Goal: Task Accomplishment & Management: Manage account settings

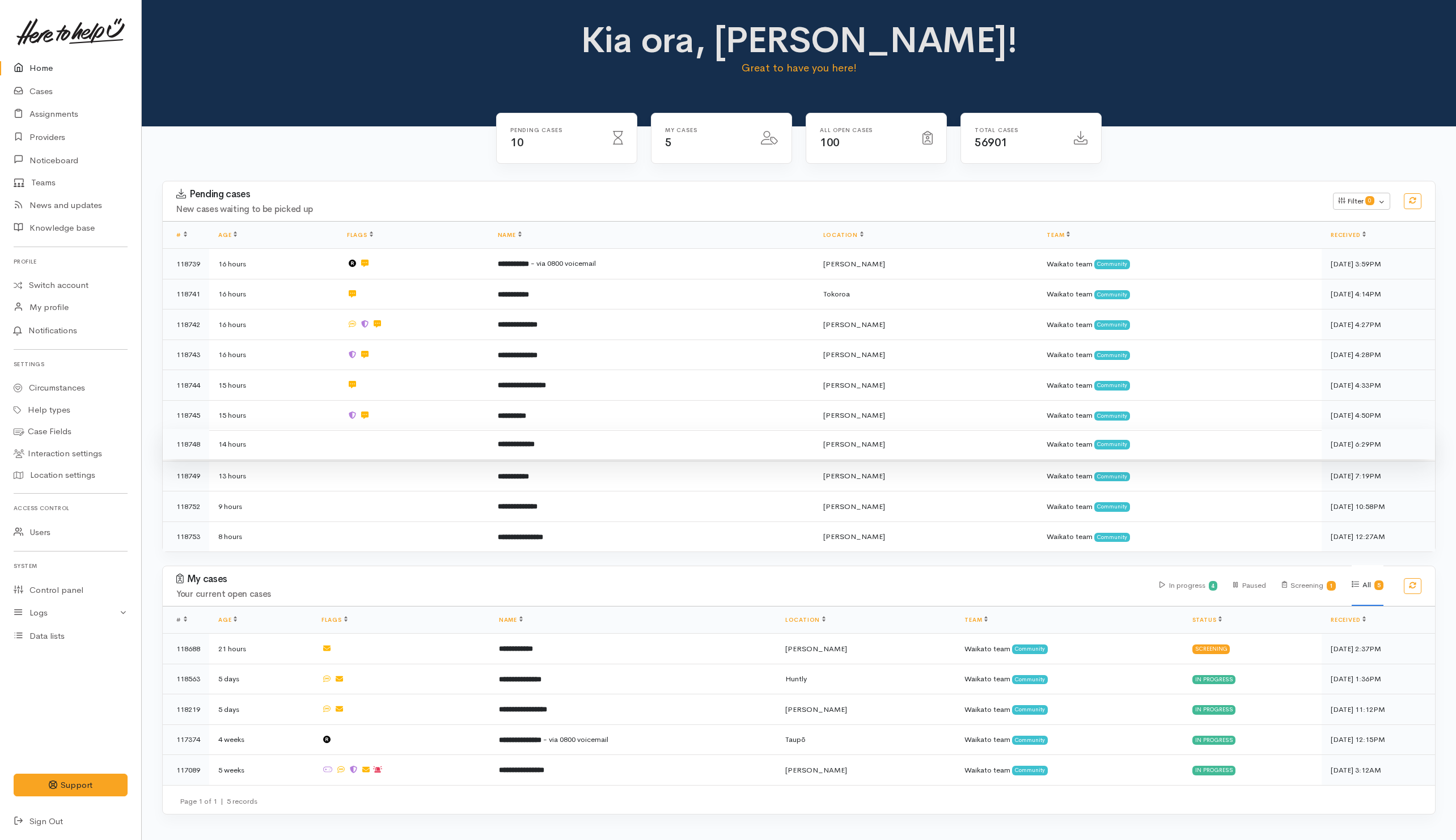
click at [397, 446] on td at bounding box center [413, 444] width 151 height 31
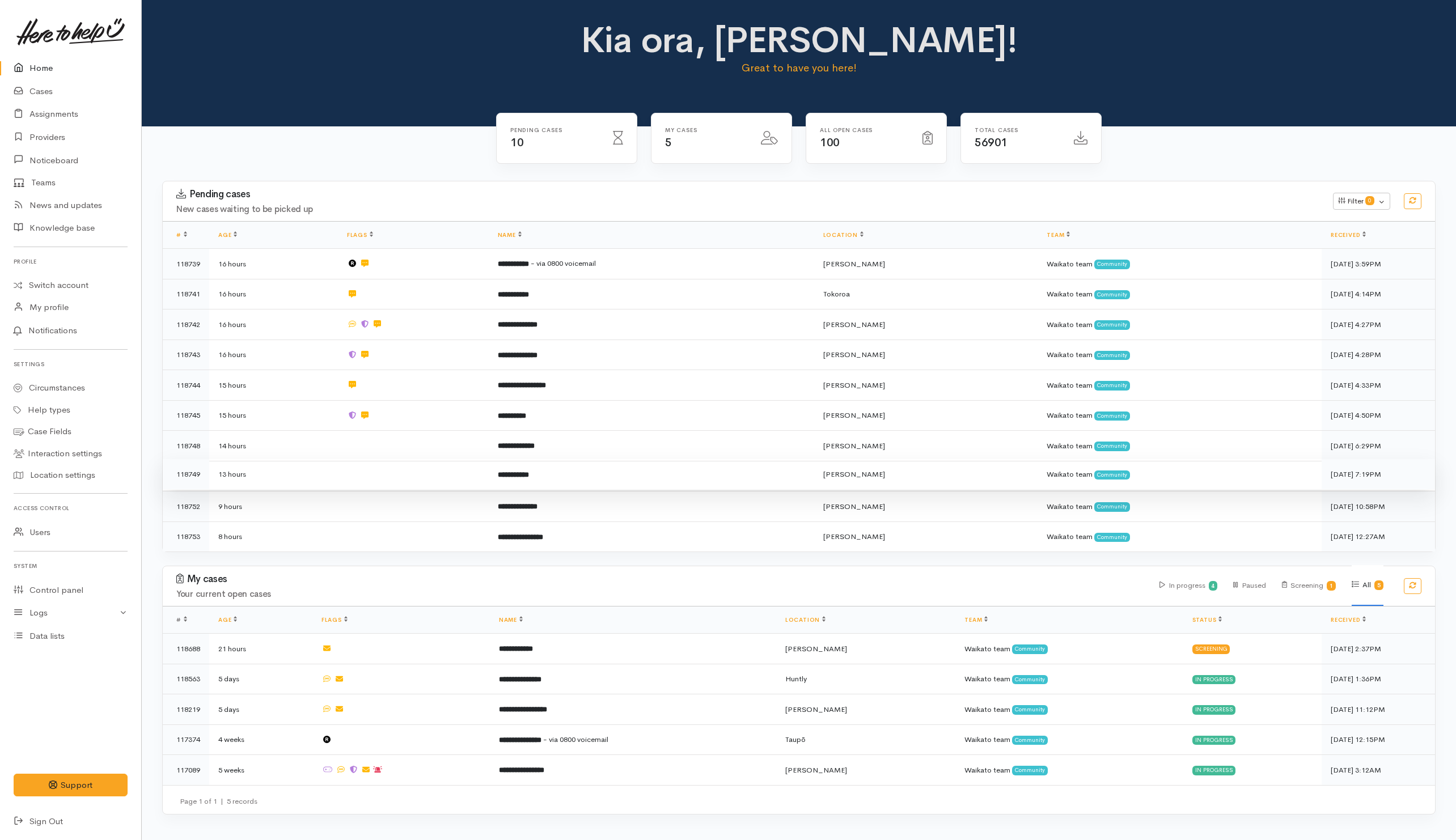
click at [386, 476] on td at bounding box center [413, 474] width 151 height 31
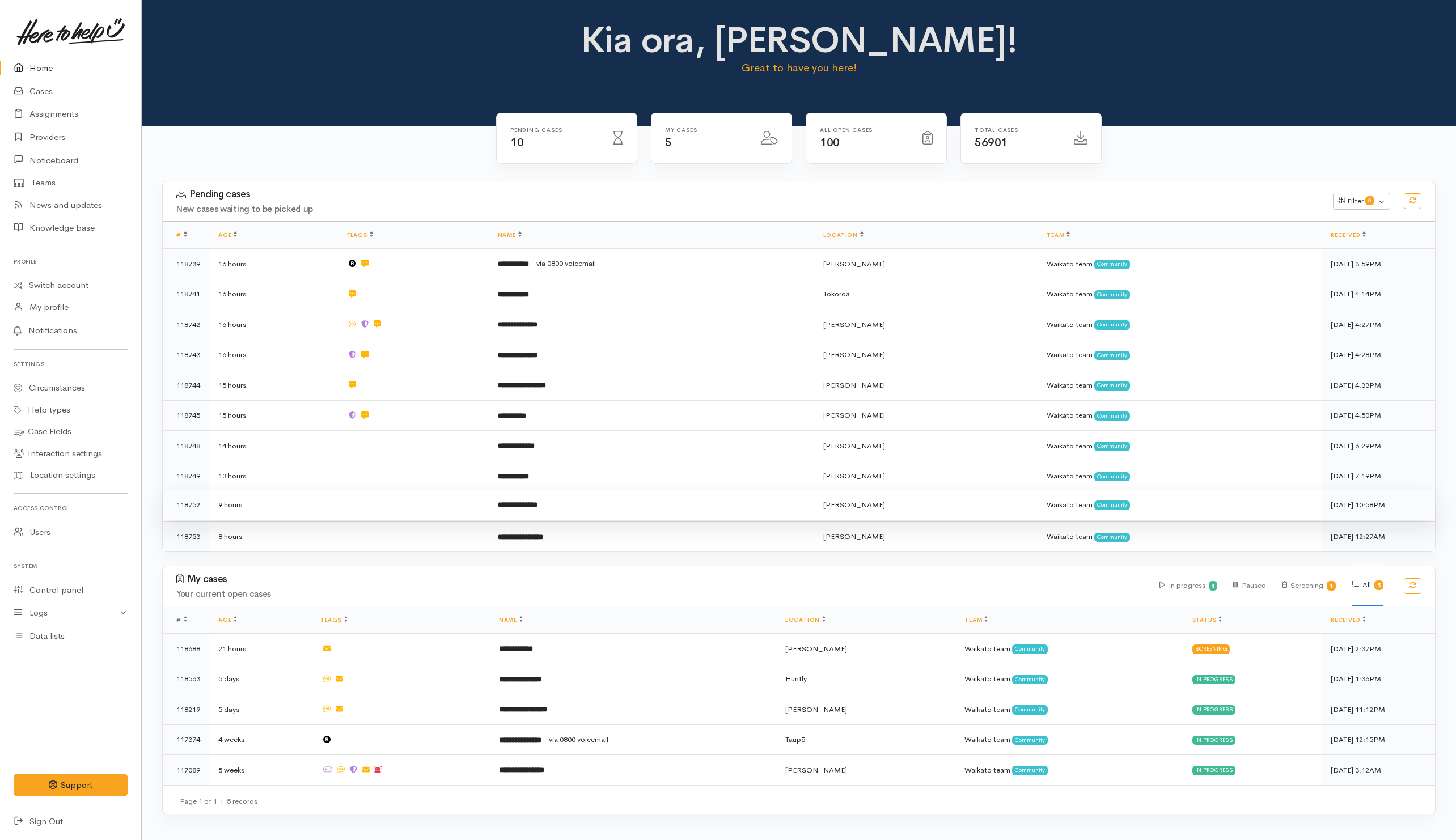
click at [381, 502] on td at bounding box center [413, 504] width 151 height 31
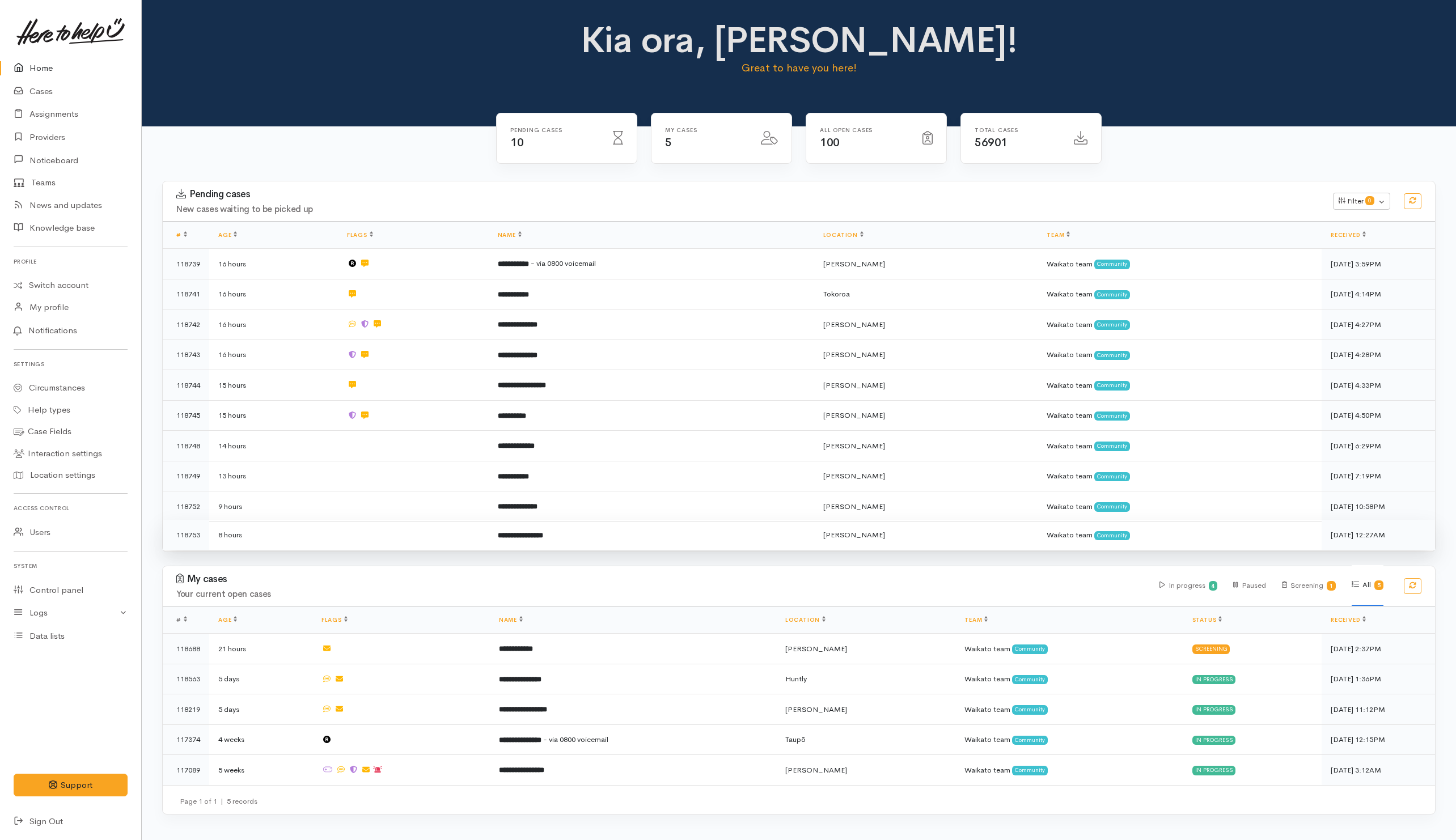
click at [381, 526] on td at bounding box center [413, 534] width 151 height 30
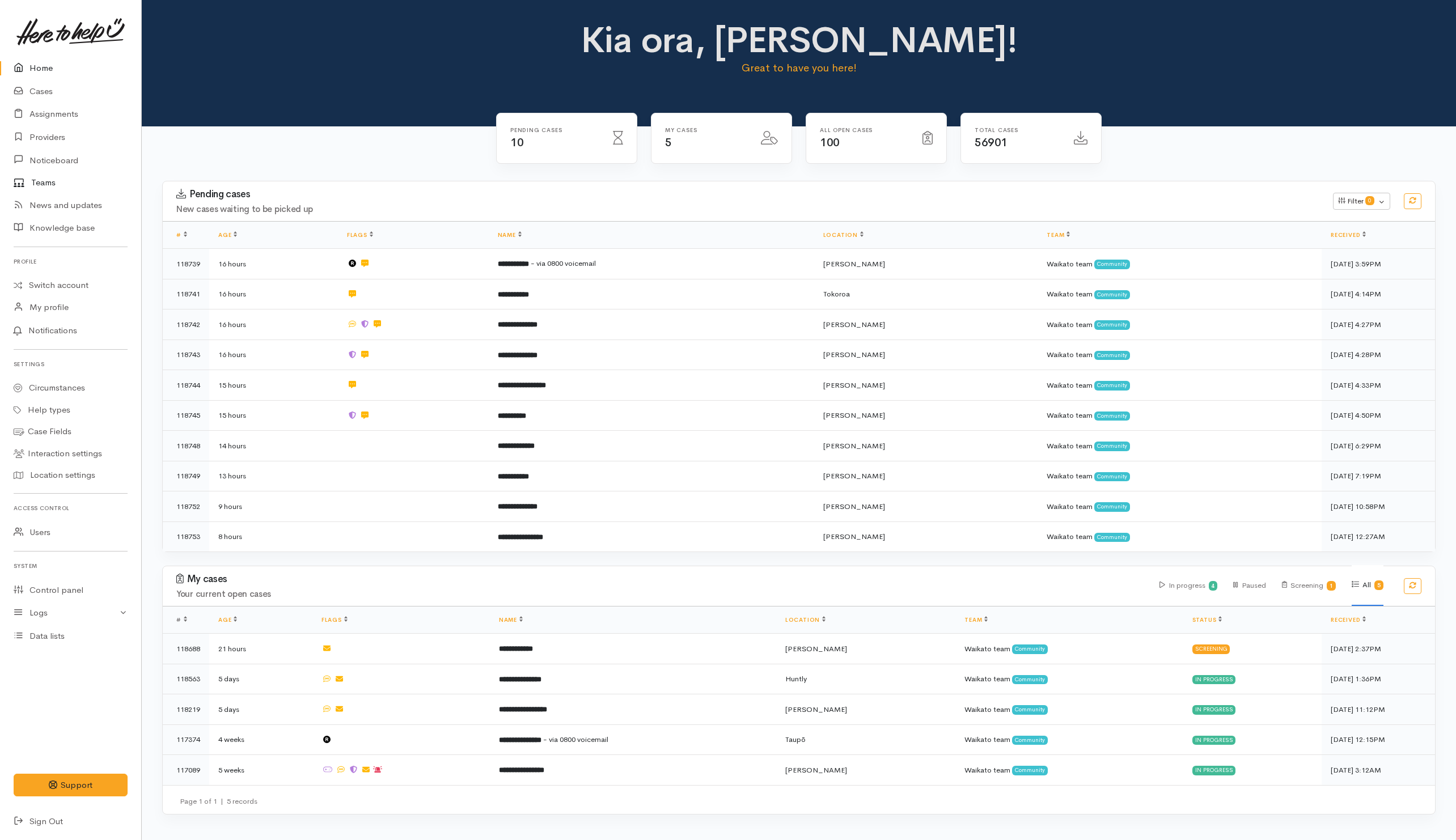
click at [45, 182] on link "Teams" at bounding box center [70, 182] width 141 height 22
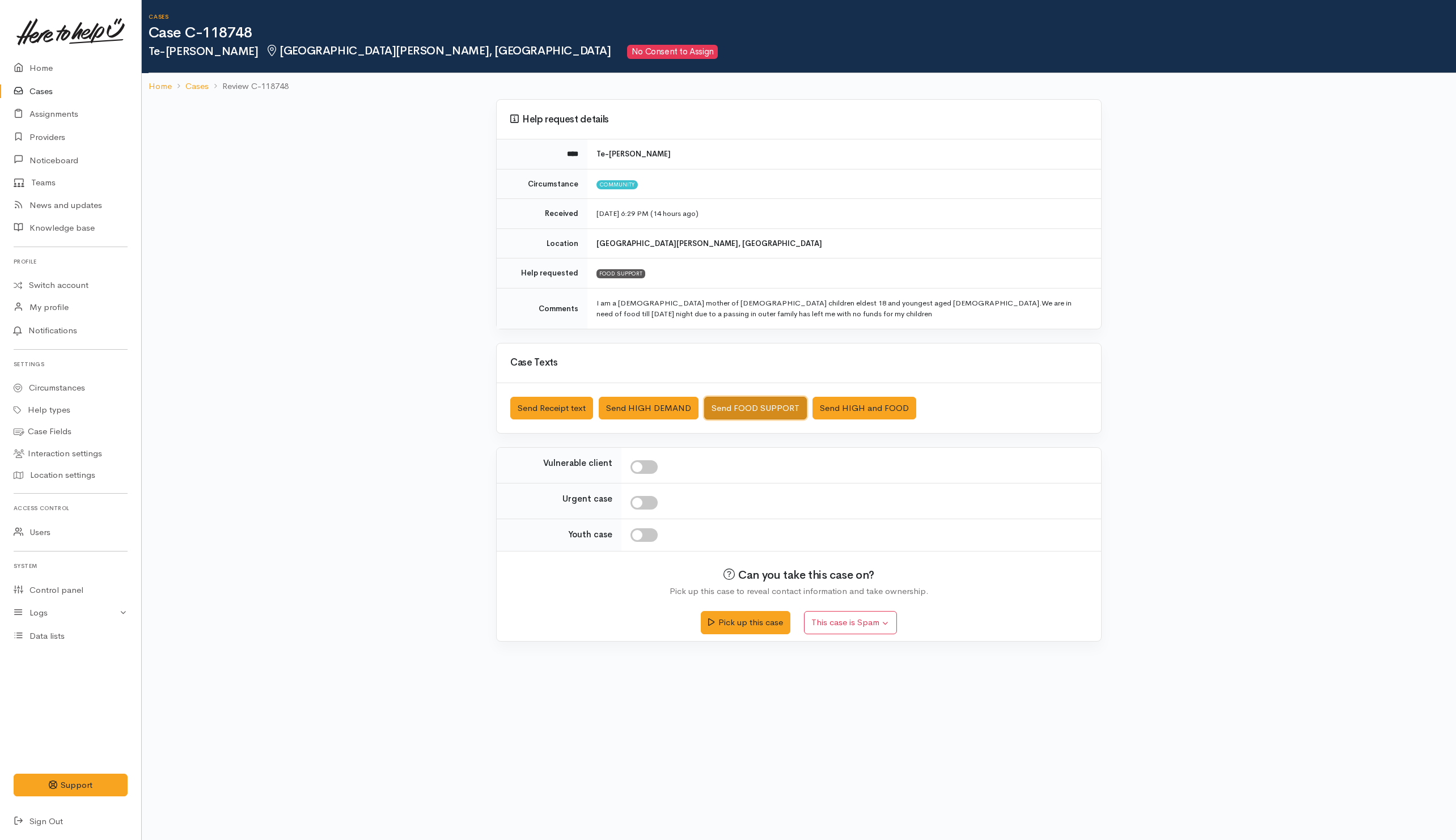
click at [735, 408] on button "Send FOOD SUPPORT" at bounding box center [755, 408] width 103 height 23
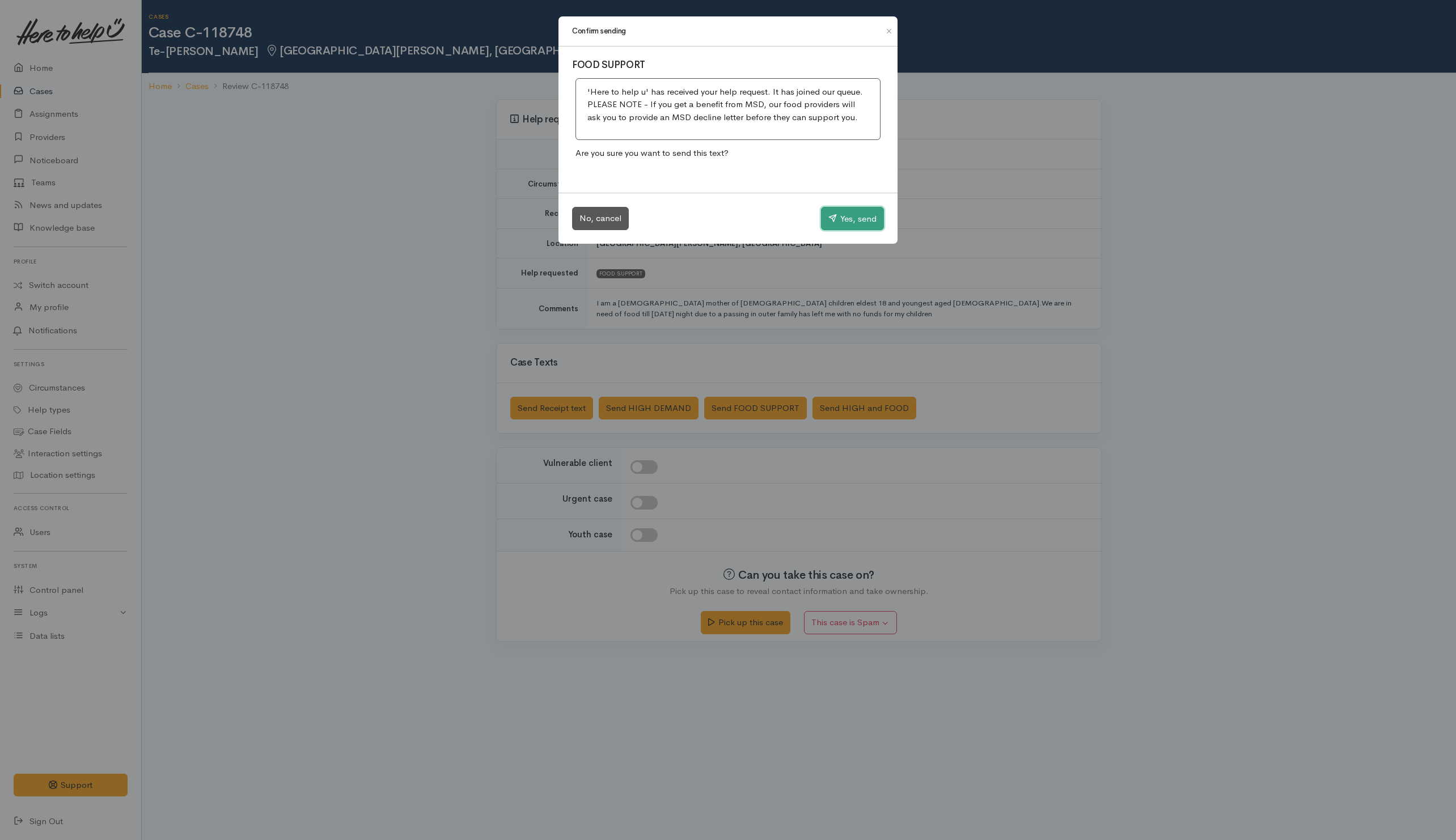
click at [833, 219] on icon "button" at bounding box center [832, 217] width 8 height 8
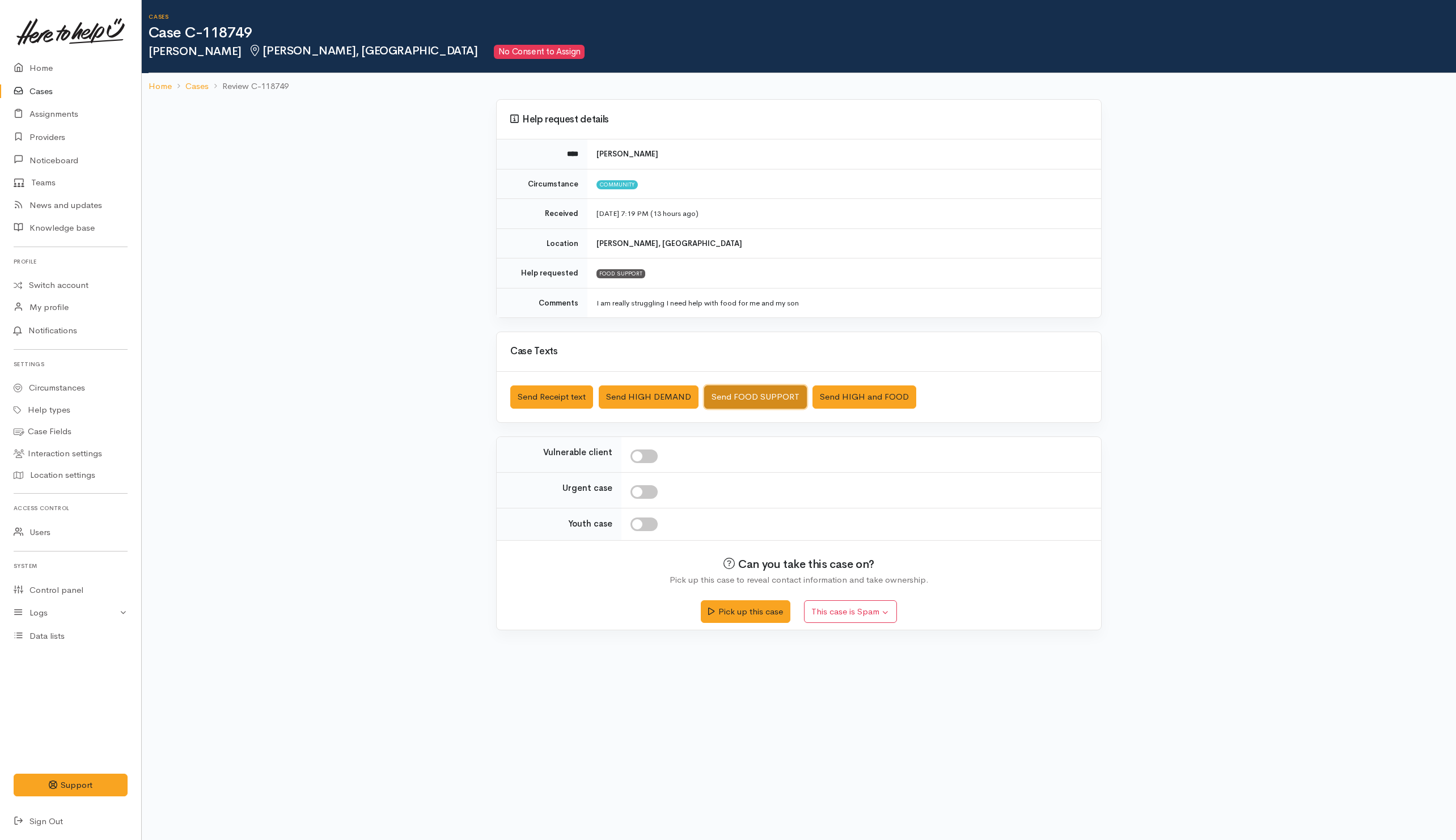
click at [736, 406] on button "Send FOOD SUPPORT" at bounding box center [755, 397] width 103 height 23
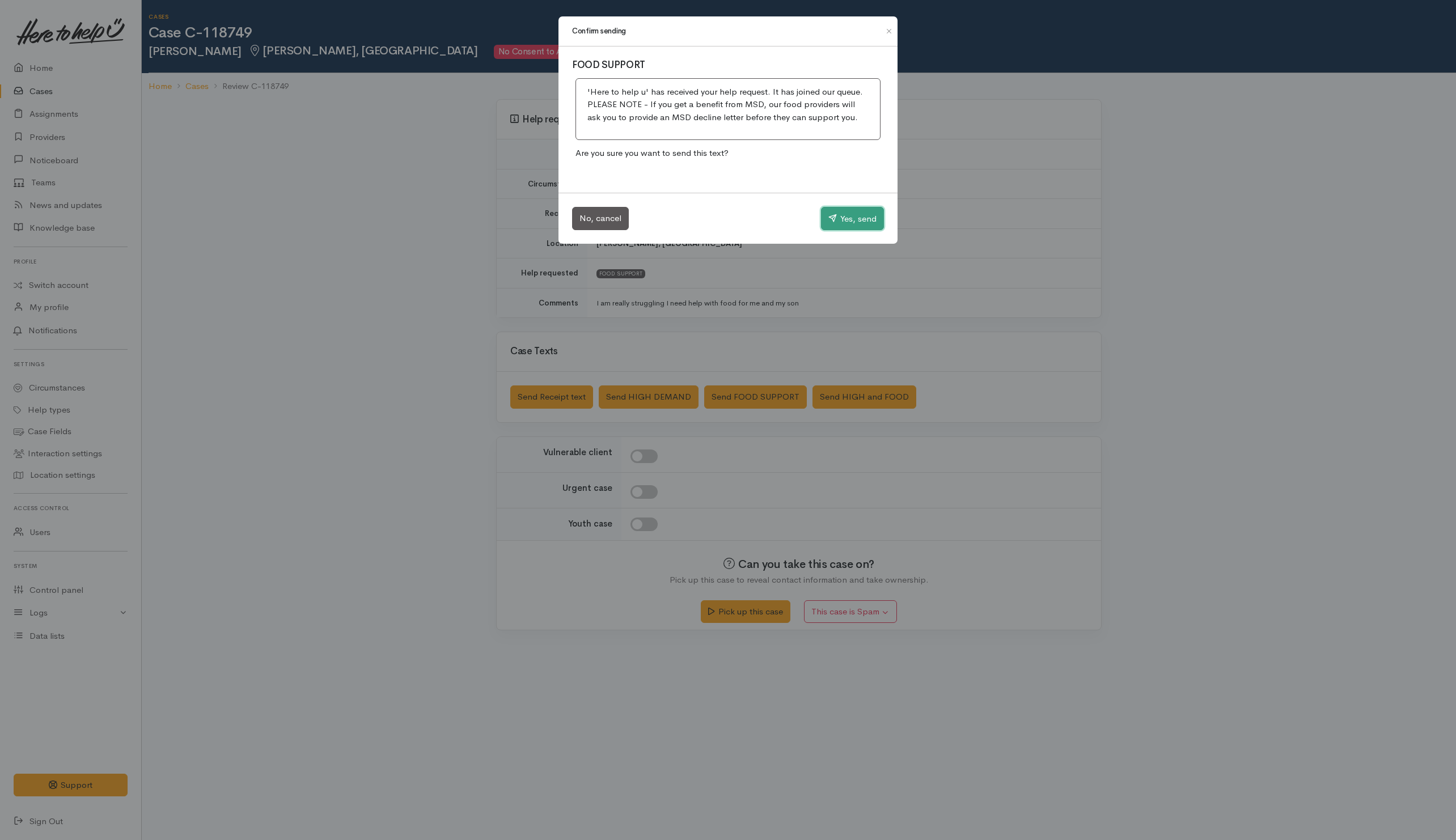
click at [836, 211] on button "Yes, send" at bounding box center [852, 219] width 63 height 24
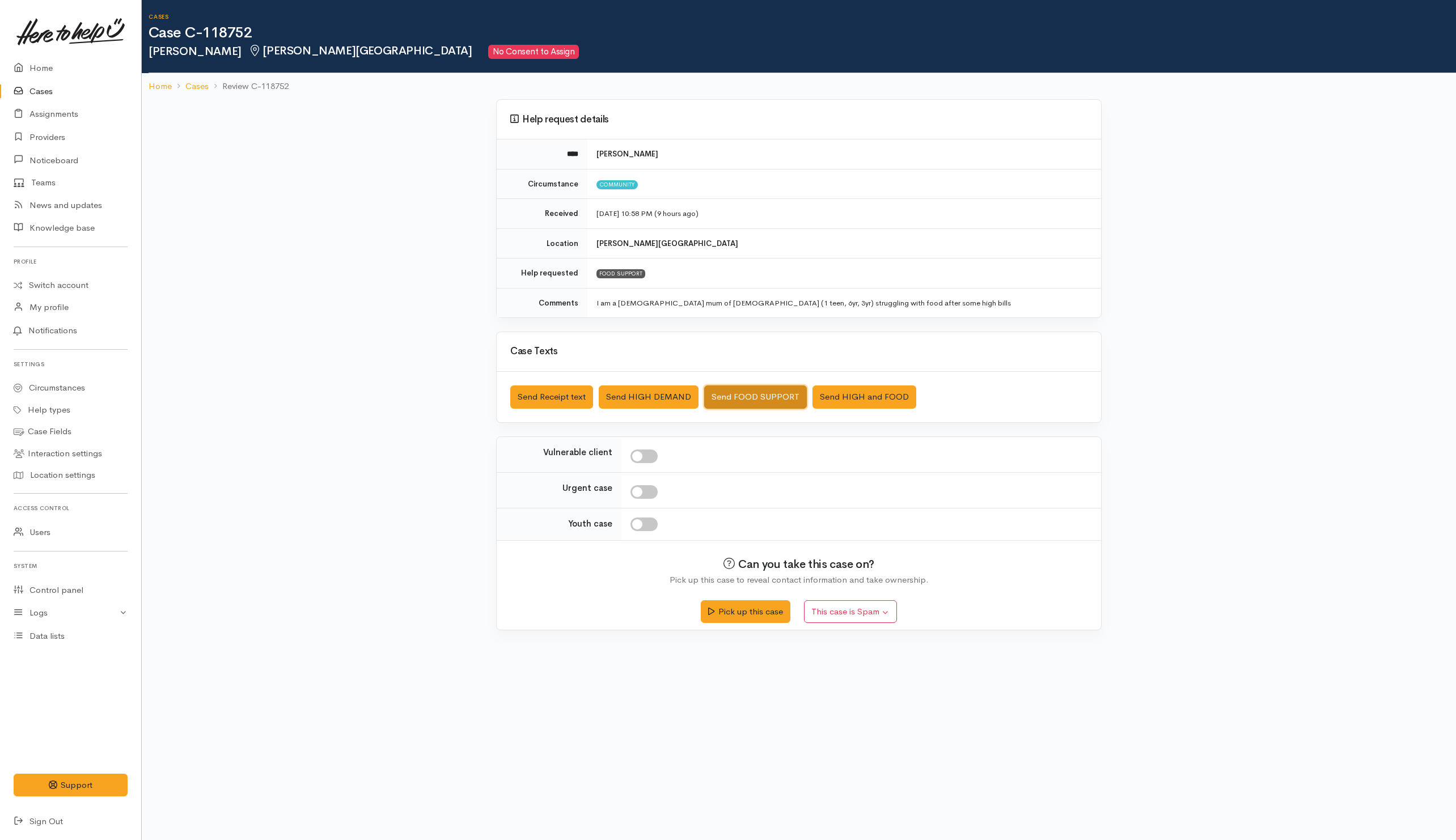
click at [743, 393] on button "Send FOOD SUPPORT" at bounding box center [755, 397] width 103 height 23
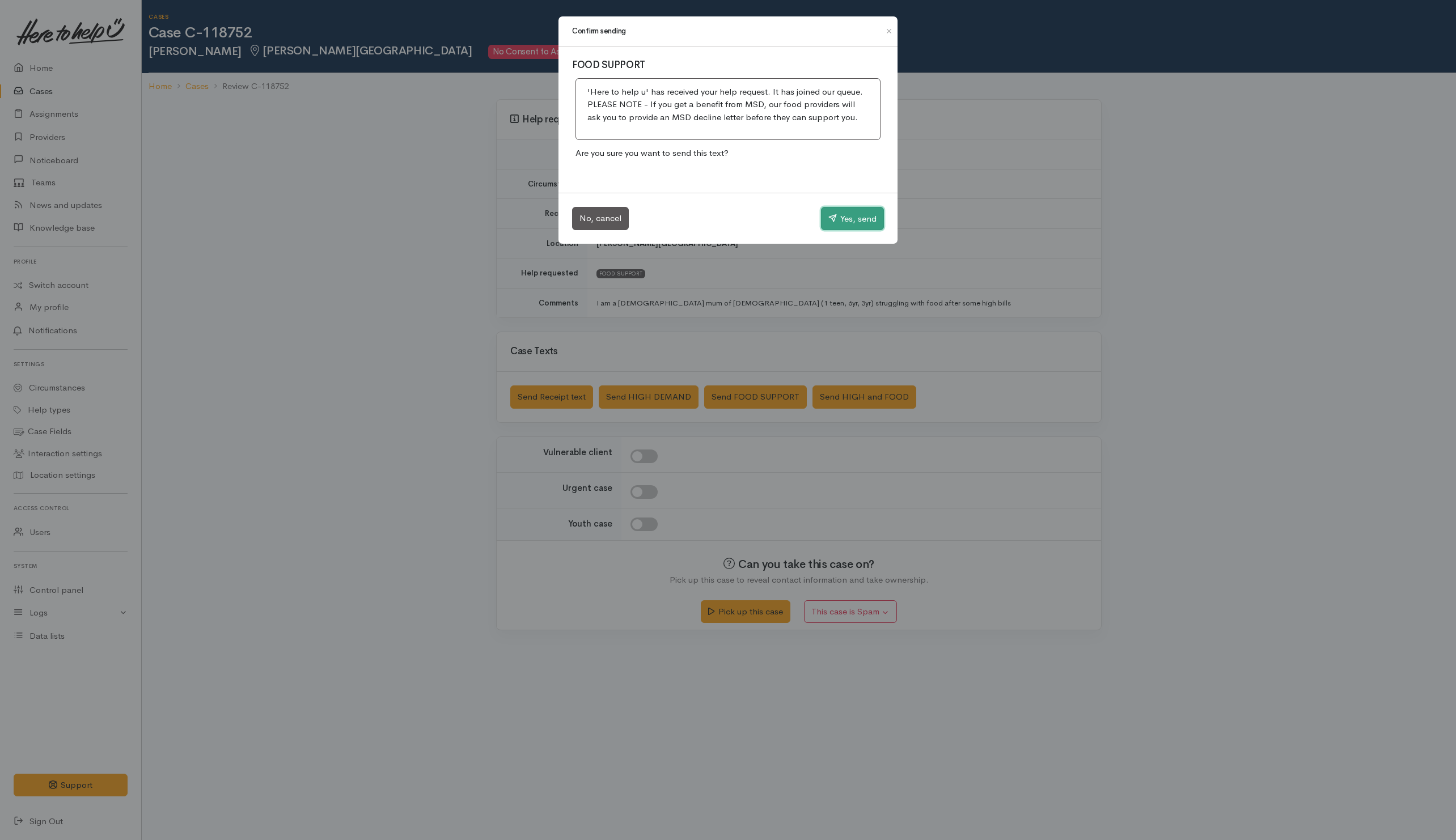
click at [842, 219] on button "Yes, send" at bounding box center [852, 219] width 63 height 24
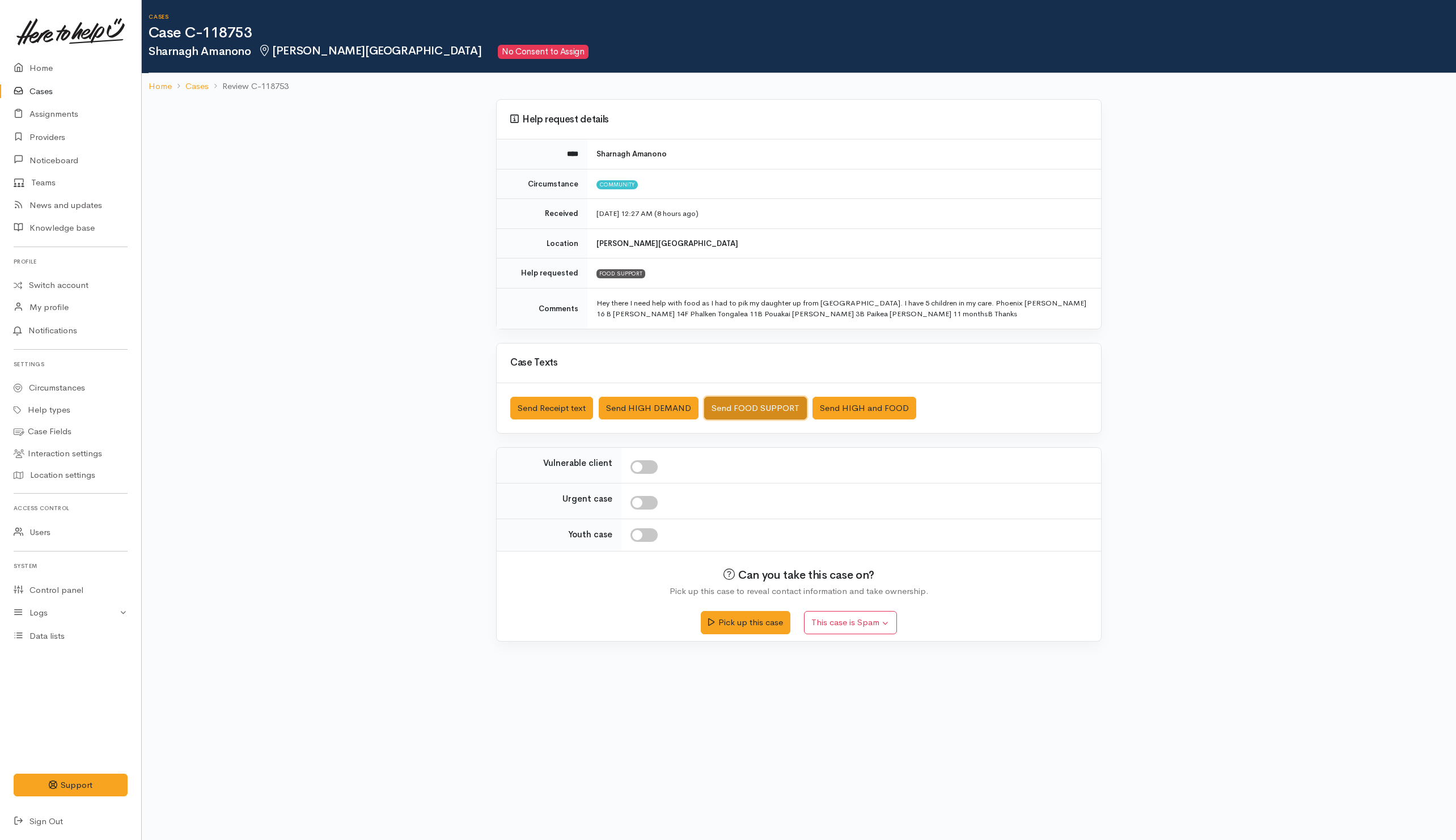
click at [748, 408] on button "Send FOOD SUPPORT" at bounding box center [755, 408] width 103 height 23
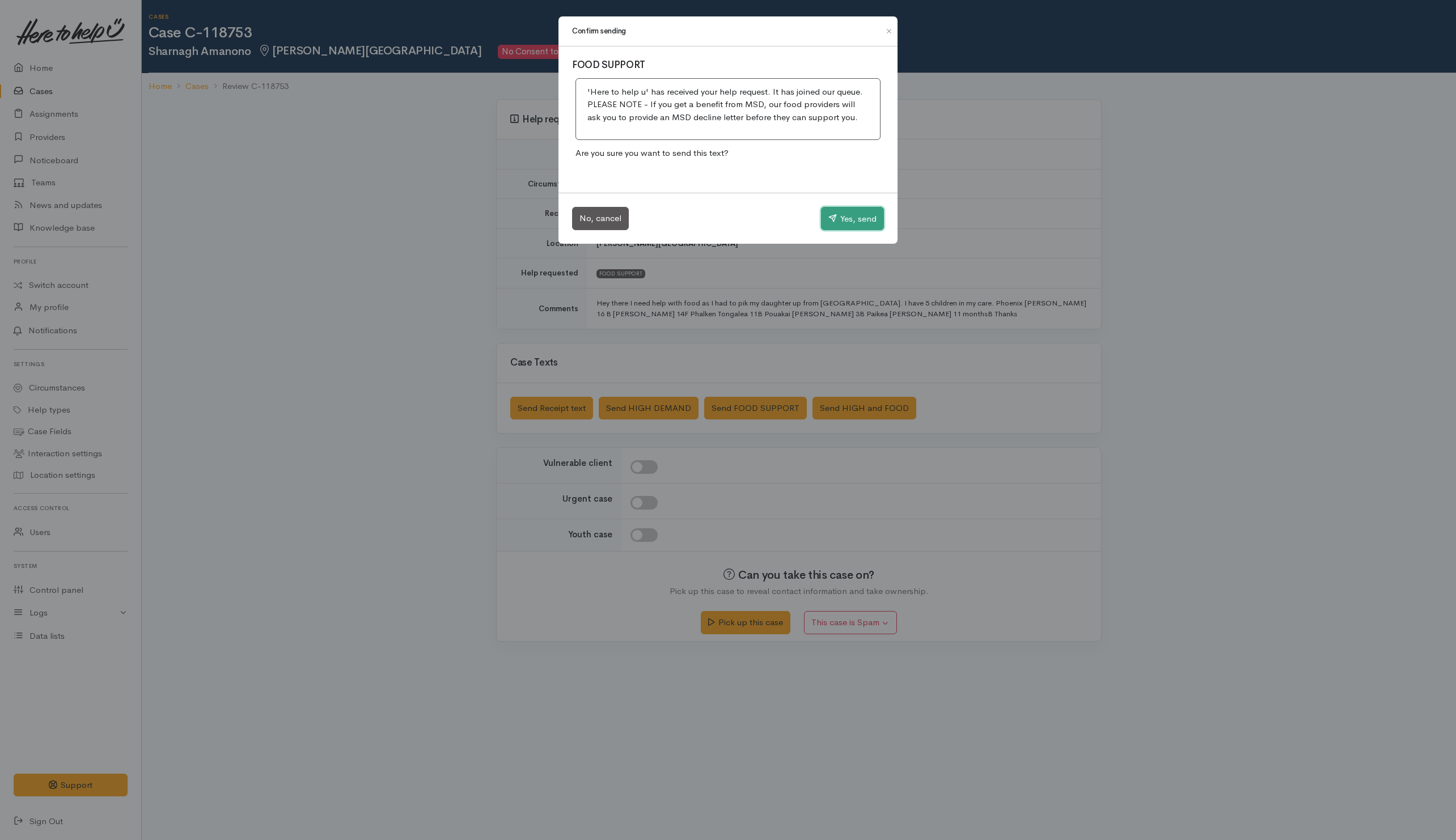
click at [846, 220] on button "Yes, send" at bounding box center [852, 219] width 63 height 24
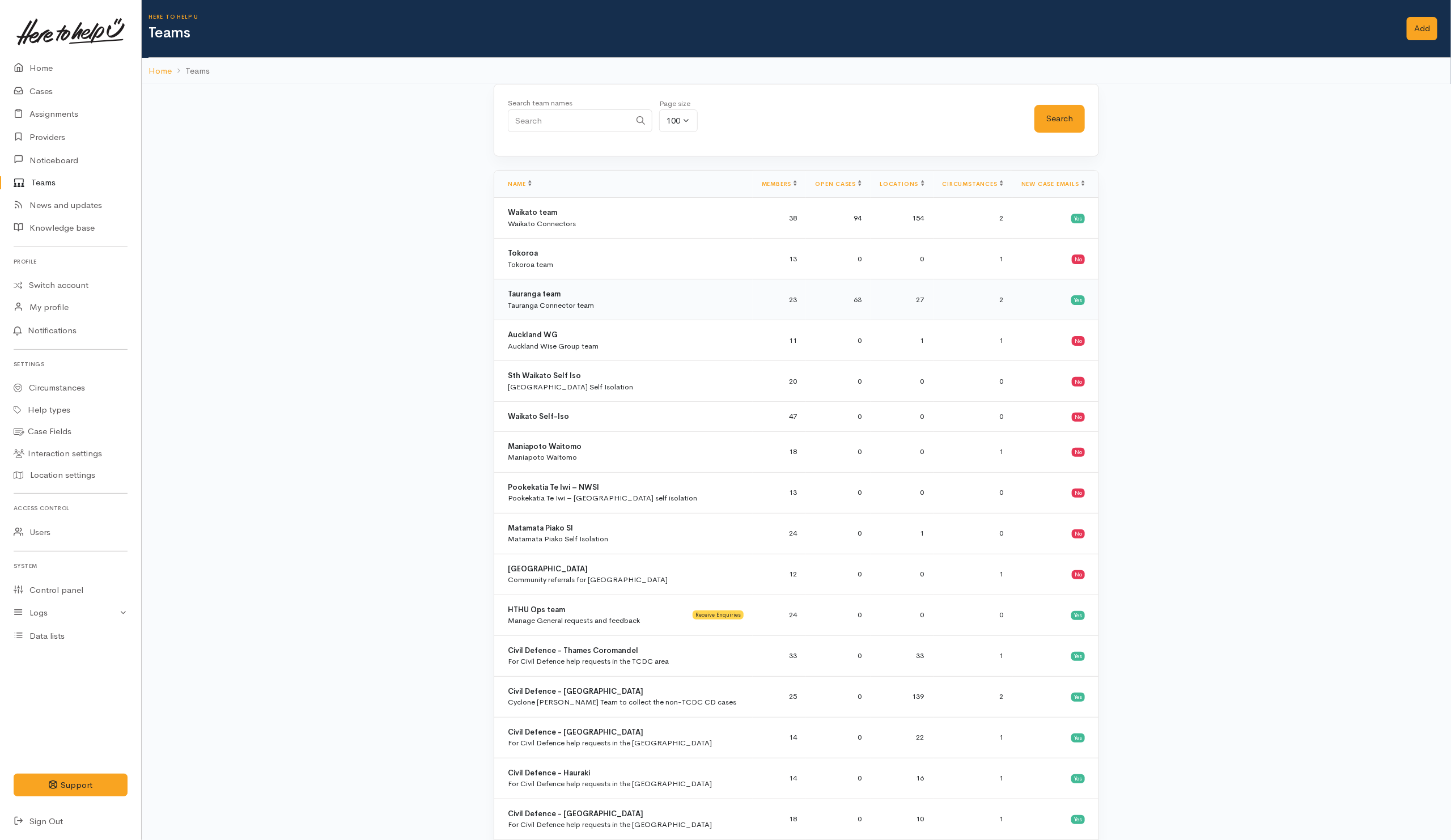
click at [617, 303] on div "Tauranga team Tauranga Connector team" at bounding box center [625, 299] width 236 height 22
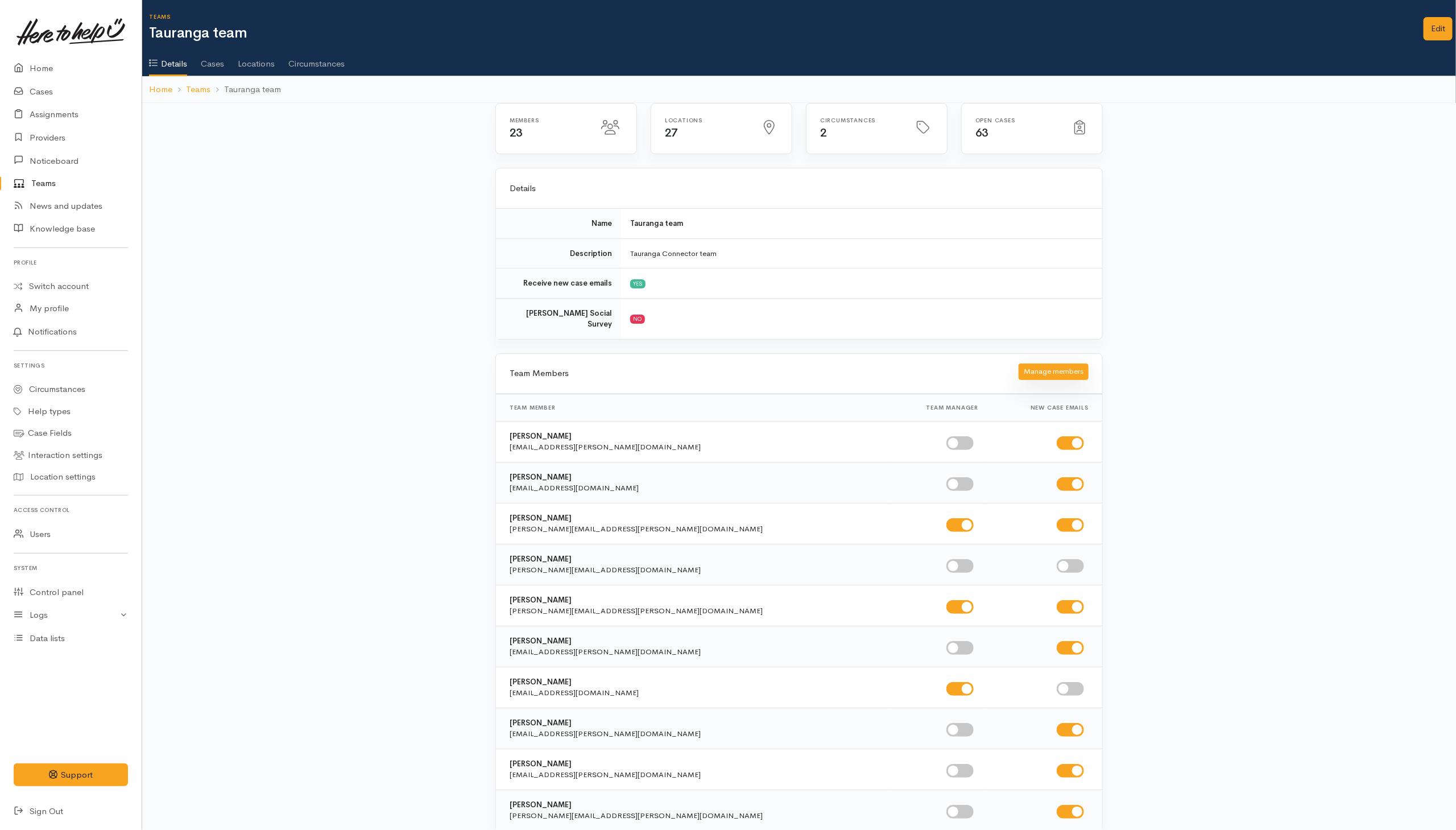
click at [1027, 369] on button "Manage members" at bounding box center [1053, 371] width 70 height 16
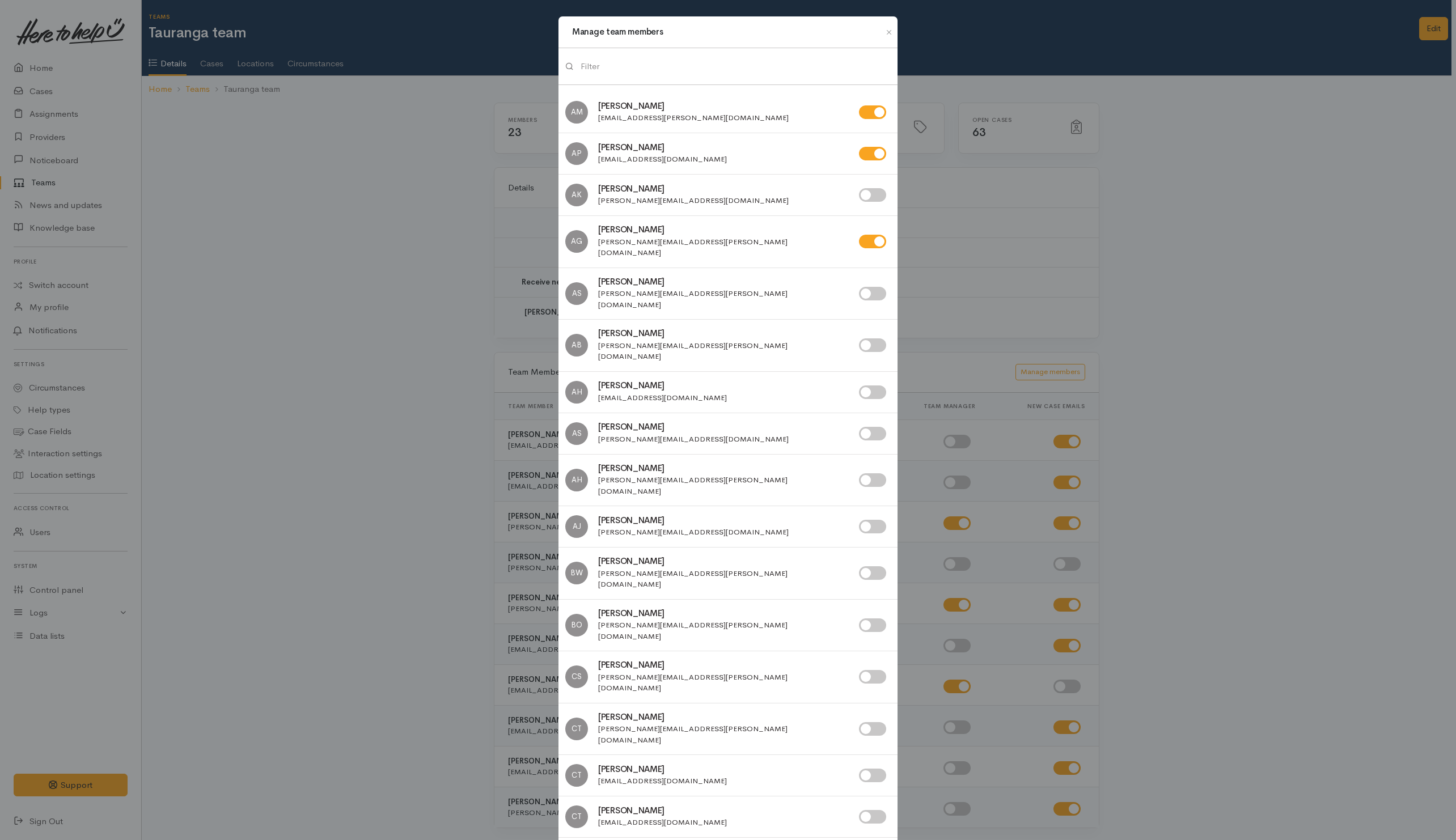
click at [671, 73] on input "search" at bounding box center [735, 67] width 310 height 23
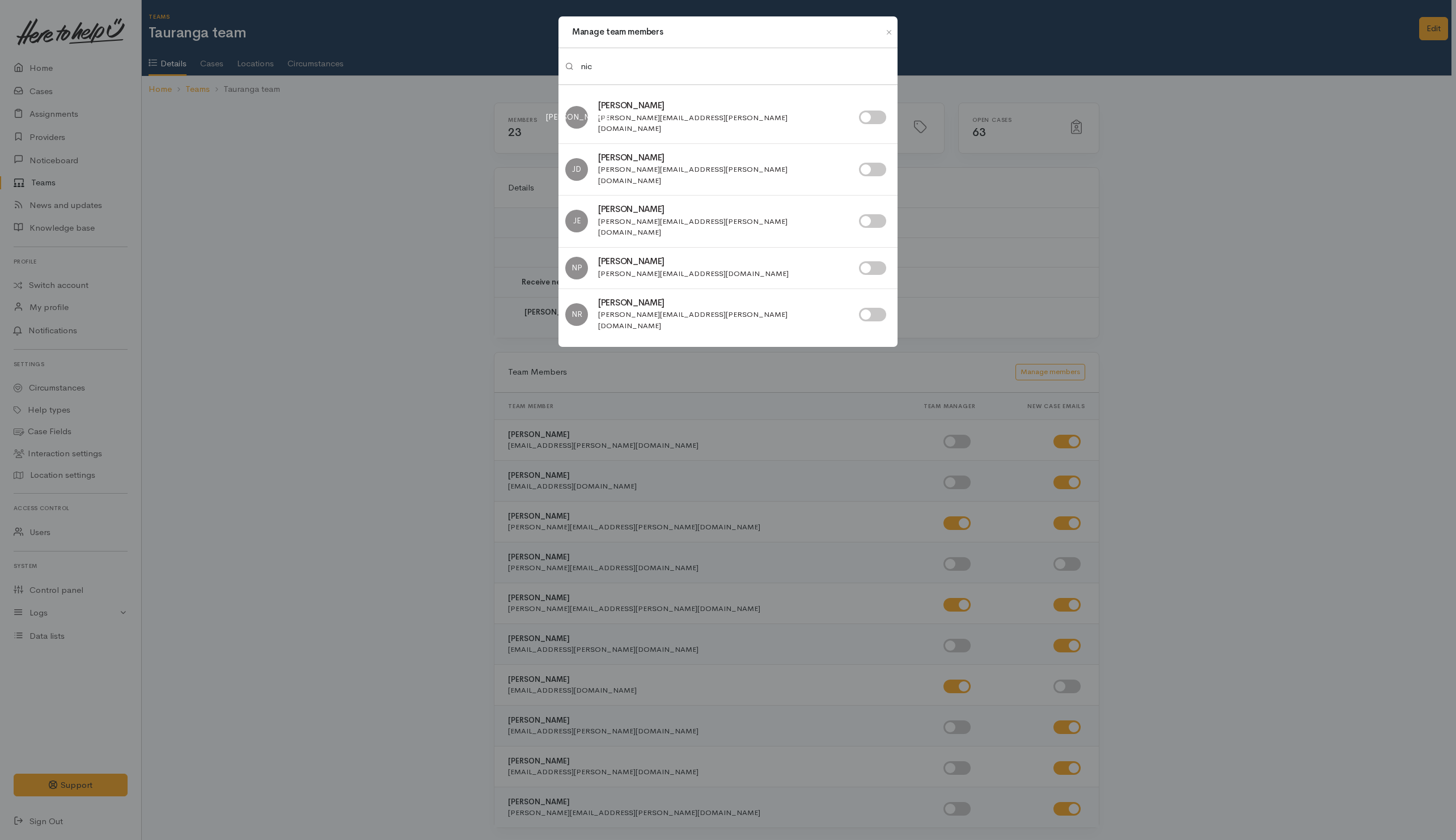
type input "nic"
click at [873, 308] on input "checkbox" at bounding box center [872, 314] width 27 height 14
checkbox input "true"
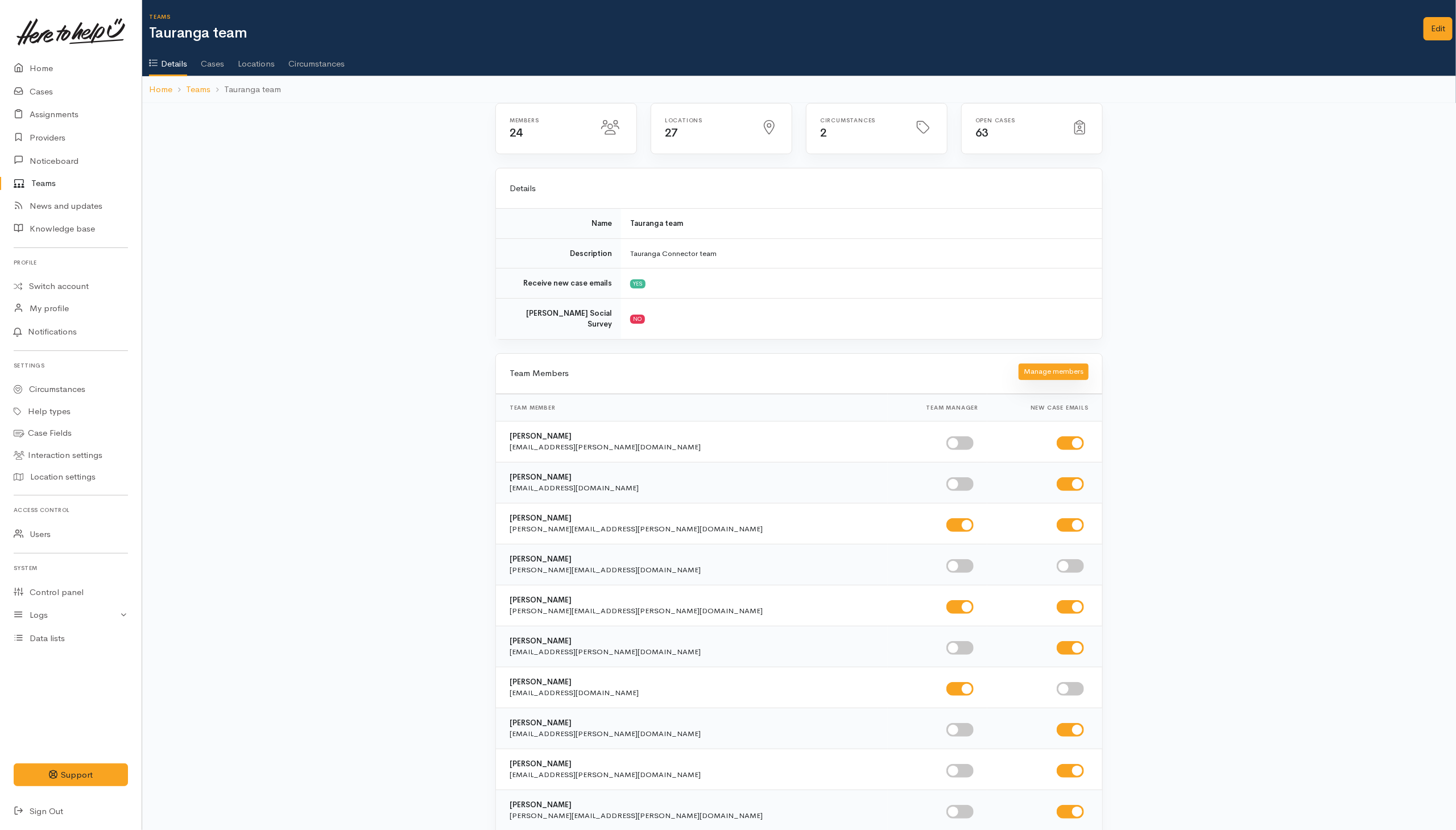
click at [1040, 364] on button "Manage members" at bounding box center [1053, 371] width 70 height 16
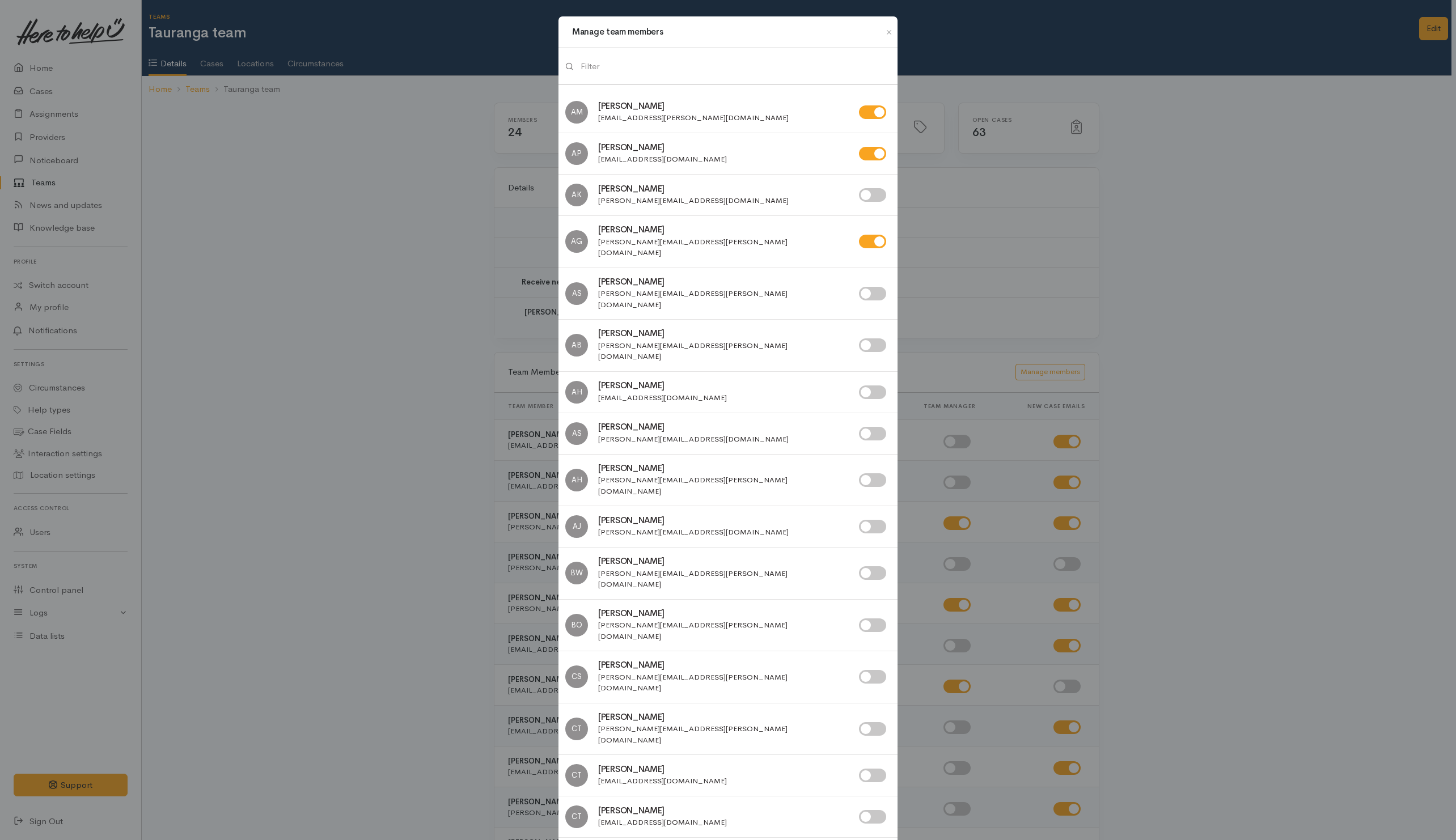
click at [618, 66] on input "search" at bounding box center [735, 67] width 310 height 23
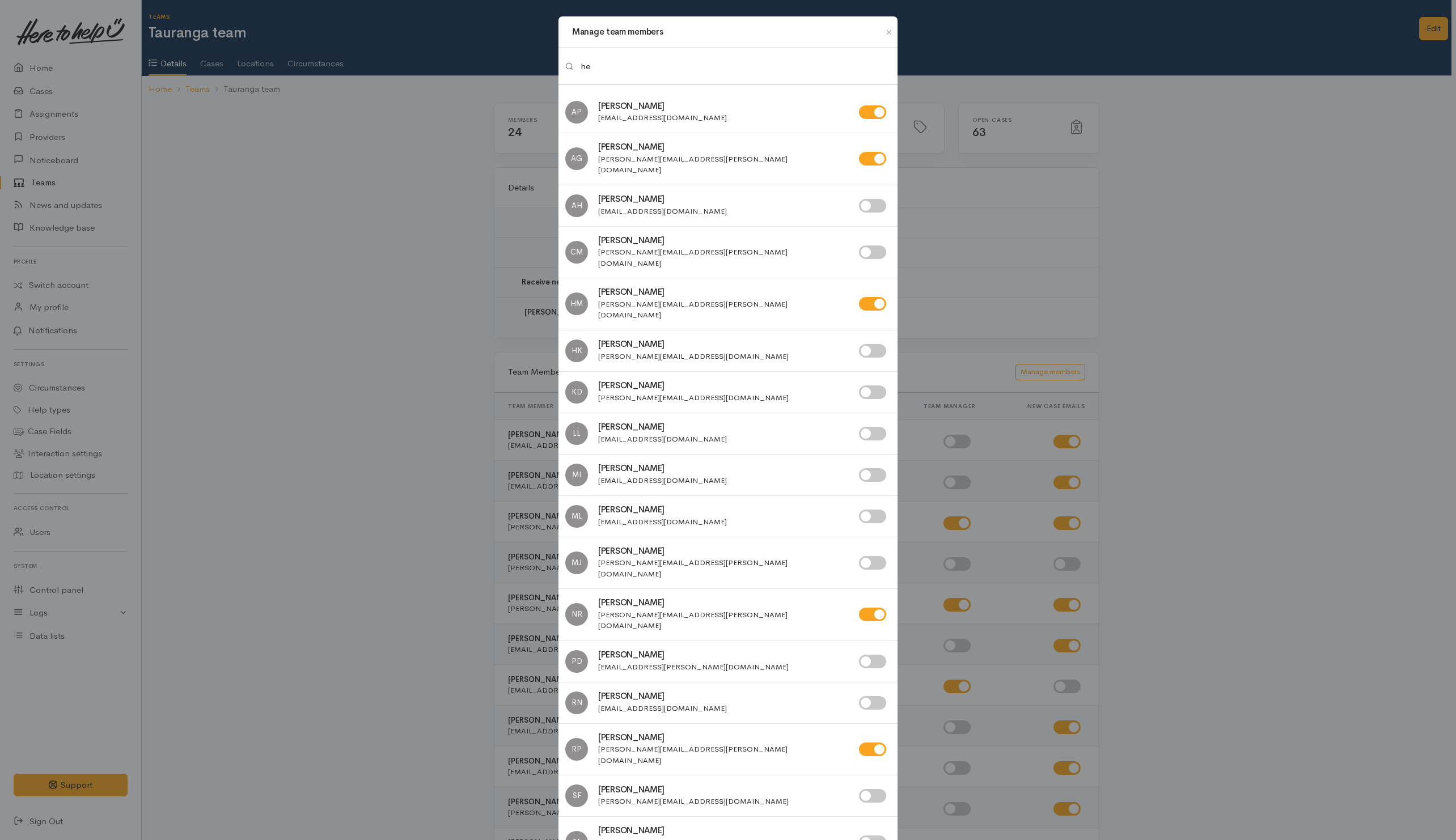
type input "he"
click at [888, 344] on div at bounding box center [874, 351] width 32 height 14
click at [874, 344] on input "checkbox" at bounding box center [872, 351] width 27 height 14
checkbox input "true"
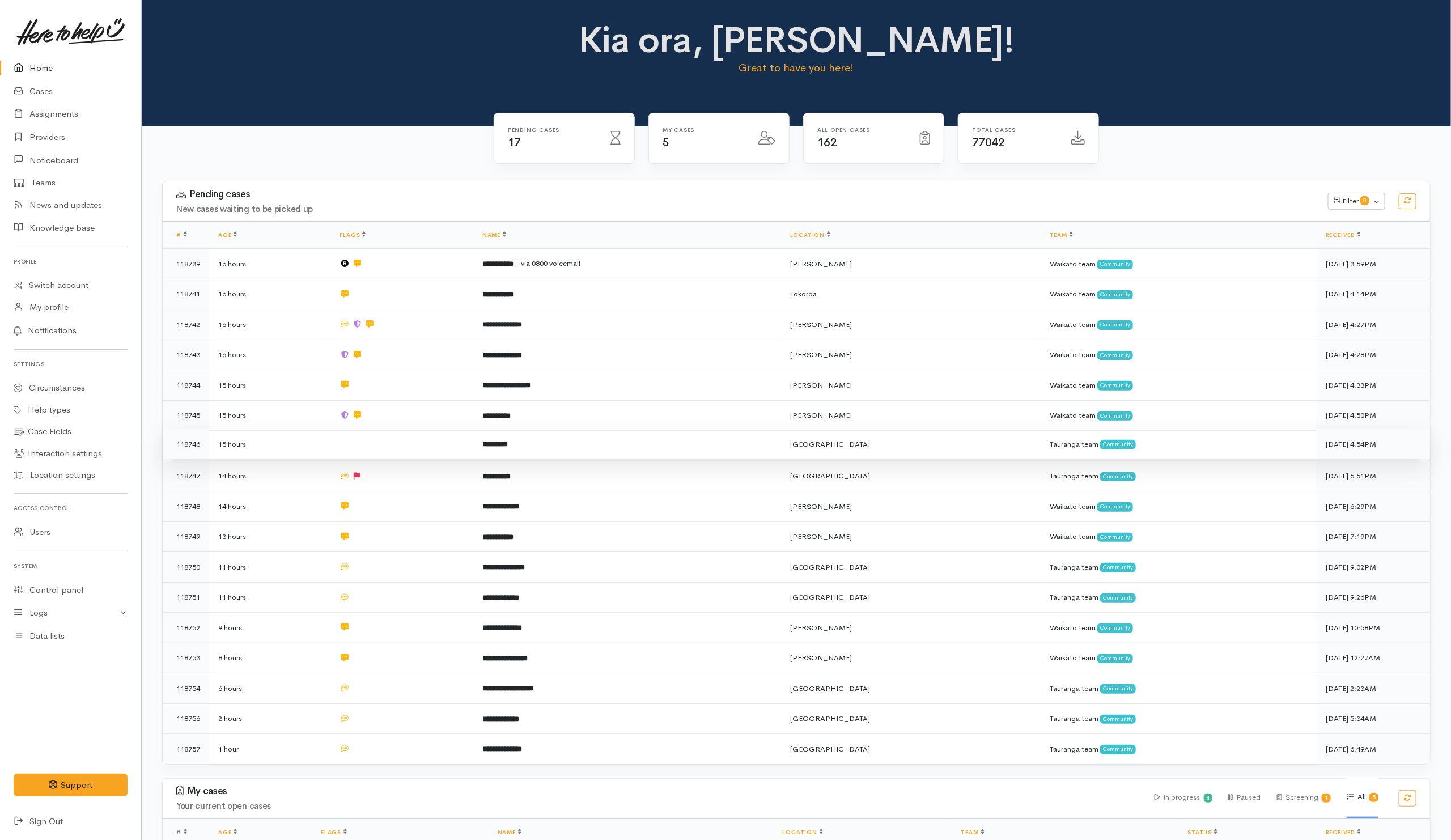
click at [398, 451] on td at bounding box center [402, 444] width 143 height 31
click at [391, 471] on td at bounding box center [402, 474] width 143 height 31
click at [390, 566] on td at bounding box center [402, 565] width 143 height 31
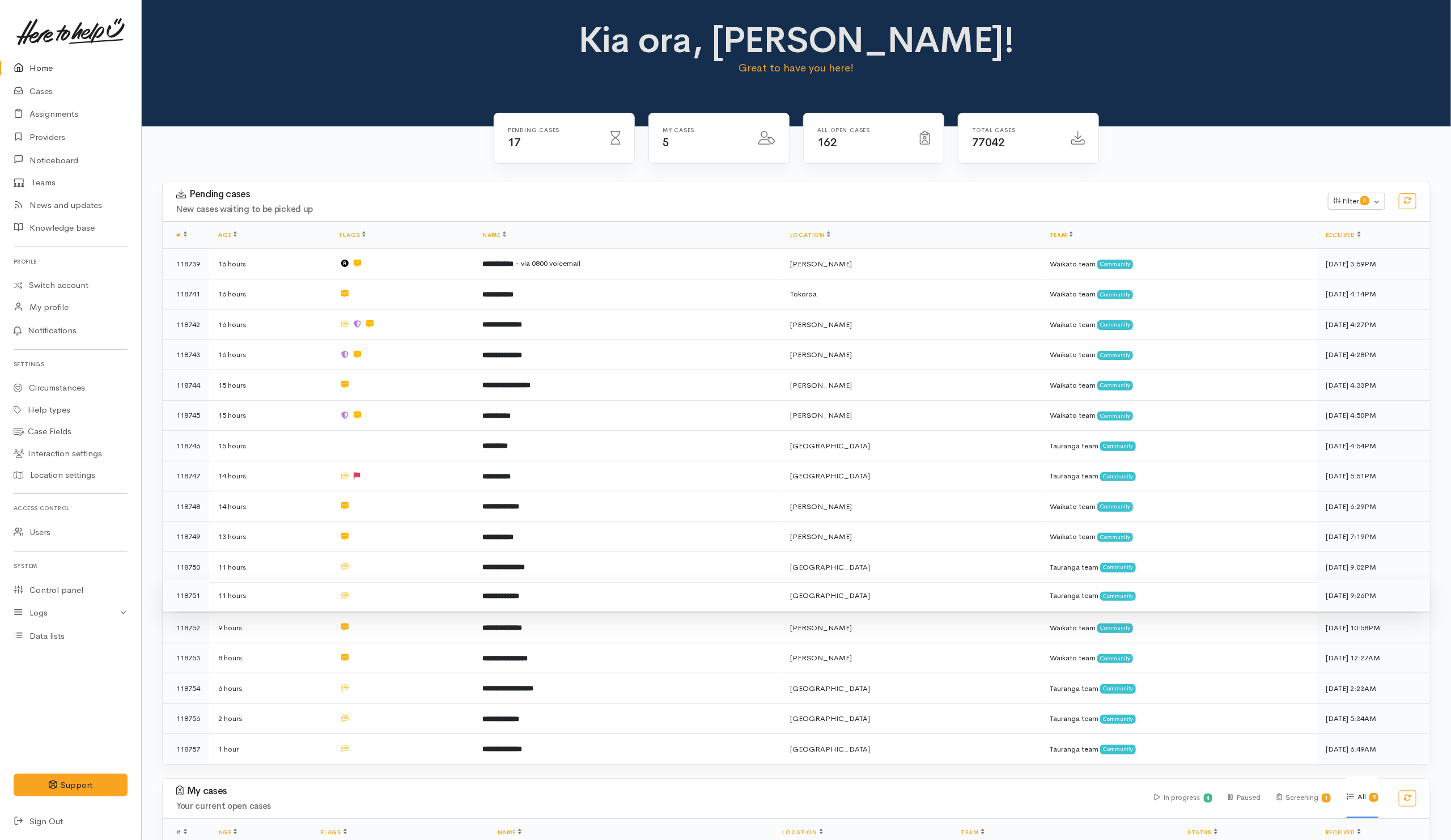
click at [390, 586] on td at bounding box center [402, 595] width 143 height 31
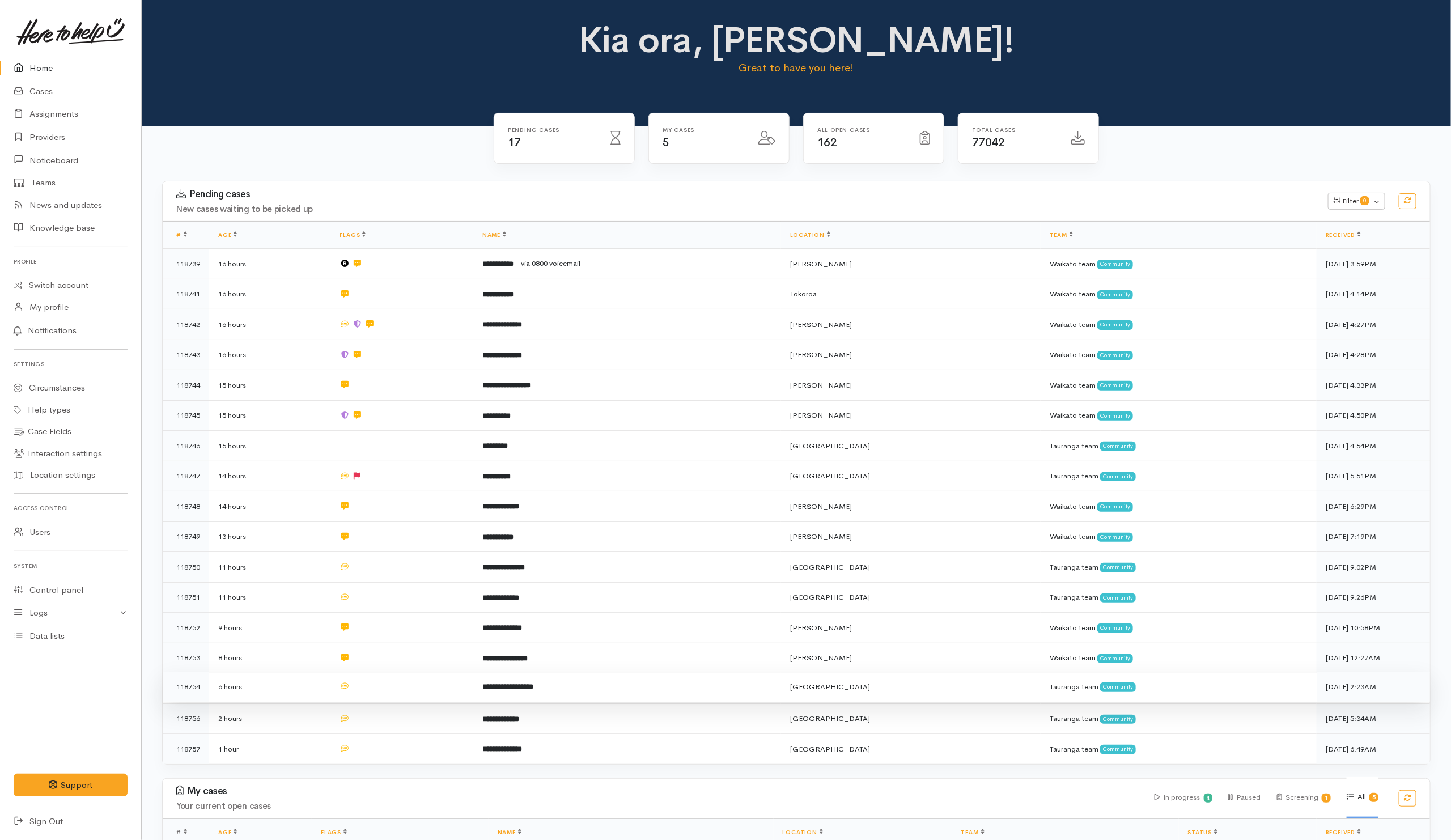
click at [385, 686] on td at bounding box center [402, 686] width 143 height 31
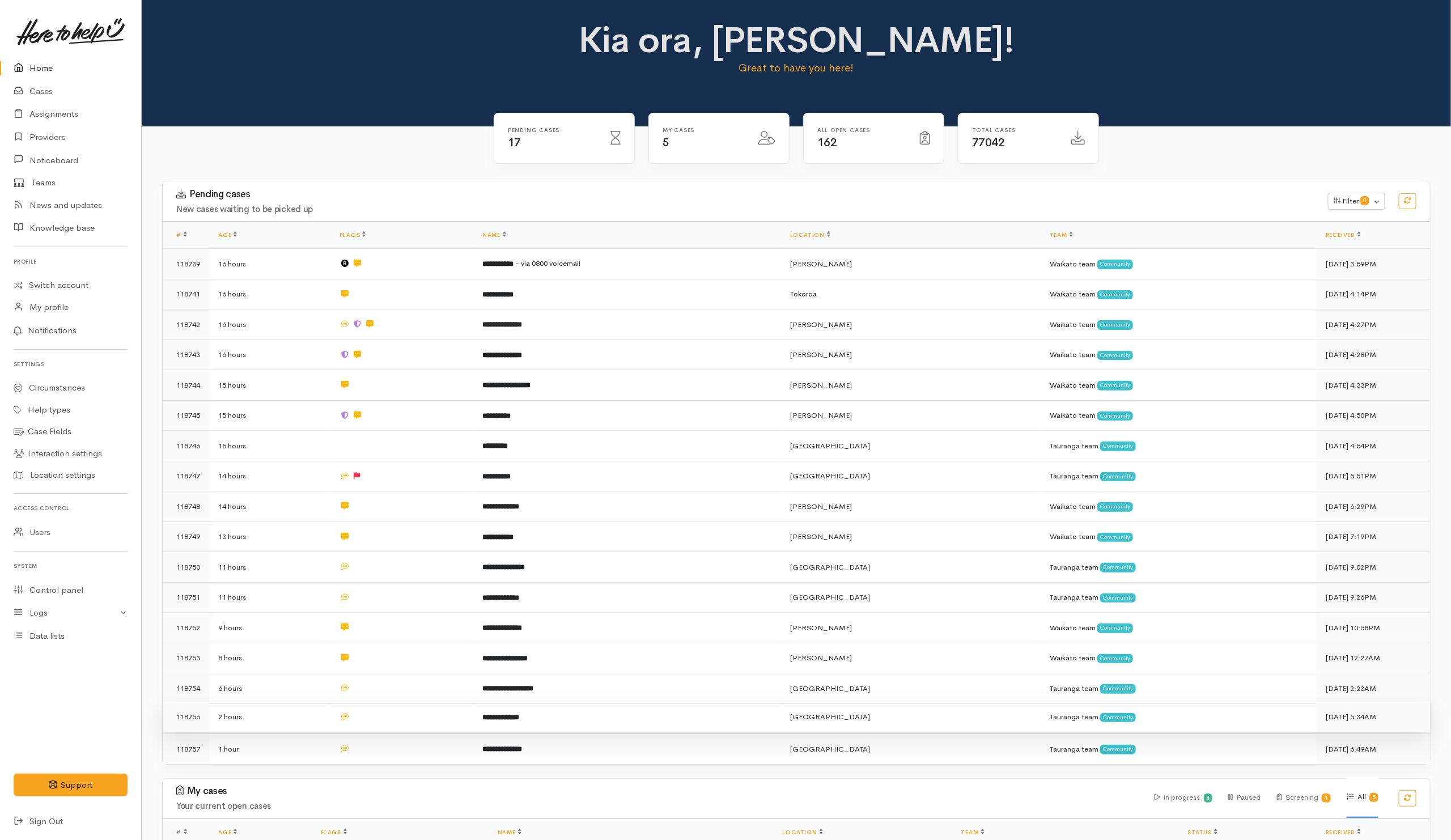
click at [386, 711] on td at bounding box center [402, 717] width 143 height 31
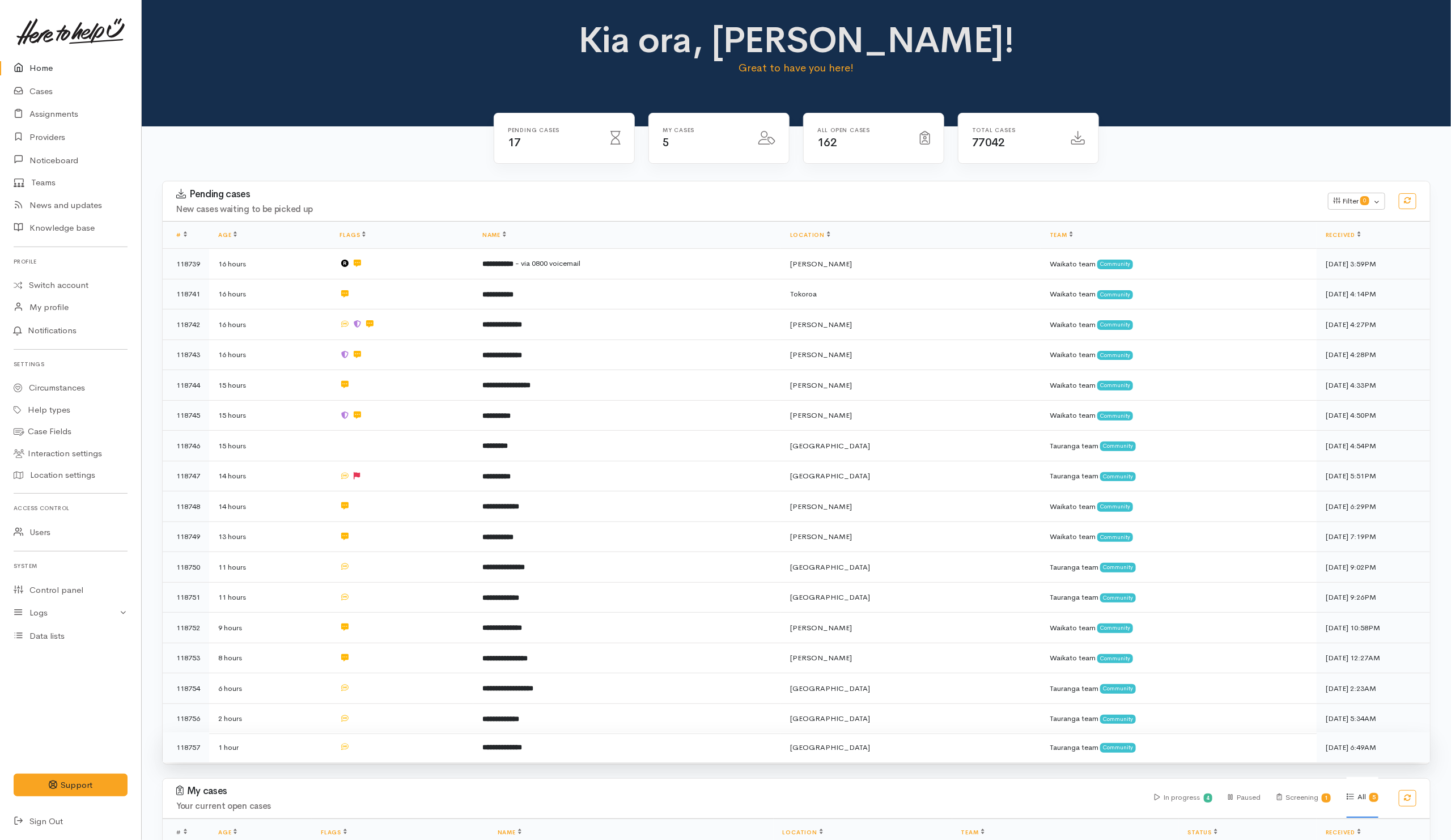
click at [388, 750] on td at bounding box center [402, 747] width 143 height 30
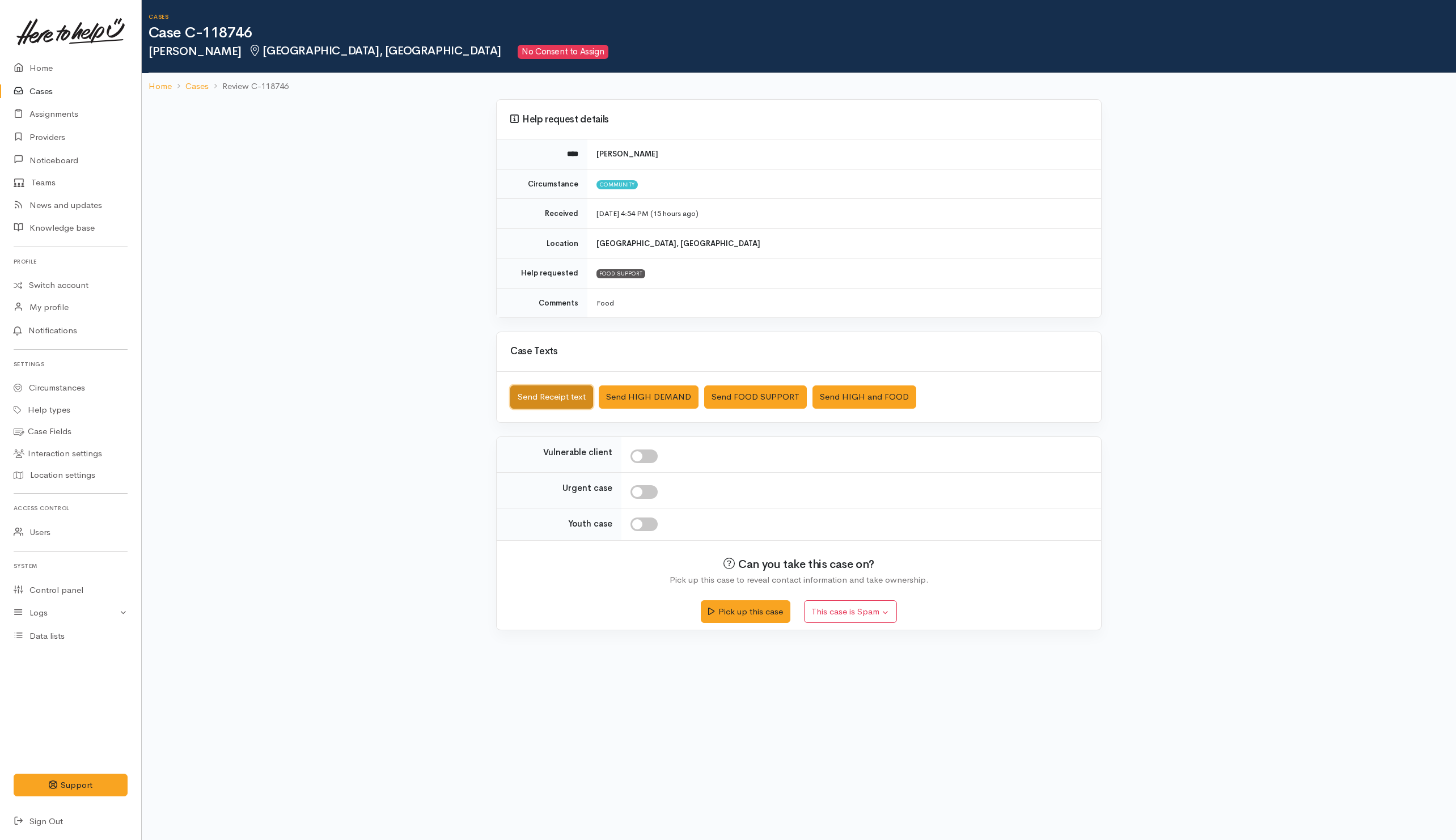
click at [562, 395] on button "Send Receipt text" at bounding box center [551, 397] width 82 height 23
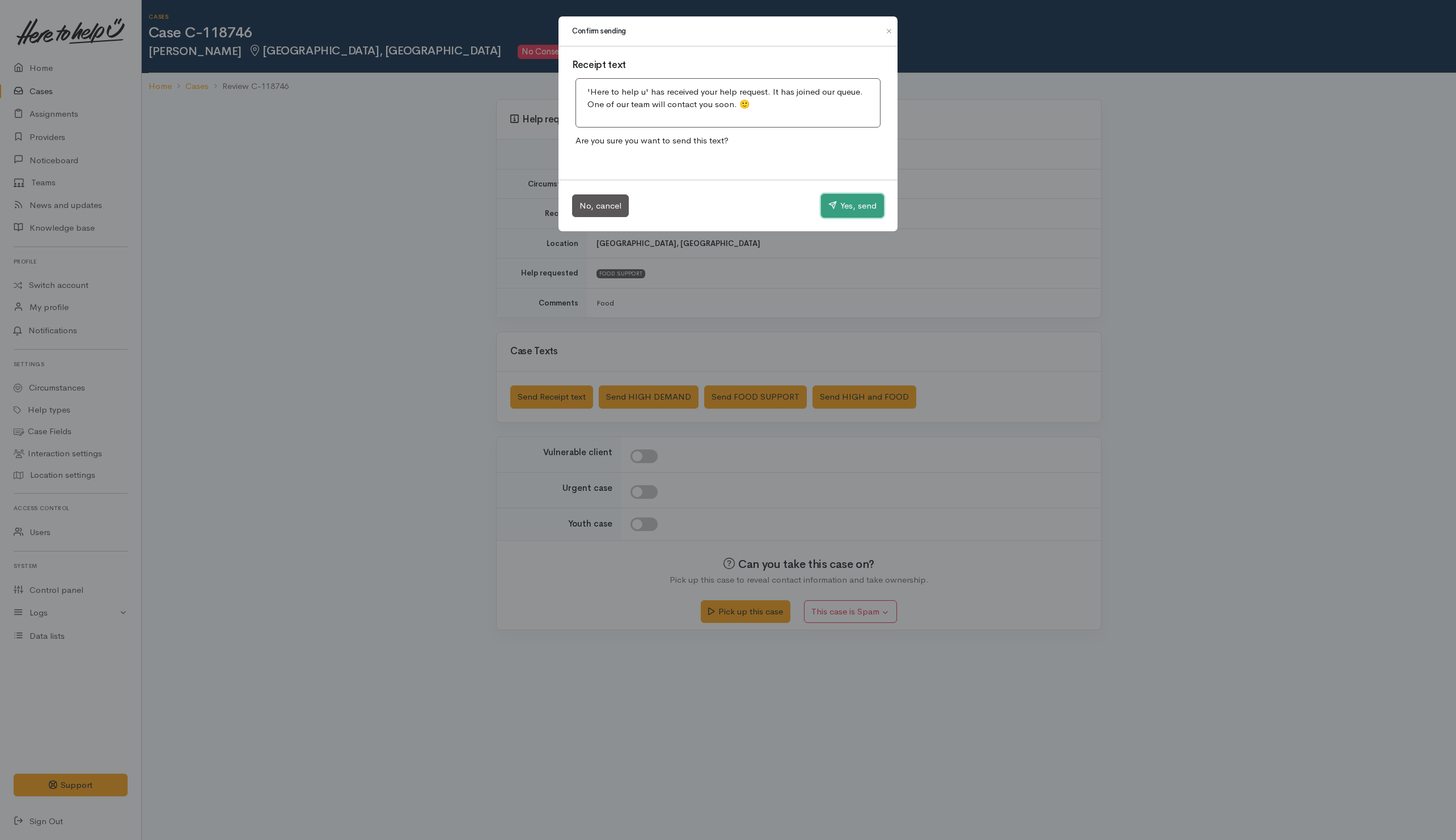
drag, startPoint x: 838, startPoint y: 213, endPoint x: 832, endPoint y: 211, distance: 6.3
click at [838, 212] on button "Yes, send" at bounding box center [852, 206] width 63 height 24
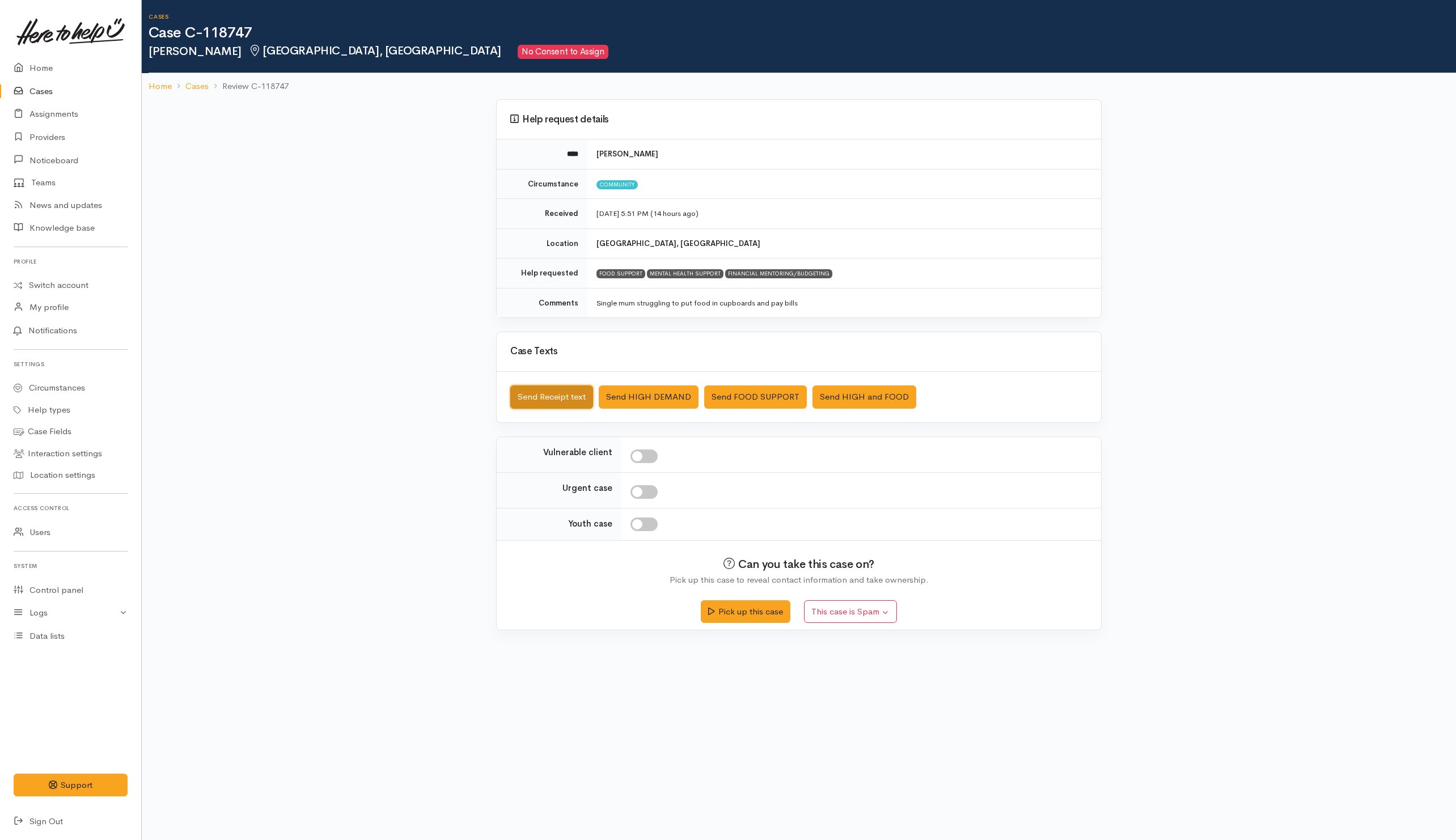
click at [526, 399] on button "Send Receipt text" at bounding box center [551, 397] width 82 height 23
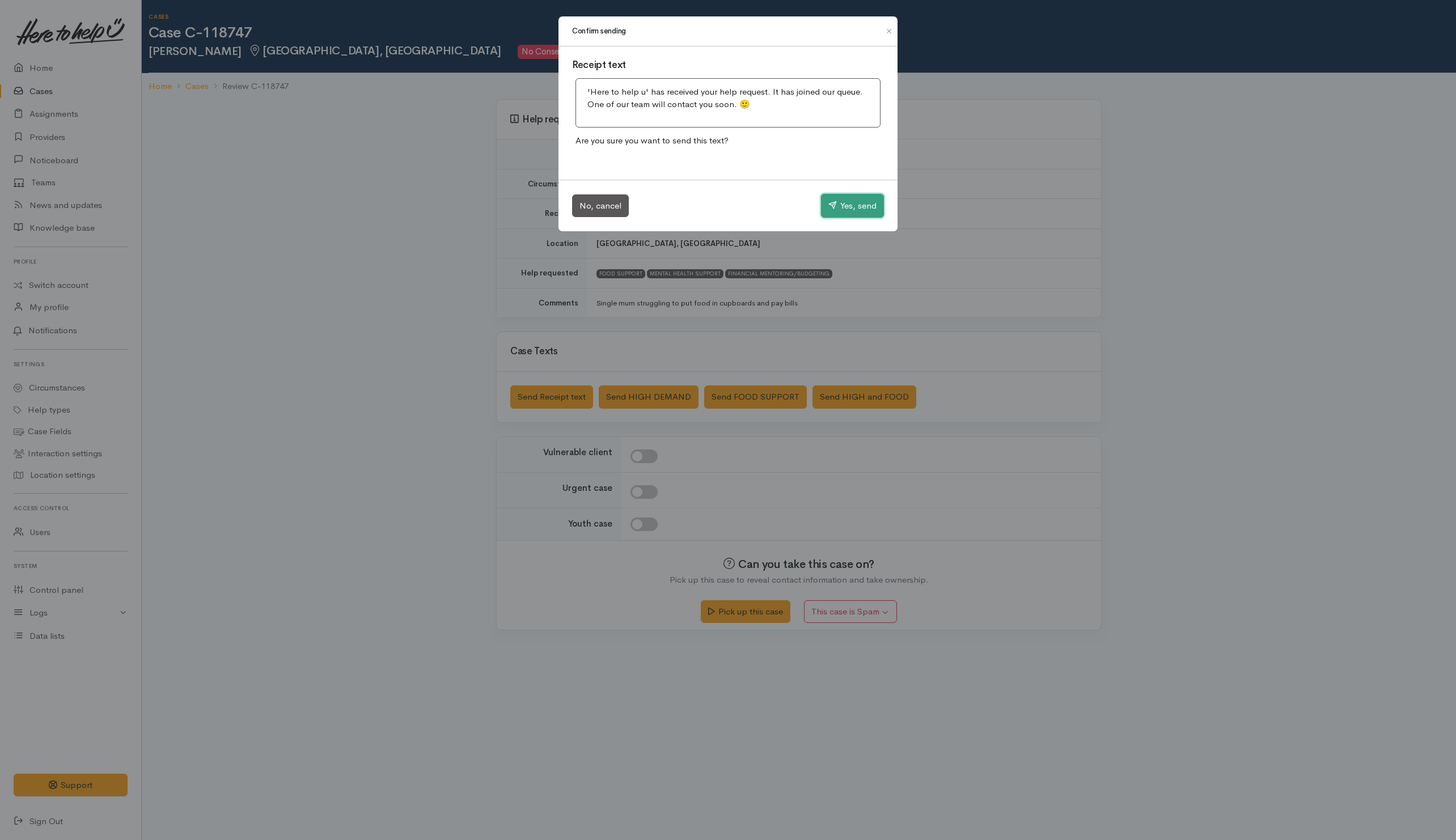
click at [854, 216] on button "Yes, send" at bounding box center [852, 206] width 63 height 24
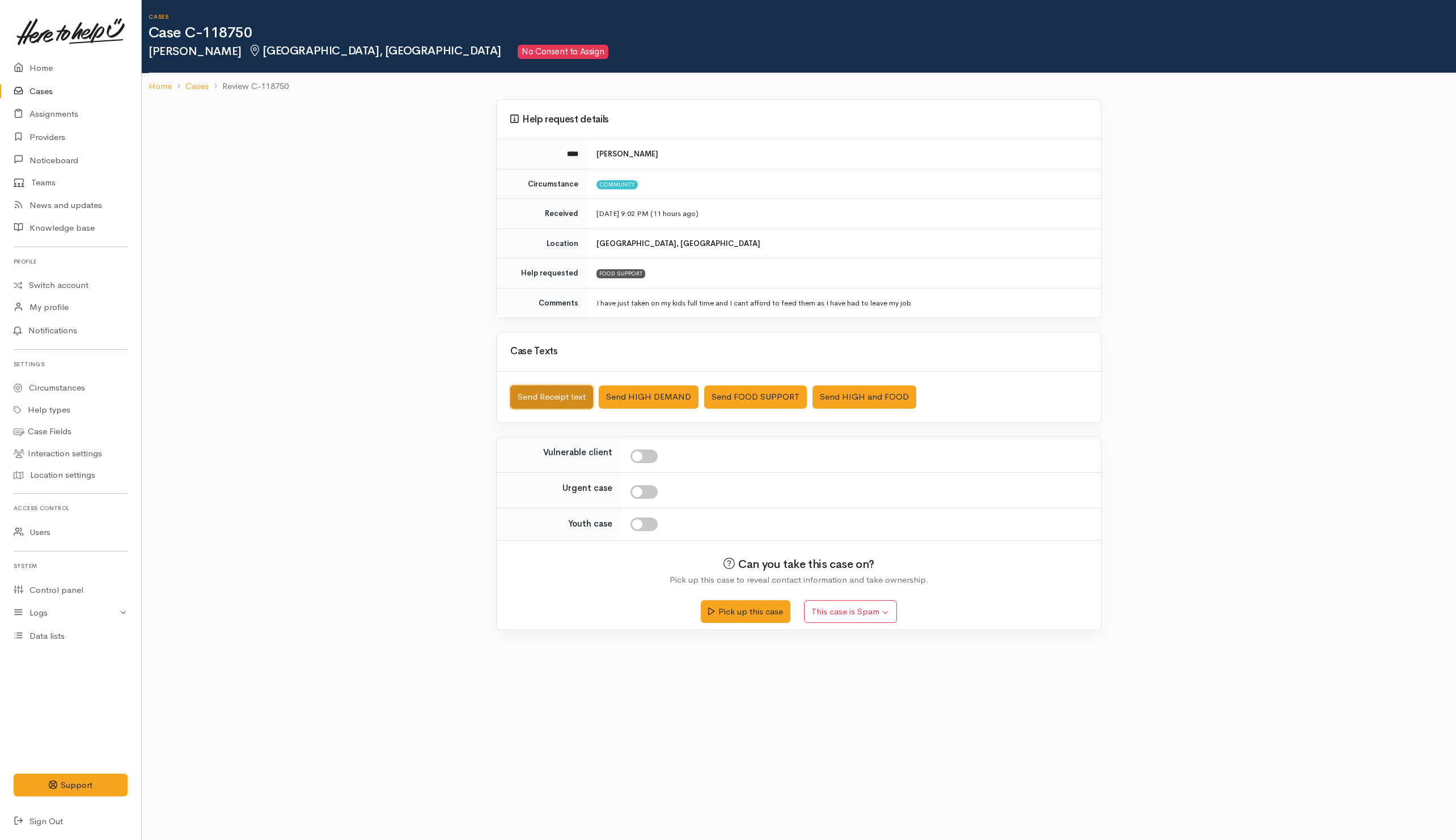
click at [525, 399] on button "Send Receipt text" at bounding box center [551, 397] width 82 height 23
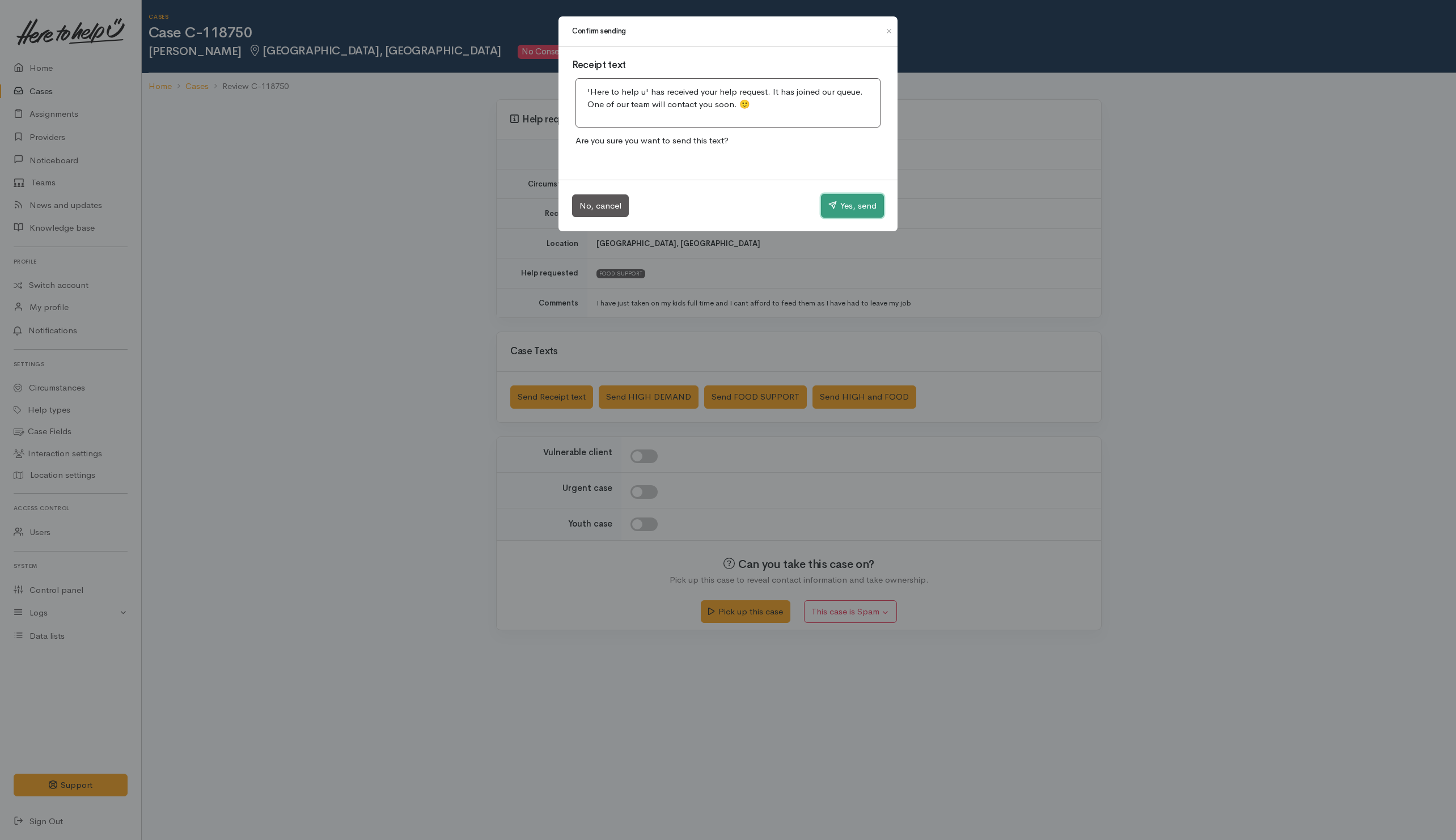
click at [854, 207] on button "Yes, send" at bounding box center [852, 206] width 63 height 24
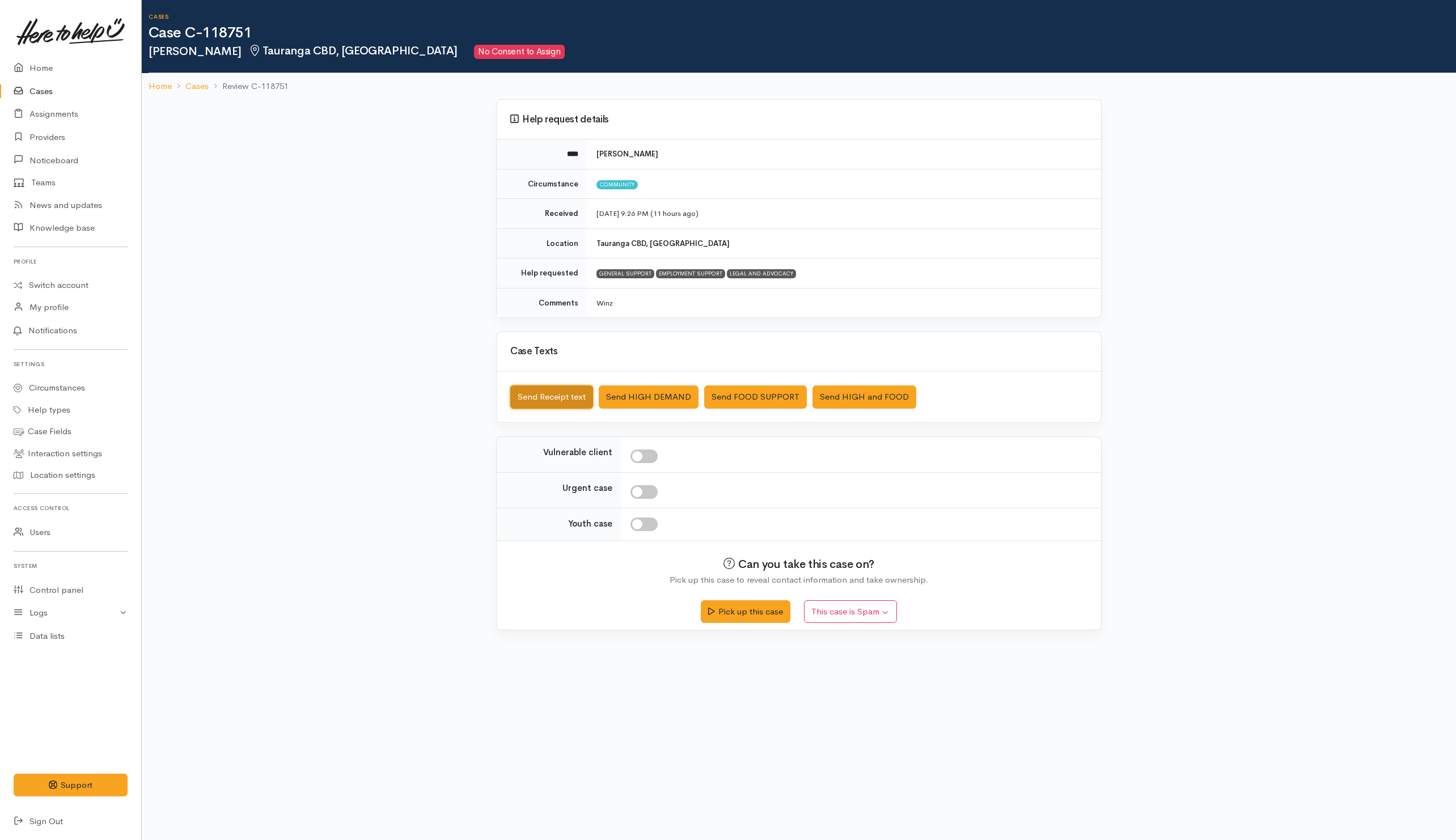
click at [540, 401] on button "Send Receipt text" at bounding box center [551, 397] width 82 height 23
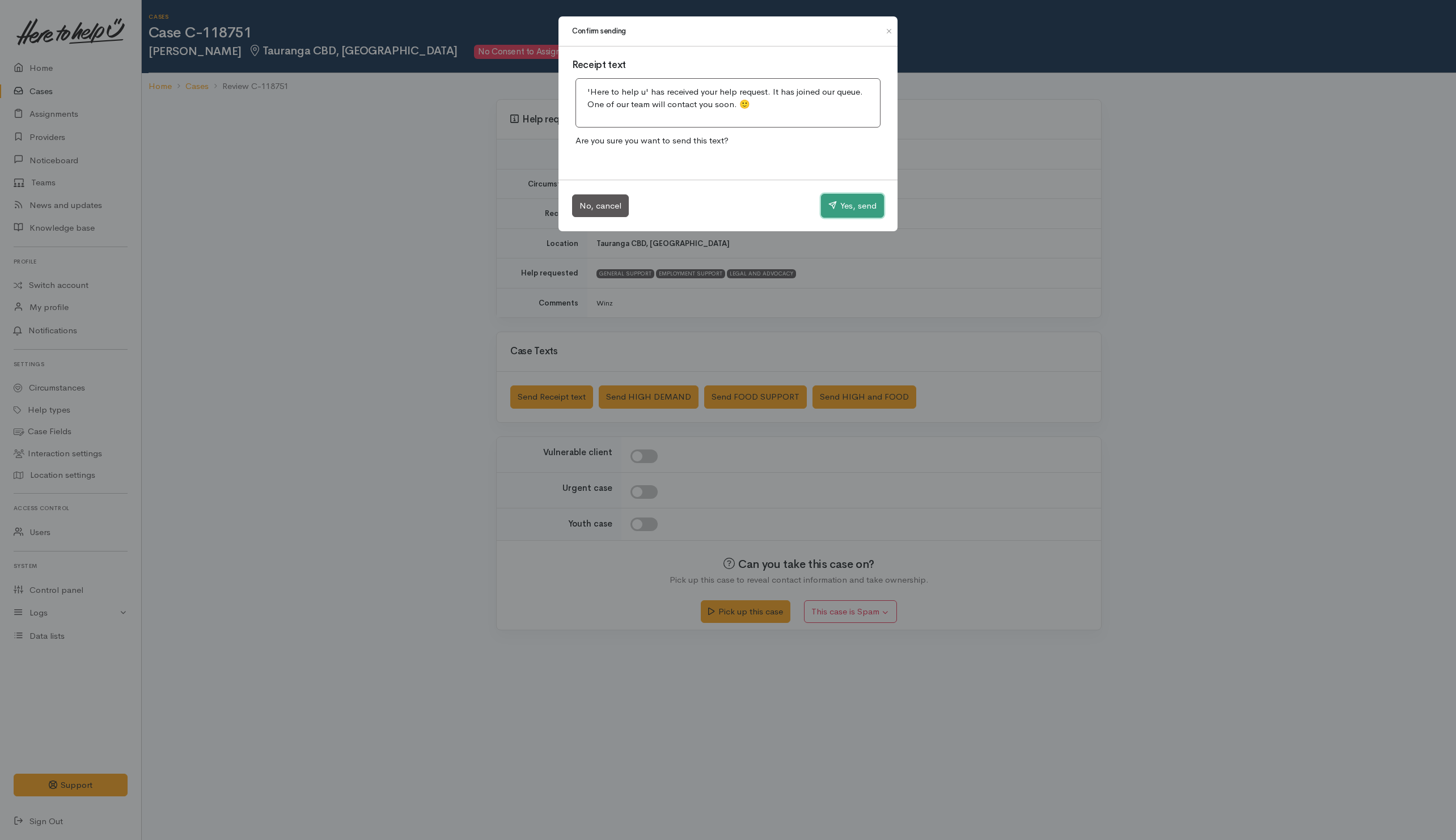
click at [830, 204] on icon "button" at bounding box center [832, 204] width 8 height 8
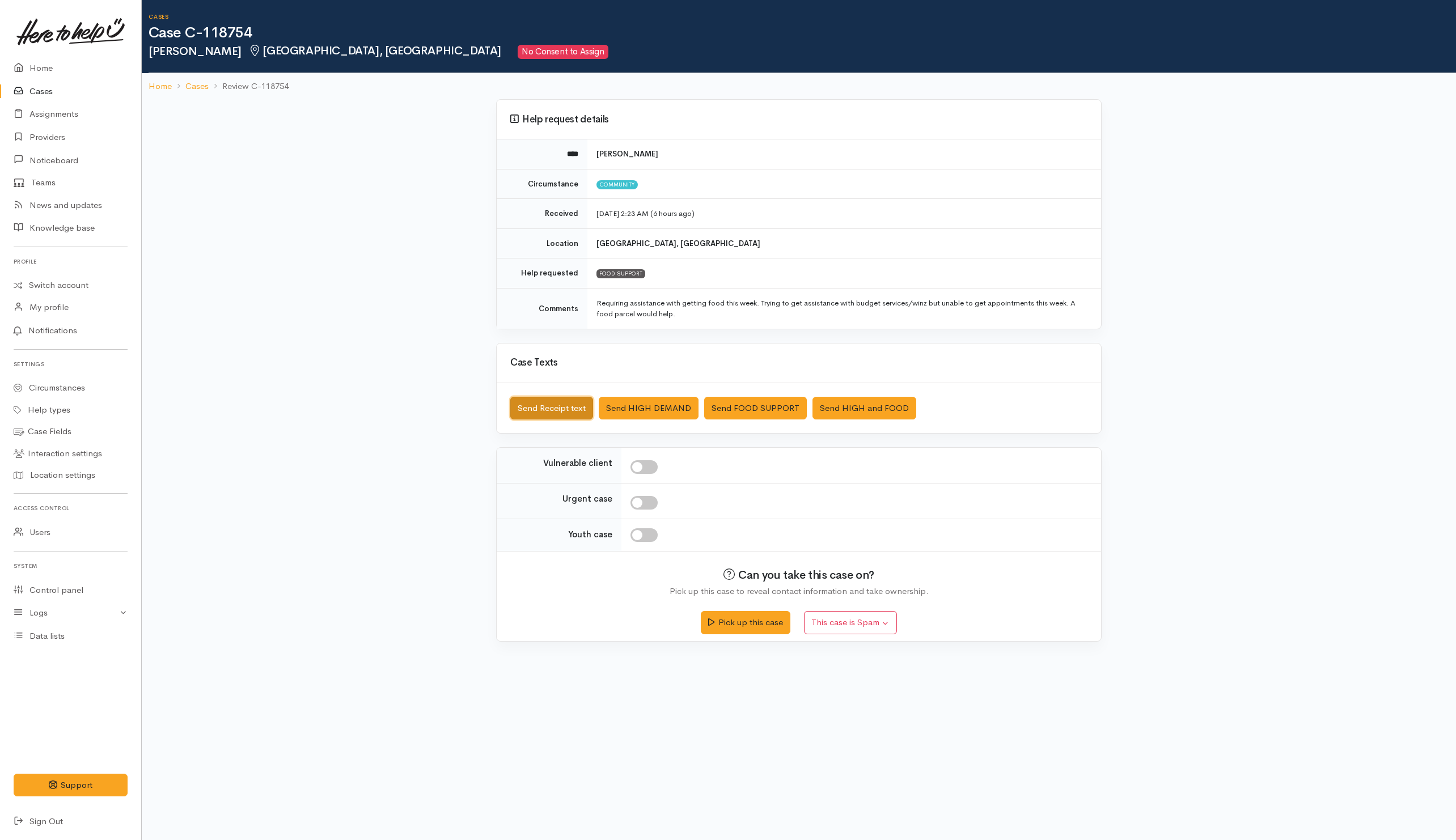
click at [531, 415] on button "Send Receipt text" at bounding box center [551, 408] width 82 height 23
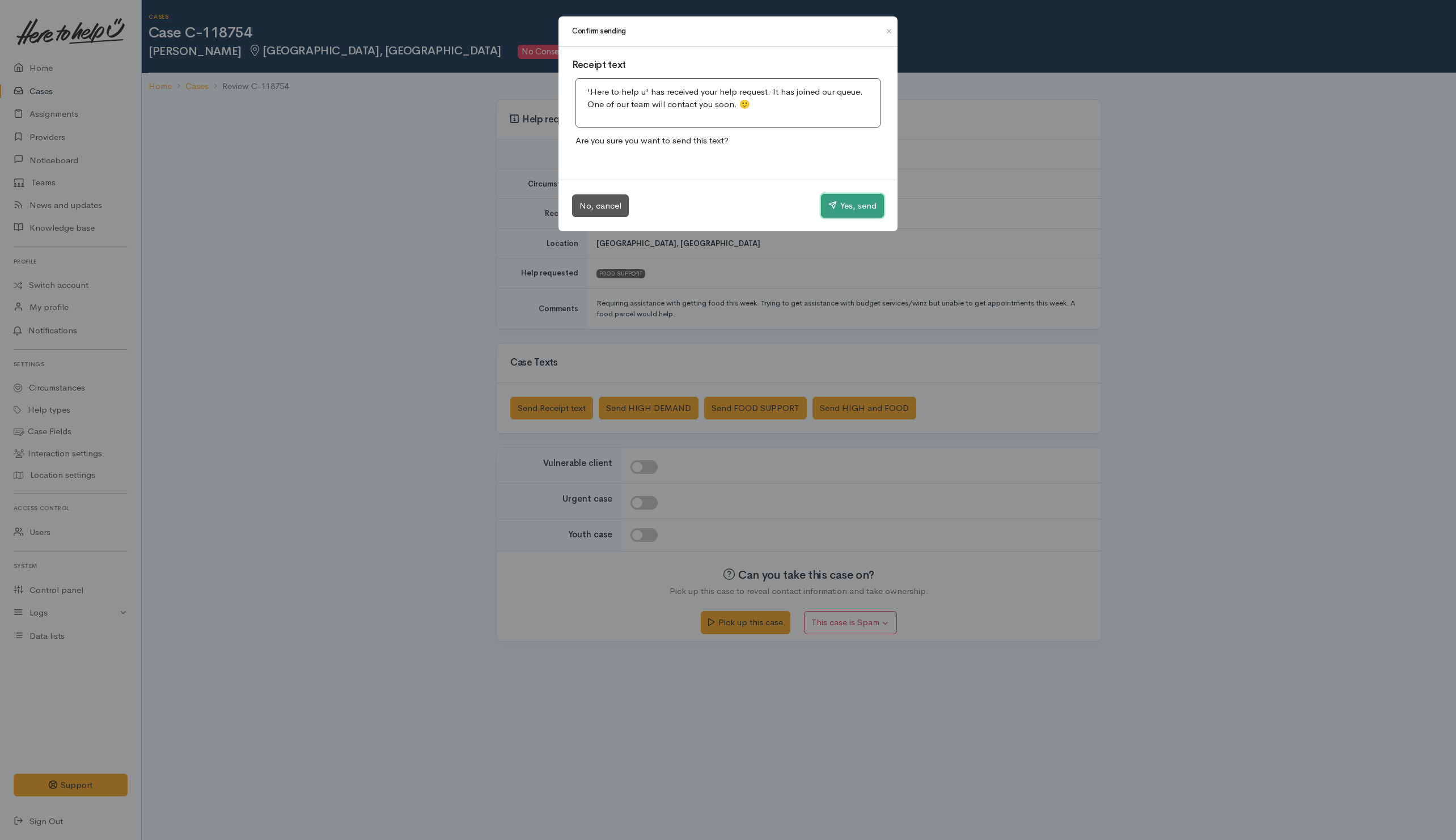
click at [832, 209] on icon "button" at bounding box center [832, 204] width 8 height 8
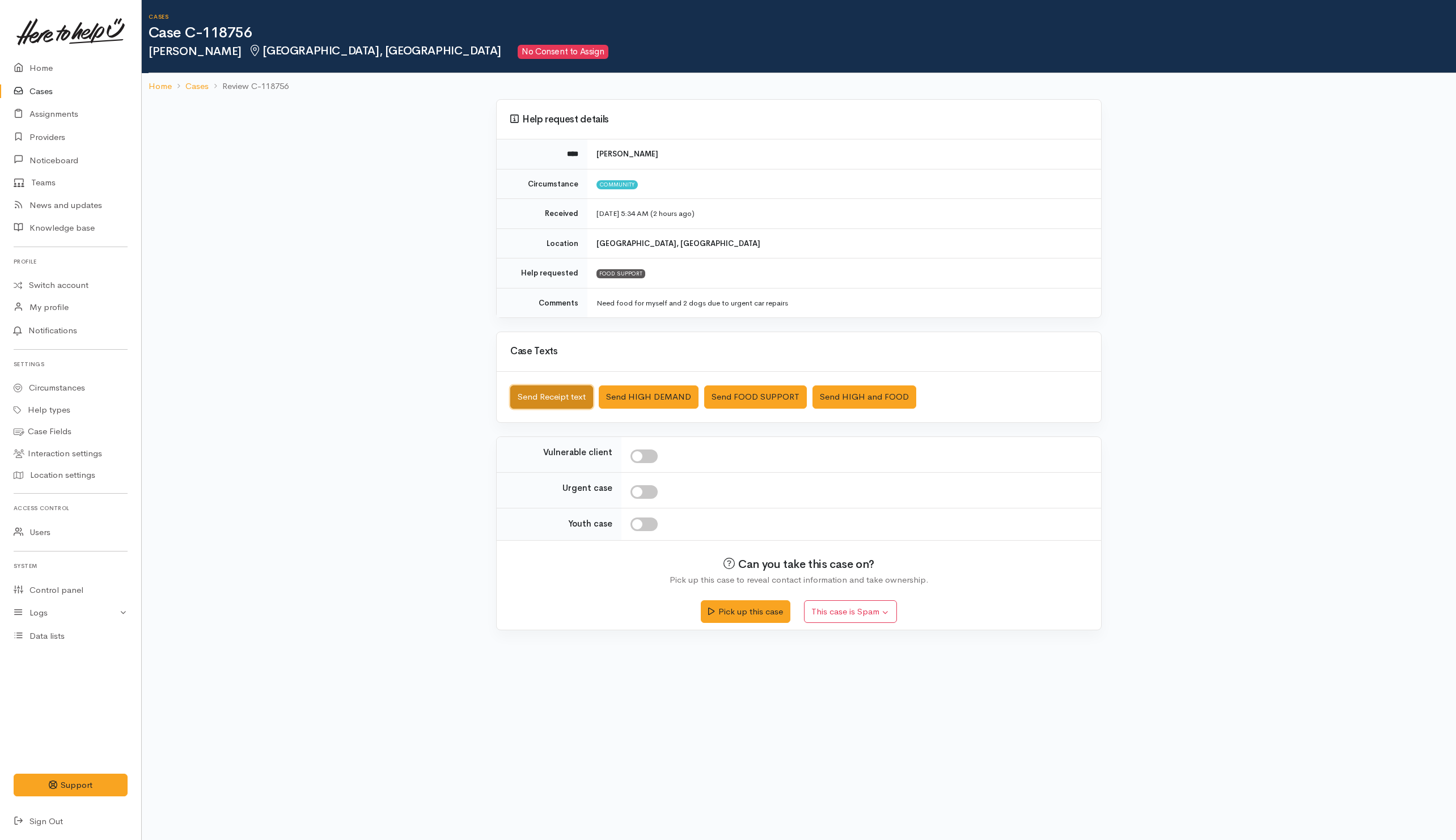
click at [553, 399] on button "Send Receipt text" at bounding box center [551, 397] width 82 height 23
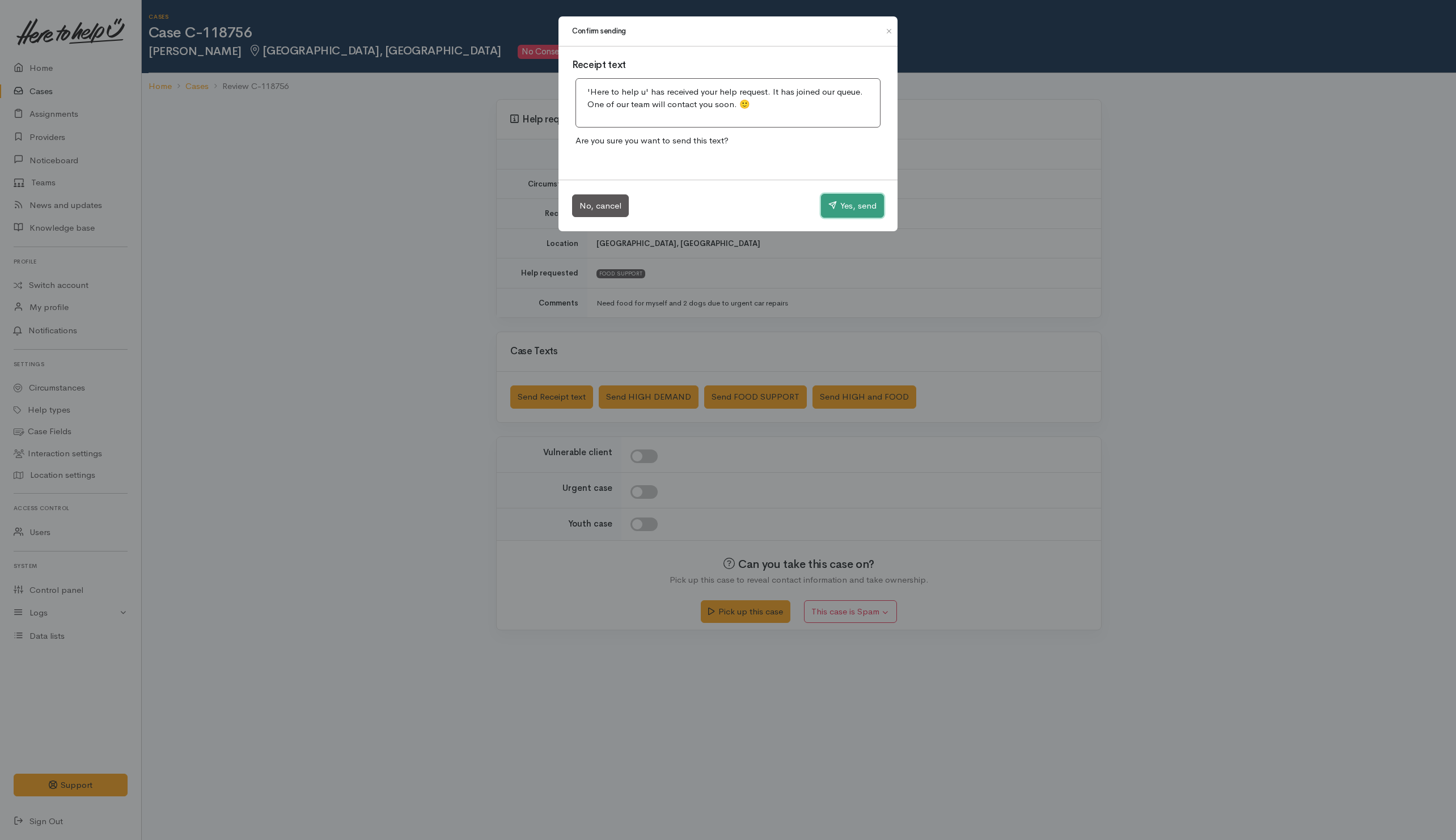
click at [832, 198] on button "Yes, send" at bounding box center [852, 206] width 63 height 24
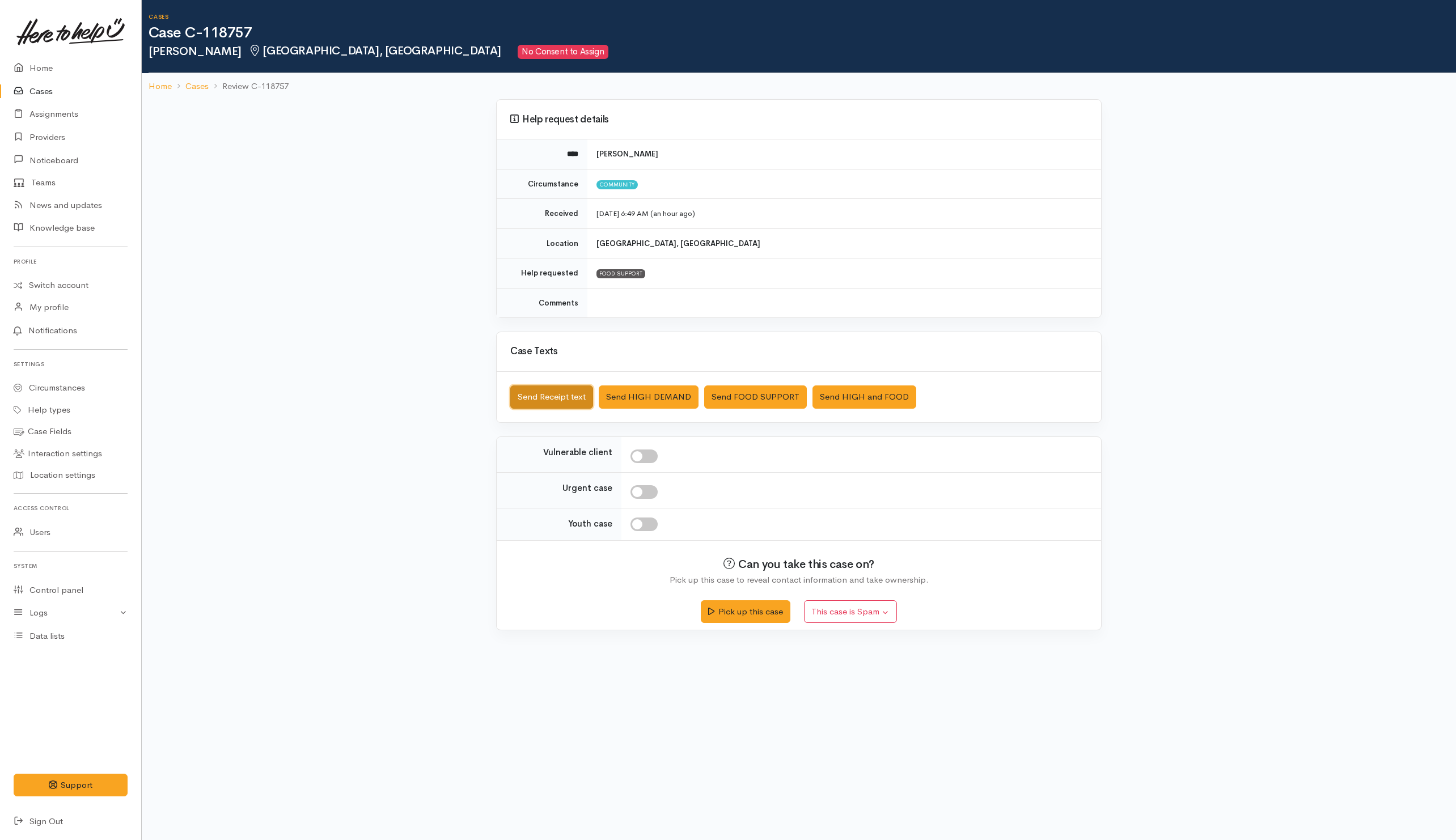
click at [558, 408] on button "Send Receipt text" at bounding box center [551, 397] width 82 height 23
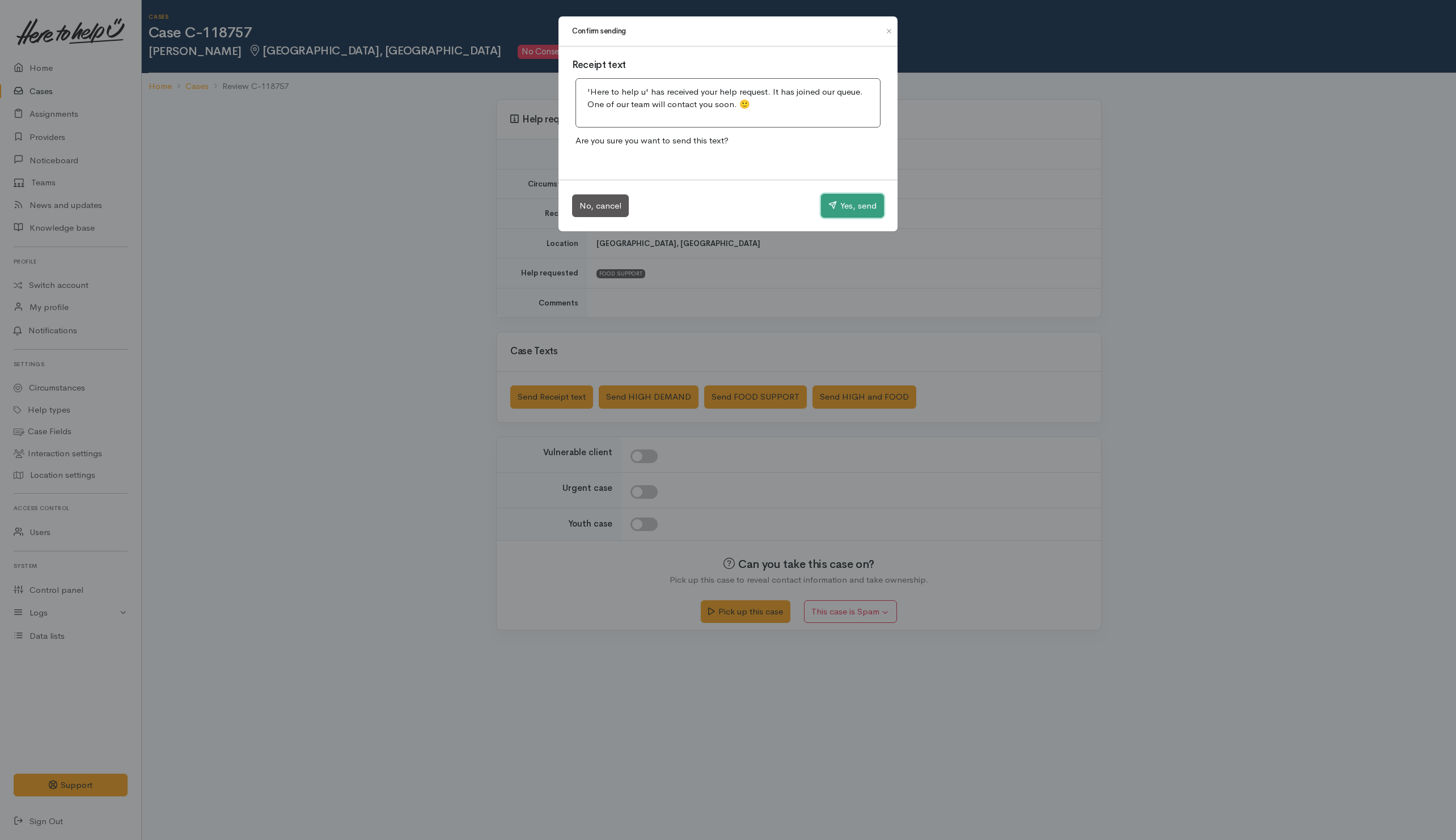
click at [860, 204] on button "Yes, send" at bounding box center [852, 206] width 63 height 24
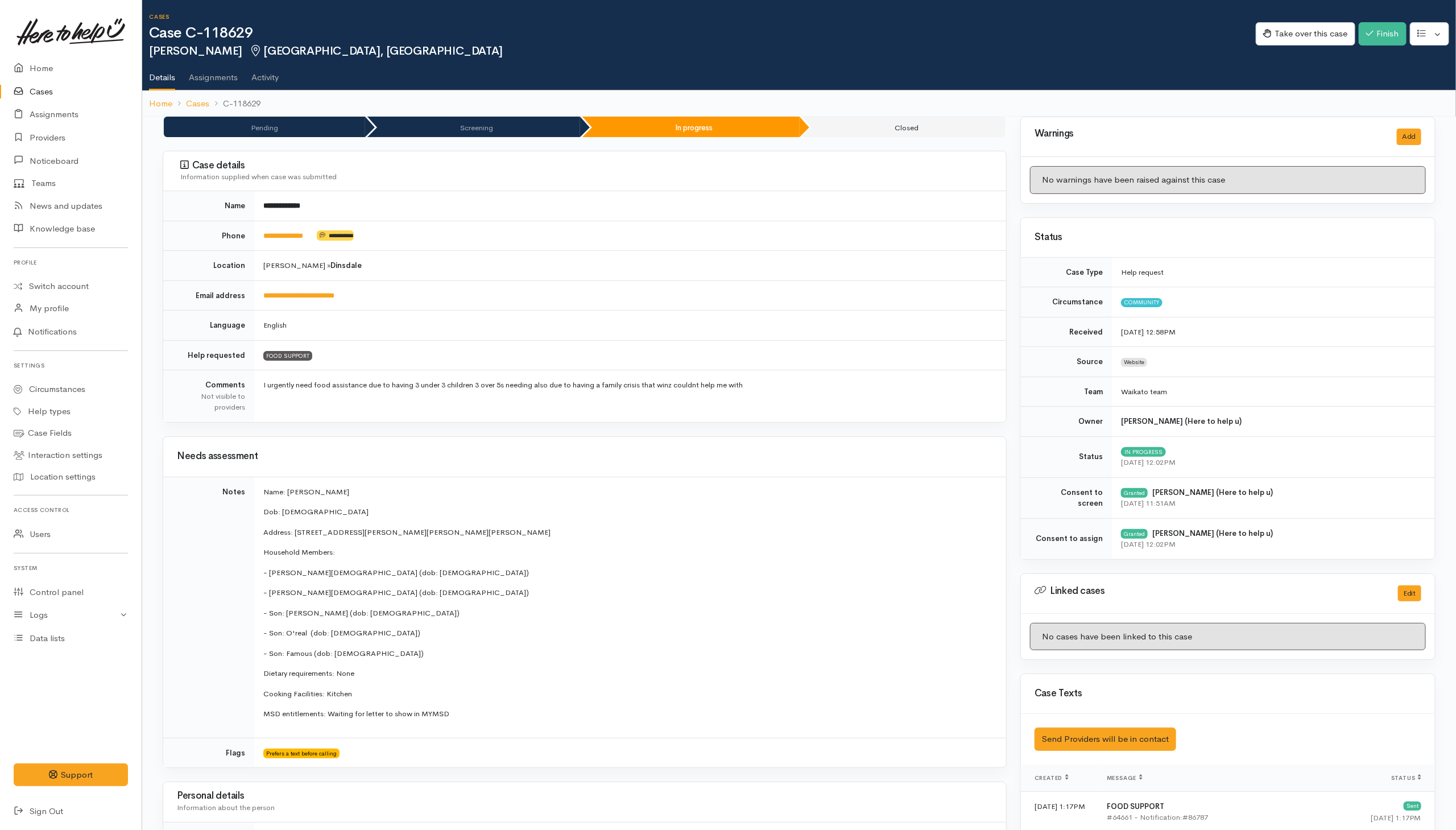
click at [44, 89] on link "Cases" at bounding box center [70, 92] width 141 height 23
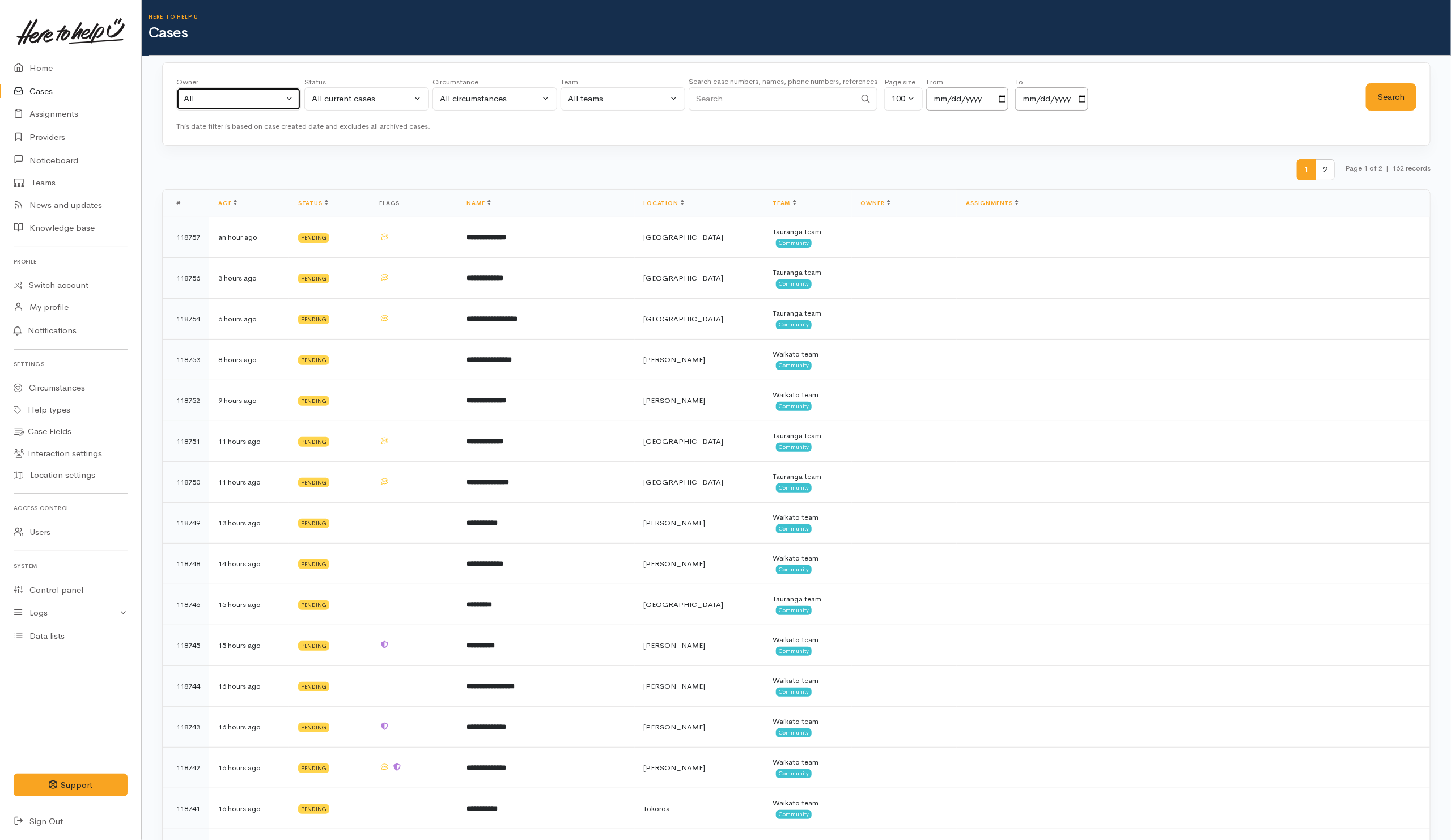
drag, startPoint x: 286, startPoint y: 97, endPoint x: 269, endPoint y: 91, distance: 18.0
click at [286, 97] on button "All" at bounding box center [238, 99] width 125 height 23
type input "Ky"
click at [233, 177] on span "[PERSON_NAME] ('Here to help u')" at bounding box center [266, 173] width 140 height 13
select select "1759"
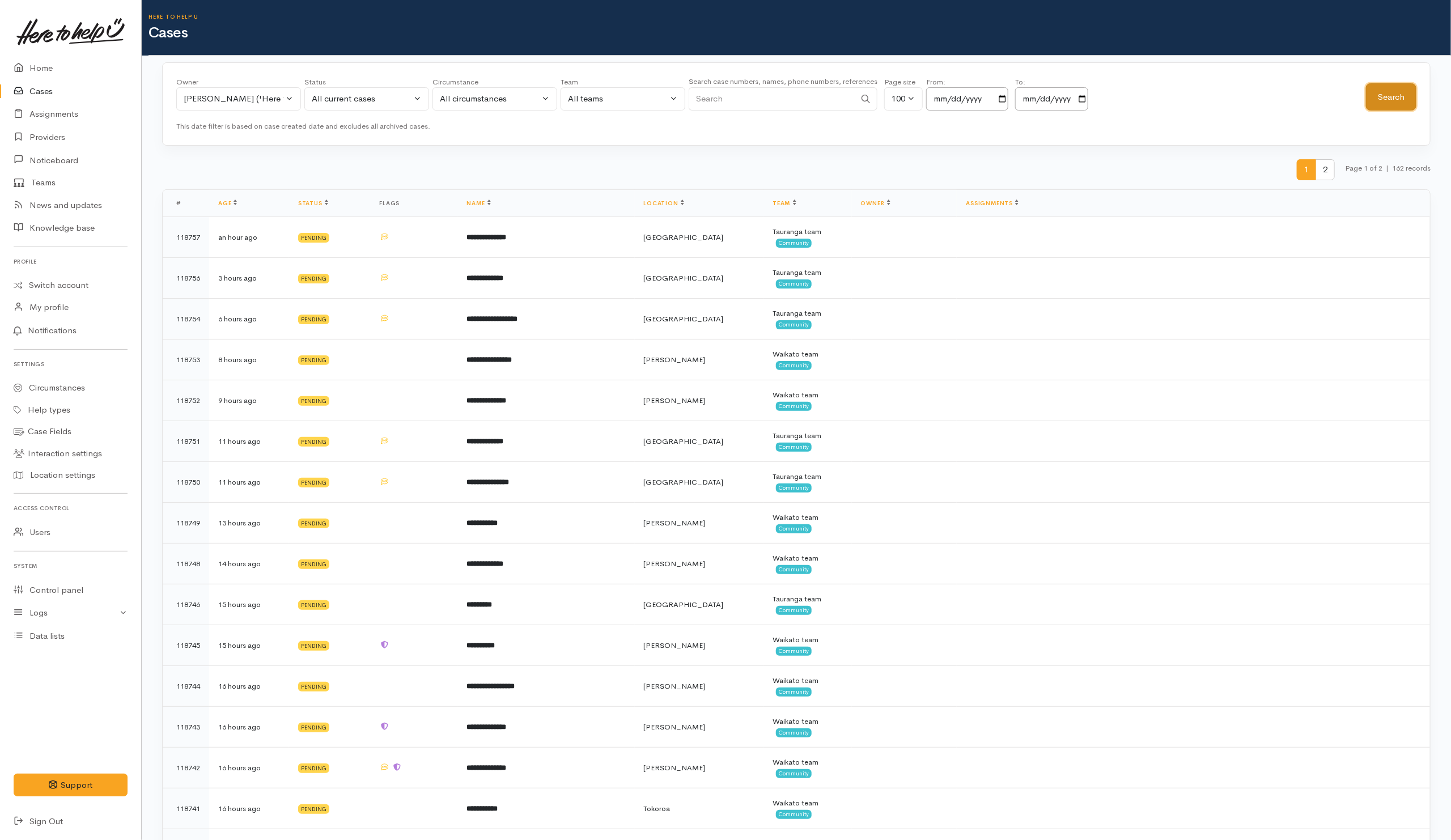
drag, startPoint x: 1391, startPoint y: 101, endPoint x: 1363, endPoint y: 126, distance: 37.5
click at [1385, 101] on button "Search" at bounding box center [1391, 97] width 51 height 28
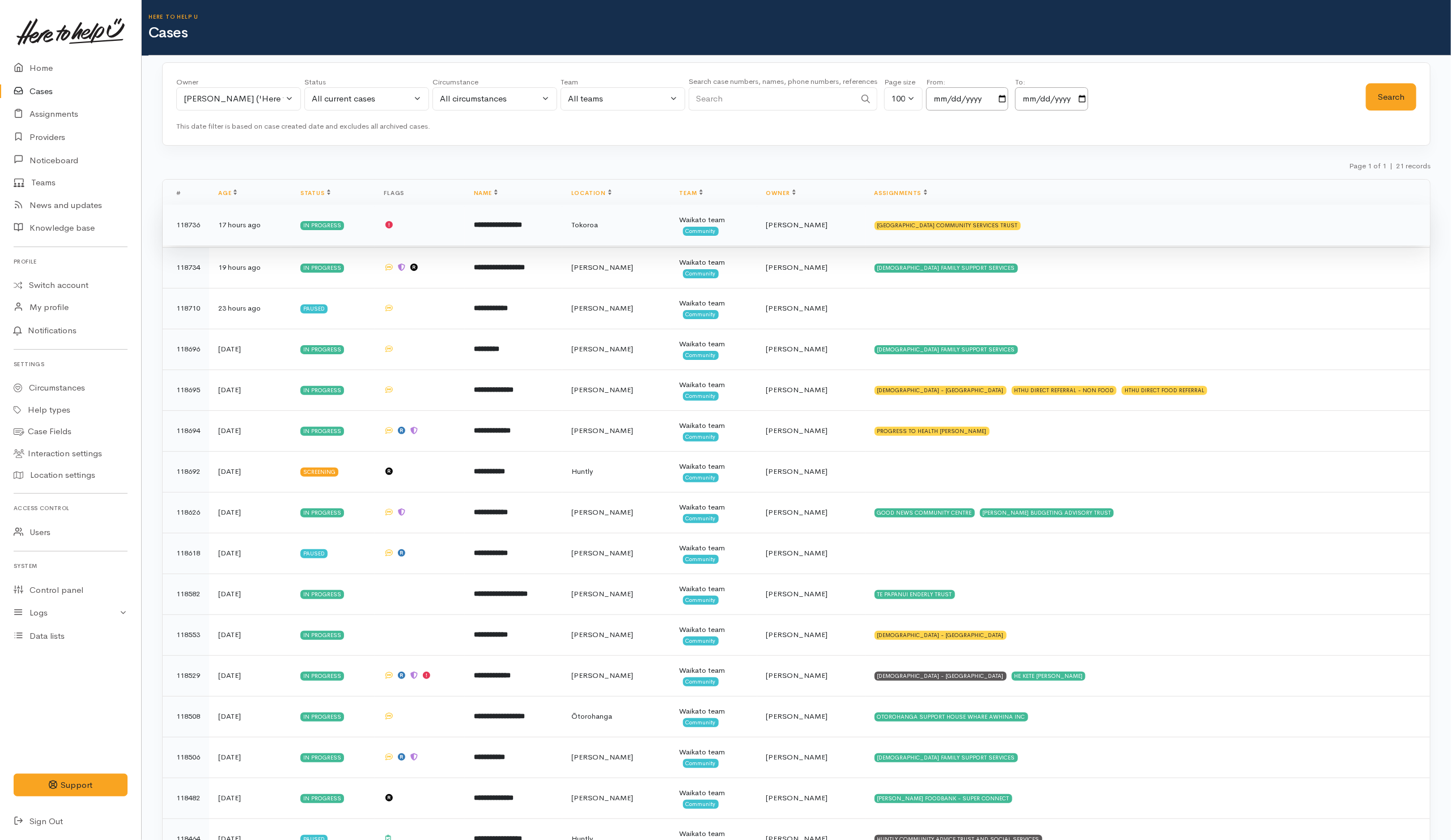
click at [201, 230] on td "118736" at bounding box center [186, 225] width 47 height 41
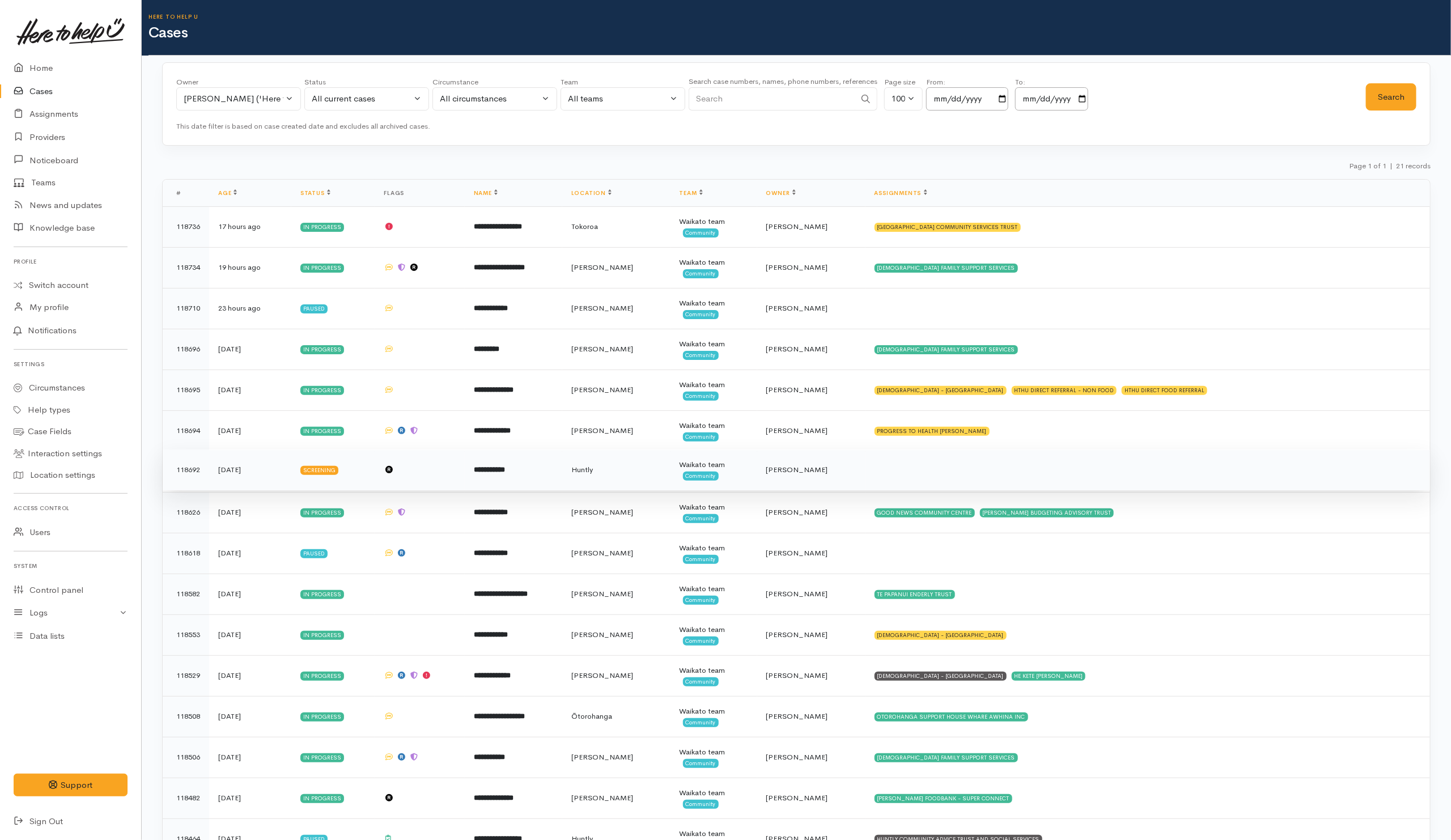
click at [194, 467] on td "118692" at bounding box center [186, 469] width 47 height 41
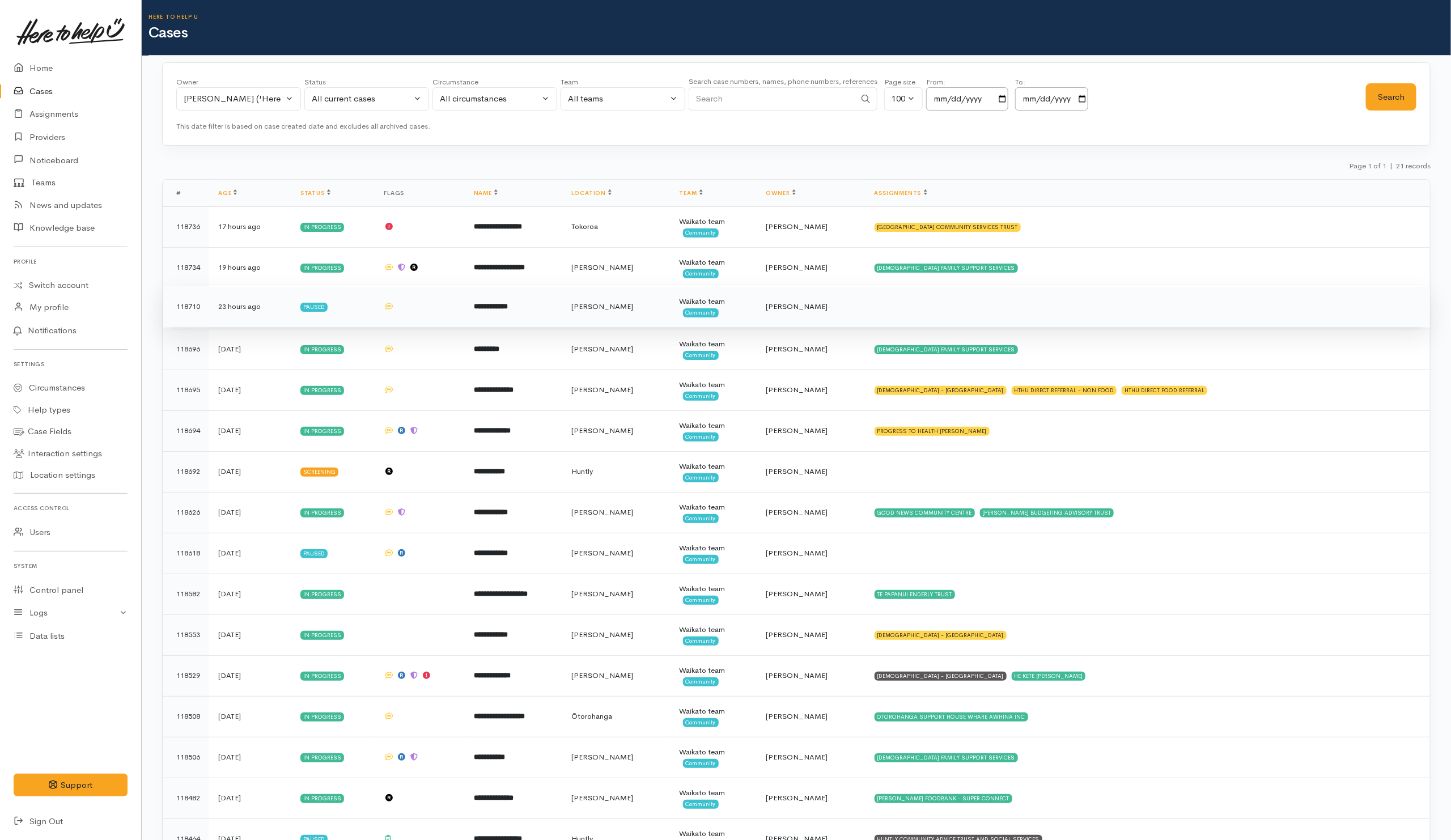
click at [190, 311] on td "118710" at bounding box center [186, 306] width 47 height 41
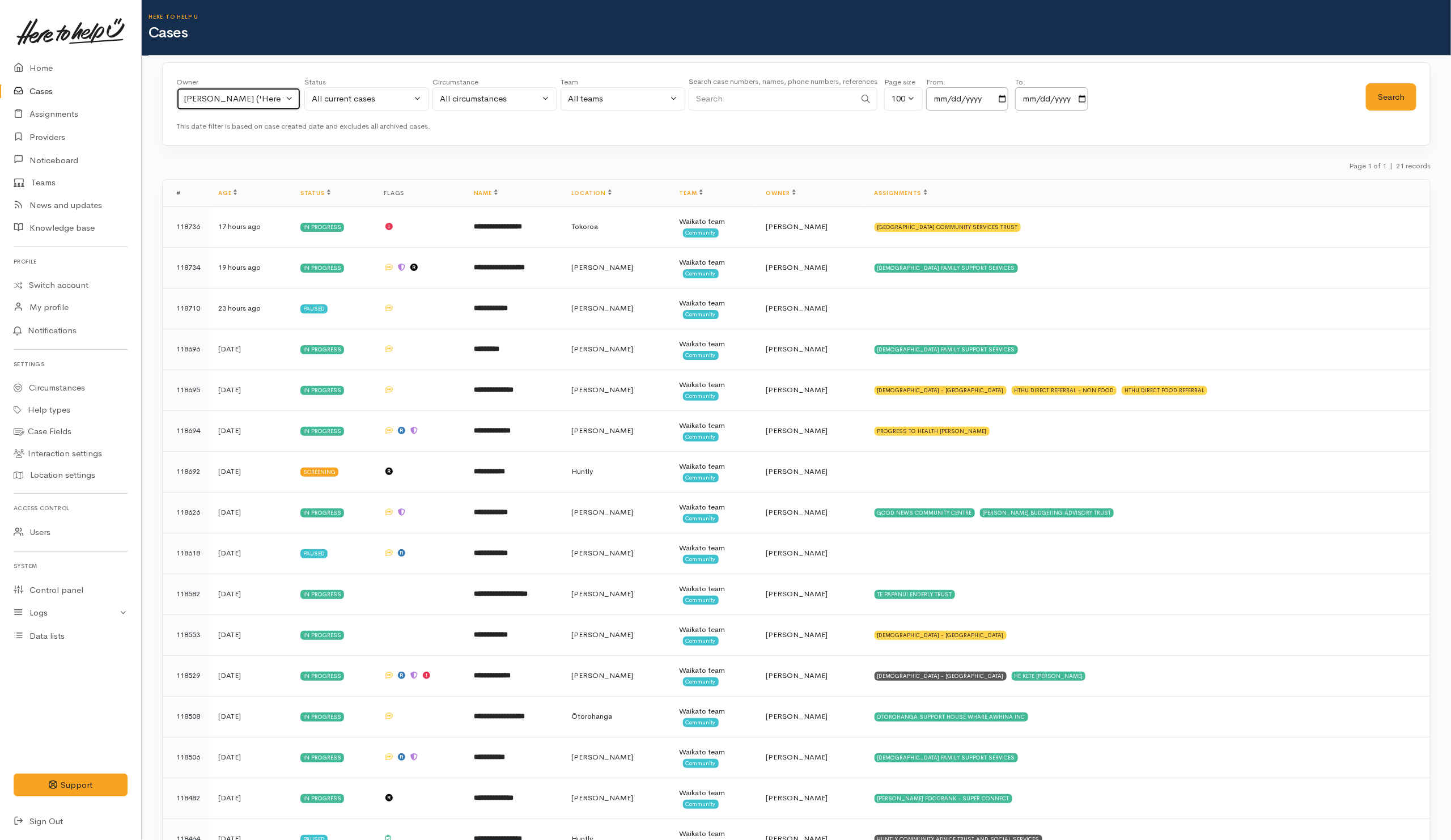
click at [256, 97] on div "[PERSON_NAME] ('Here to help u')" at bounding box center [234, 99] width 100 height 13
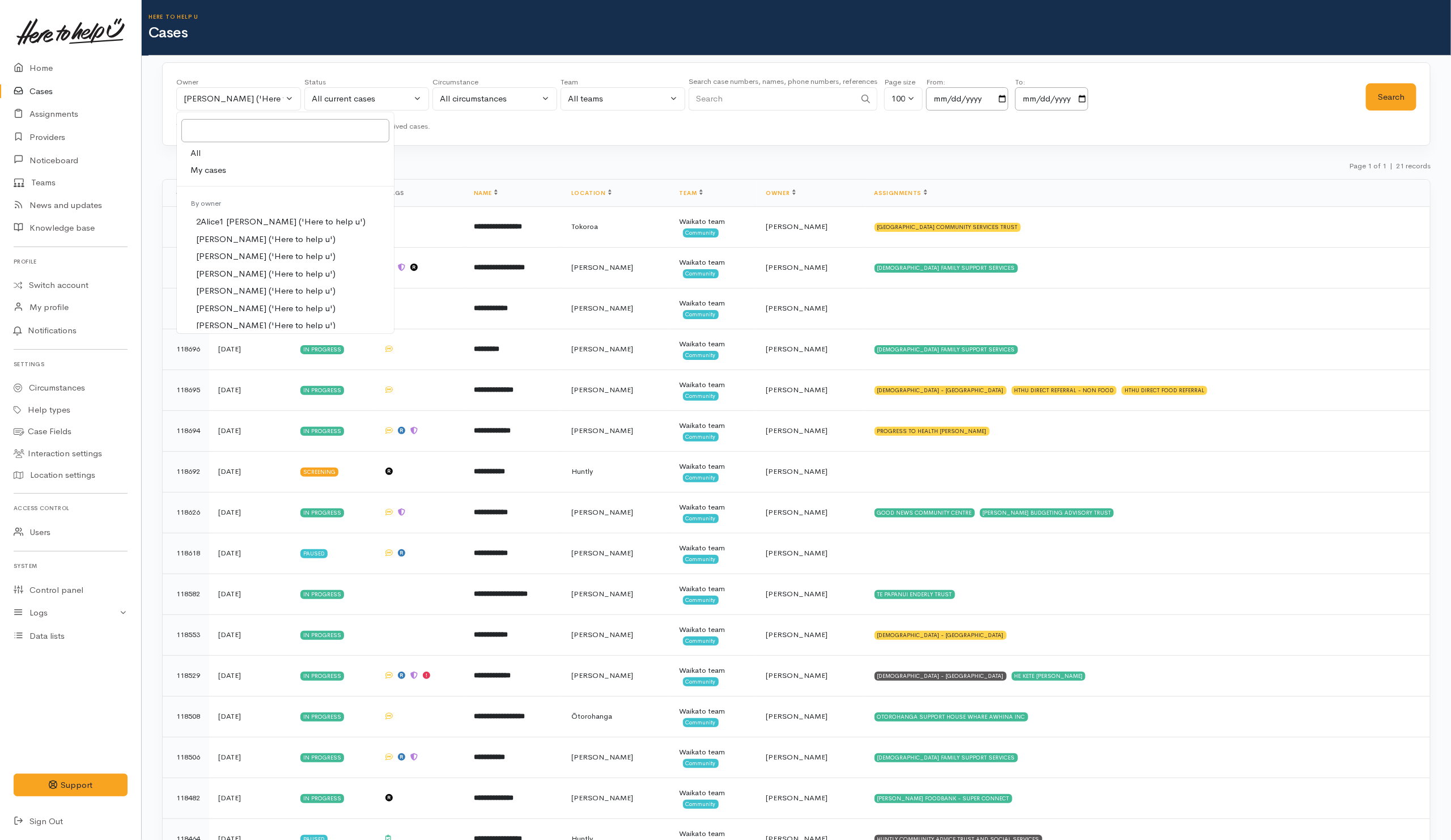
click at [225, 156] on link "All" at bounding box center [285, 153] width 217 height 18
select select "-1"
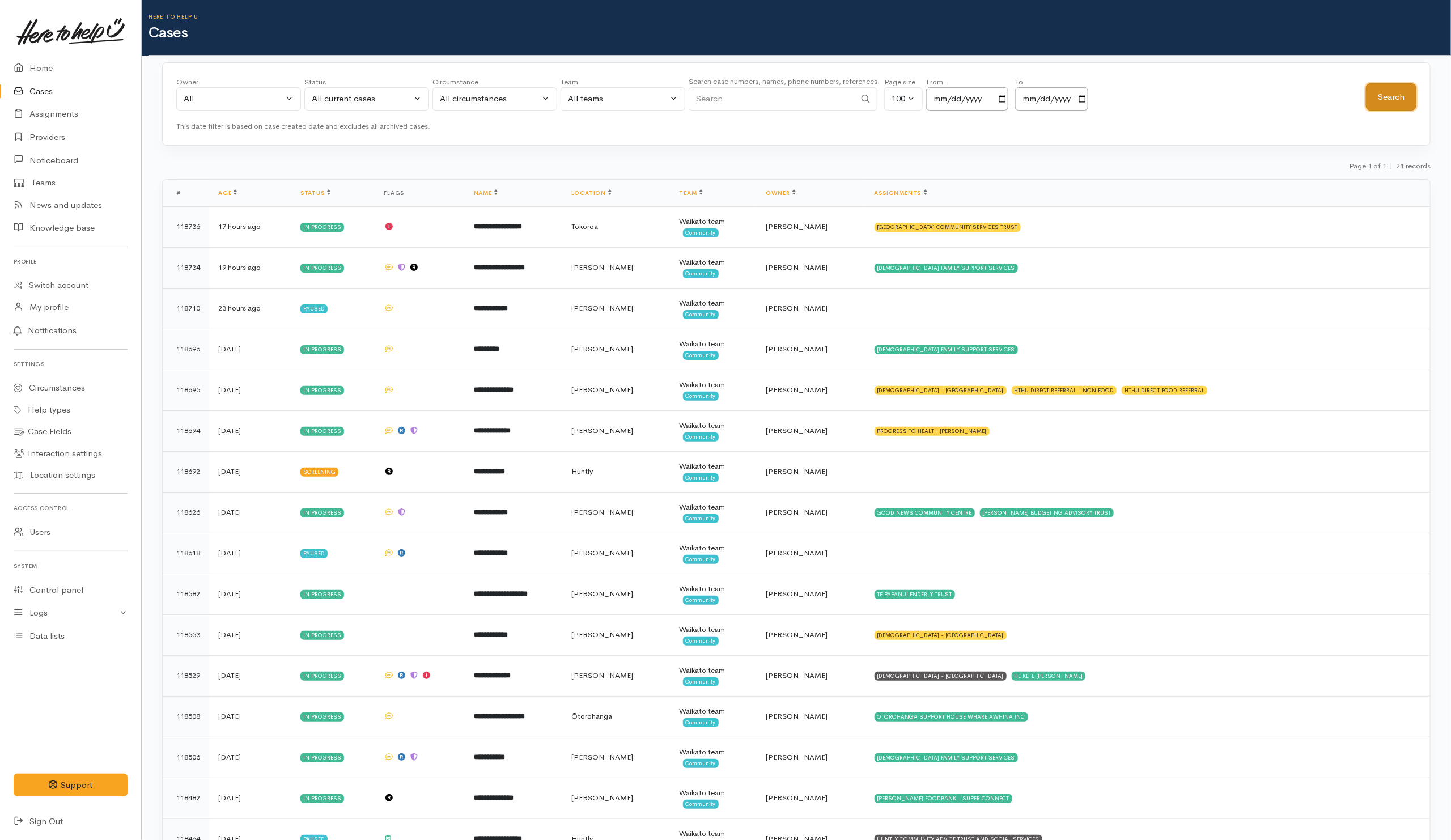
drag, startPoint x: 1382, startPoint y: 91, endPoint x: 1383, endPoint y: 101, distance: 10.0
click at [1383, 92] on button "Search" at bounding box center [1391, 97] width 51 height 28
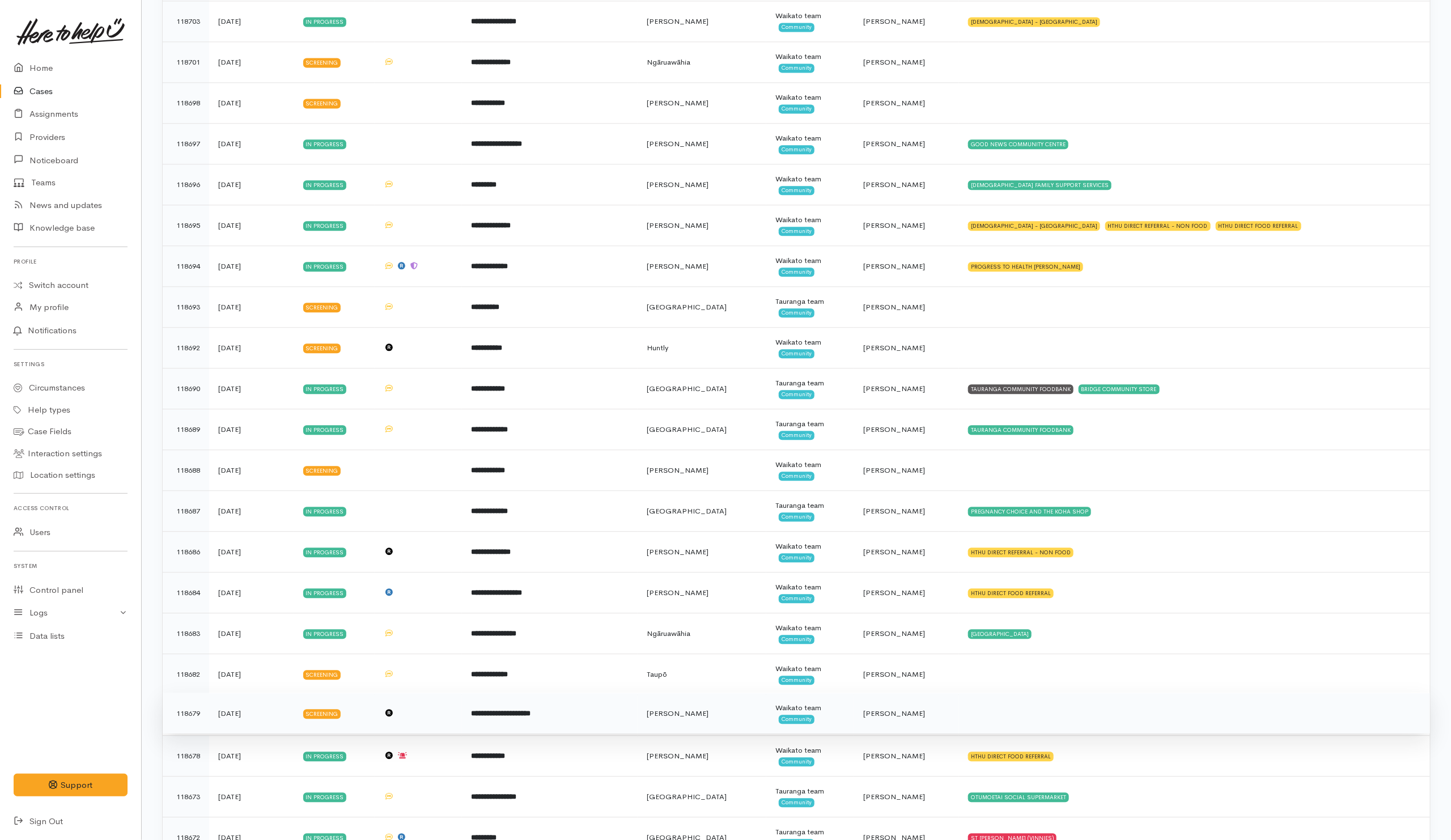
scroll to position [1700, 0]
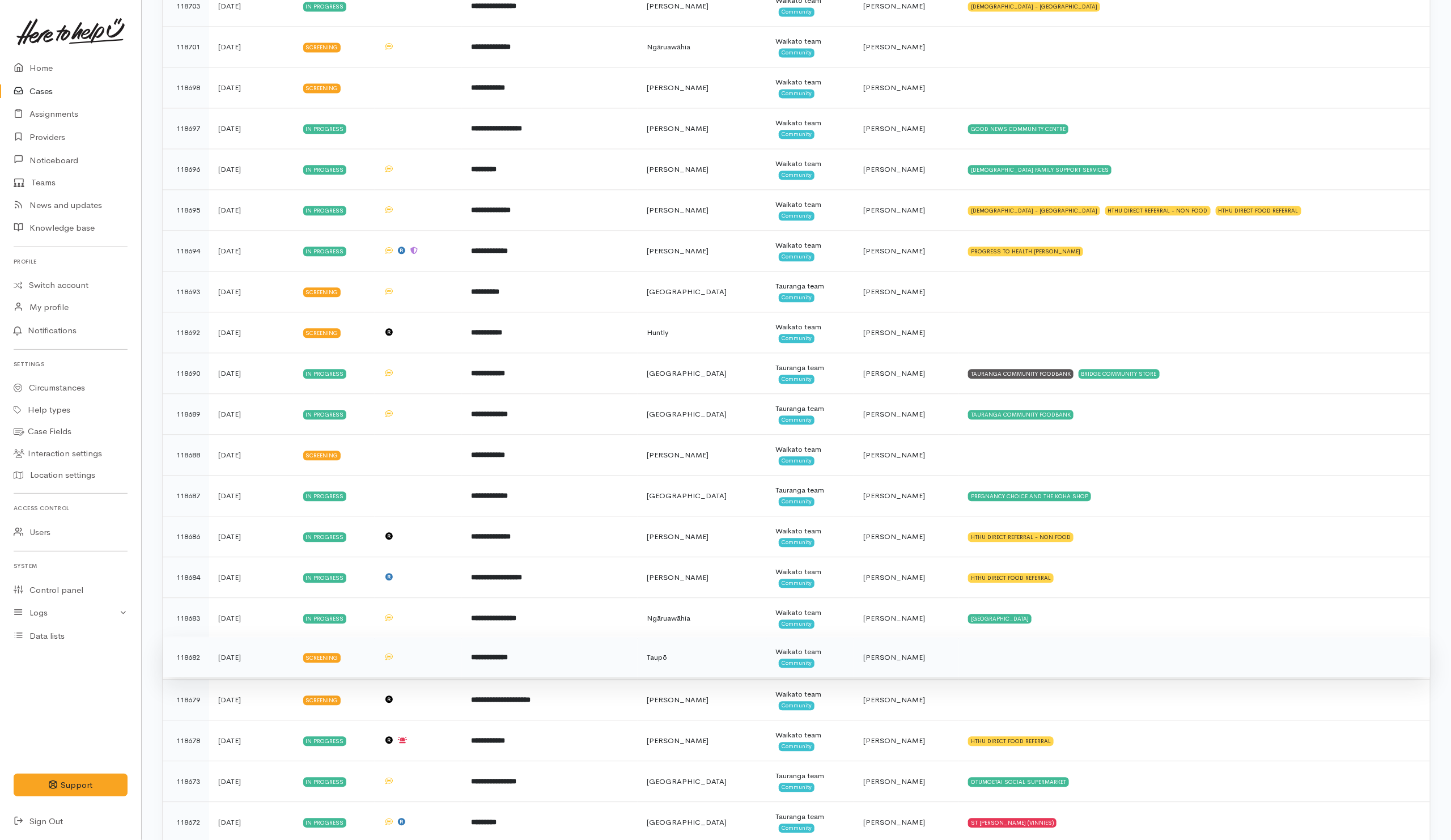
click at [1055, 675] on td at bounding box center [1194, 656] width 471 height 41
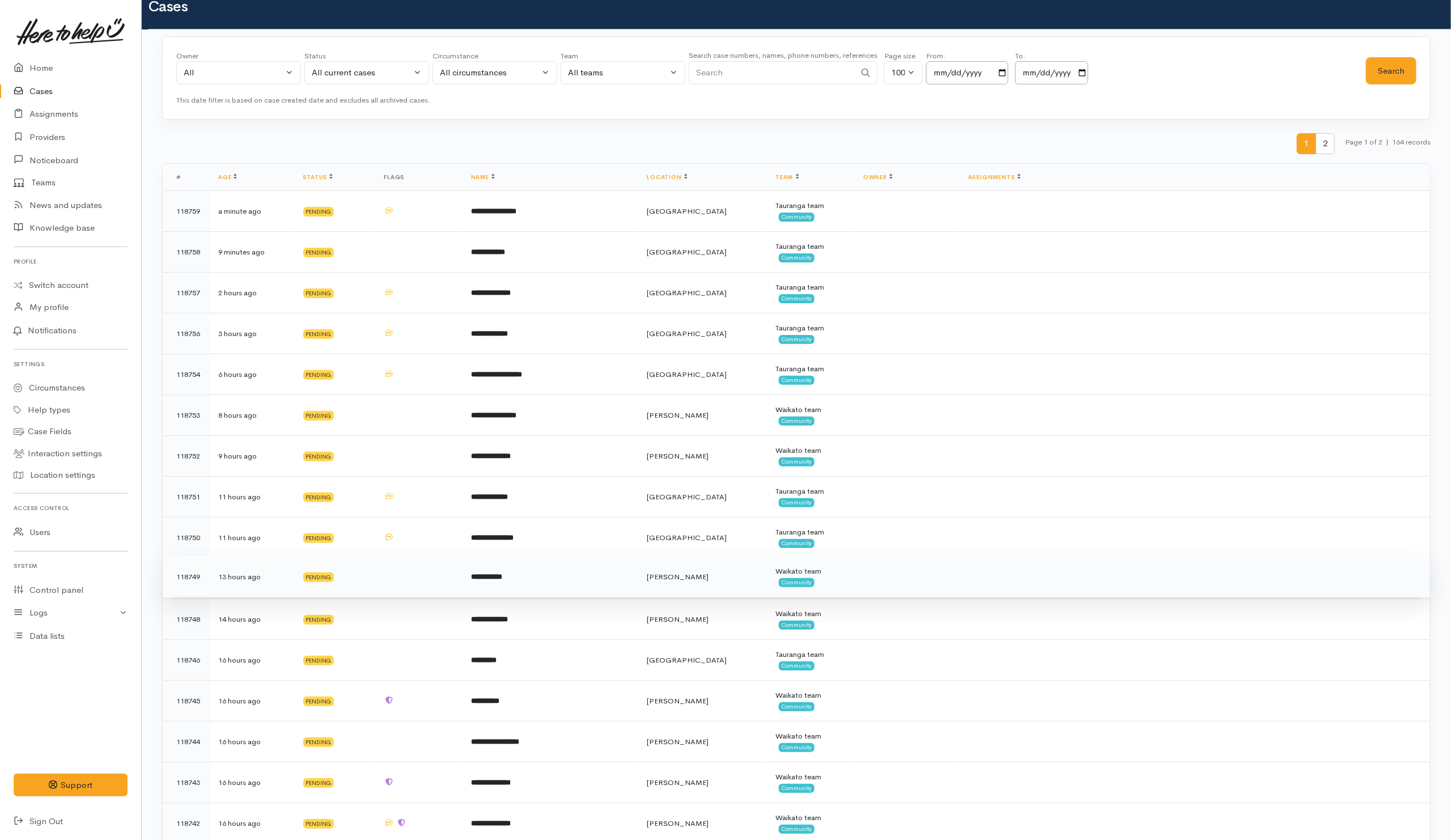
scroll to position [0, 0]
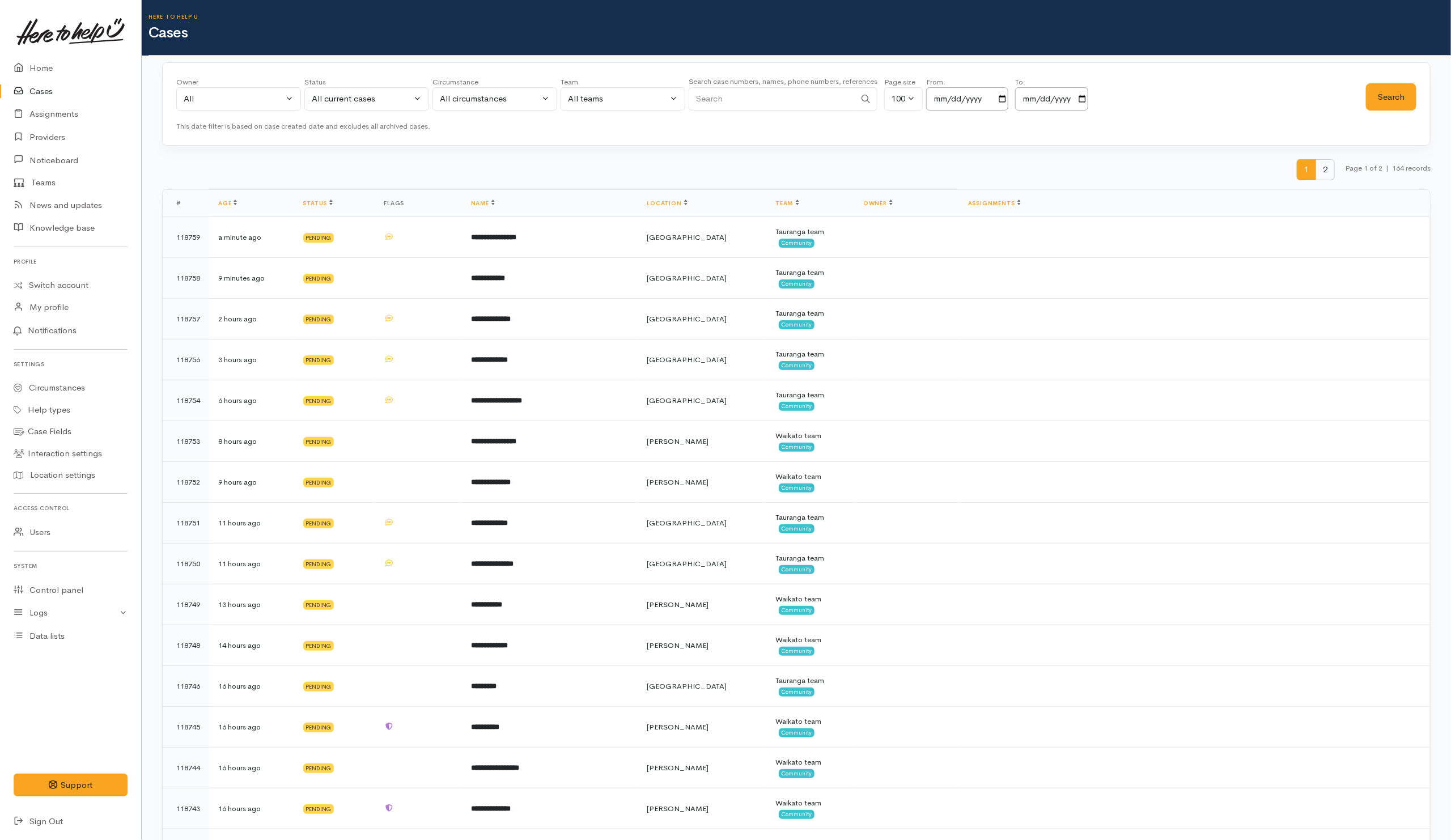
click at [1324, 174] on span "2" at bounding box center [1325, 169] width 19 height 21
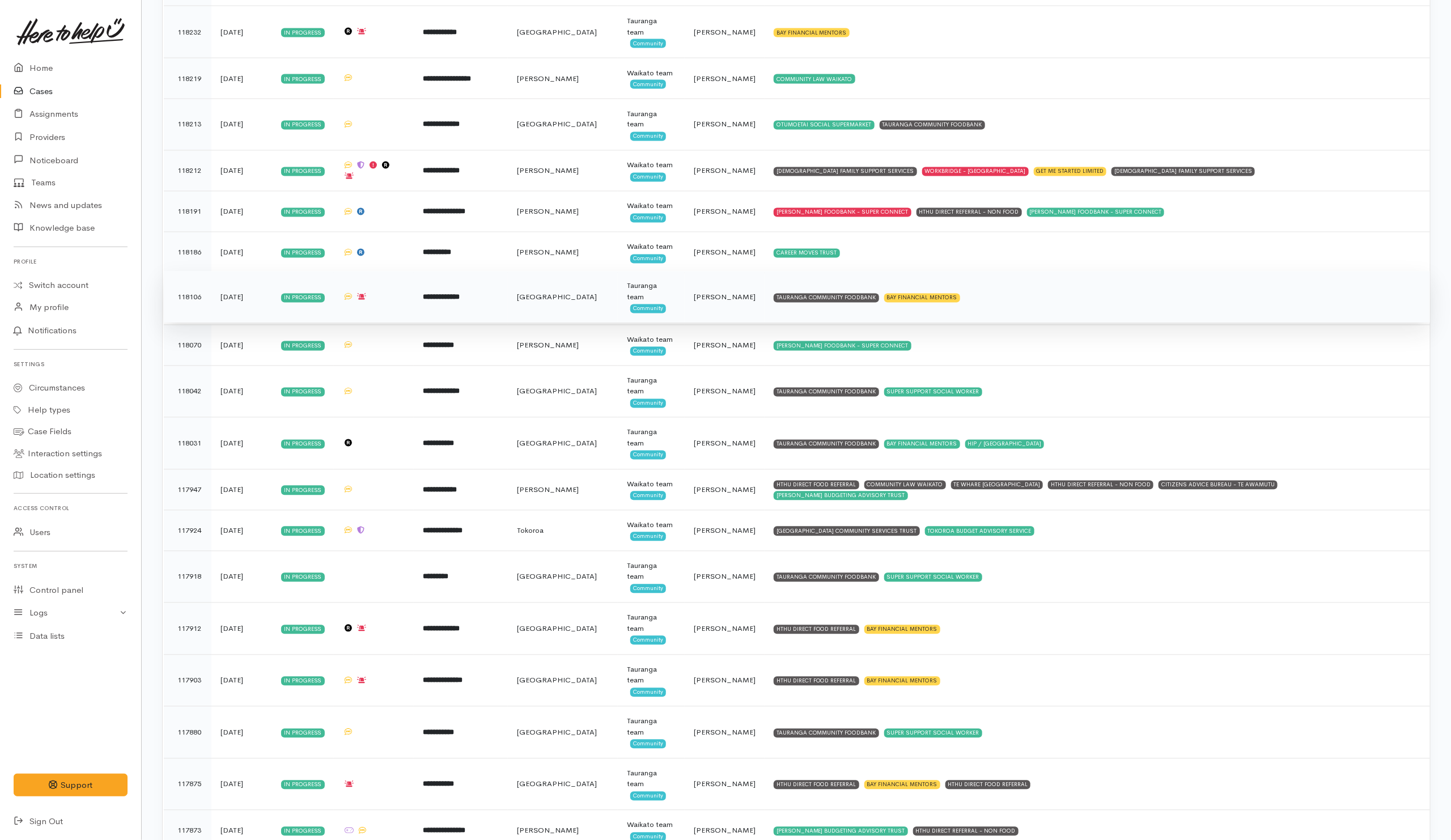
scroll to position [1360, 0]
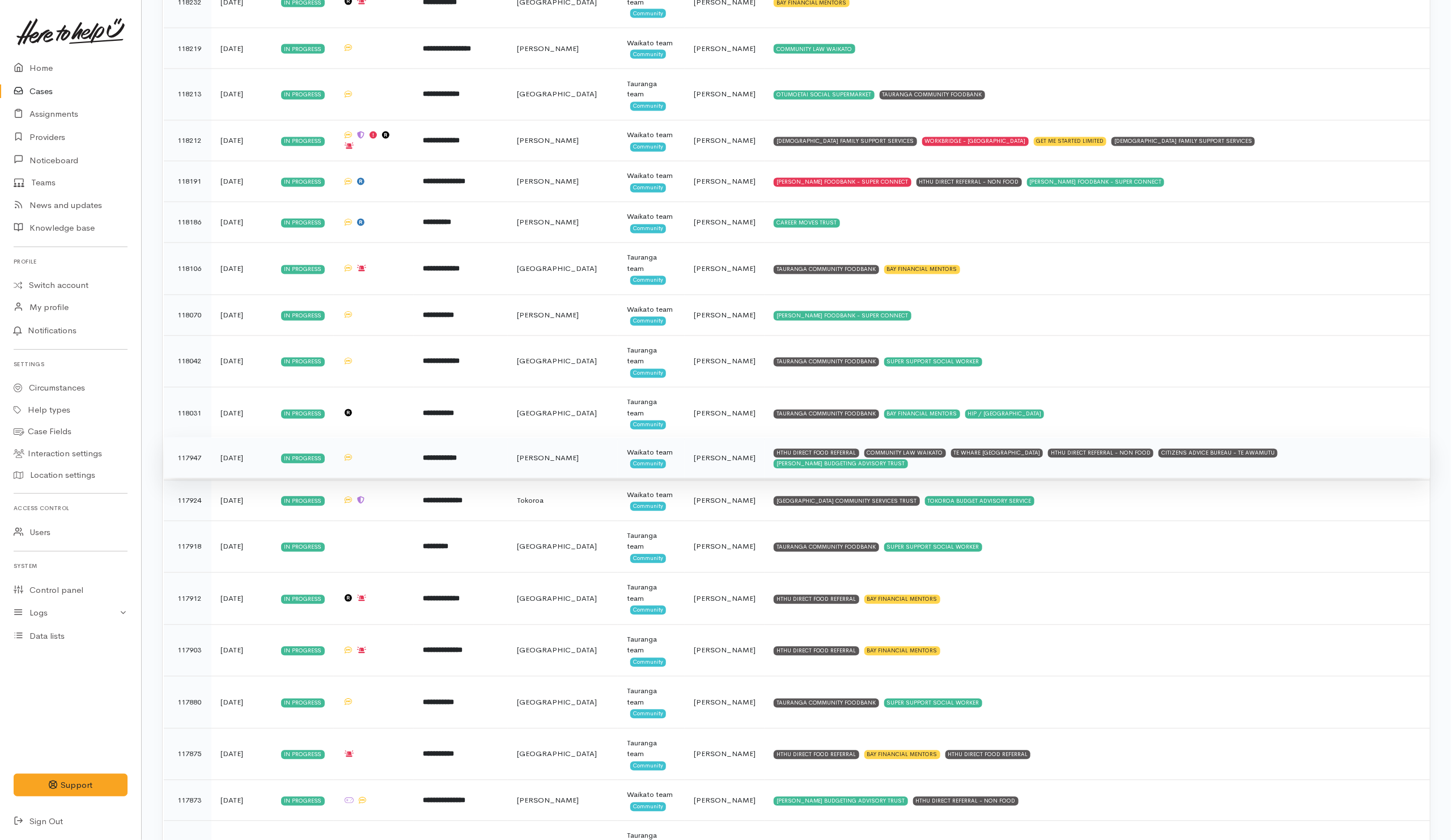
click at [1378, 473] on td "HTHU DIRECT FOOD REFERRAL COMMUNITY LAW WAIKATO TE WHARE KOKONGA MELVILLE COMMU…" at bounding box center [1097, 458] width 665 height 41
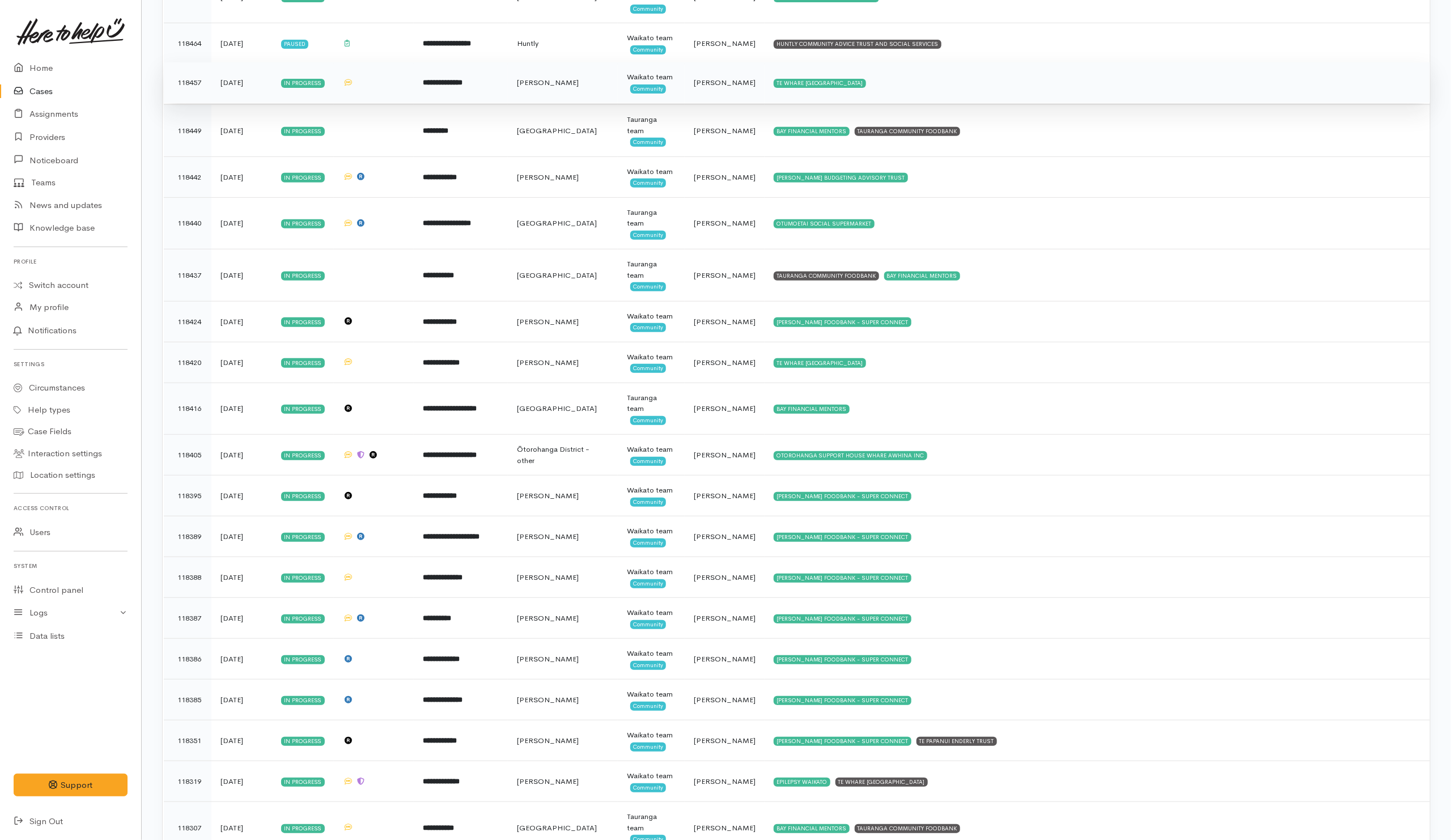
scroll to position [0, 0]
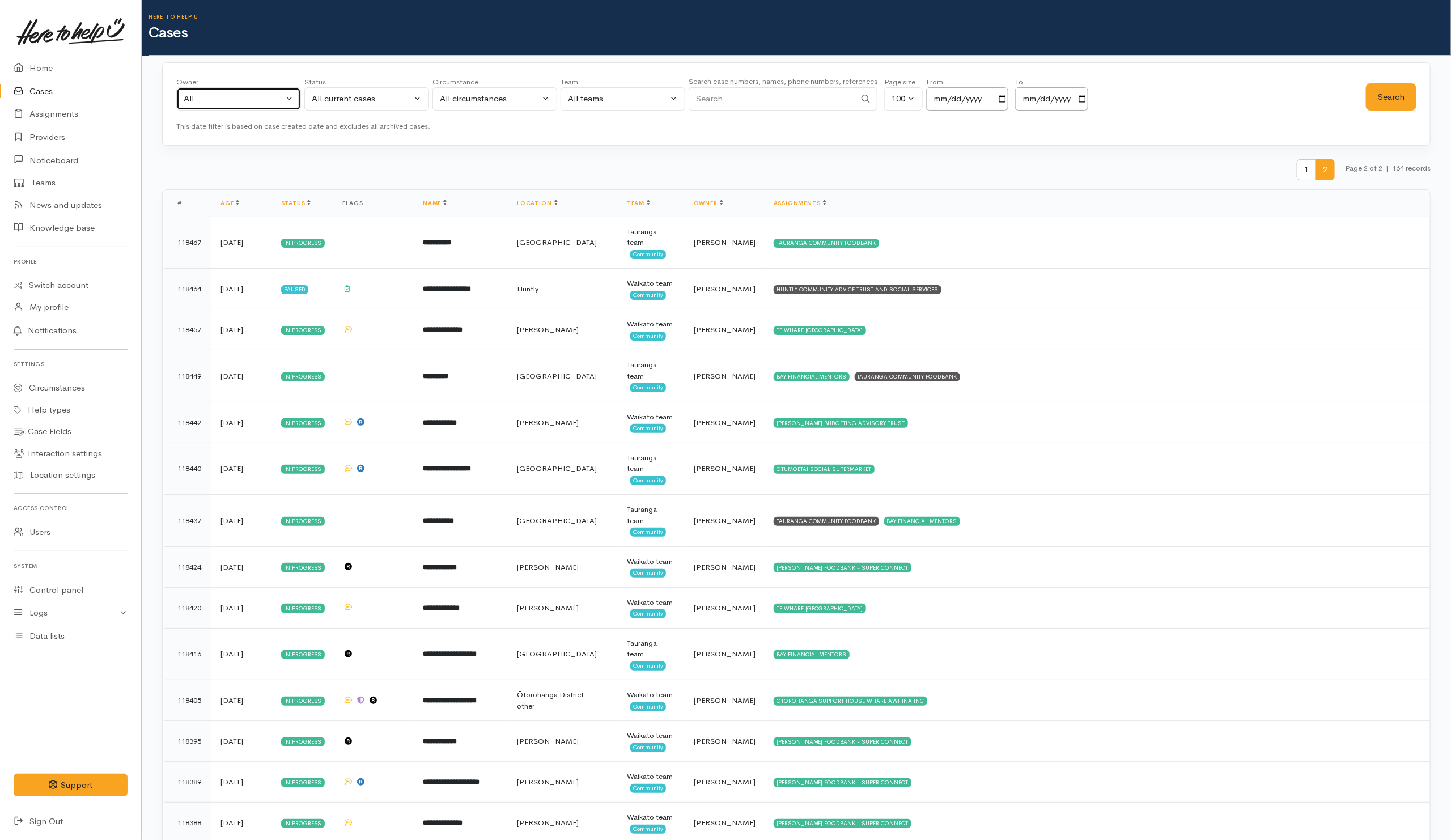
click at [297, 97] on button "All" at bounding box center [238, 99] width 125 height 23
type input "Kata"
click at [289, 175] on span "Katarina Daly ('Here to help u')" at bounding box center [266, 173] width 140 height 13
select select "1252"
click at [1407, 99] on button "Search" at bounding box center [1391, 97] width 51 height 28
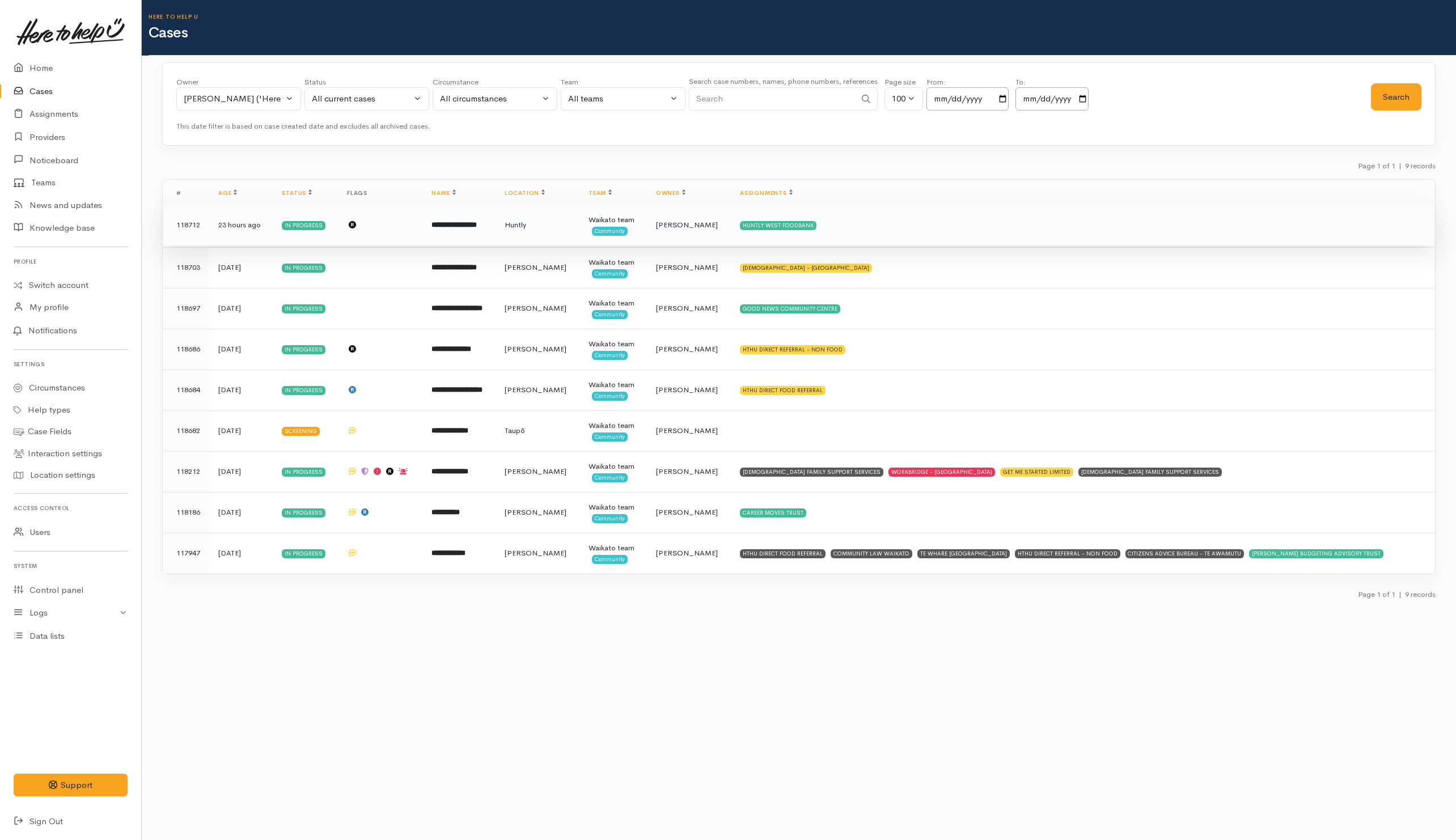
drag, startPoint x: 859, startPoint y: 232, endPoint x: 854, endPoint y: 227, distance: 7.1
click at [859, 232] on td "HUNTLY WEST FOODBANK" at bounding box center [1083, 225] width 704 height 41
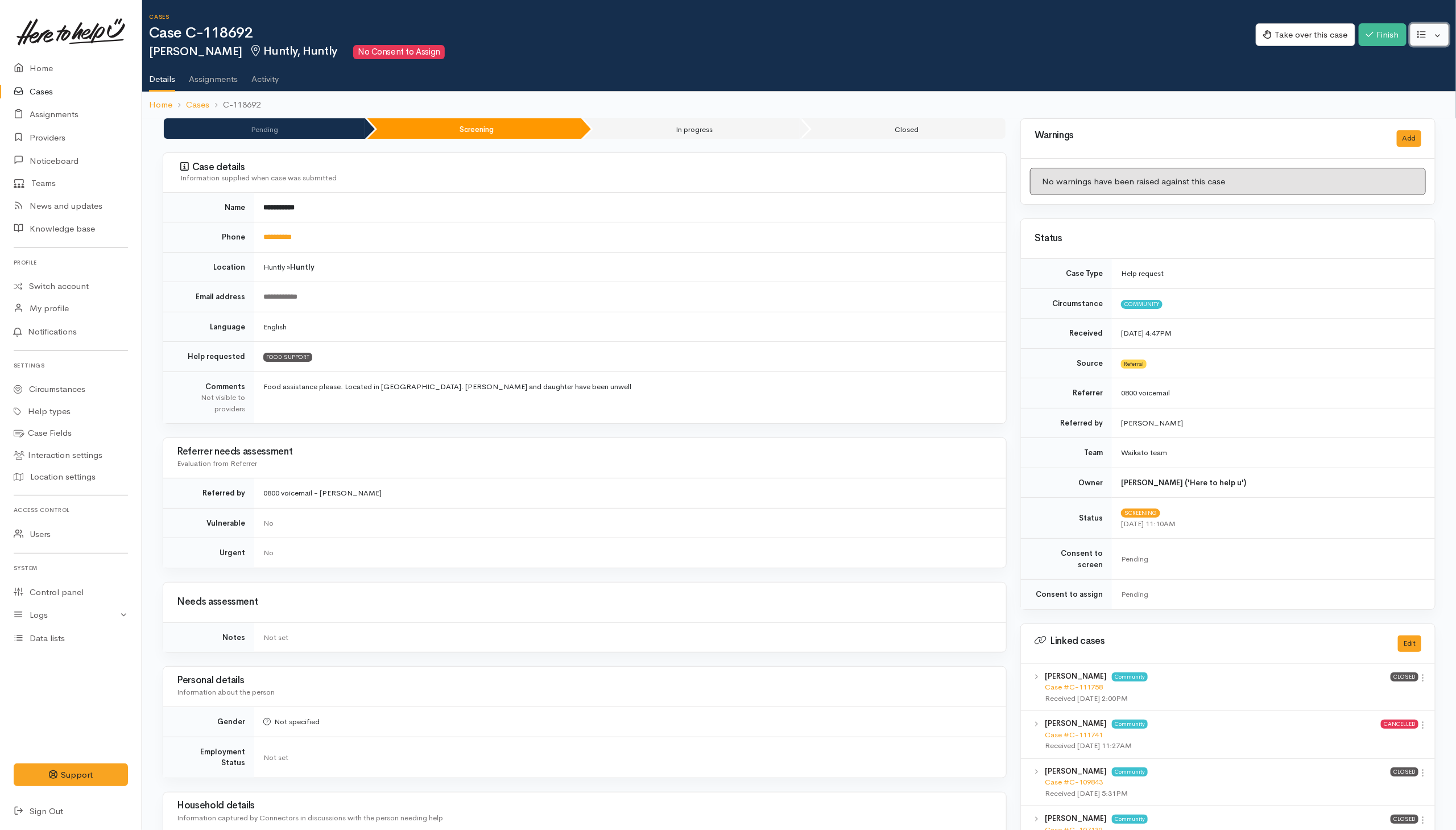
click at [1438, 36] on button "button" at bounding box center [1429, 35] width 39 height 23
click at [1385, 89] on link "Re-assign team" at bounding box center [1388, 96] width 122 height 18
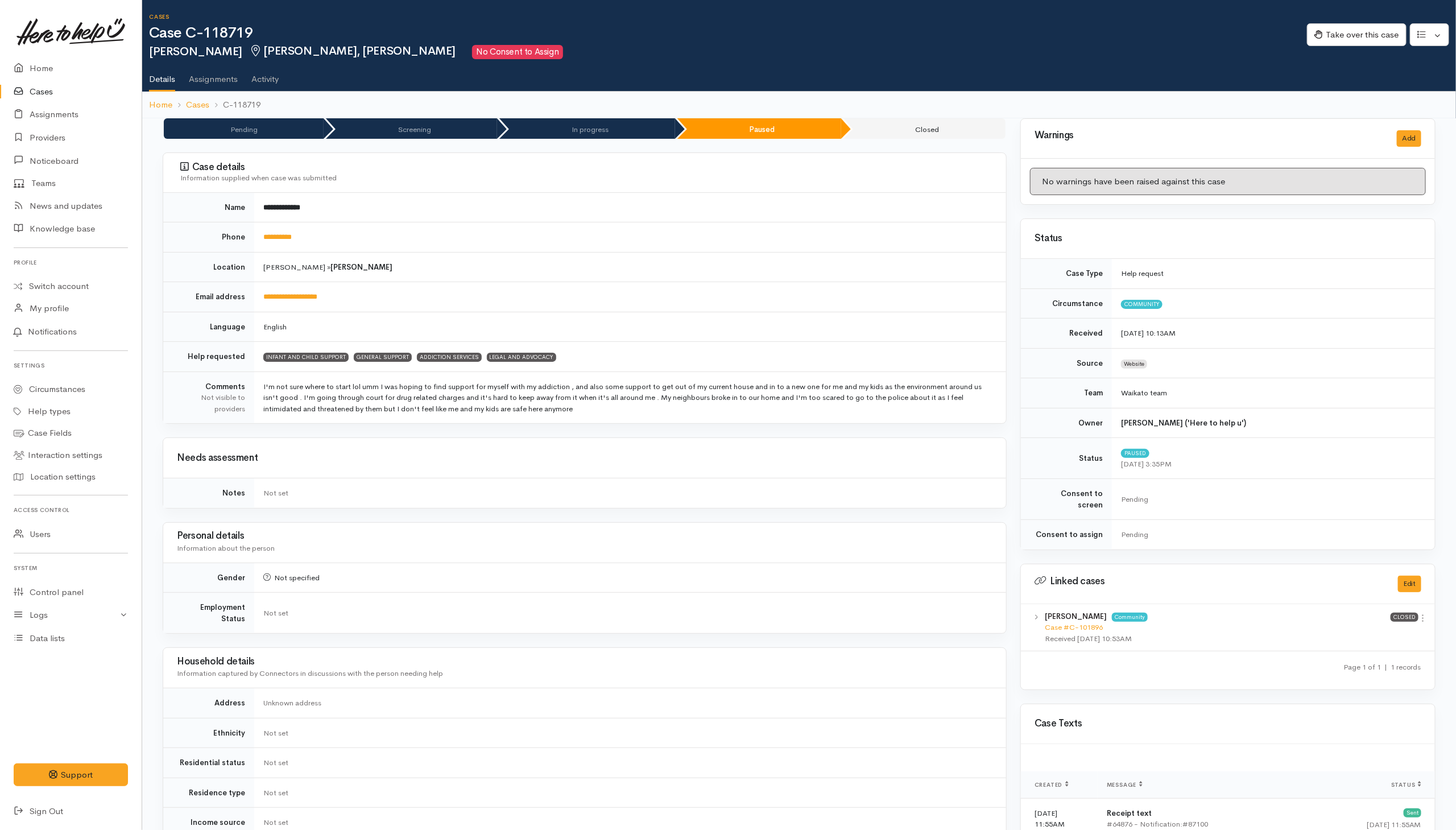
click at [756, 577] on td "Not specified" at bounding box center [630, 577] width 752 height 30
click at [1442, 29] on button "button" at bounding box center [1429, 35] width 39 height 23
click at [1371, 98] on link "Re-assign team" at bounding box center [1388, 96] width 122 height 18
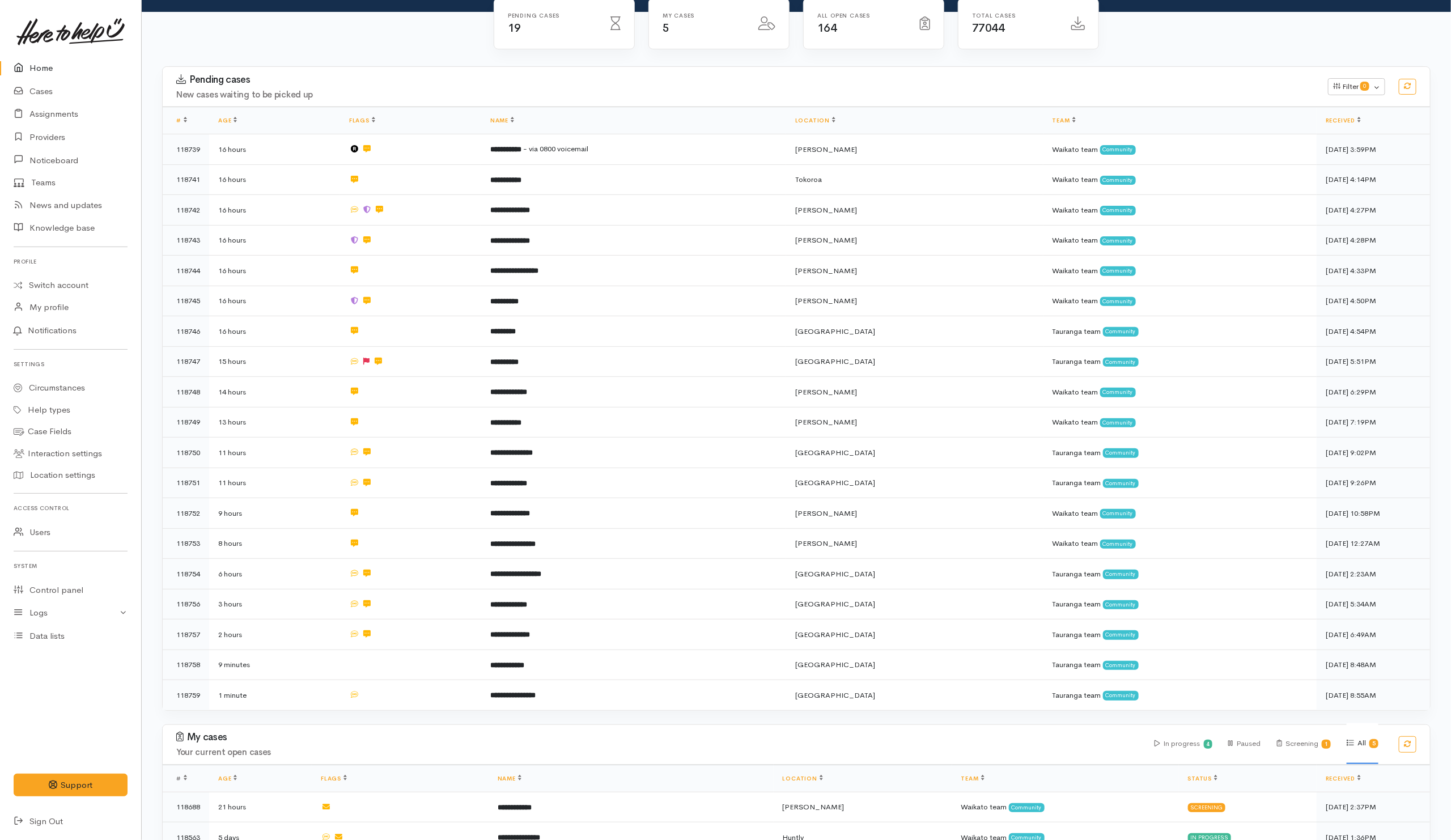
scroll to position [85, 0]
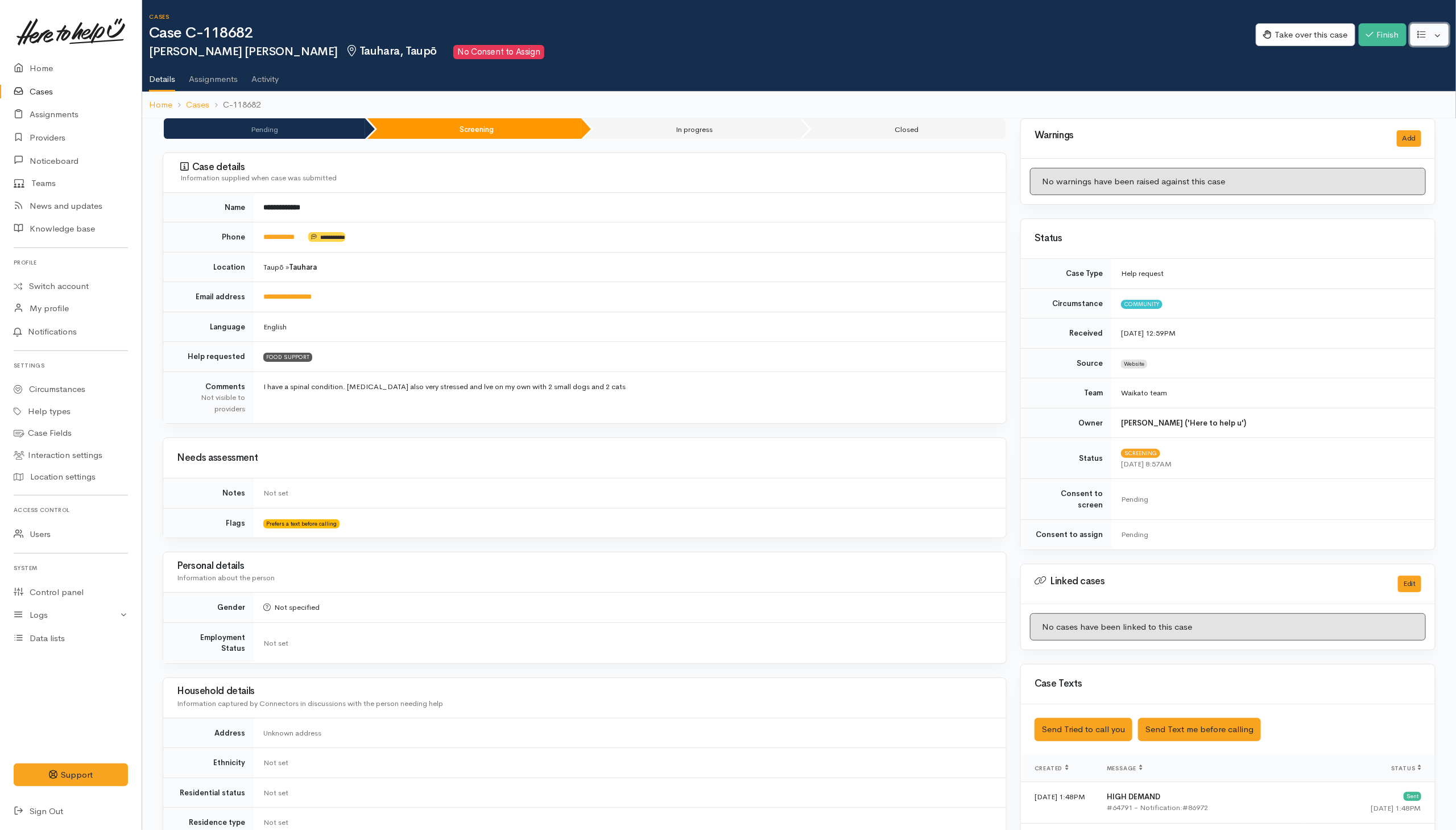
click at [1431, 35] on button "button" at bounding box center [1429, 35] width 39 height 23
click at [1401, 96] on link "Re-assign team" at bounding box center [1388, 96] width 122 height 18
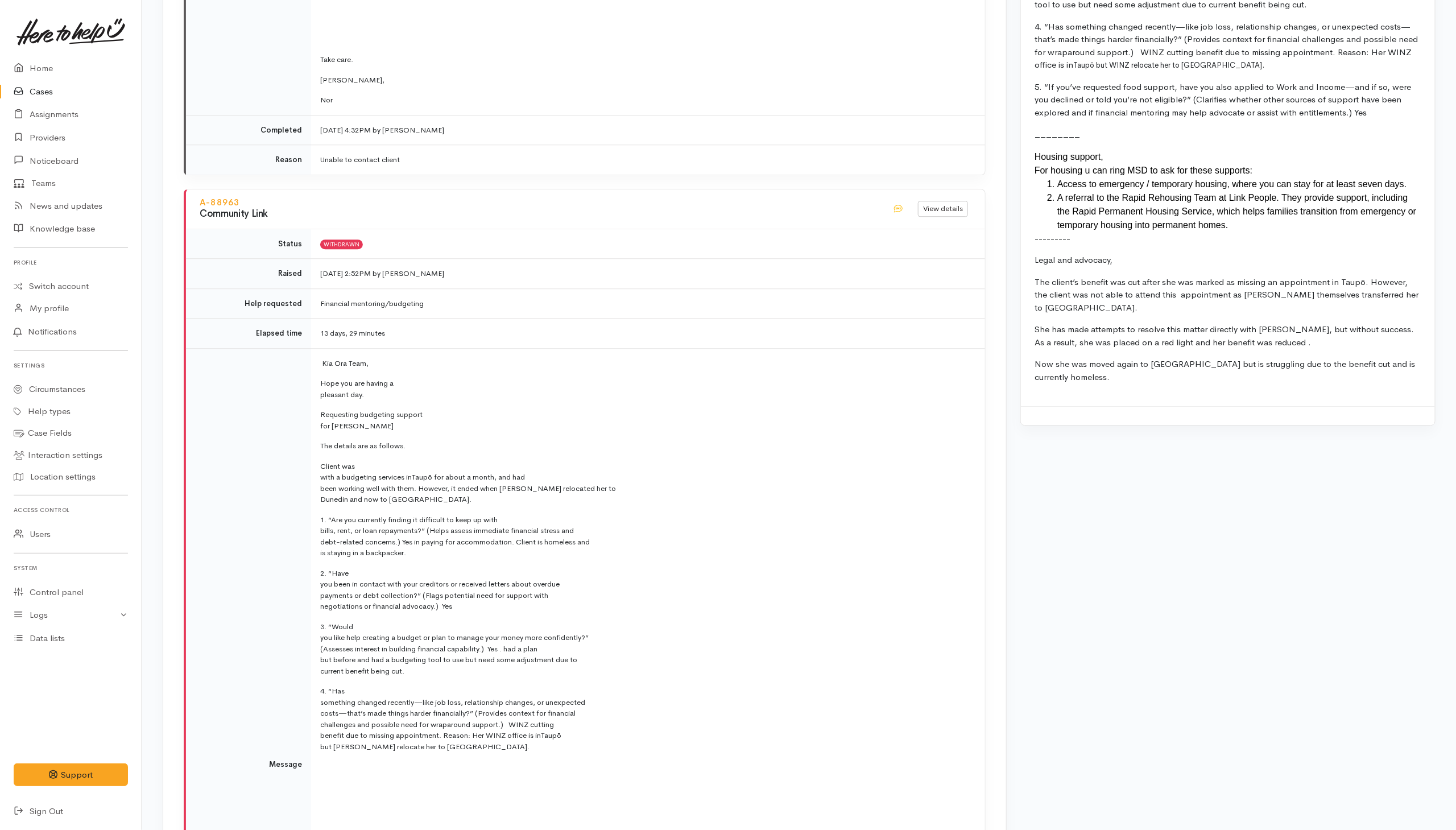
scroll to position [1949, 0]
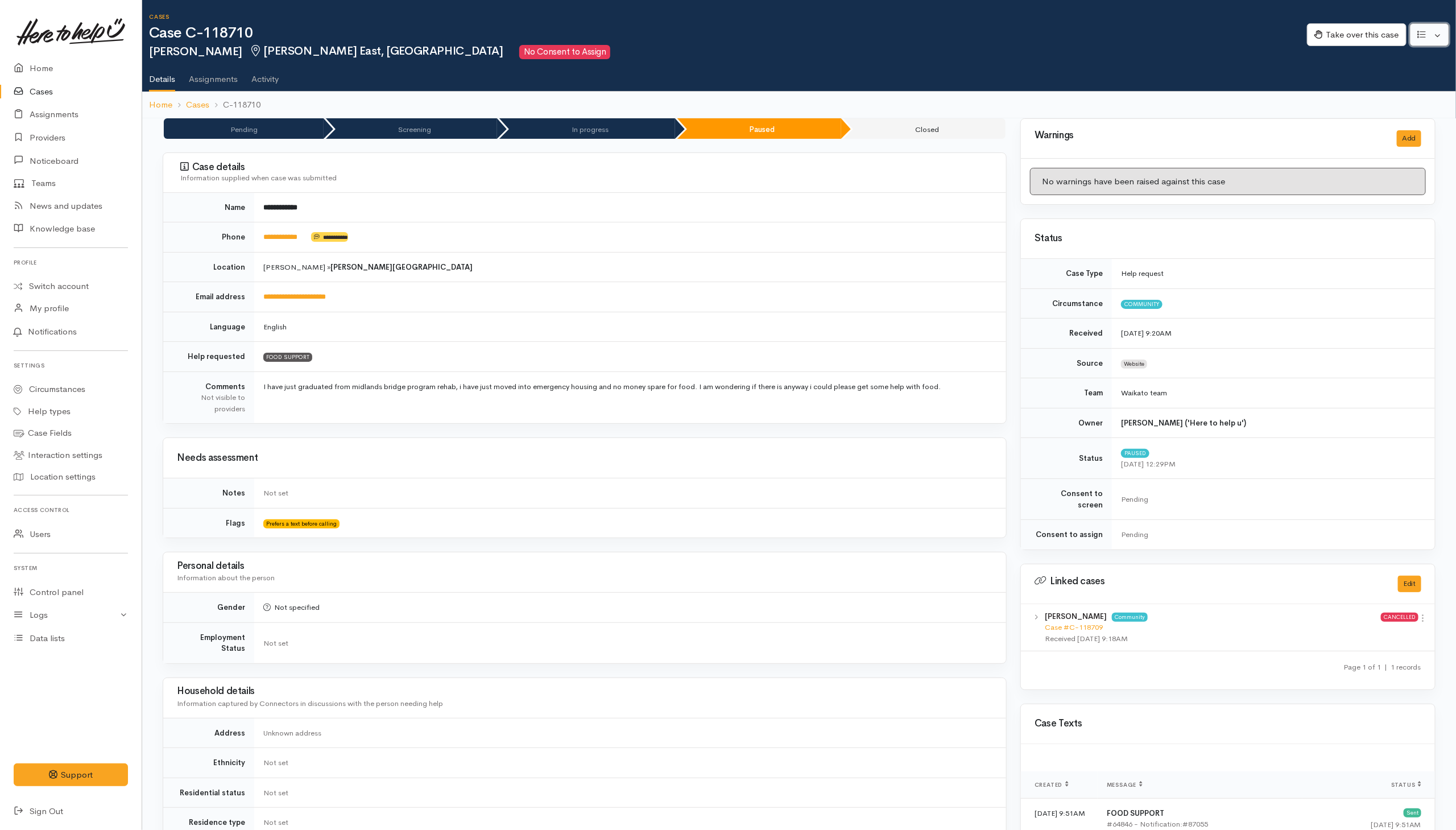
click at [1444, 29] on button "button" at bounding box center [1429, 35] width 39 height 23
click at [1358, 98] on link "Re-assign team" at bounding box center [1388, 96] width 122 height 18
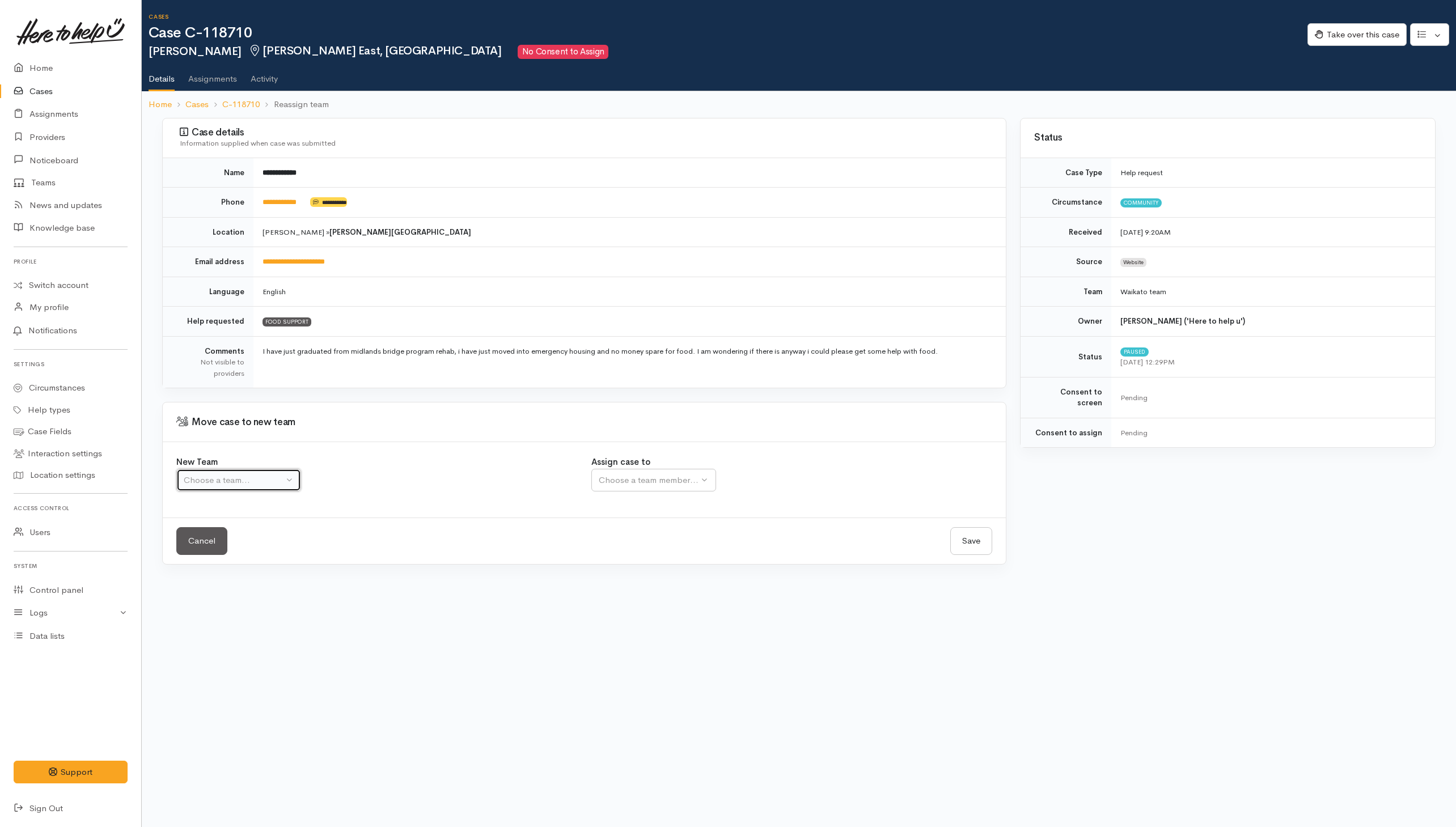
click at [267, 479] on div "Choose a team..." at bounding box center [234, 480] width 100 height 13
click at [209, 541] on span "Waikato team" at bounding box center [216, 534] width 52 height 13
select select "1"
click at [619, 484] on div "Choose a team member..." at bounding box center [685, 480] width 173 height 13
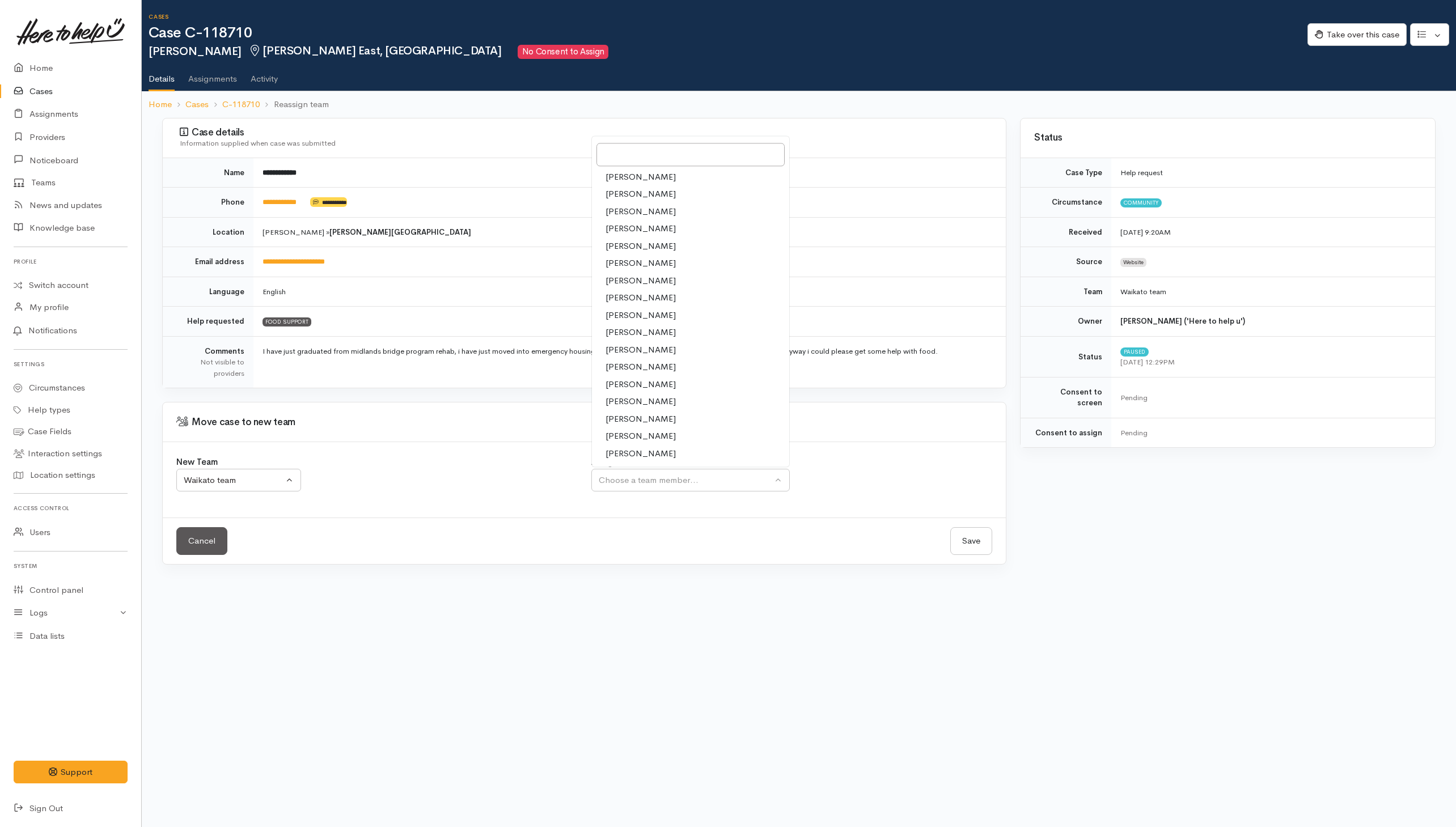
drag, startPoint x: 619, startPoint y: 435, endPoint x: 770, endPoint y: 468, distance: 154.6
click at [620, 435] on span "Sarah Guinness" at bounding box center [640, 437] width 70 height 13
select select "2106"
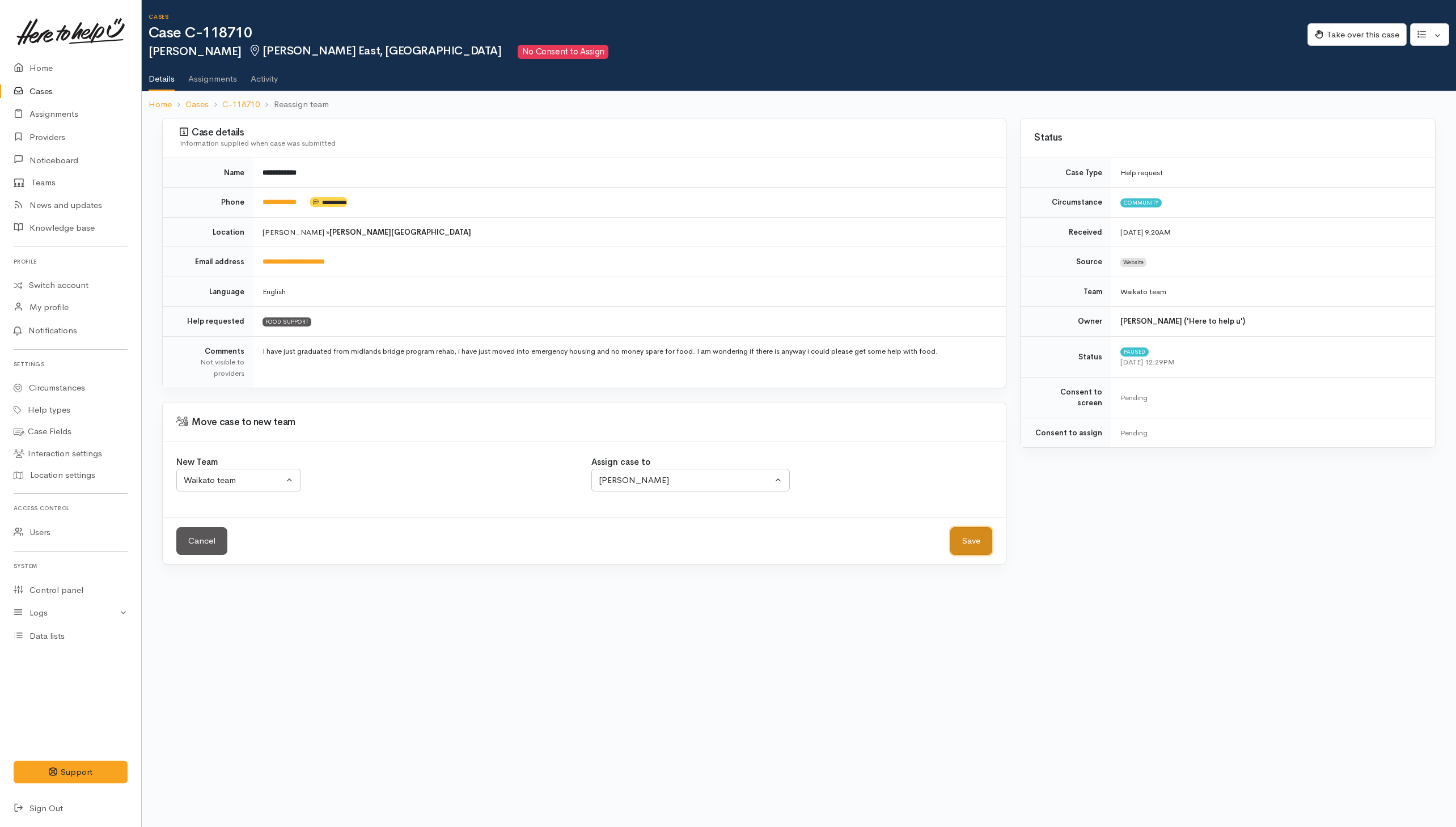
click at [973, 537] on button "Save" at bounding box center [971, 541] width 42 height 28
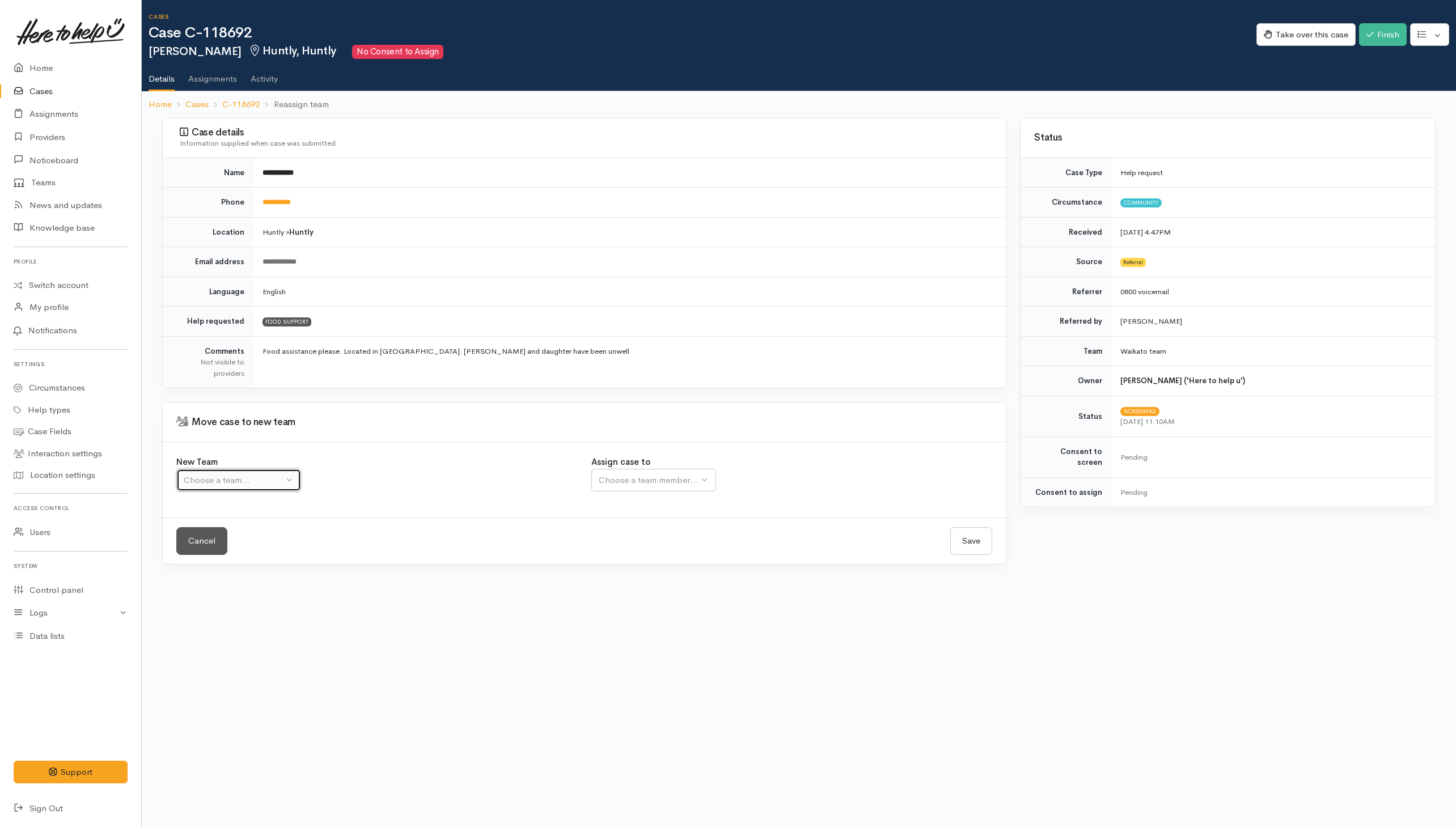
click at [276, 484] on div "Choose a team..." at bounding box center [234, 480] width 100 height 13
click at [239, 541] on span "Waikato team" at bounding box center [216, 534] width 52 height 13
select select "1"
click at [685, 475] on button "Choose a team member..." at bounding box center [690, 480] width 199 height 23
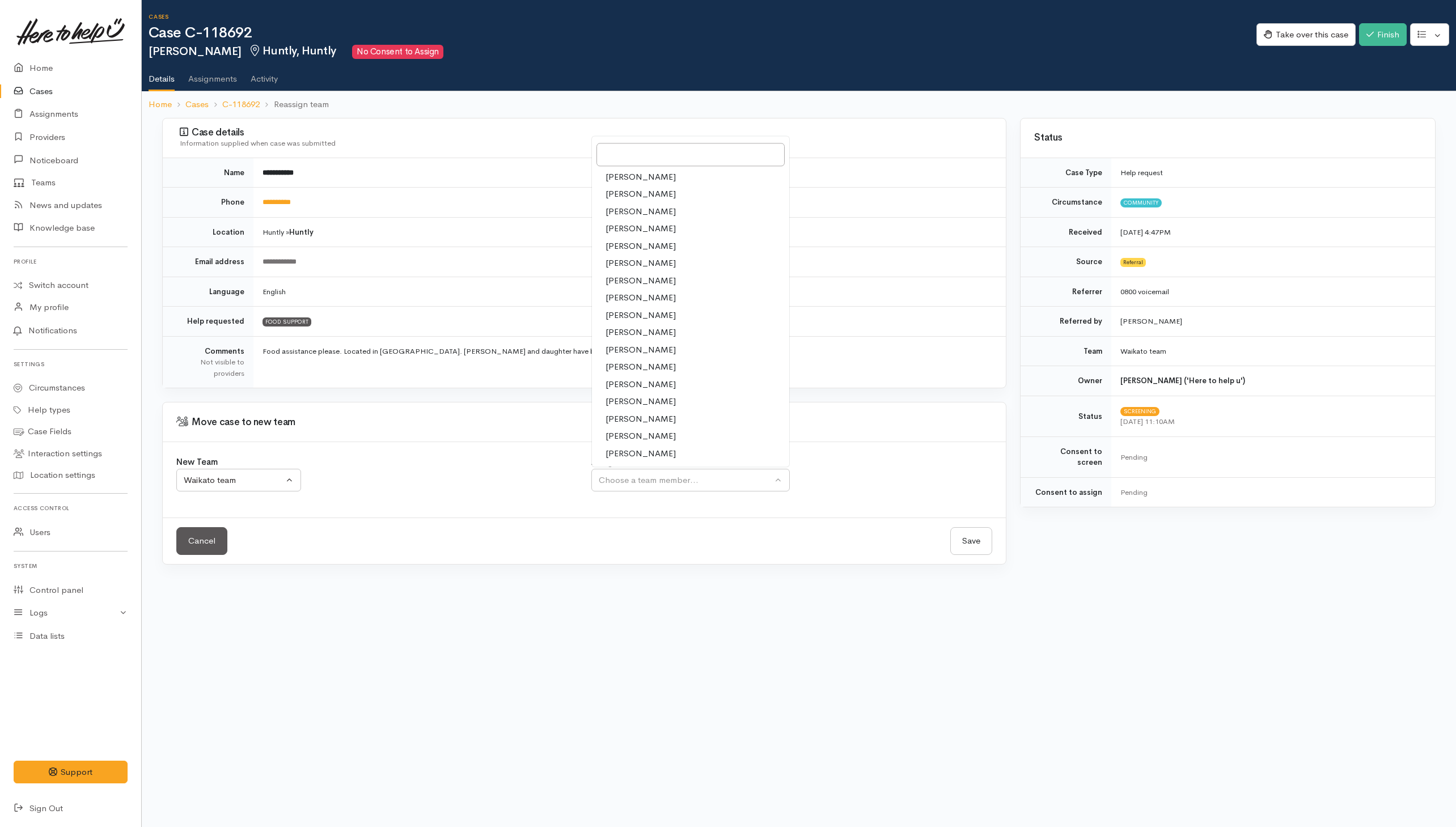
click at [636, 435] on span "Sarah Guinness" at bounding box center [640, 437] width 70 height 13
select select "2106"
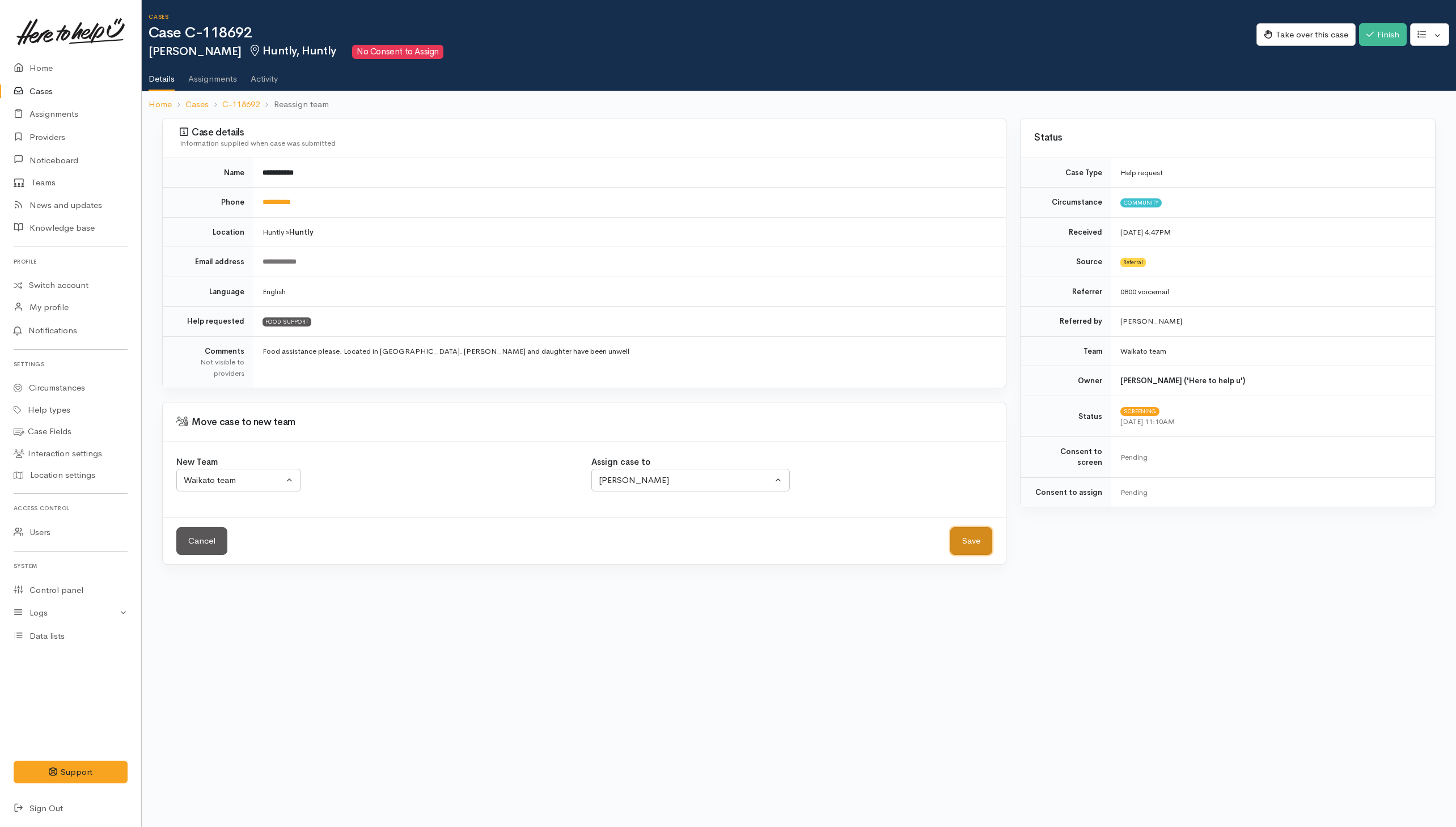
click at [977, 543] on button "Save" at bounding box center [971, 541] width 42 height 28
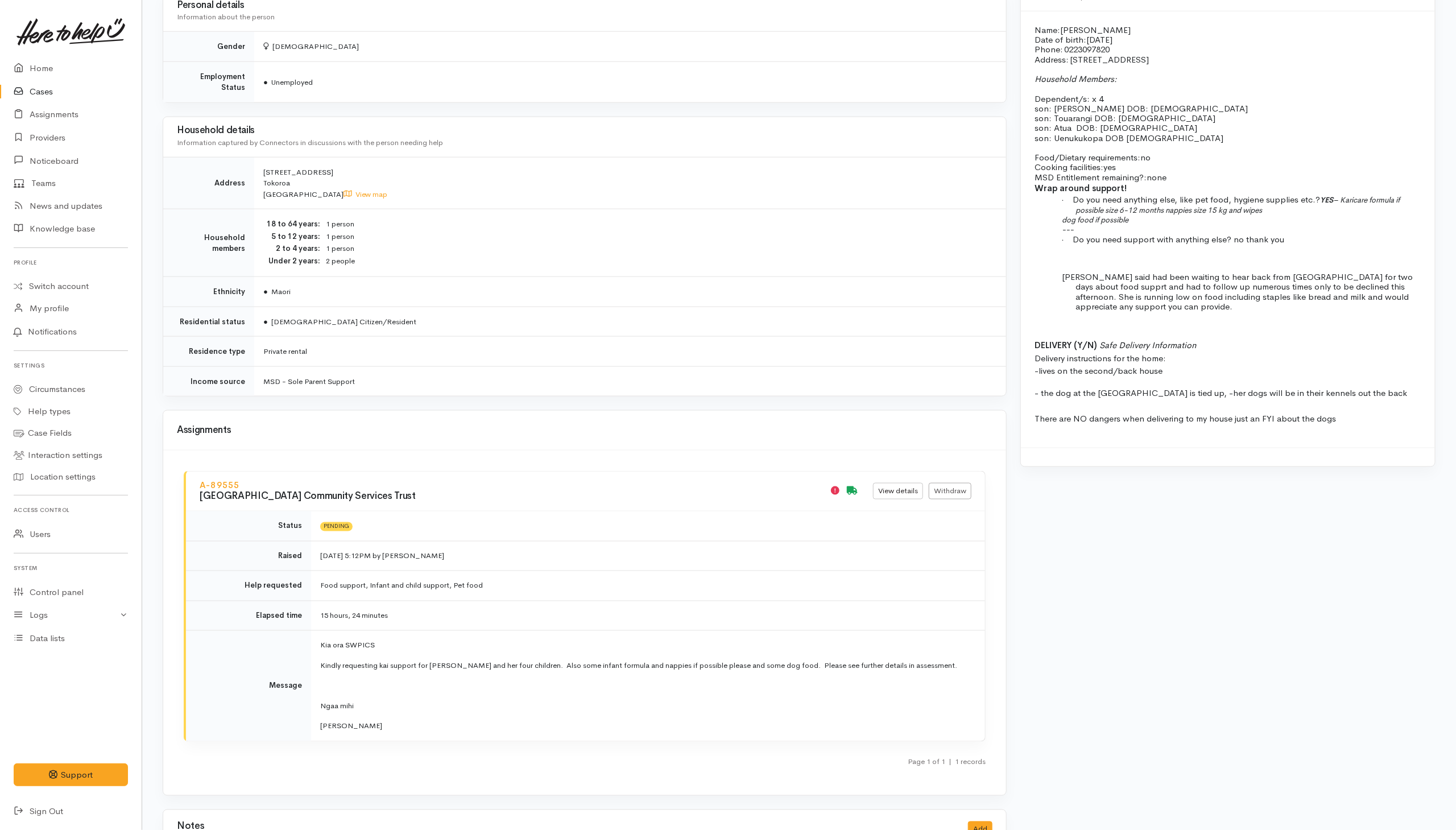
scroll to position [1194, 0]
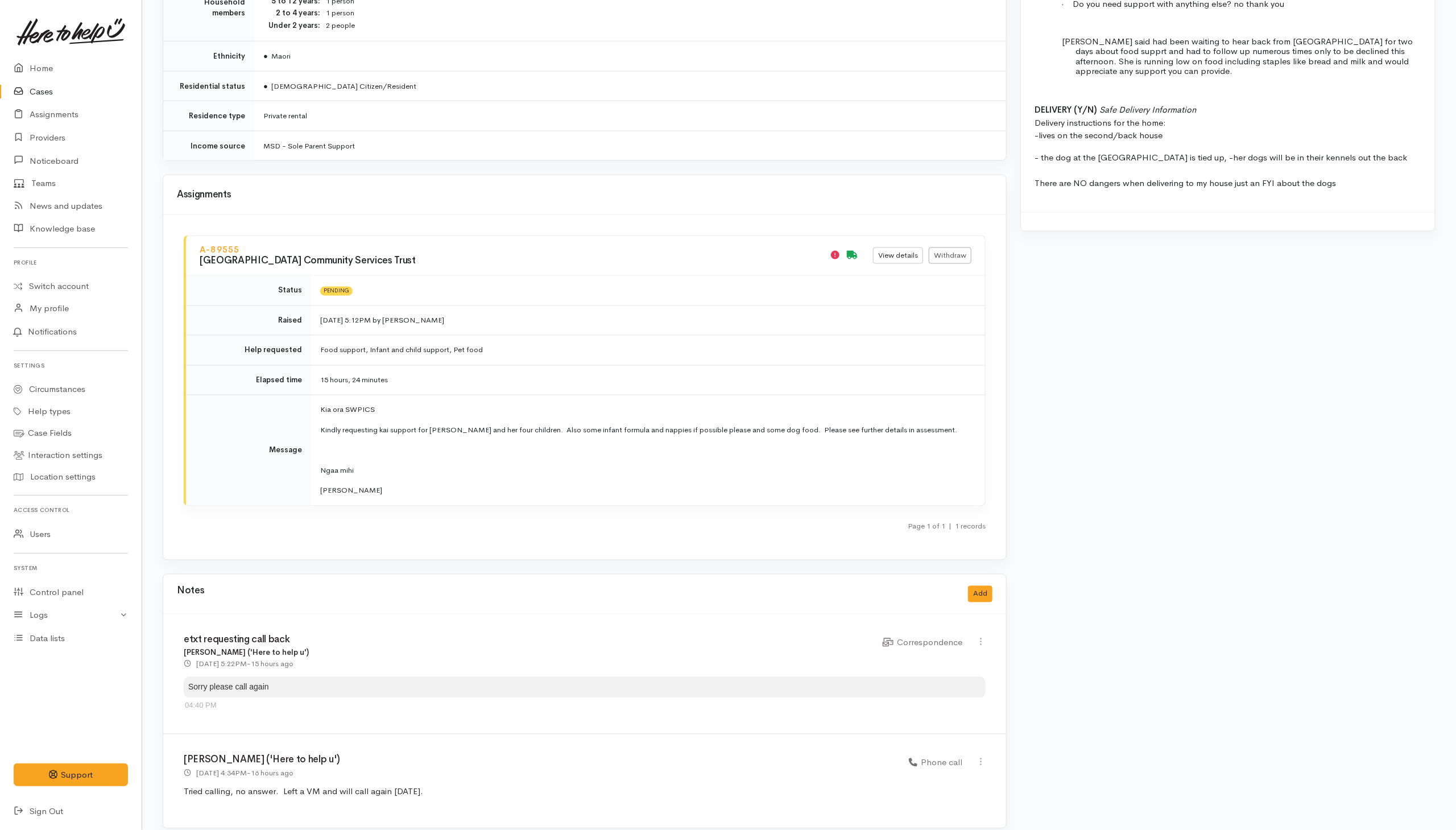
click at [416, 521] on div "Page 1 of 1 | 1 records" at bounding box center [584, 530] width 802 height 20
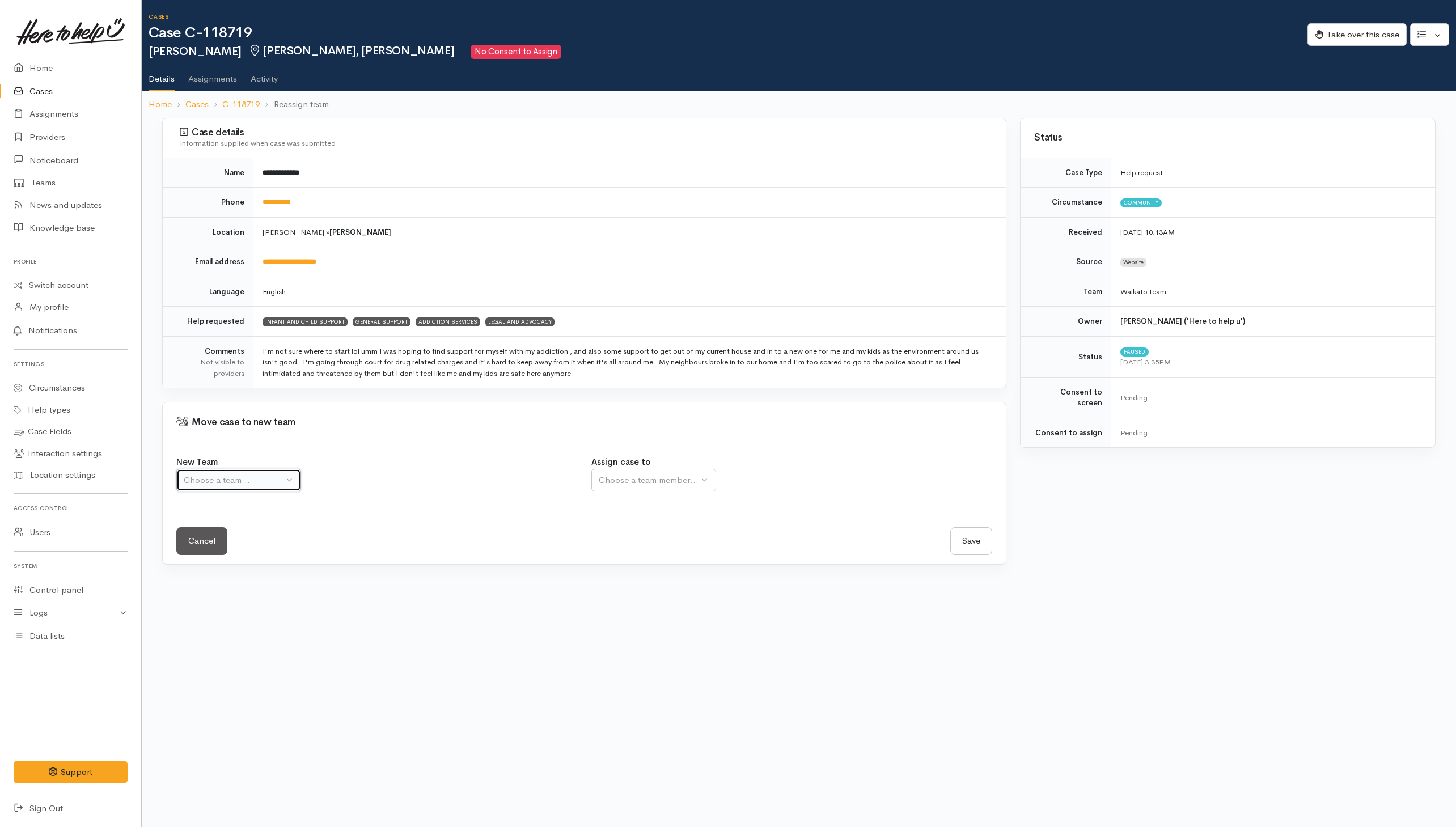
click at [262, 487] on div "Choose a team..." at bounding box center [234, 480] width 100 height 13
drag, startPoint x: 240, startPoint y: 536, endPoint x: 509, endPoint y: 519, distance: 269.5
click at [240, 536] on span "Waikato team" at bounding box center [216, 534] width 52 height 13
select select "1"
click at [651, 481] on div "Choose a team member..." at bounding box center [685, 480] width 173 height 13
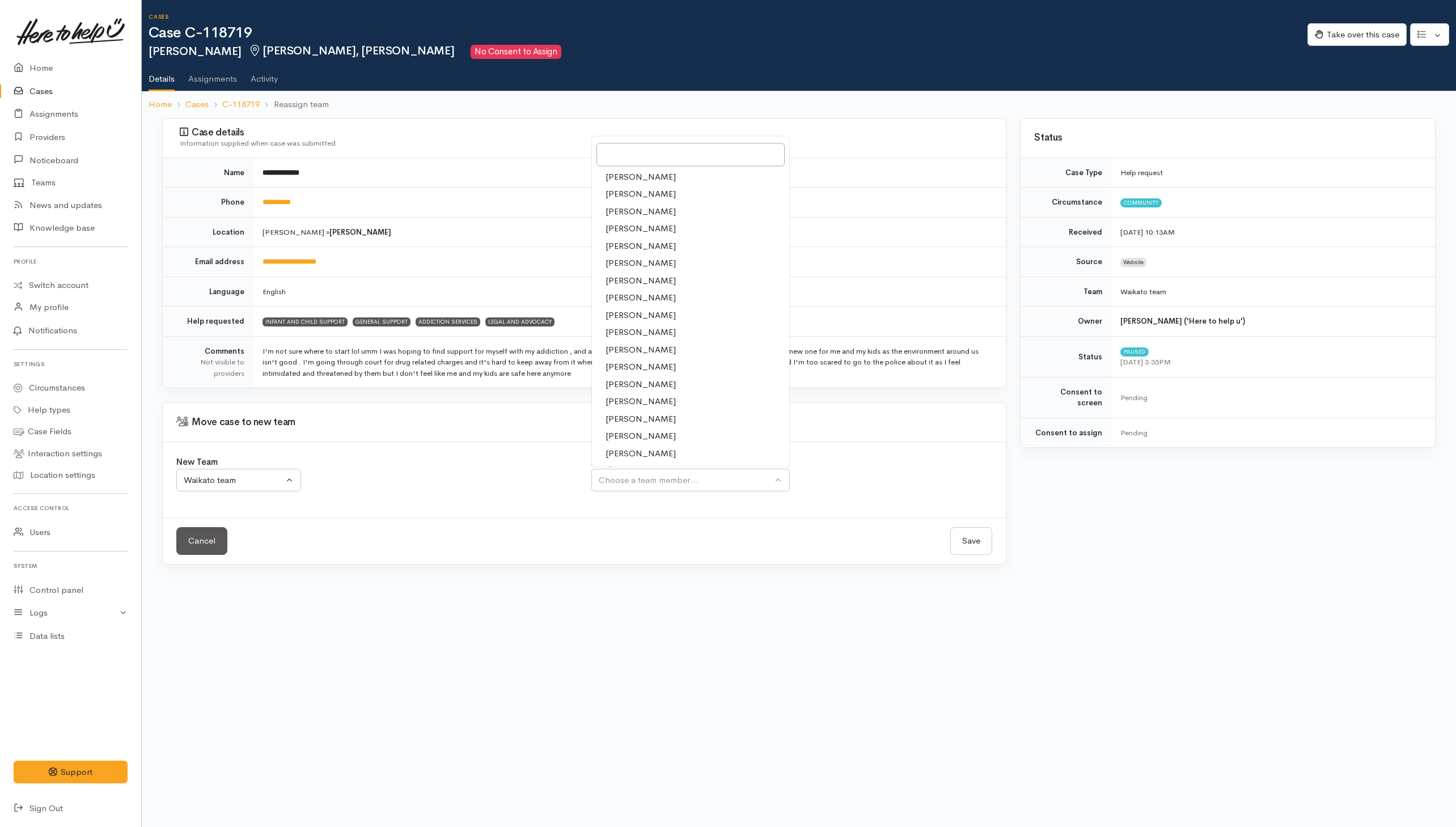
click at [625, 457] on span "Shirley Mackie" at bounding box center [640, 454] width 70 height 13
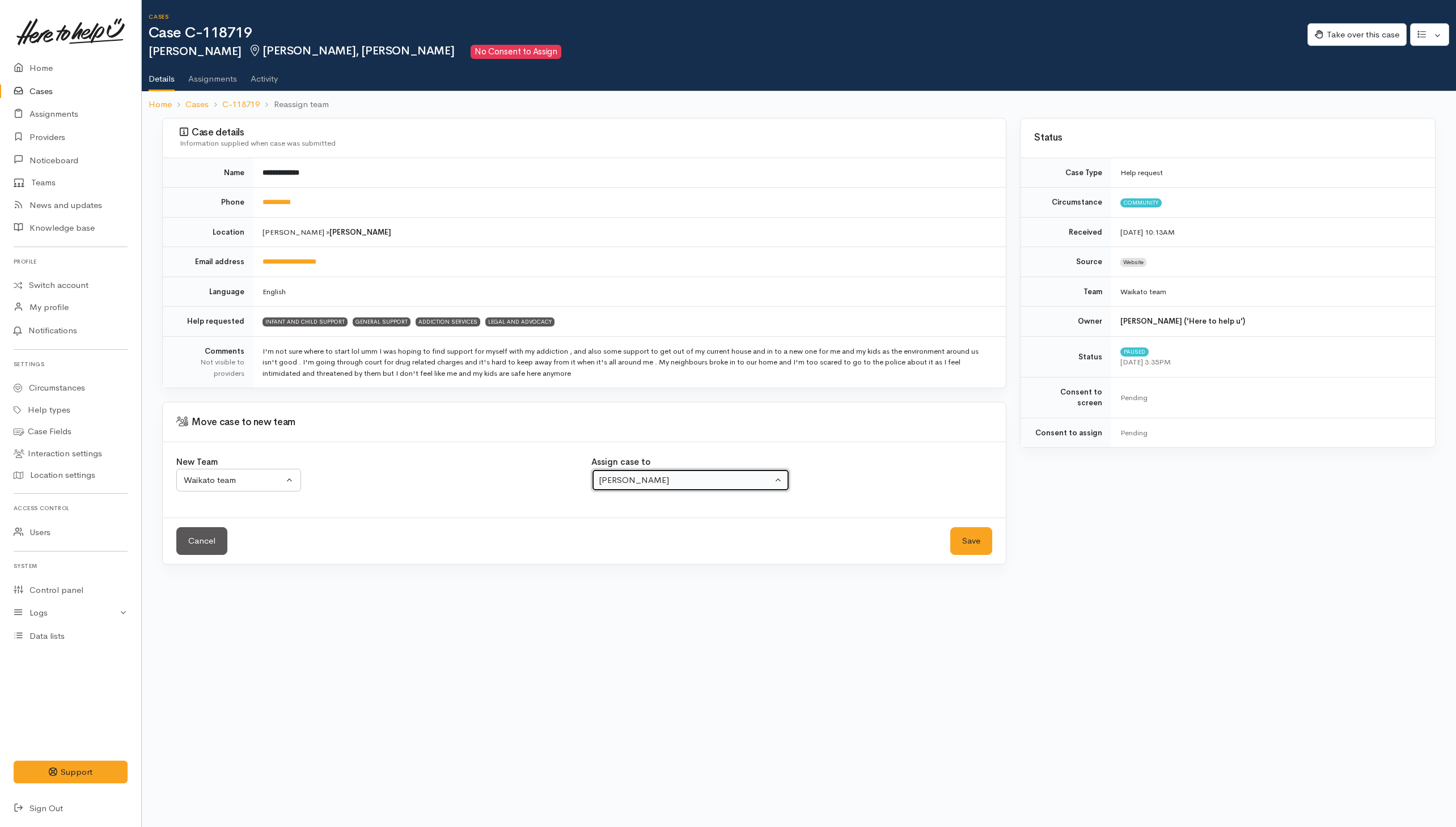
click at [657, 480] on div "[PERSON_NAME]" at bounding box center [685, 480] width 173 height 13
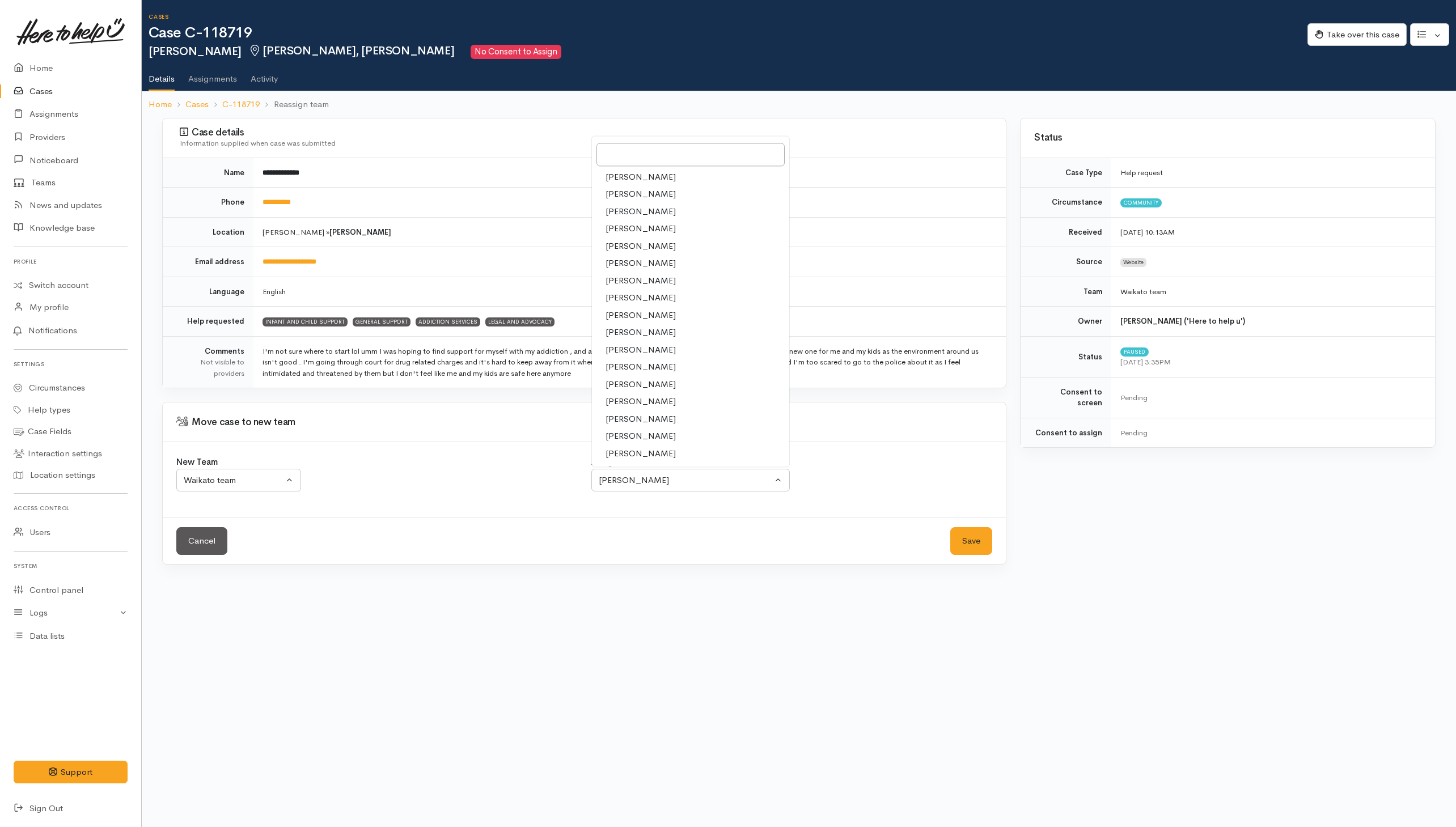
click at [657, 462] on link "[PERSON_NAME]" at bounding box center [690, 453] width 197 height 18
select select "1463"
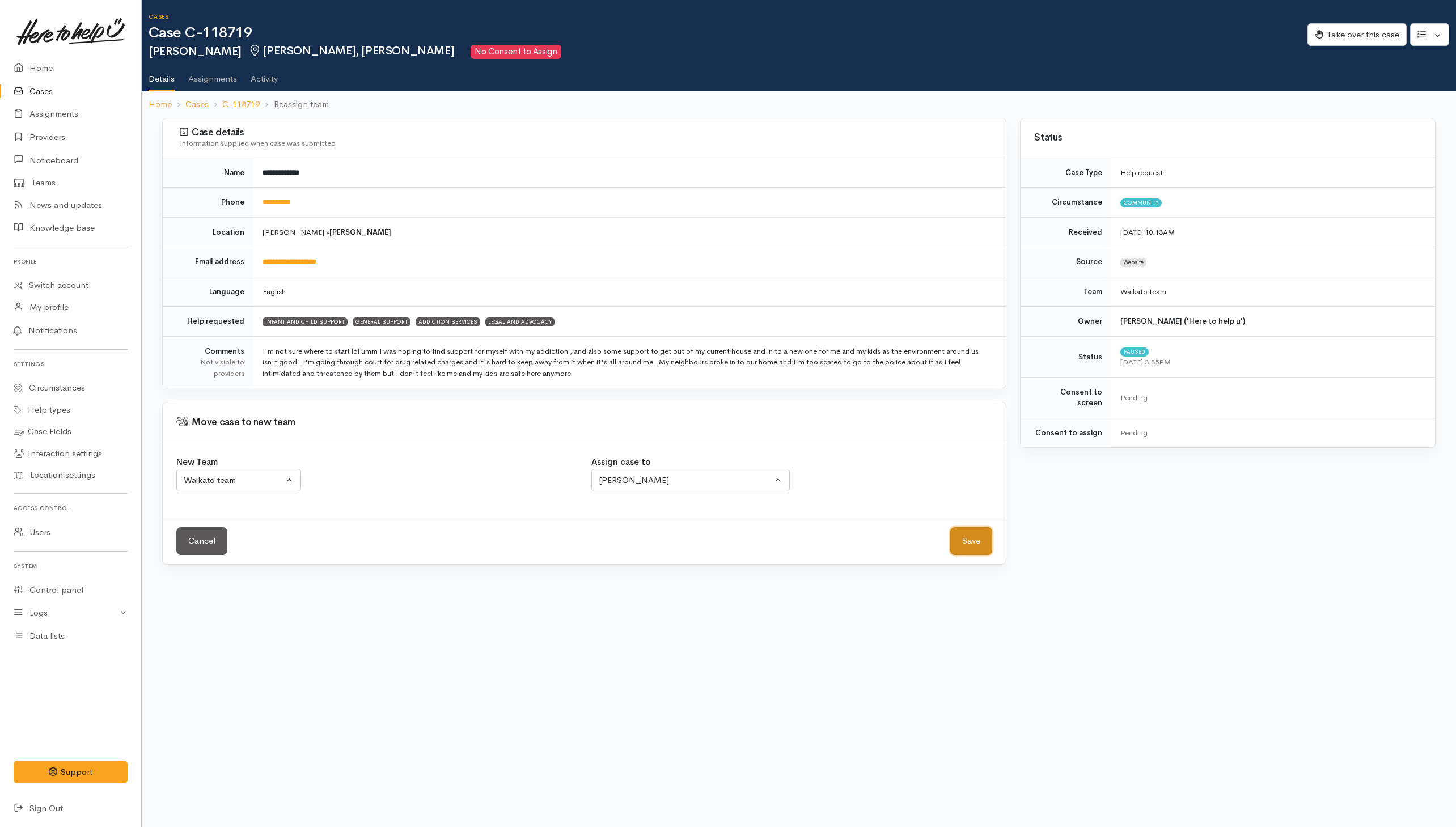
click at [979, 549] on button "Save" at bounding box center [971, 541] width 42 height 28
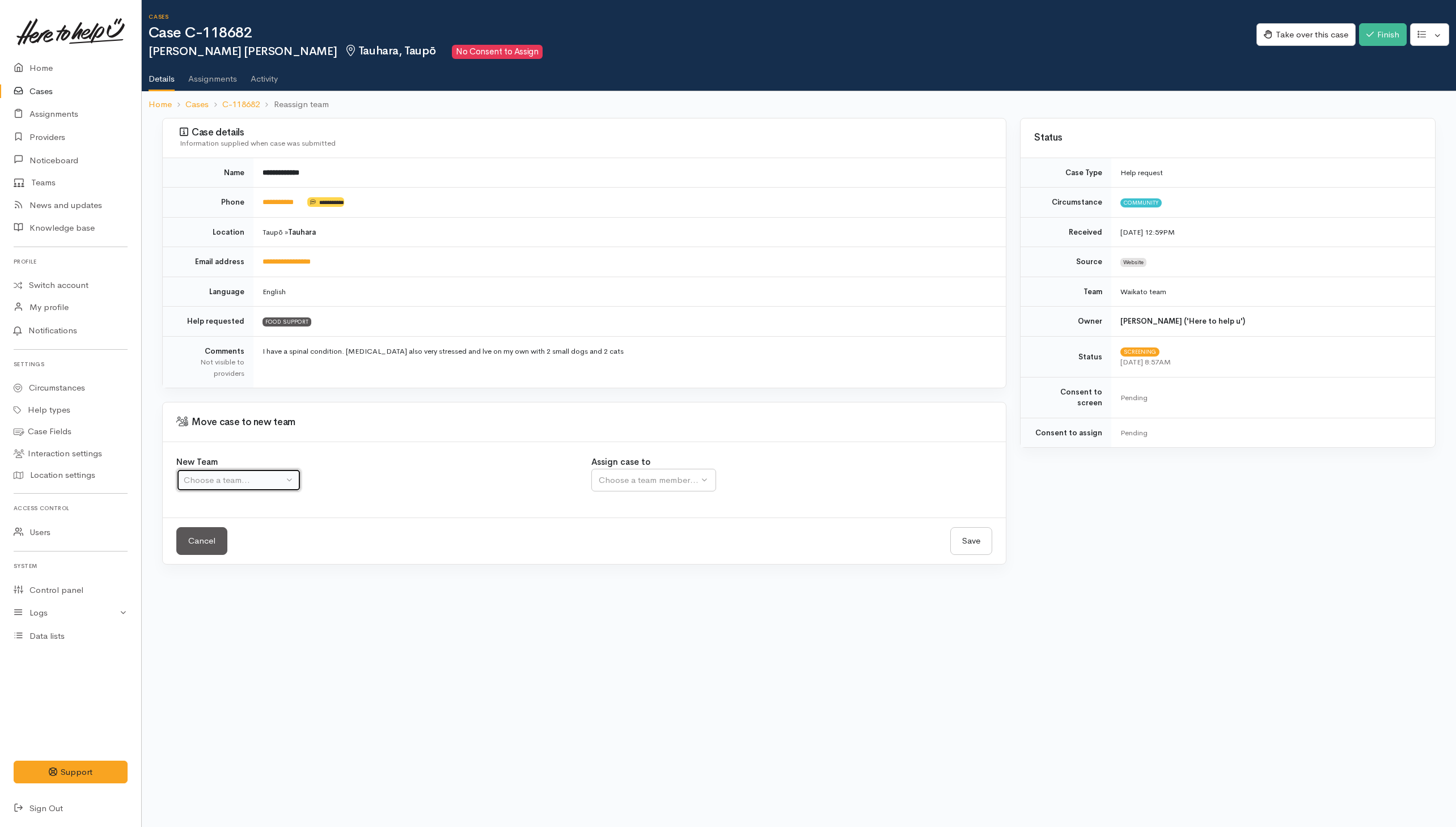
click at [253, 481] on div "Choose a team..." at bounding box center [234, 480] width 100 height 13
click at [205, 536] on span "Waikato team" at bounding box center [216, 534] width 52 height 13
select select "1"
click at [644, 484] on div "Choose a team member..." at bounding box center [685, 480] width 173 height 13
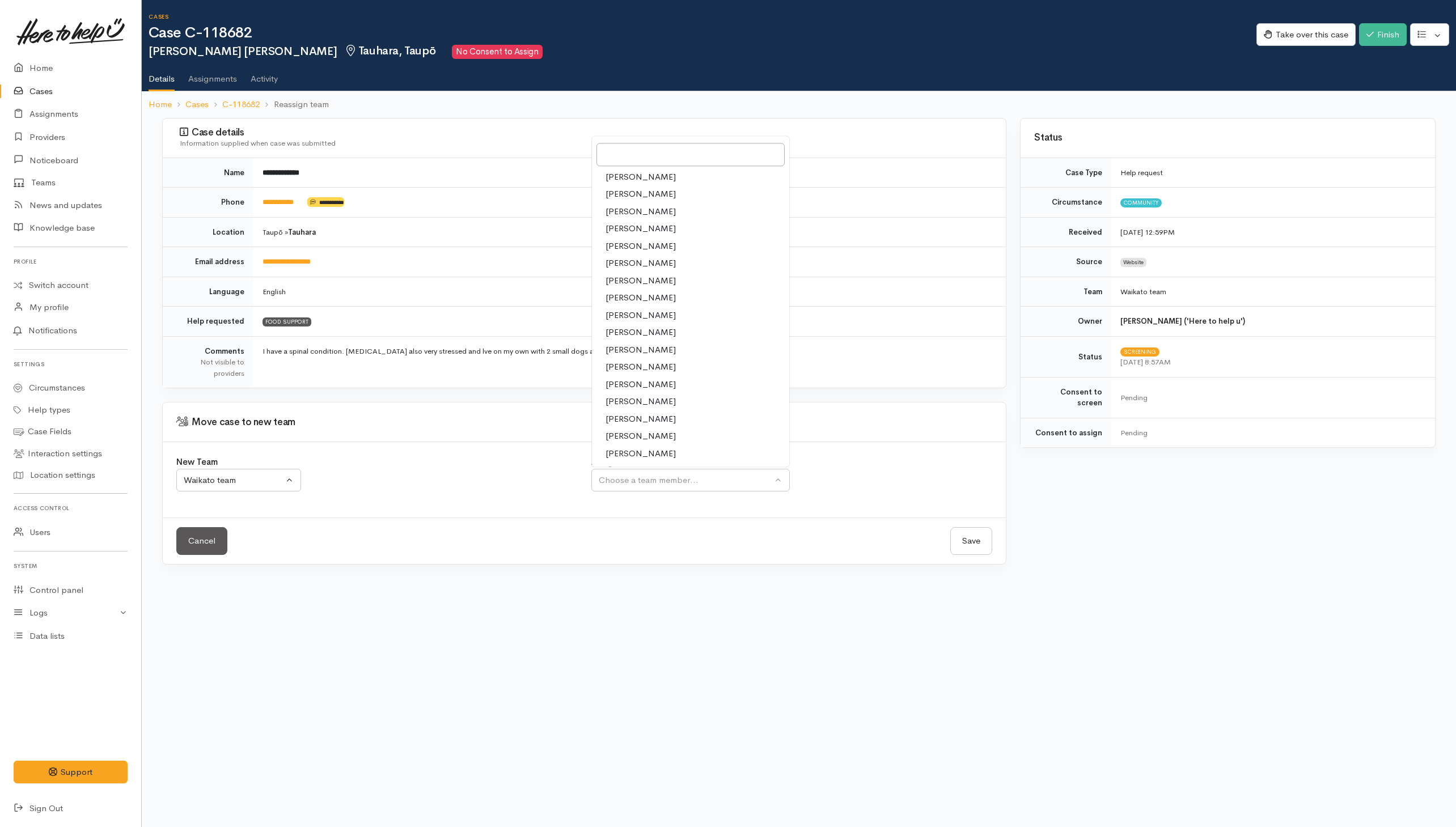
click at [635, 452] on span "[PERSON_NAME]" at bounding box center [640, 454] width 70 height 13
select select "1463"
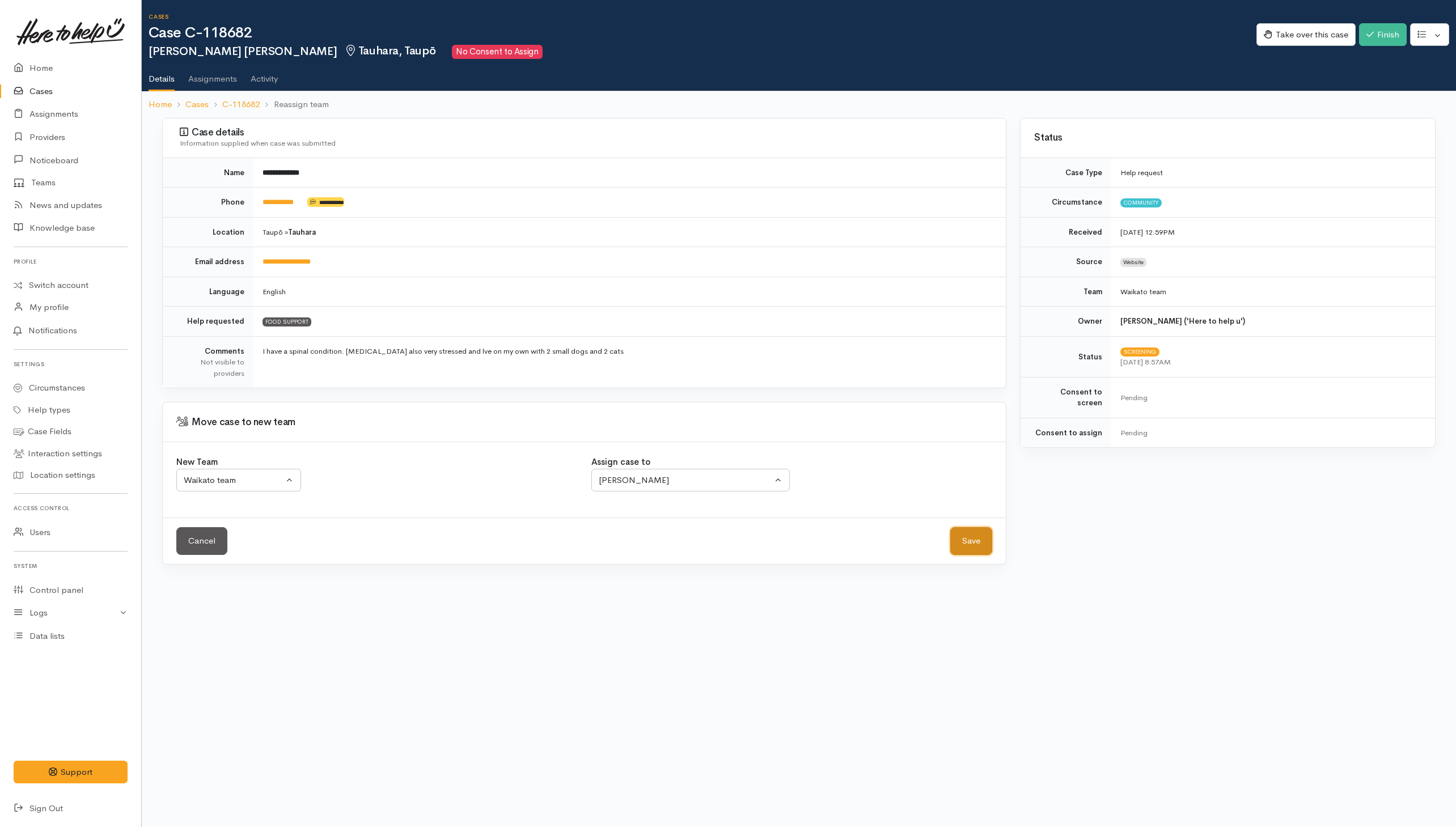
click at [963, 541] on button "Save" at bounding box center [971, 541] width 42 height 28
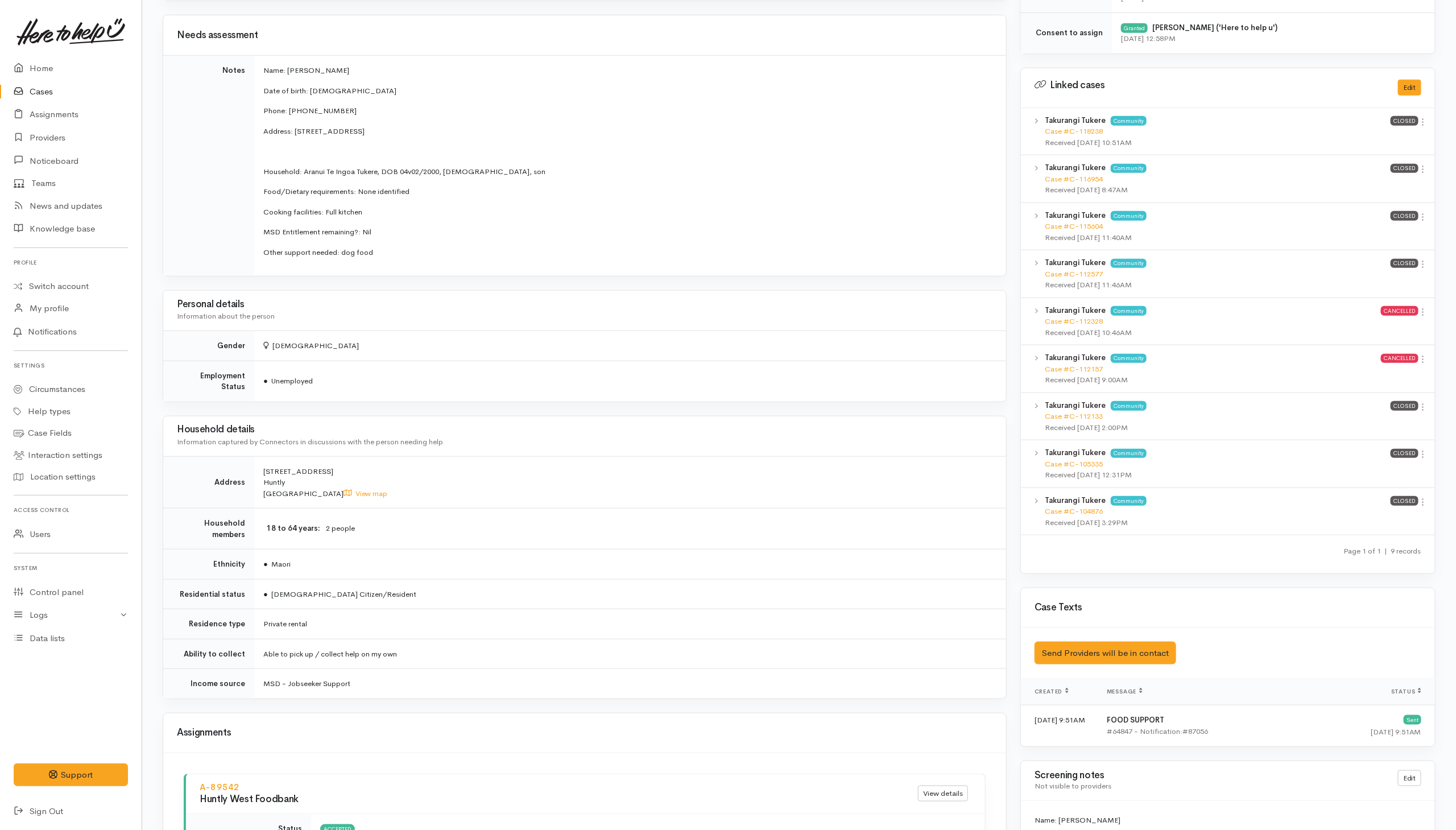
scroll to position [216, 0]
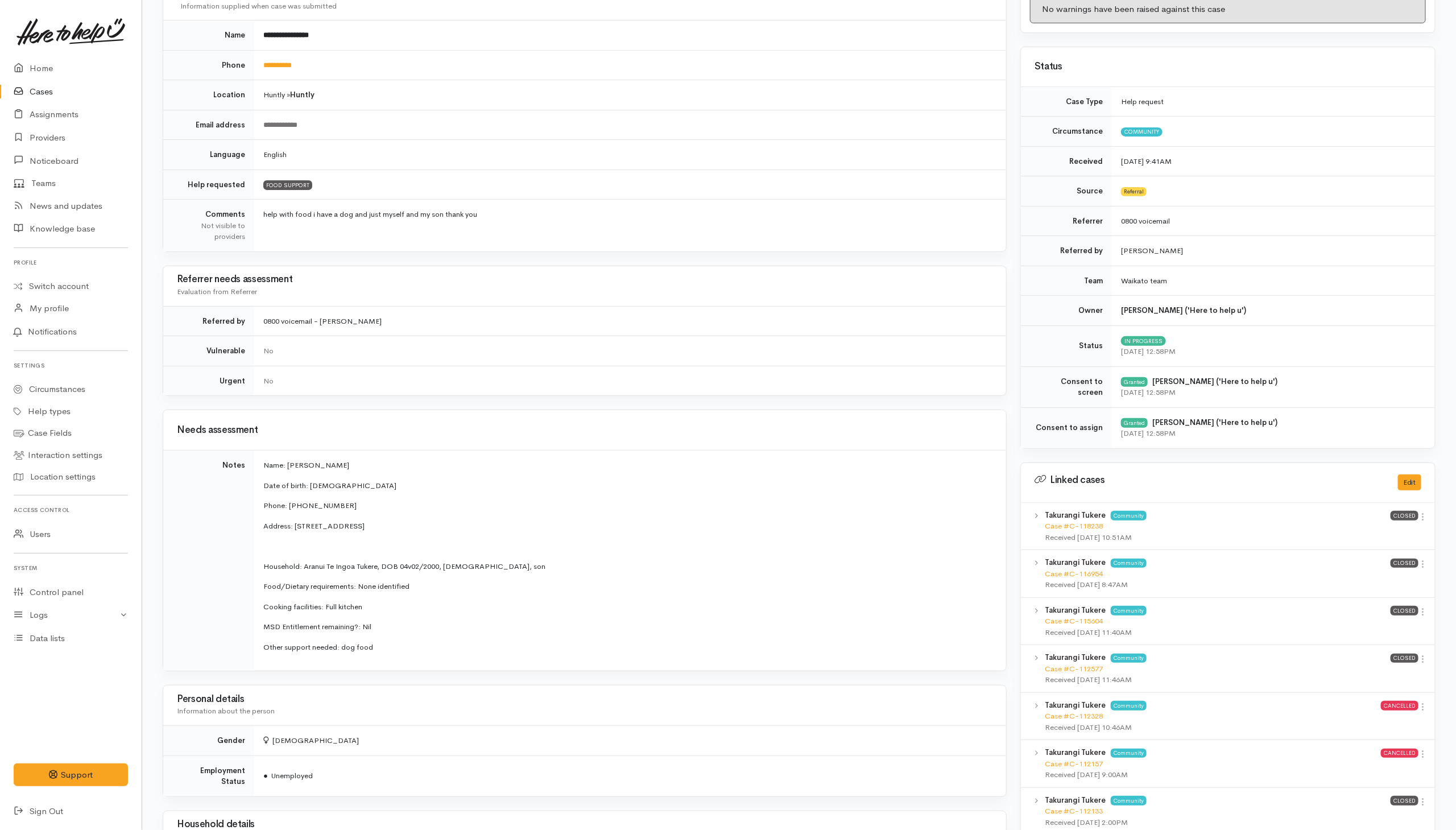
scroll to position [130, 0]
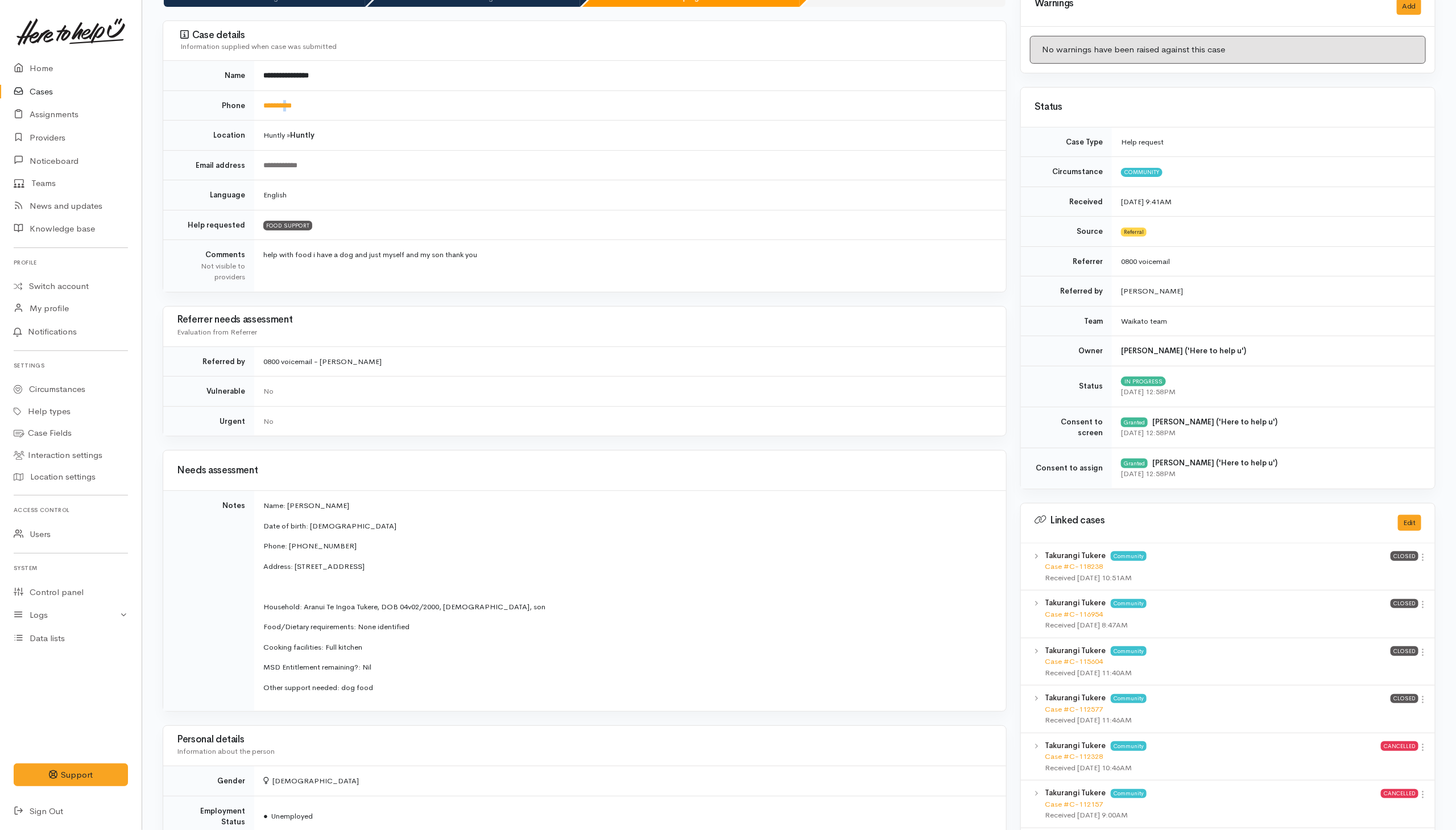
click at [295, 98] on td "**********" at bounding box center [630, 106] width 752 height 30
drag, startPoint x: 295, startPoint y: 98, endPoint x: 285, endPoint y: 106, distance: 12.8
click at [285, 106] on link "**********" at bounding box center [278, 105] width 29 height 7
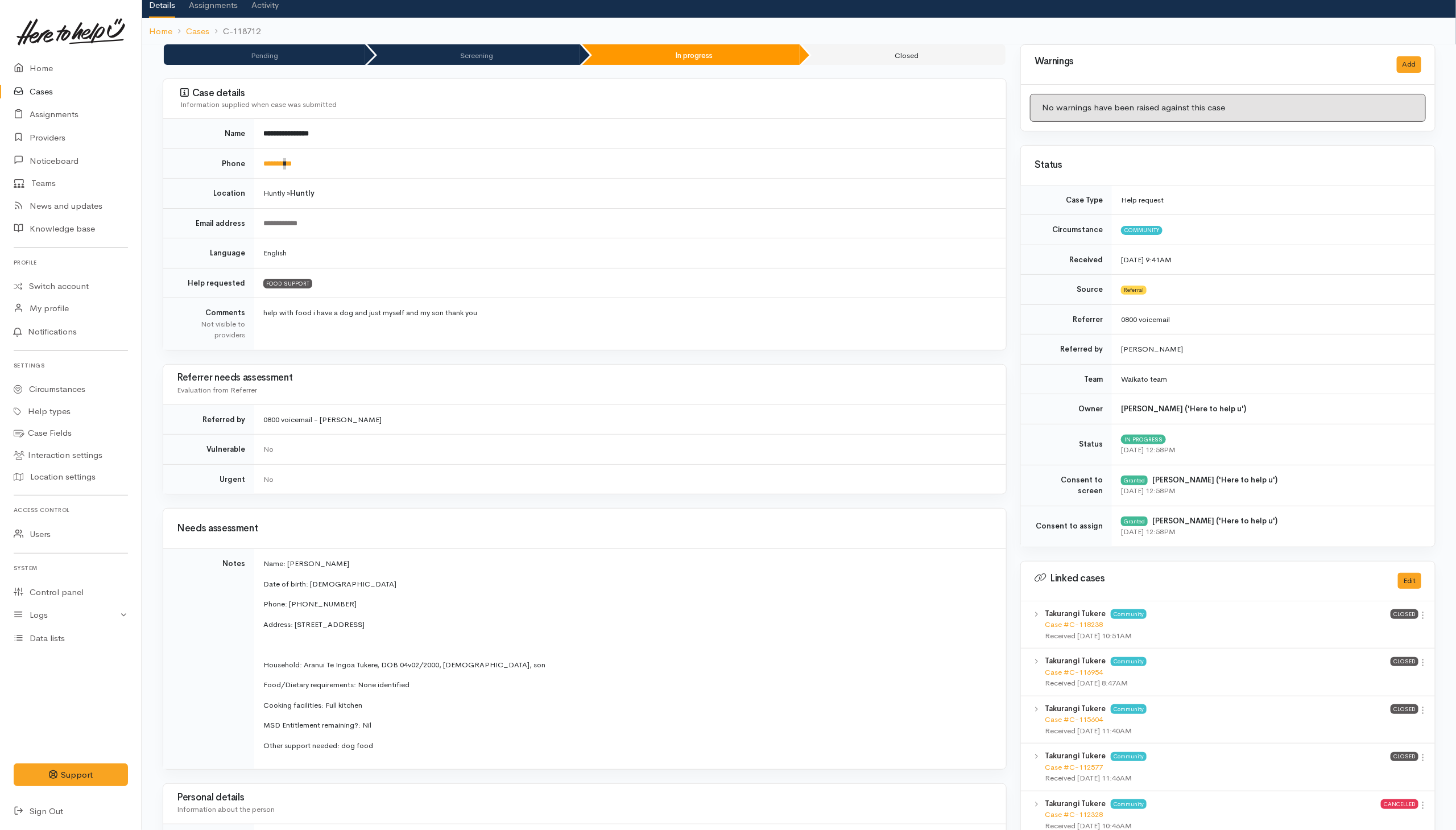
scroll to position [0, 0]
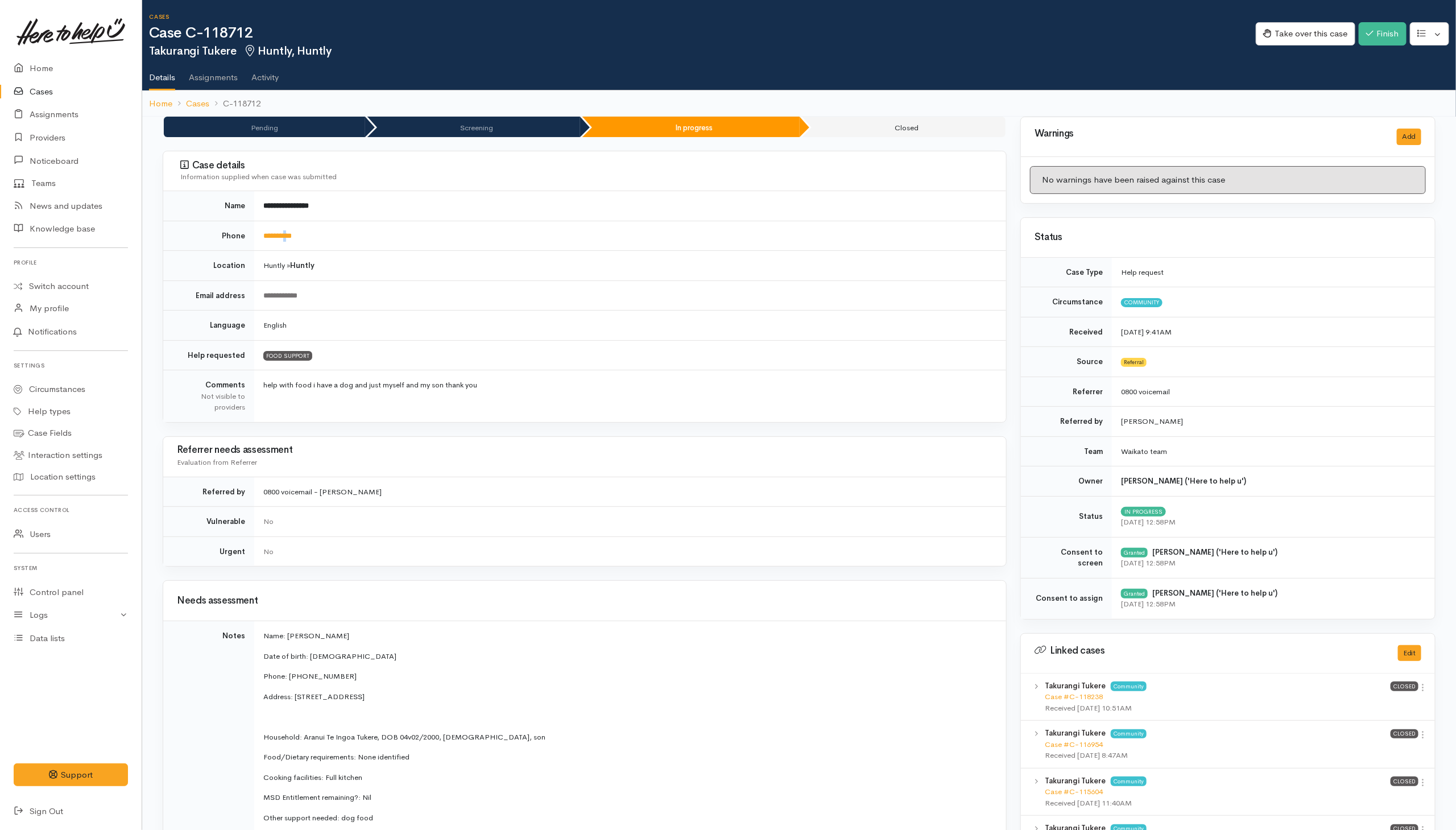
drag, startPoint x: 517, startPoint y: 414, endPoint x: 526, endPoint y: 415, distance: 9.1
click at [521, 414] on td "help with food i have a dog and just myself and my son thank you" at bounding box center [630, 395] width 752 height 51
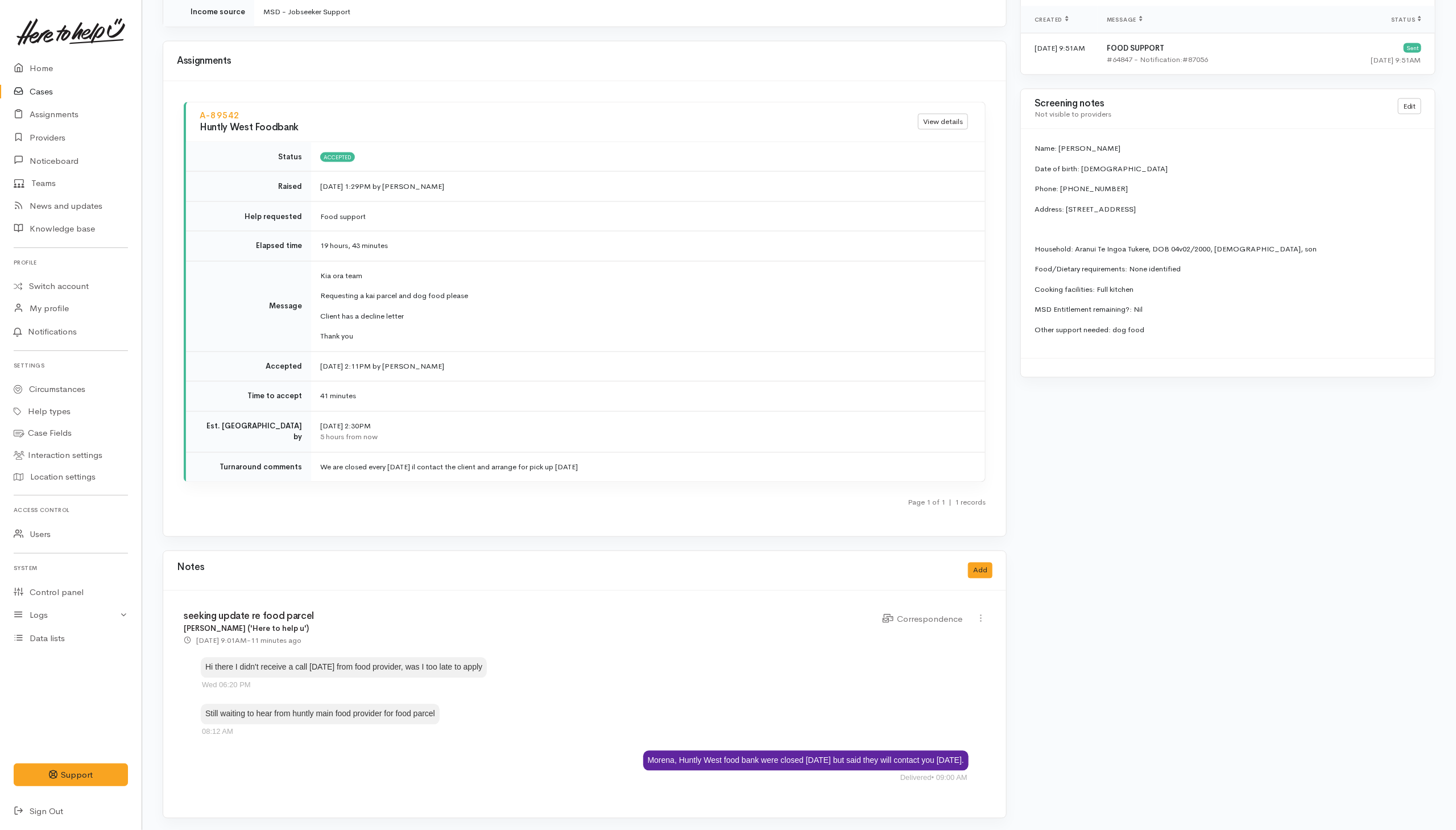
scroll to position [1239, 0]
click at [45, 133] on link "Providers" at bounding box center [70, 138] width 141 height 23
click at [620, 369] on td "8 Oct 2025 2:11PM by Charline Fraser" at bounding box center [648, 364] width 674 height 30
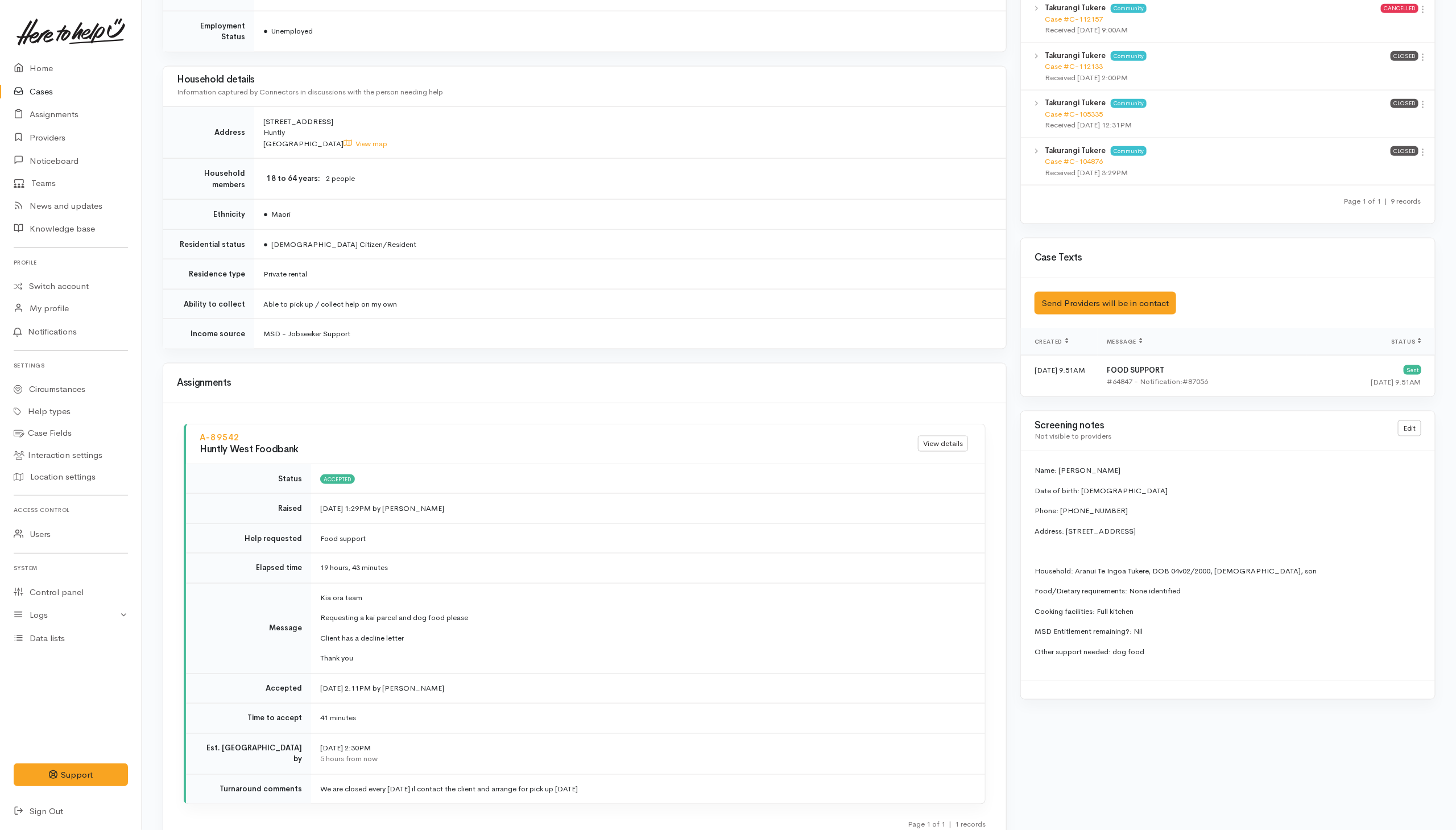
scroll to position [898, 0]
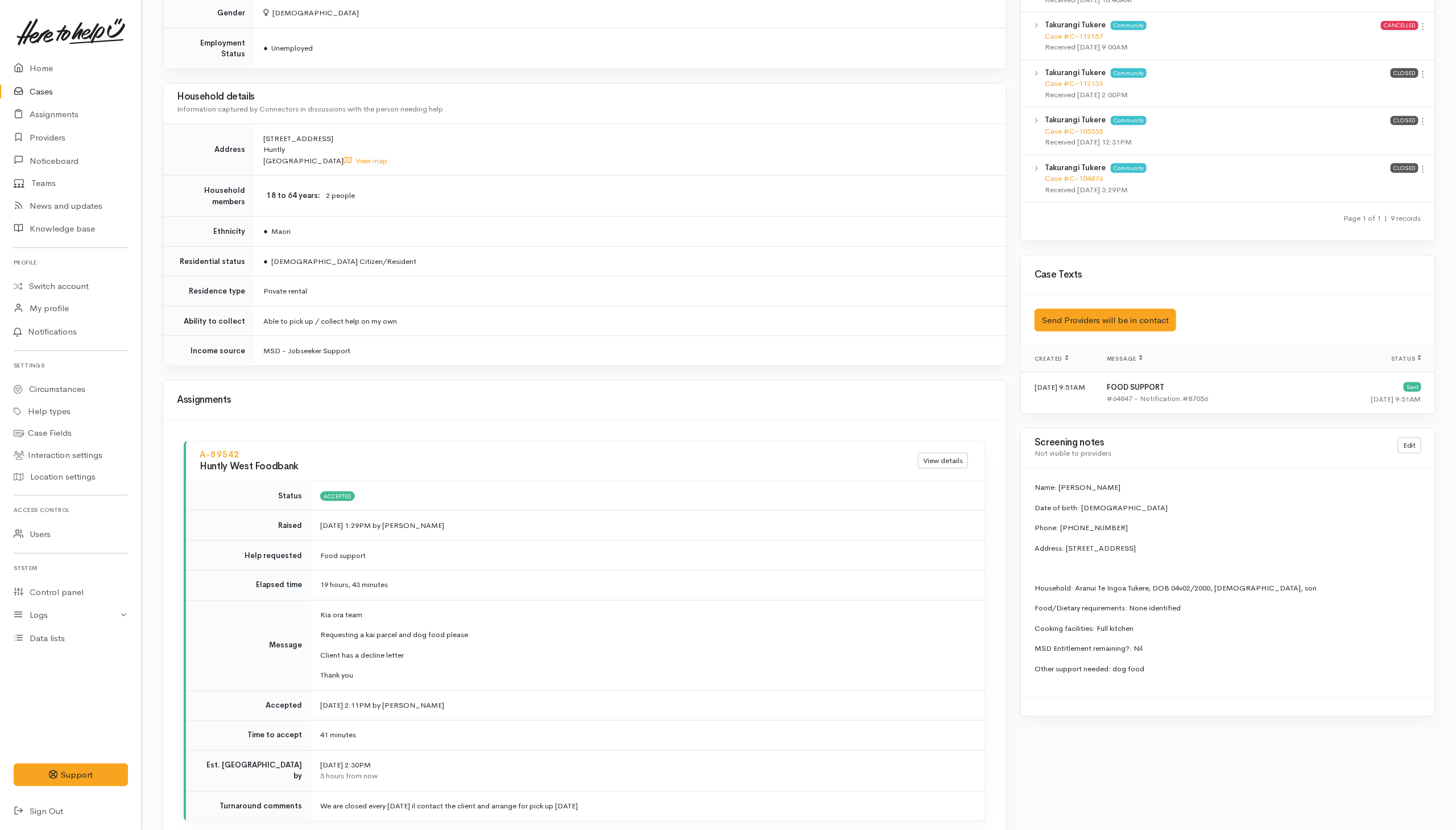
click at [633, 392] on div "Assignments" at bounding box center [584, 400] width 816 height 18
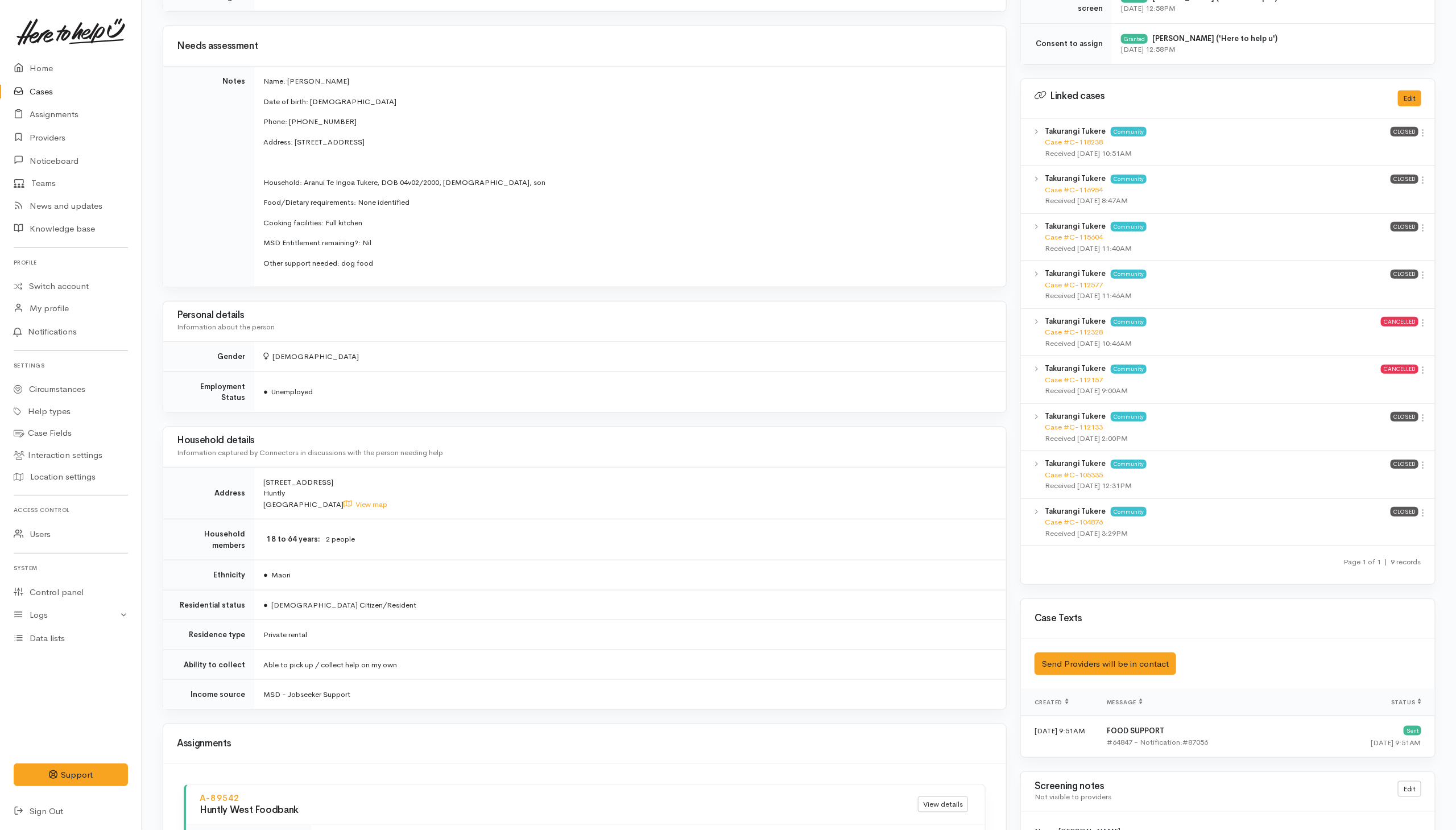
scroll to position [301, 0]
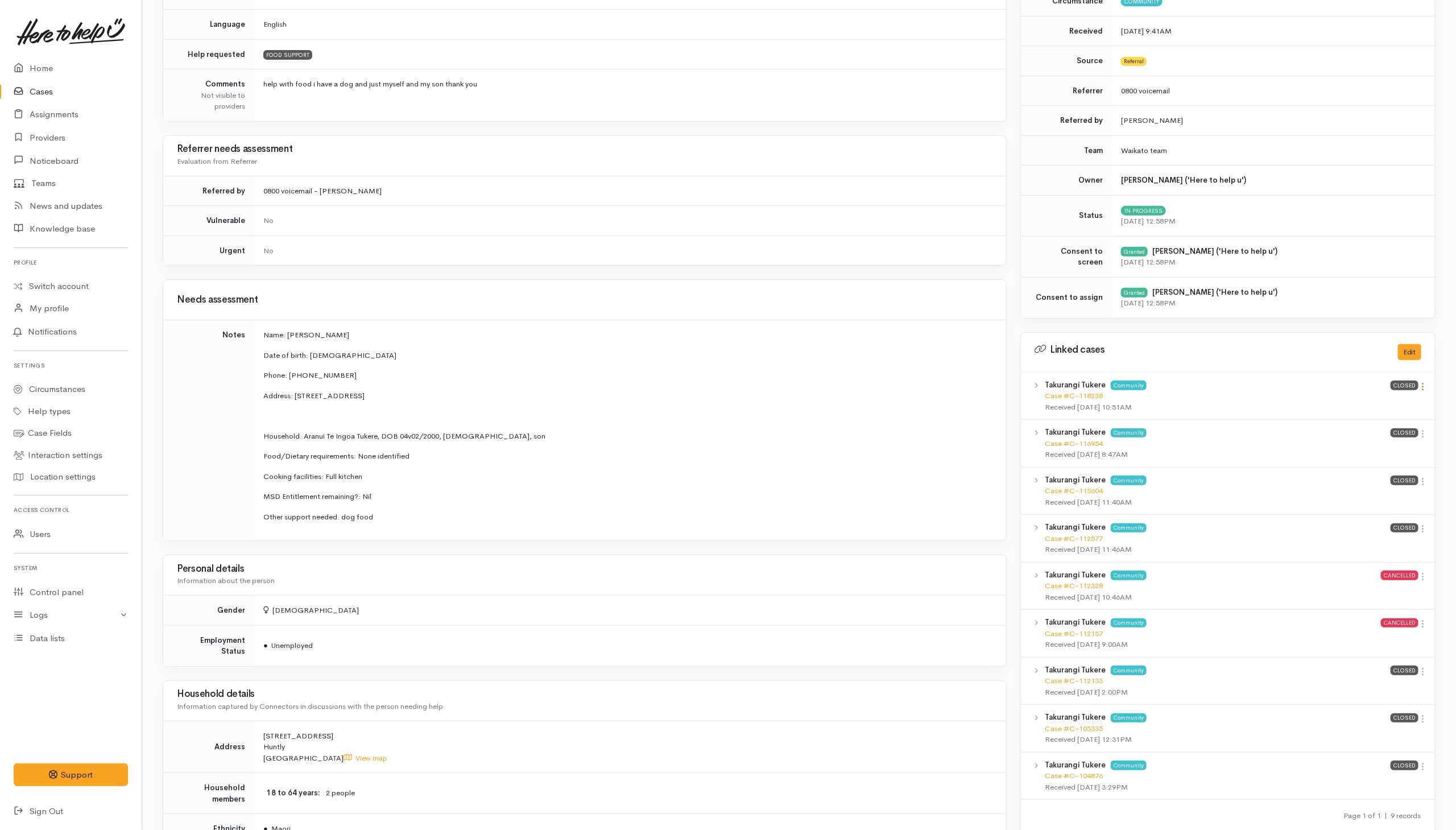
click at [1423, 388] on icon at bounding box center [1423, 386] width 10 height 10
click at [1355, 414] on link "View case" at bounding box center [1383, 407] width 90 height 18
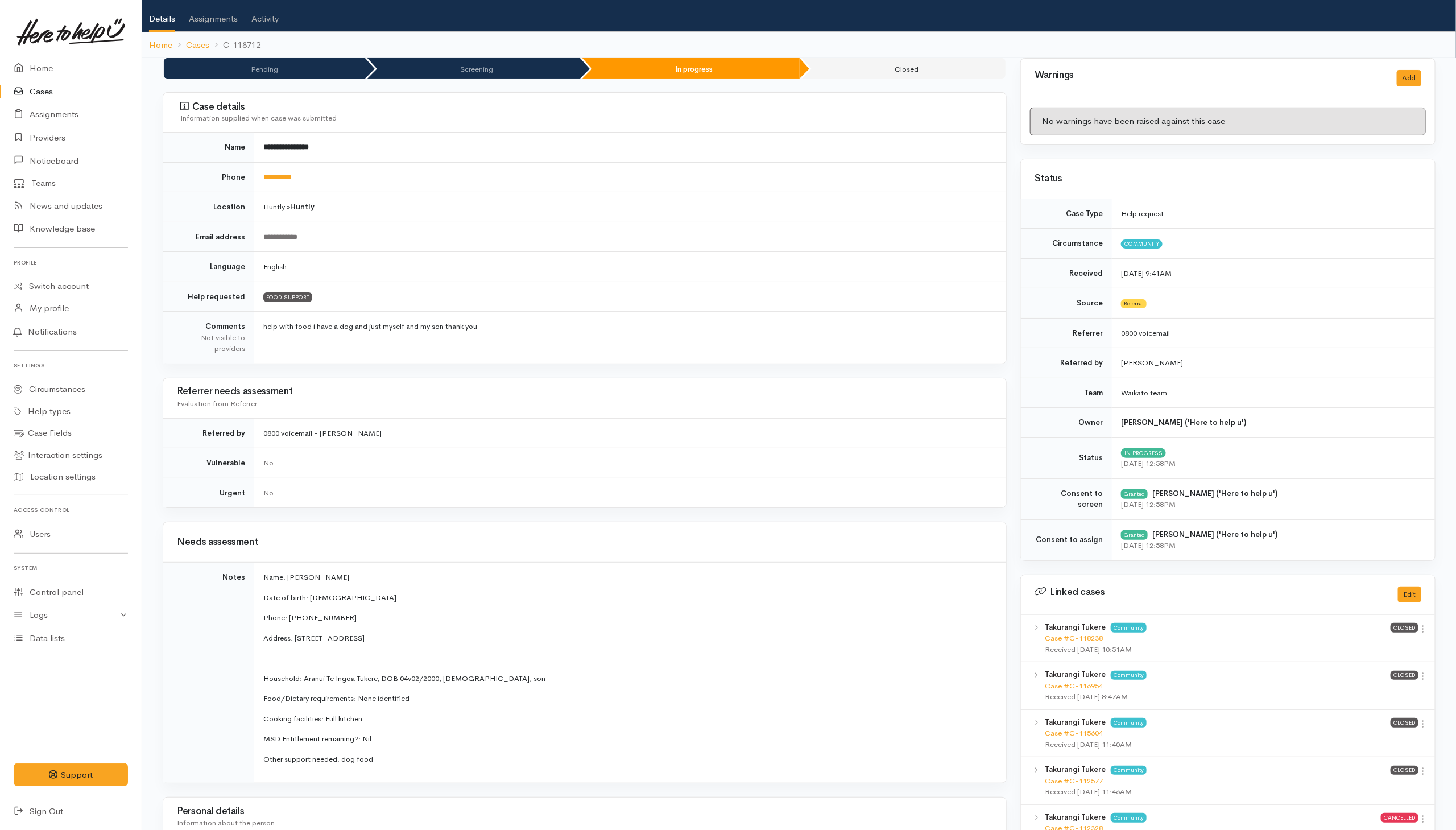
scroll to position [0, 0]
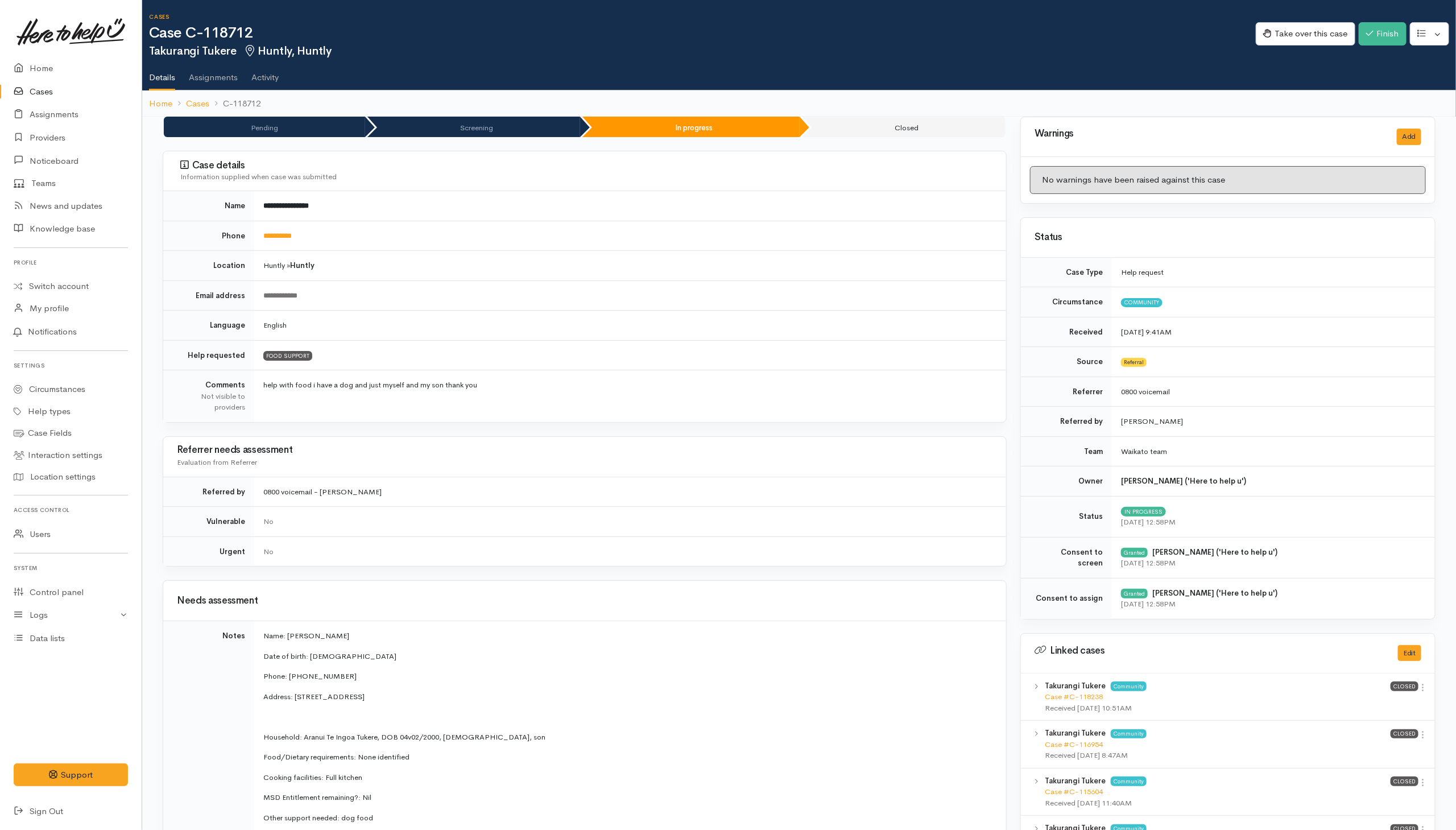
click at [279, 241] on td "**********" at bounding box center [630, 236] width 752 height 30
click at [279, 238] on link "**********" at bounding box center [278, 235] width 29 height 7
click at [1299, 29] on button "Take over this case" at bounding box center [1305, 34] width 100 height 23
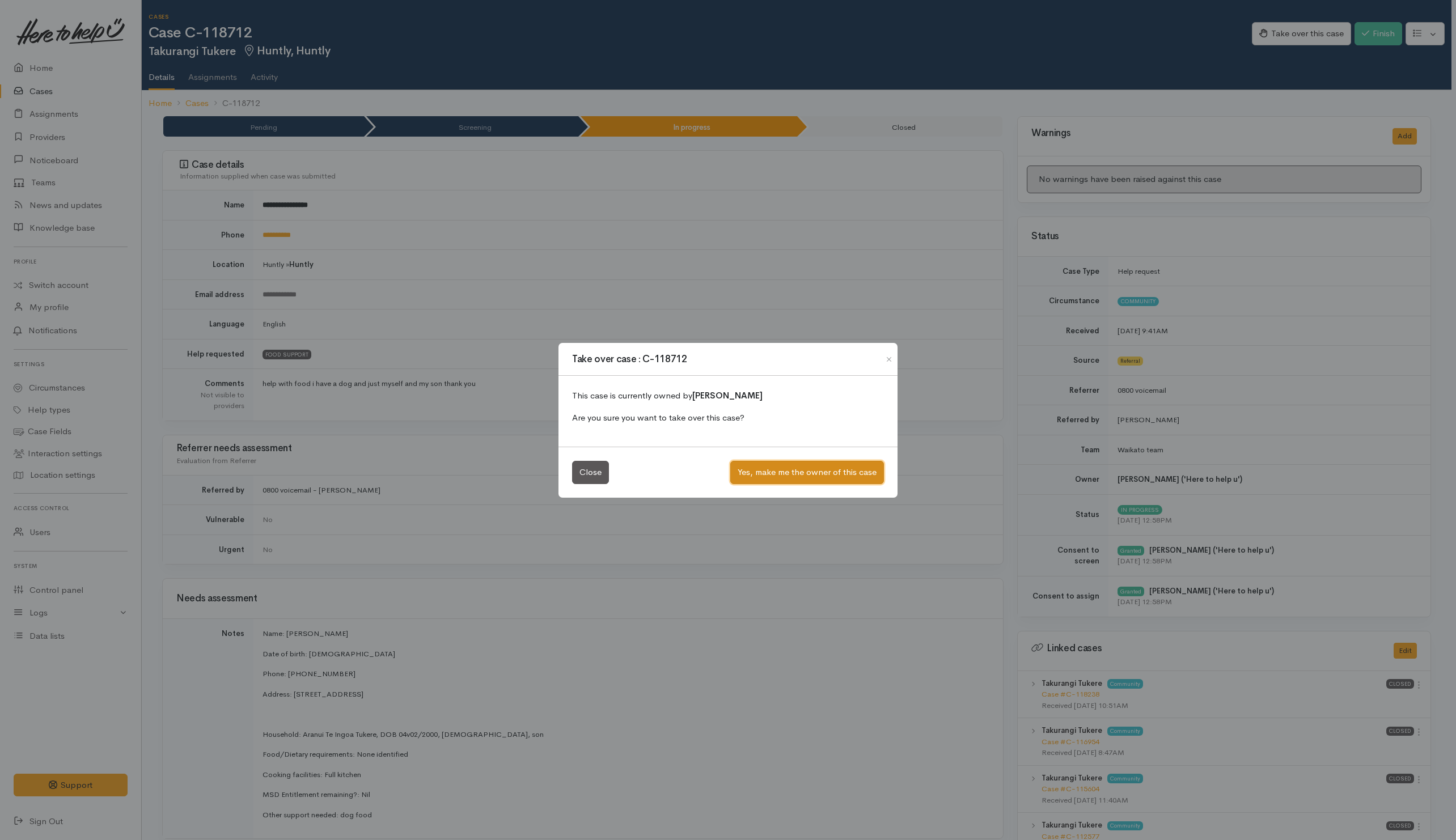
click at [813, 464] on button "Yes, make me the owner of this case" at bounding box center [807, 473] width 154 height 23
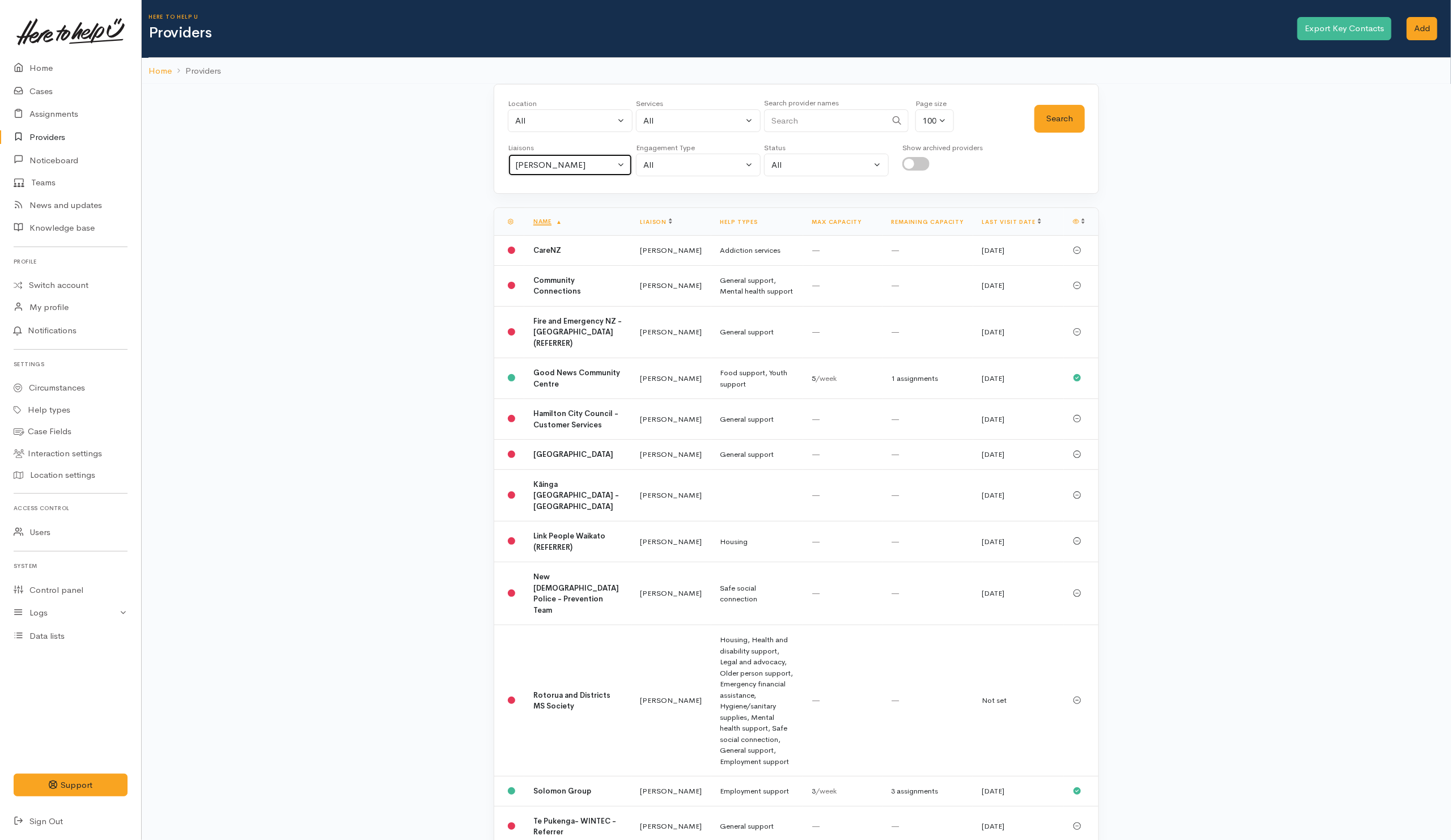
click at [588, 164] on div "Helena Kaufononga" at bounding box center [565, 165] width 100 height 13
drag, startPoint x: 524, startPoint y: 219, endPoint x: 564, endPoint y: 214, distance: 40.3
click at [529, 219] on span "All" at bounding box center [527, 219] width 10 height 13
select select "null"
drag, startPoint x: 802, startPoint y: 121, endPoint x: 786, endPoint y: 105, distance: 22.6
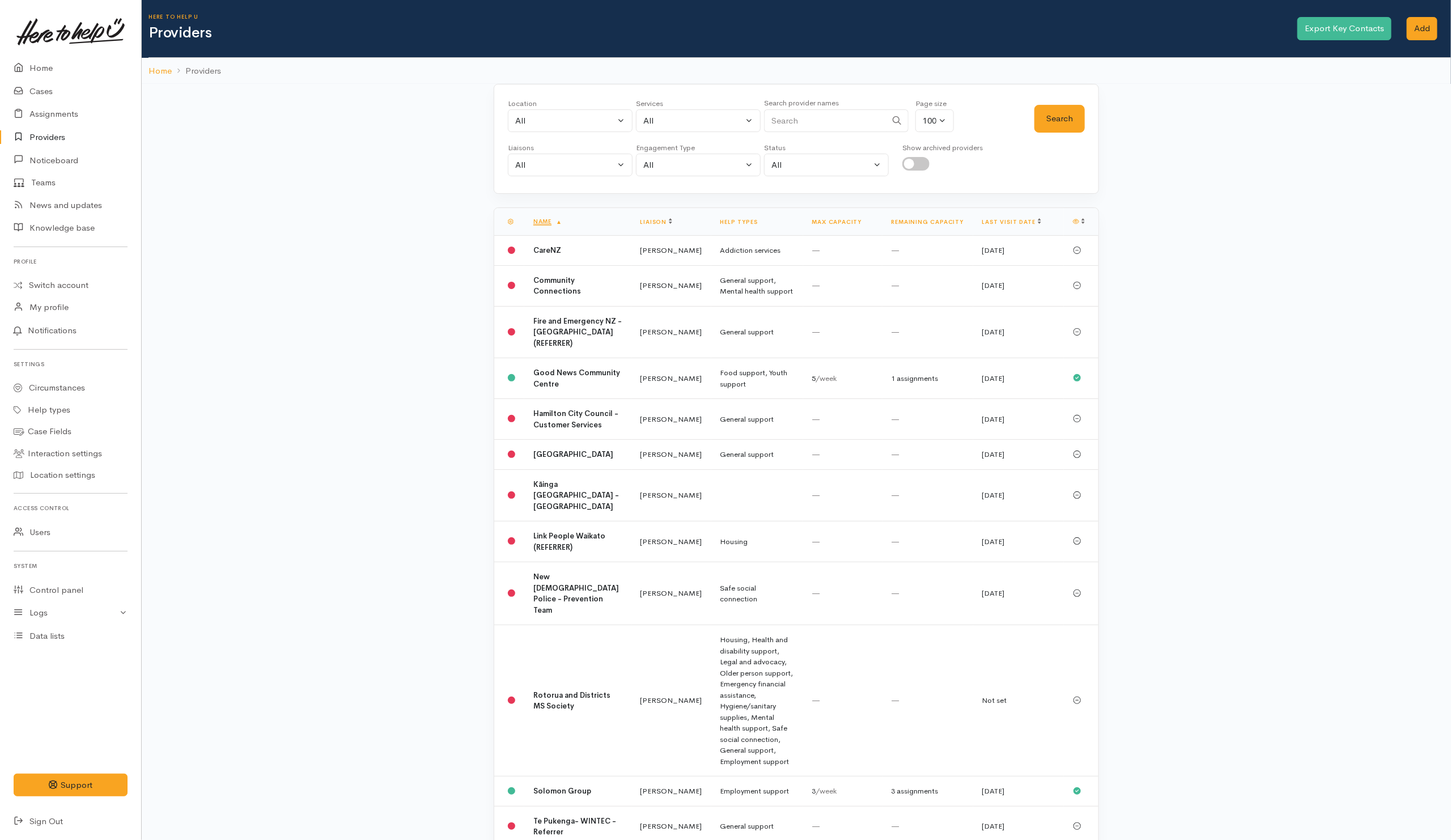
click at [802, 119] on input "Search" at bounding box center [825, 121] width 123 height 23
type input "Hunt"
click at [1043, 112] on button "Search" at bounding box center [1060, 118] width 51 height 28
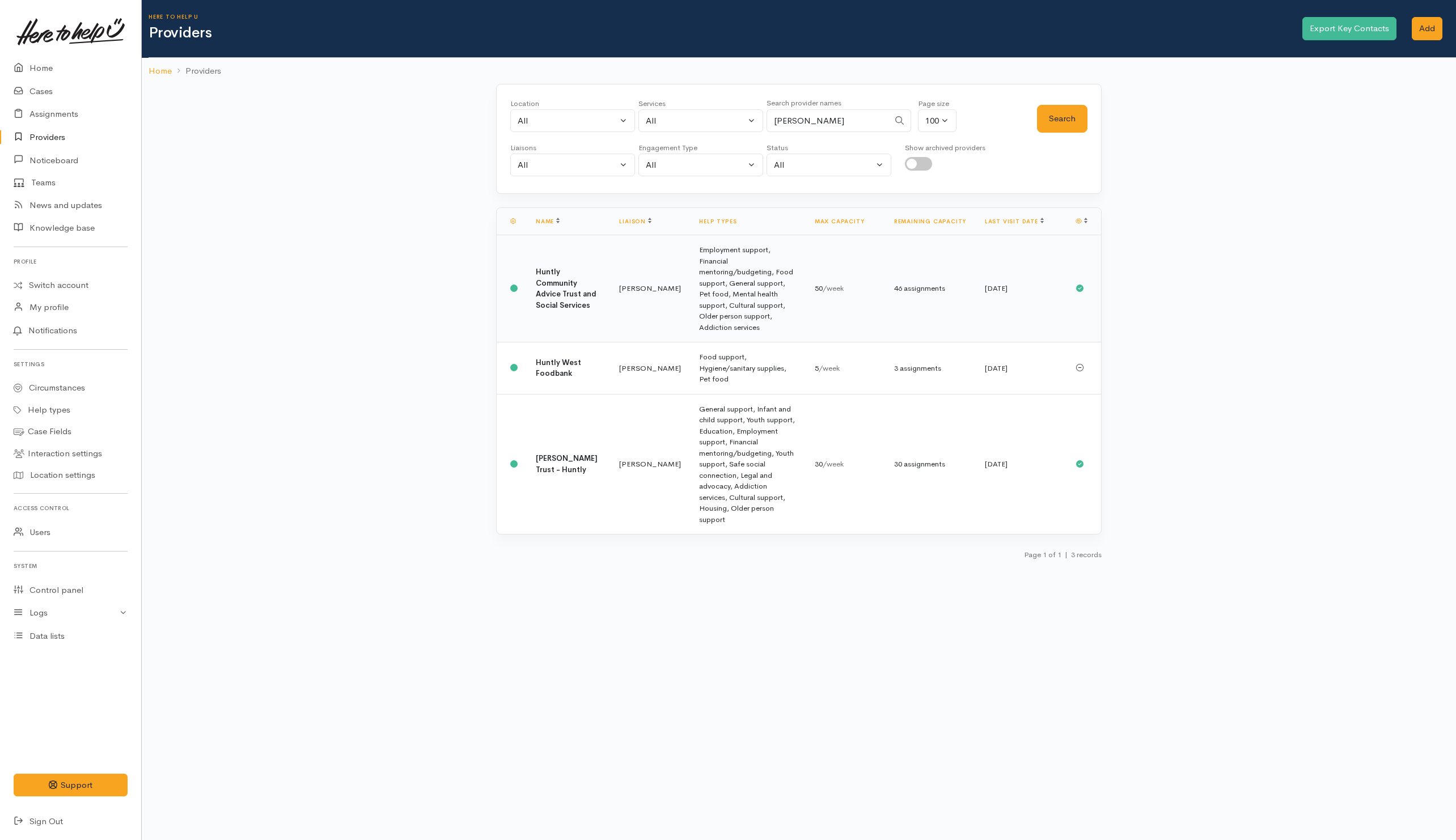
click at [716, 283] on td "Employment support, Financial mentoring/budgeting, Food support, General suppor…" at bounding box center [747, 288] width 115 height 107
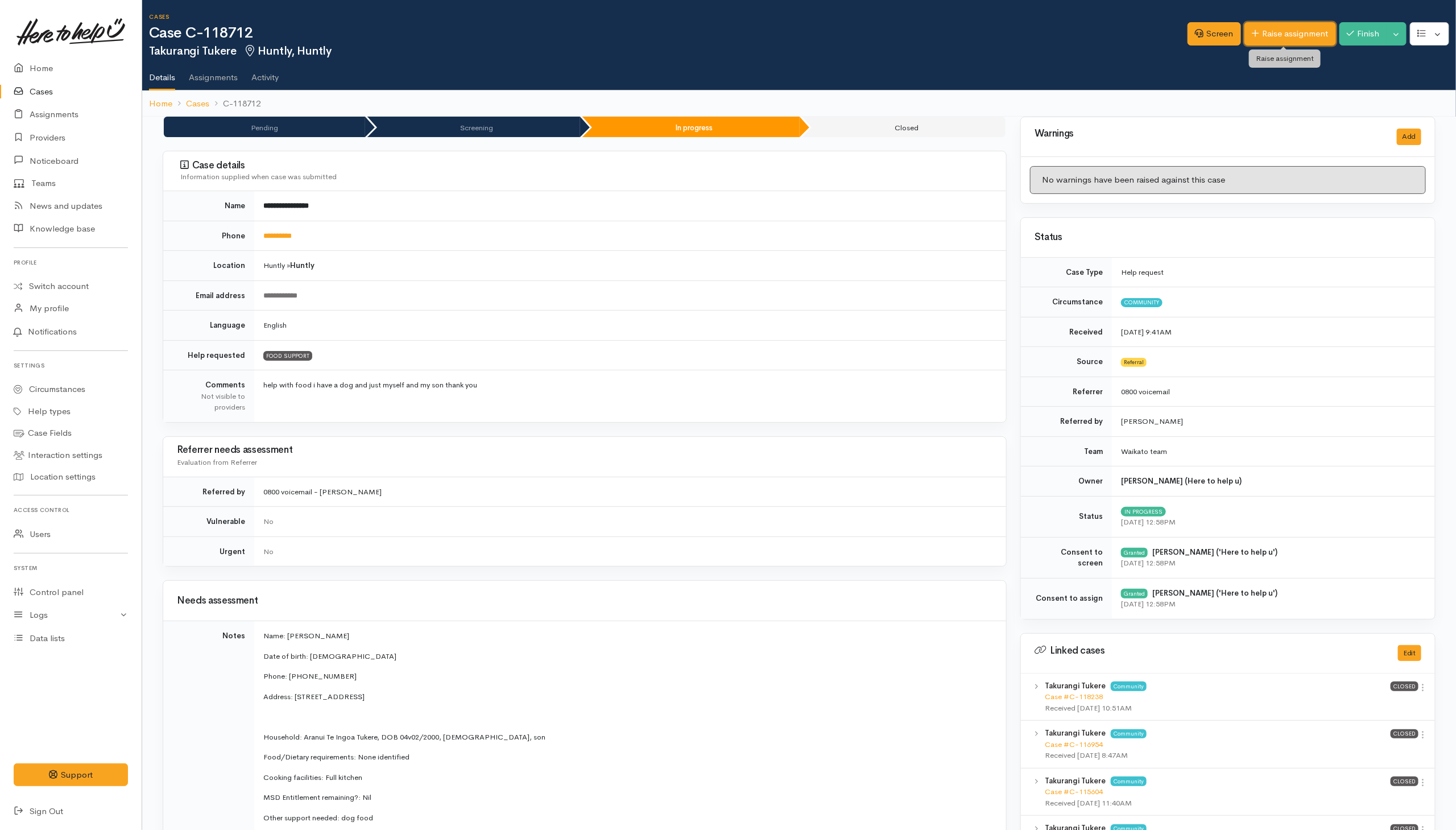
click at [1273, 31] on link "Raise assignment" at bounding box center [1290, 34] width 92 height 23
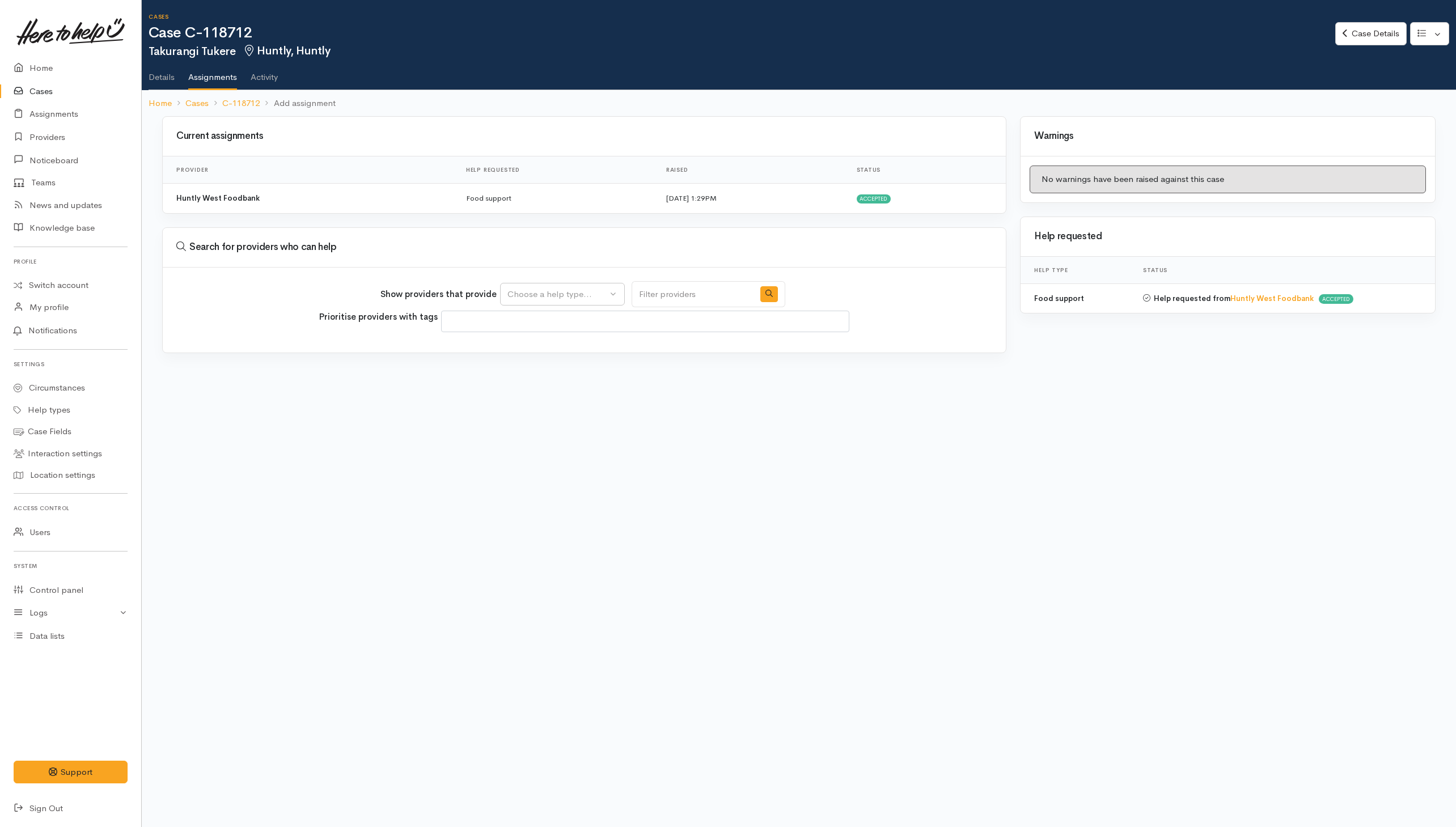
select select
click at [251, 104] on link "C-118712" at bounding box center [241, 103] width 38 height 13
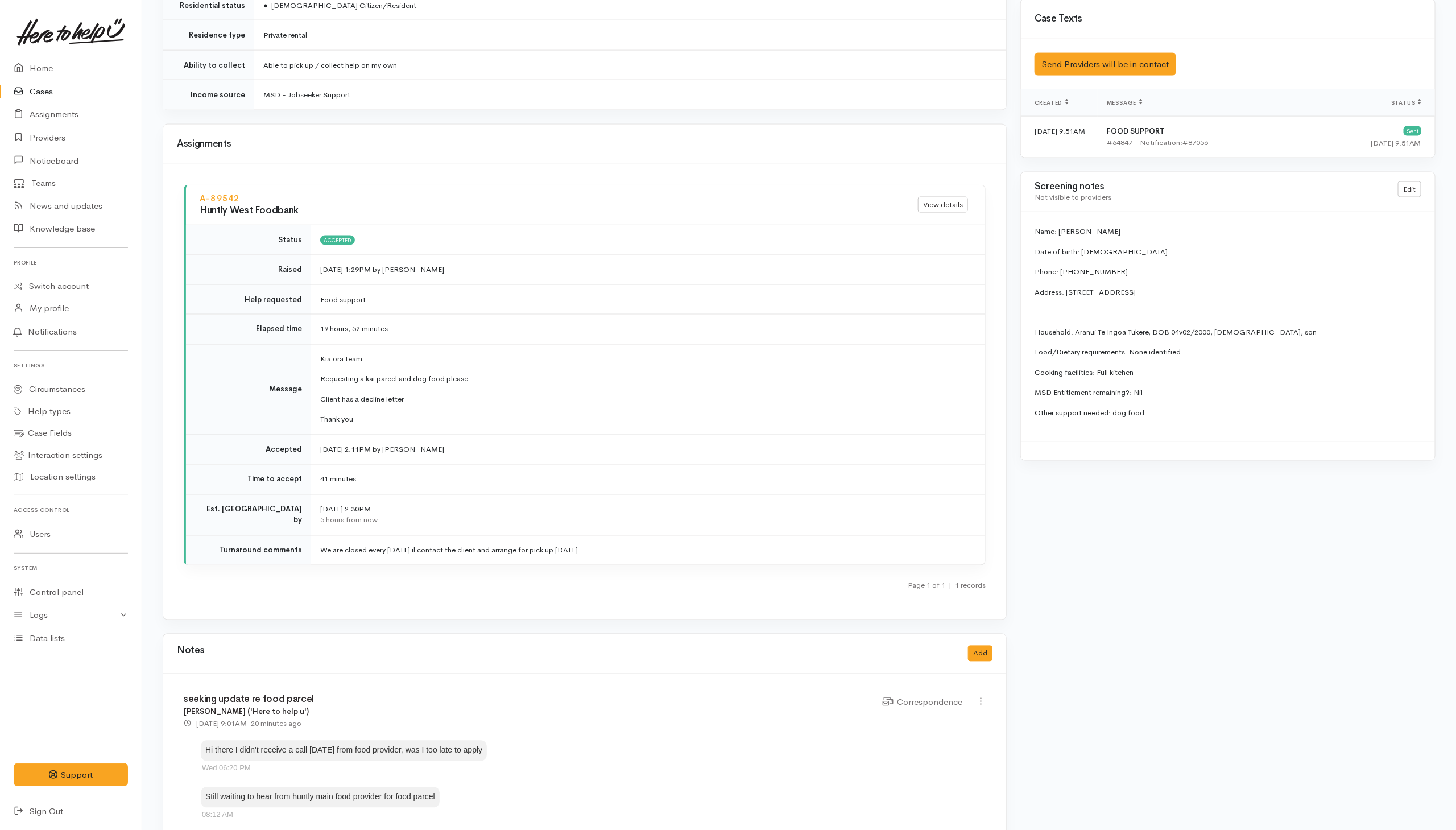
scroll to position [1194, 0]
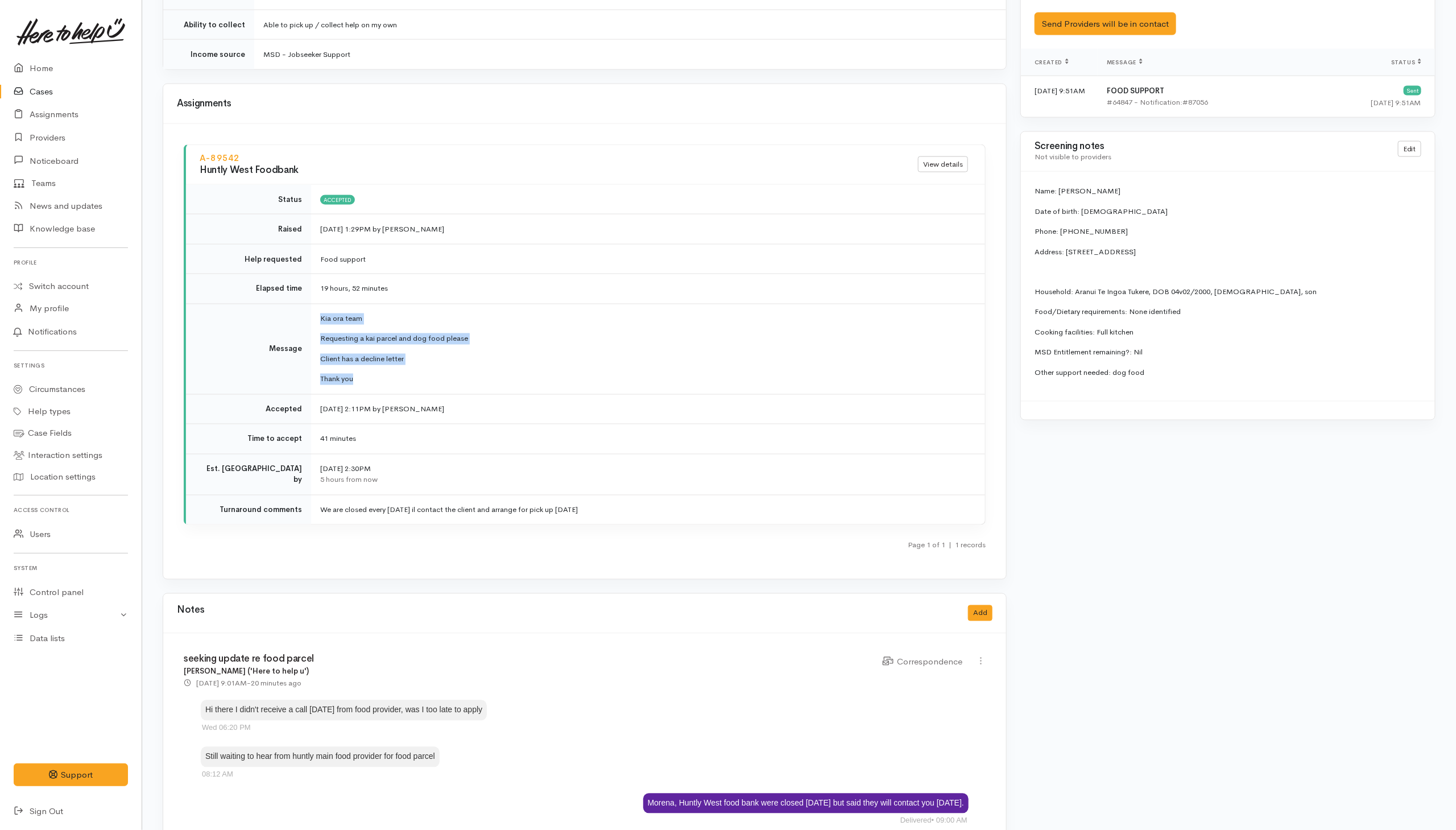
drag, startPoint x: 319, startPoint y: 311, endPoint x: 364, endPoint y: 373, distance: 76.6
click at [364, 373] on td "Kia ora team Requesting a kai parcel and dog food please Client has a decline l…" at bounding box center [648, 349] width 674 height 91
copy td "Kia ora team Requesting a kai parcel and dog food please Client has a decline l…"
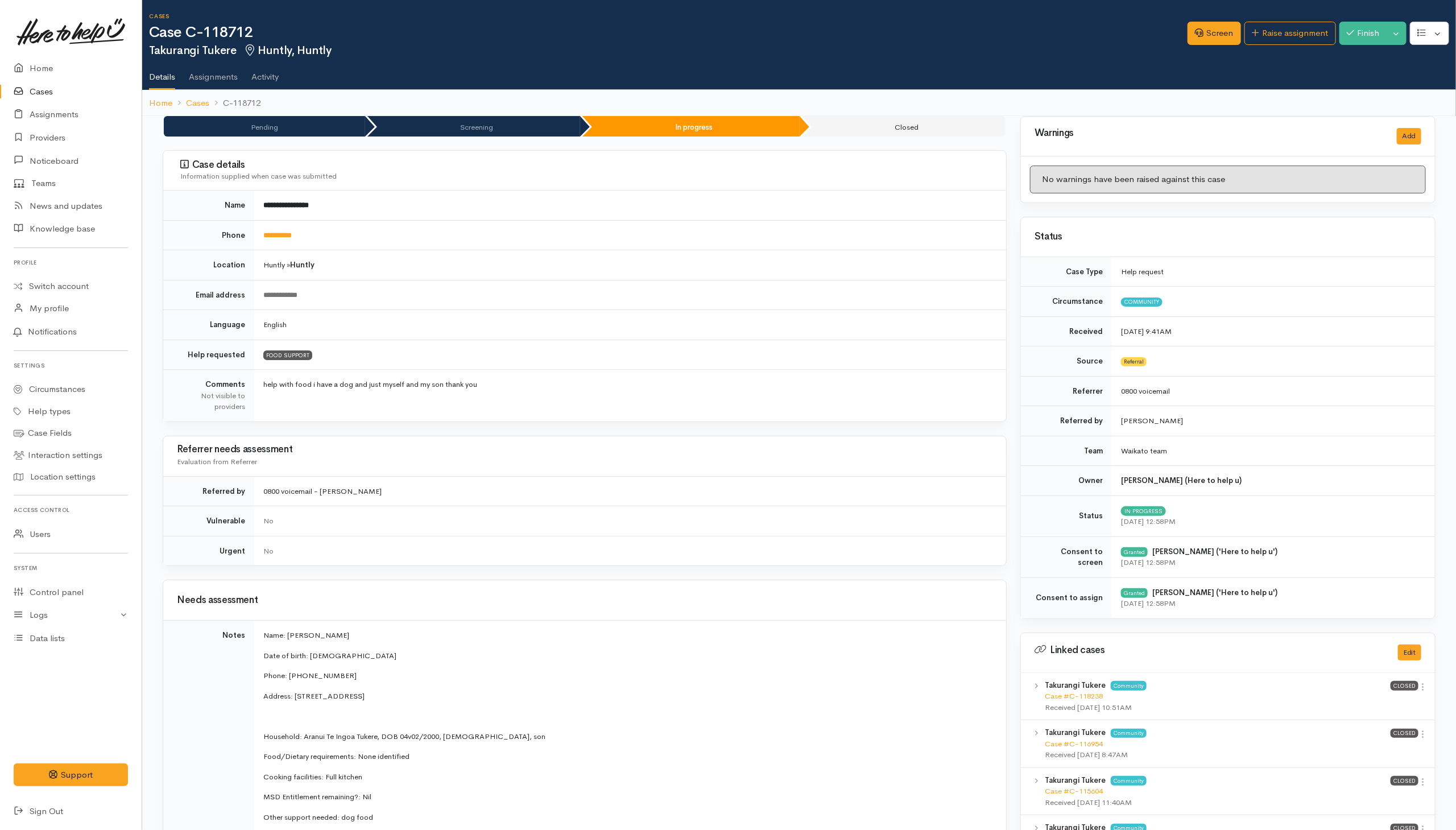
scroll to position [0, 0]
click at [1276, 38] on link "Raise assignment" at bounding box center [1290, 34] width 92 height 23
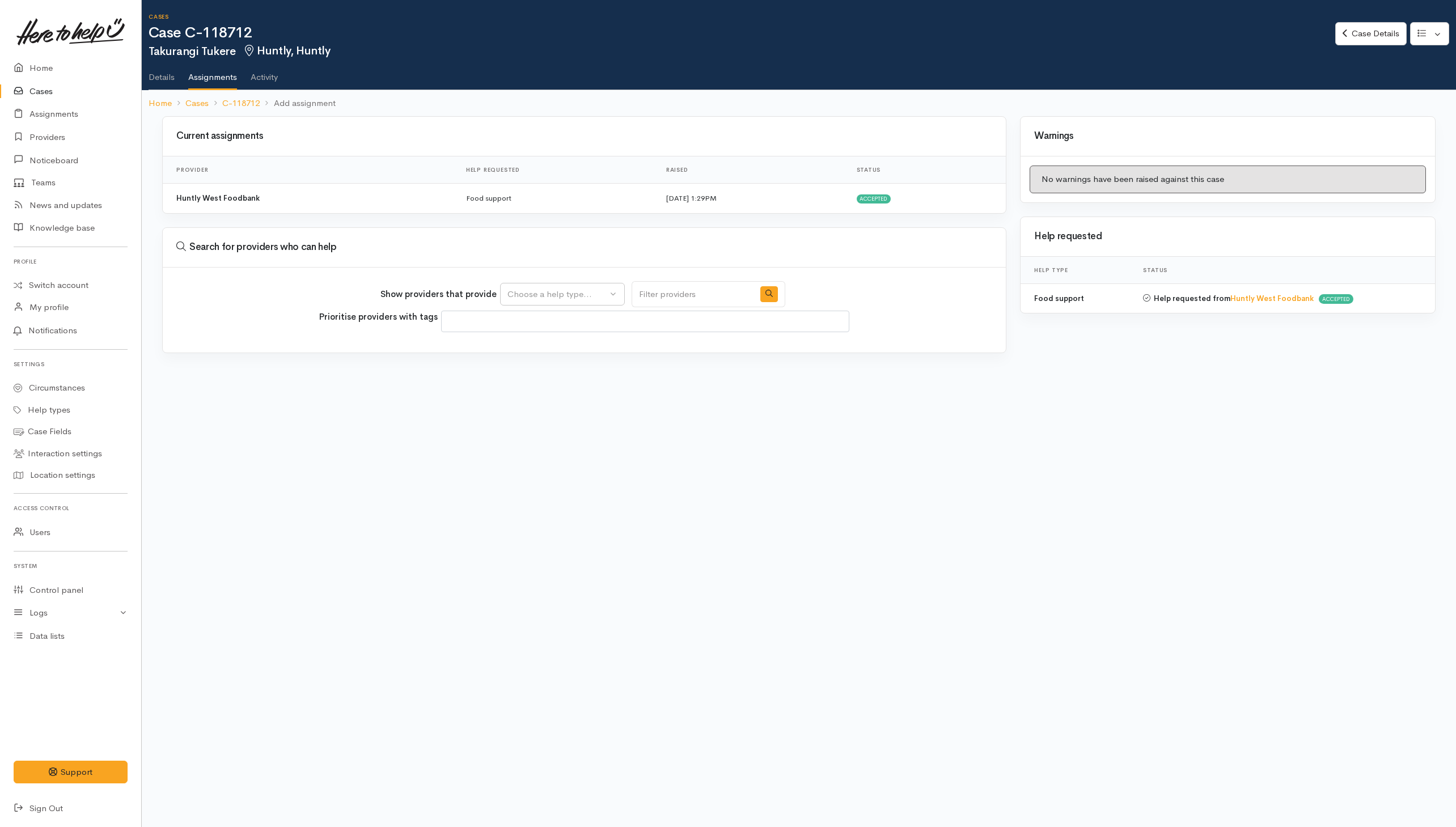
select select
click at [544, 301] on div "Choose a help type..." at bounding box center [557, 294] width 100 height 13
click at [538, 354] on span "Food support" at bounding box center [540, 348] width 53 height 13
select select "3"
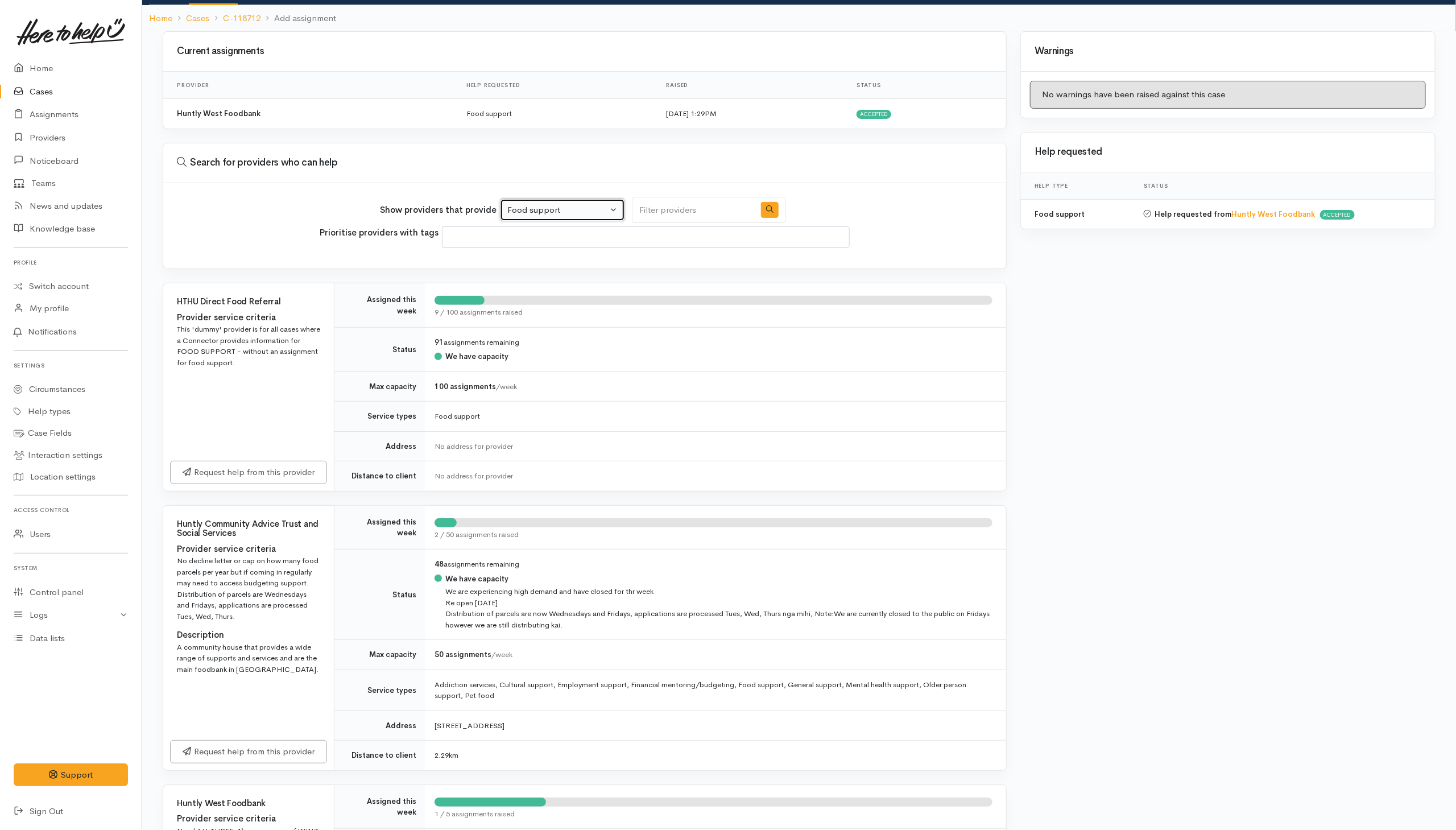
scroll to position [290, 0]
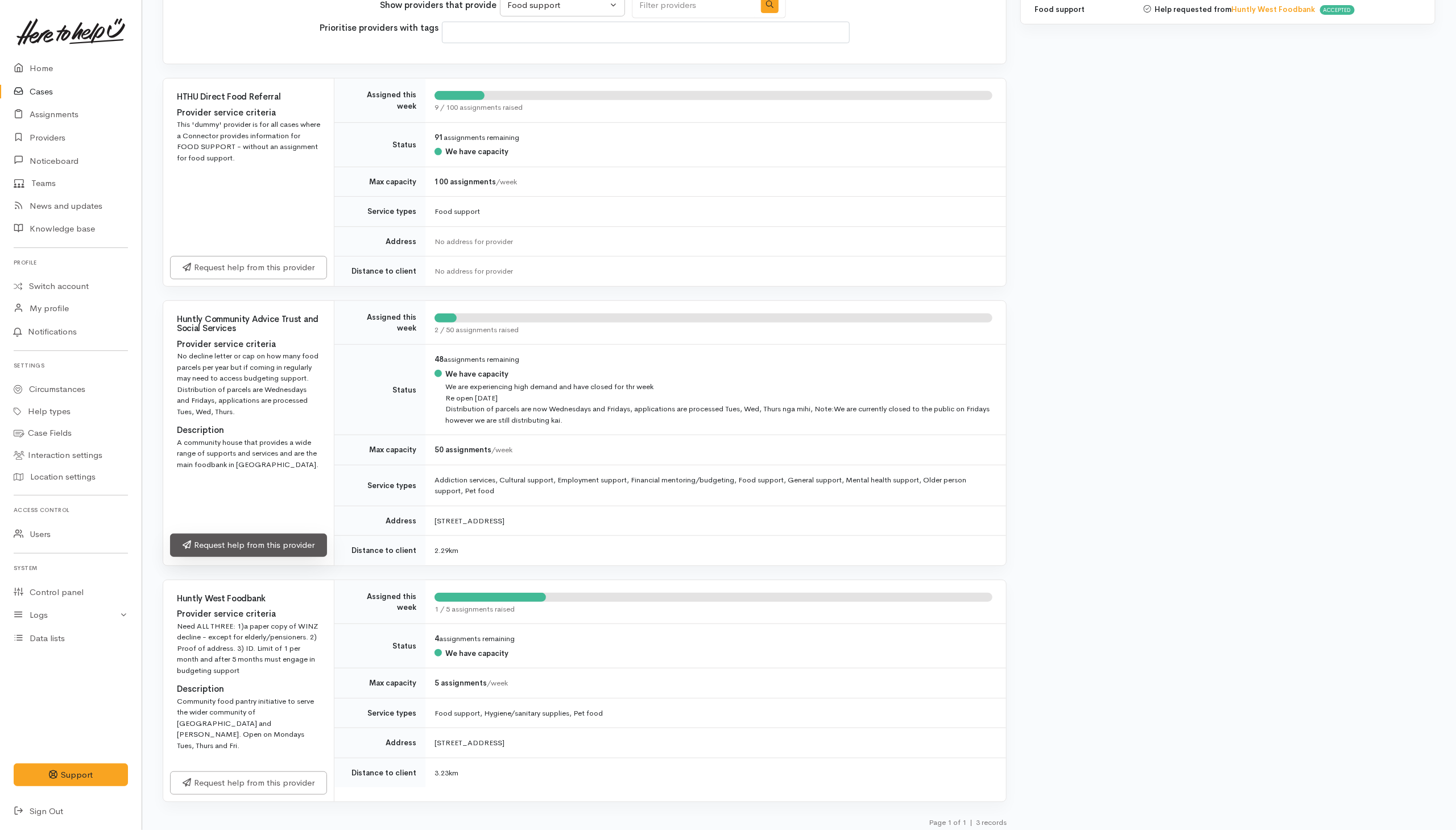
click at [259, 548] on link "Request help from this provider" at bounding box center [248, 545] width 157 height 23
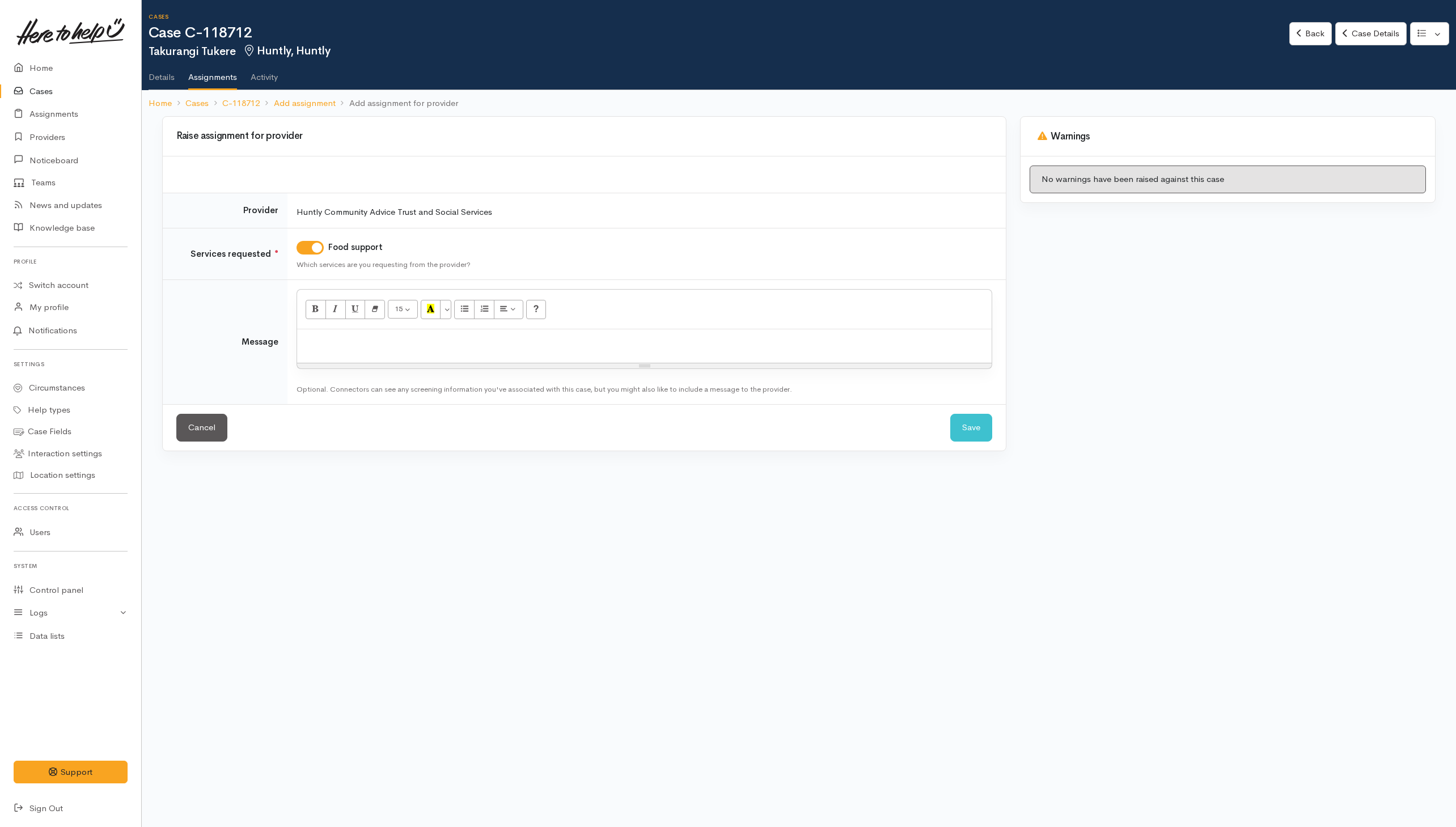
click at [609, 336] on div at bounding box center [644, 346] width 694 height 34
paste div
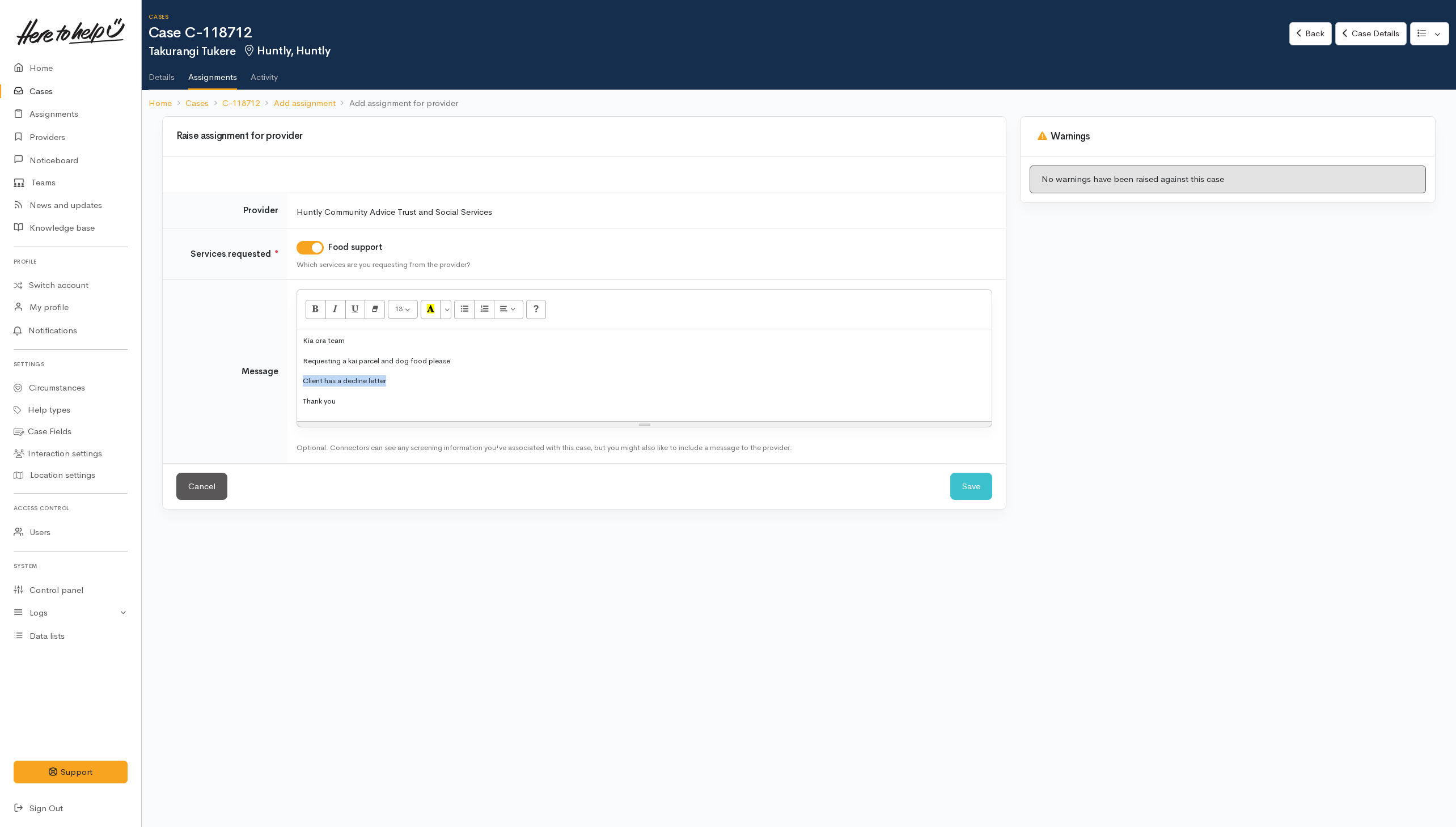
drag, startPoint x: 426, startPoint y: 381, endPoint x: 288, endPoint y: 374, distance: 138.2
click at [288, 374] on td "<p style="font-size: 13px;">Kia ora team</p><p style="font-size: 13px;">Request…" at bounding box center [647, 371] width 718 height 183
click at [964, 488] on button "Save" at bounding box center [971, 486] width 42 height 28
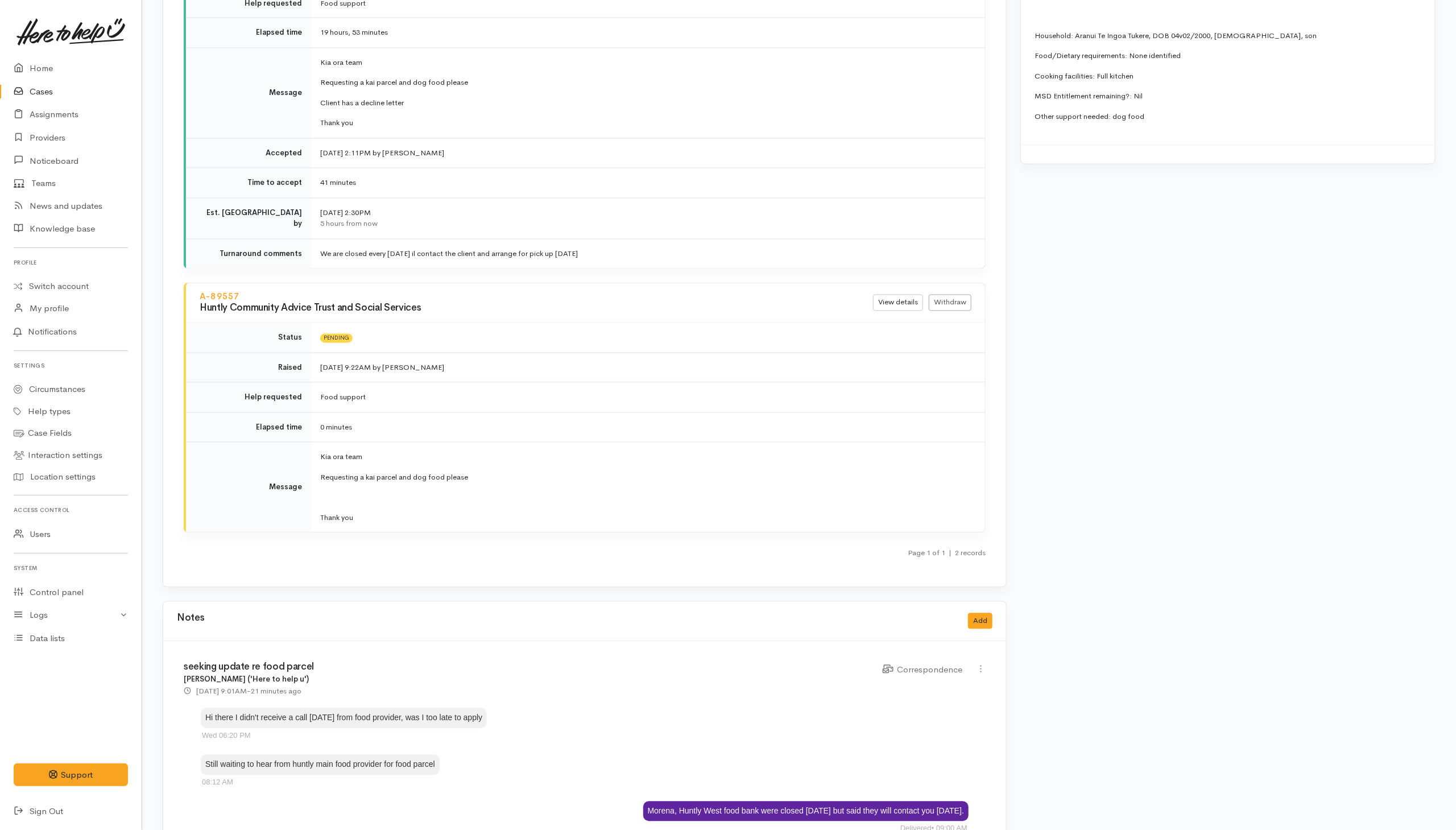
scroll to position [1506, 0]
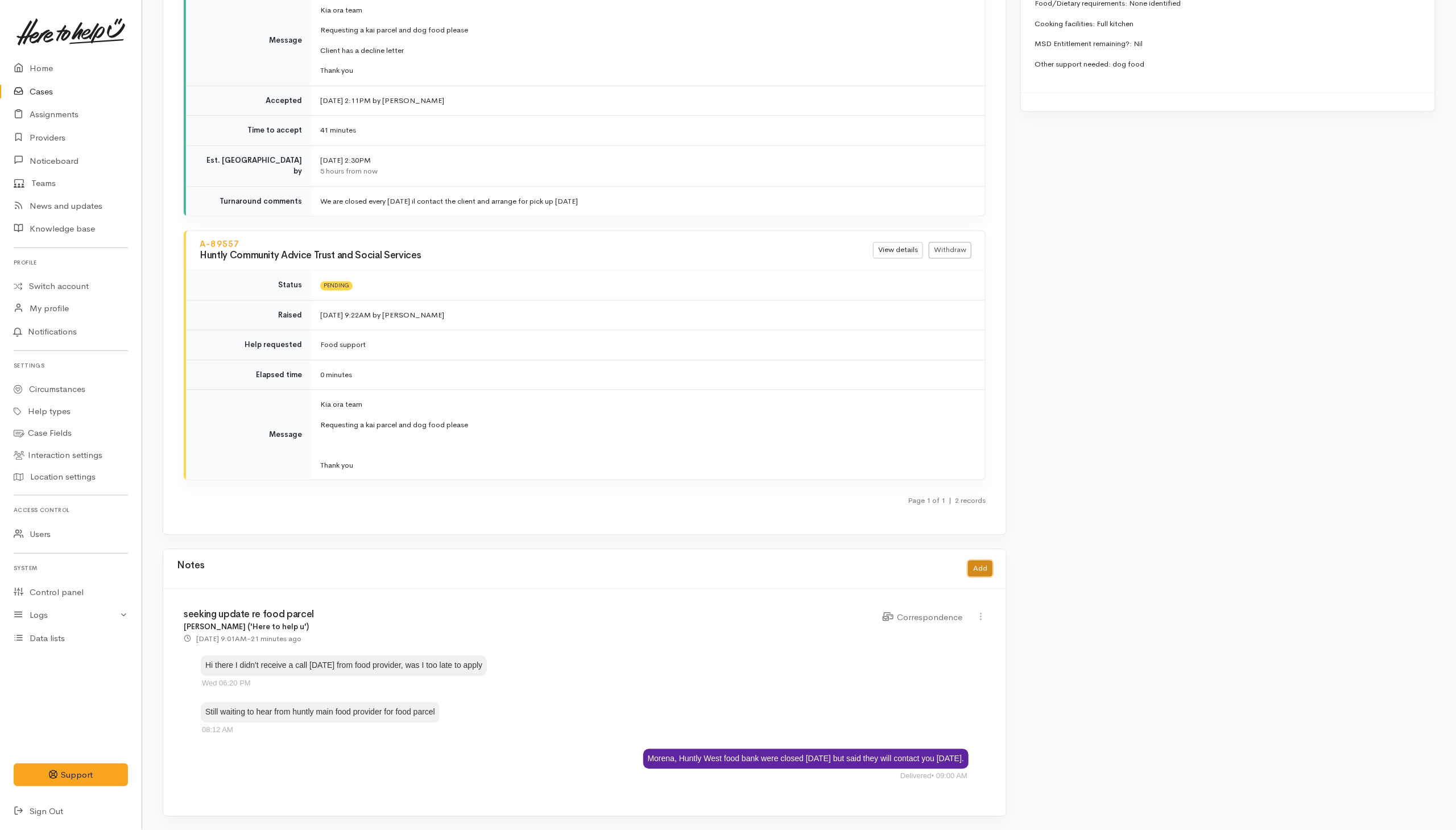
click at [977, 565] on button "Add" at bounding box center [980, 568] width 25 height 16
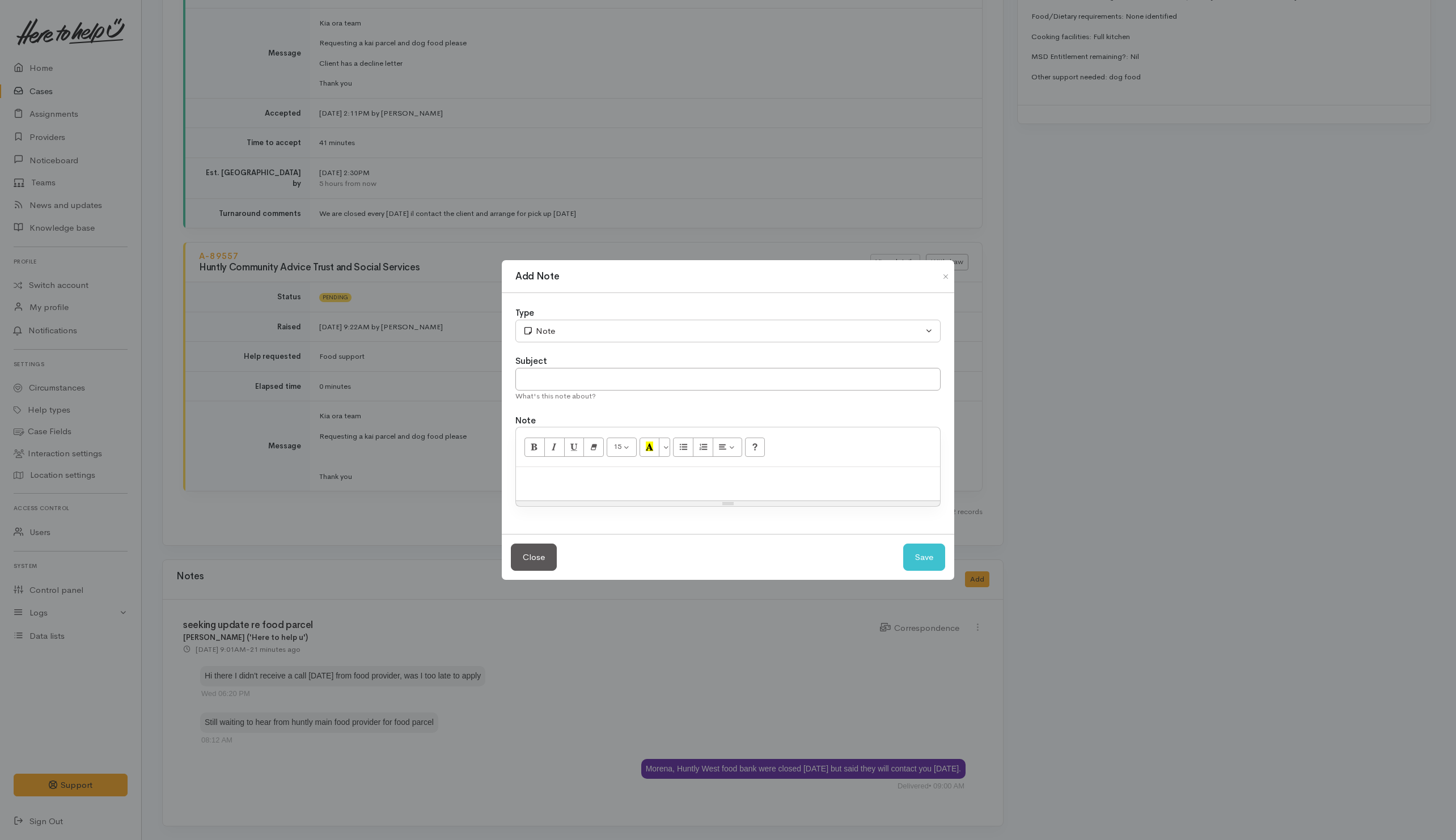
click at [605, 481] on p at bounding box center [727, 479] width 412 height 13
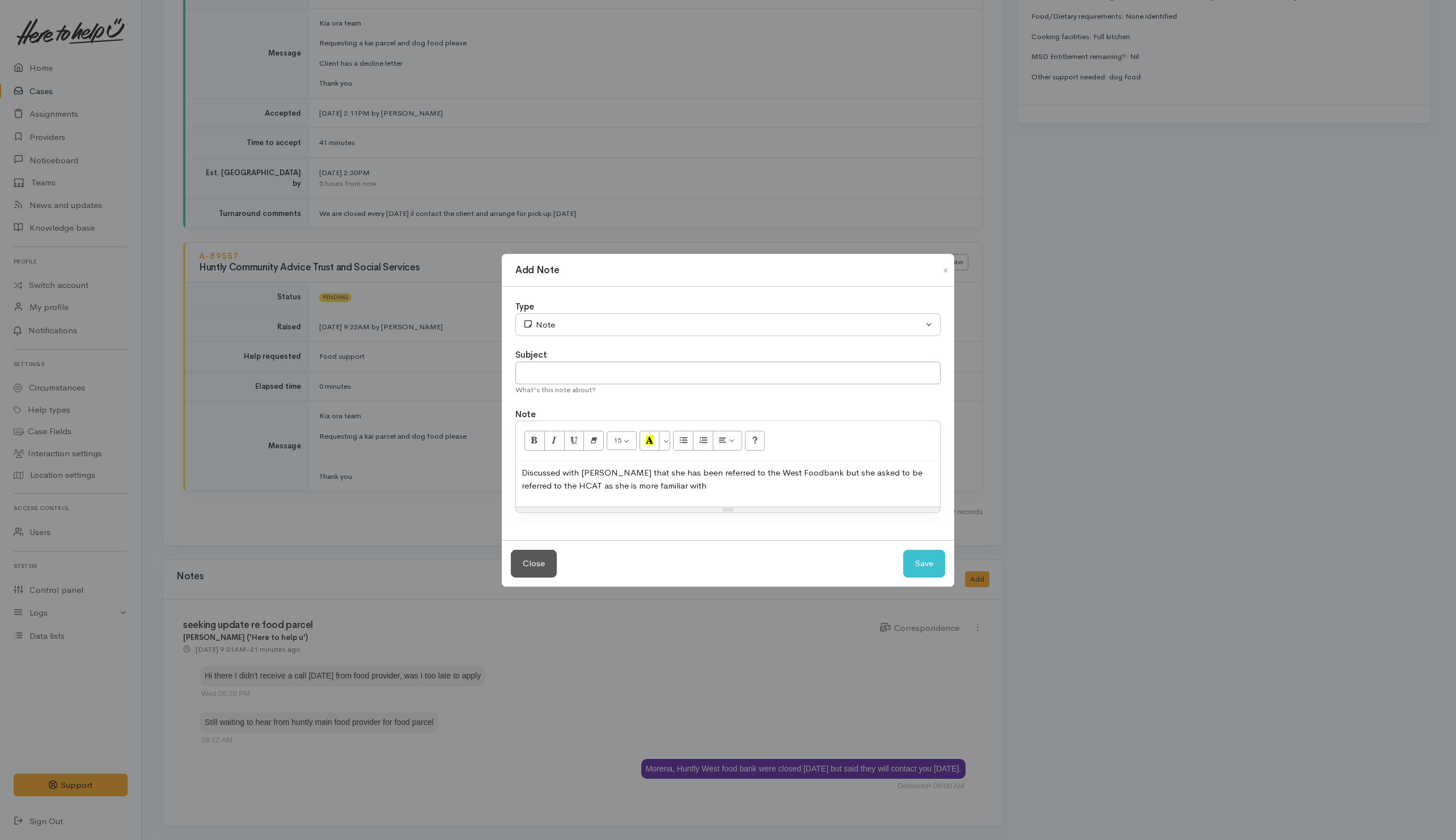
click at [705, 482] on p "Discussed with Takurangi that she has been referred to the West Foodbank but sh…" at bounding box center [727, 478] width 412 height 25
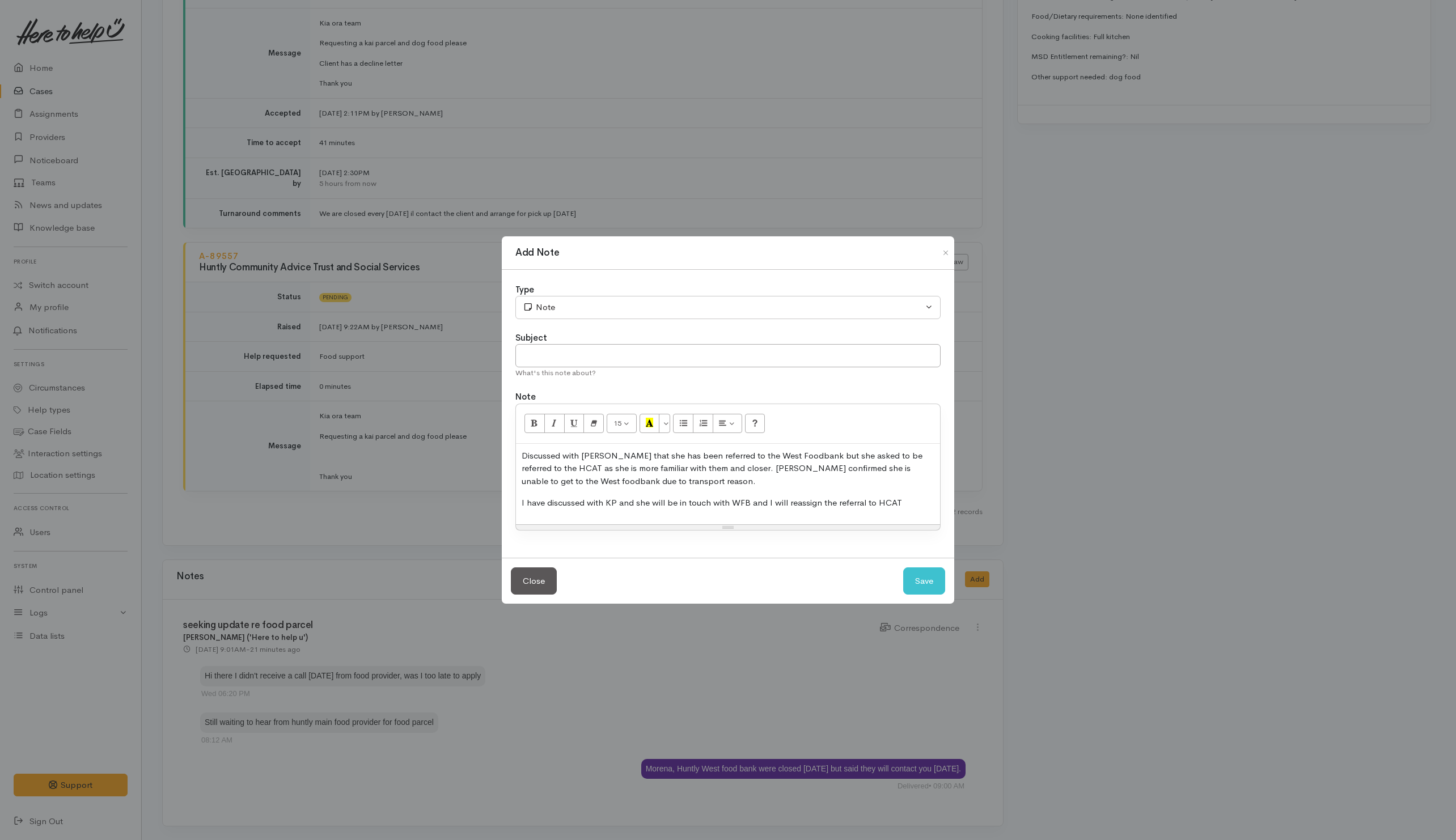
click at [748, 500] on p "I have discussed with KP and she will be in touch with WFB and I will reassign …" at bounding box center [727, 503] width 412 height 13
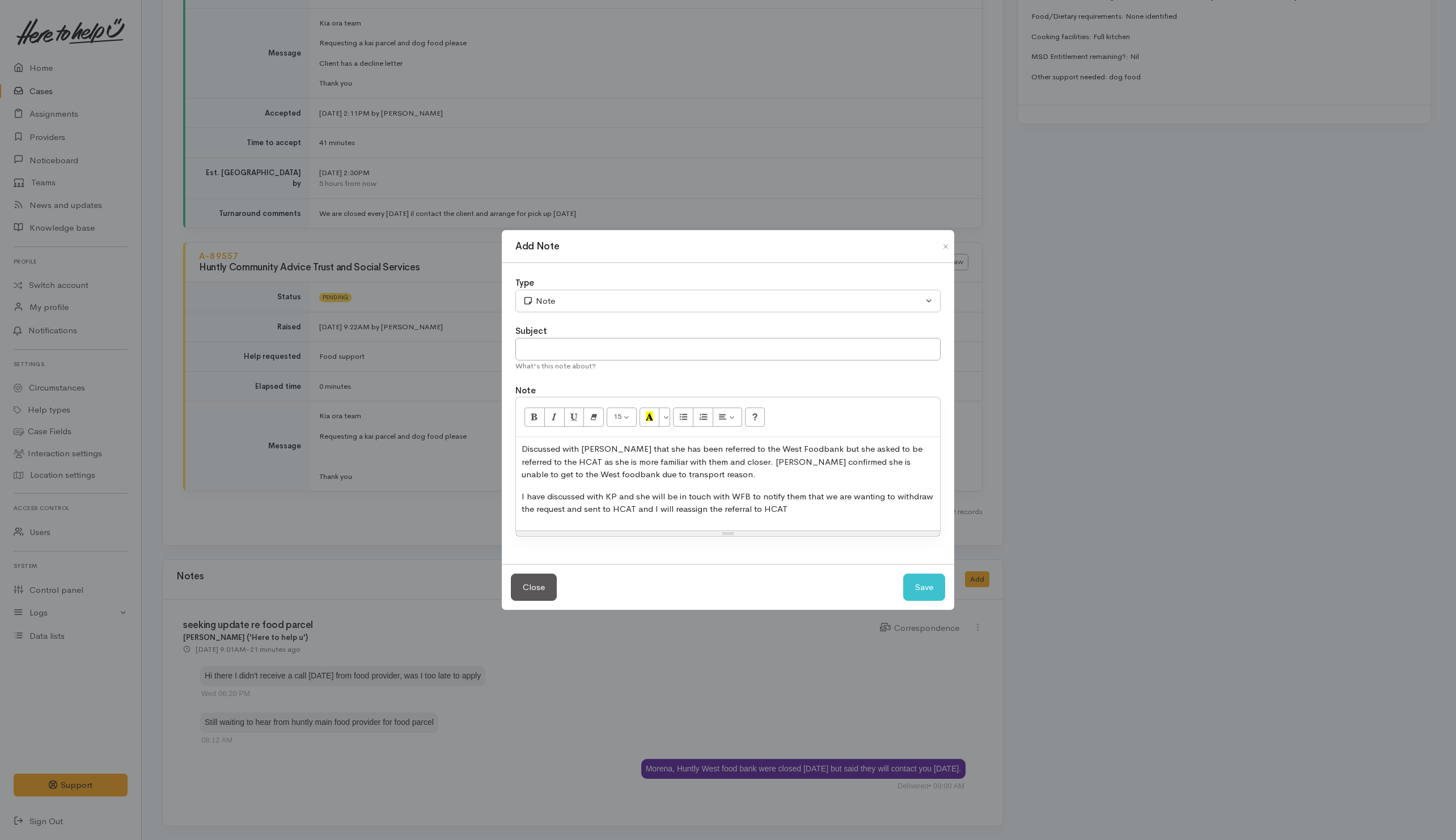
drag, startPoint x: 844, startPoint y: 514, endPoint x: 836, endPoint y: 505, distance: 12.0
click at [844, 513] on p "I have discussed with KP and she will be in touch with WFB to notify them that …" at bounding box center [727, 502] width 412 height 25
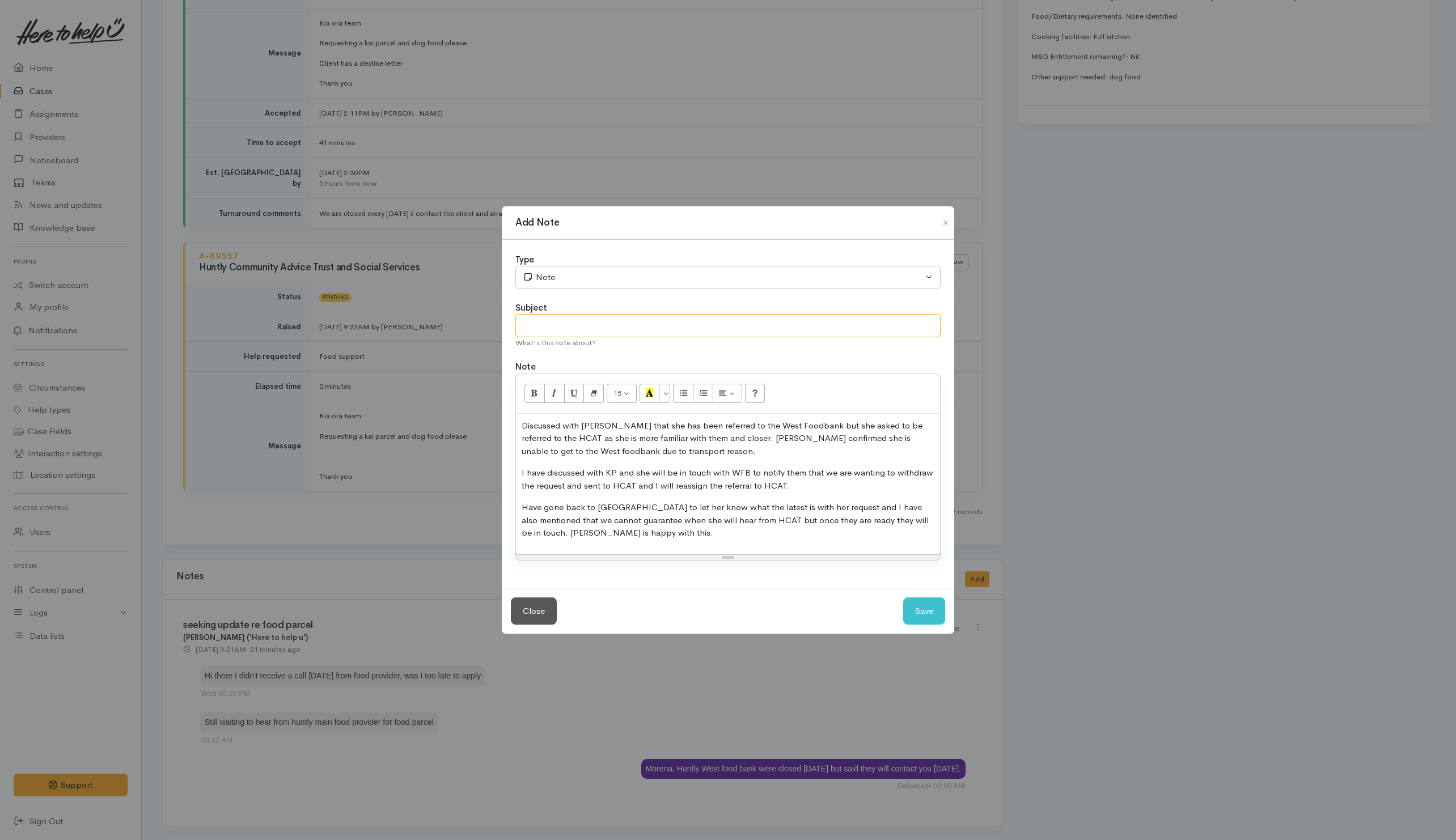
click at [589, 323] on input "text" at bounding box center [727, 326] width 425 height 23
type input "C"
type input "Discussions"
click at [618, 280] on div "Note" at bounding box center [723, 277] width 400 height 13
click at [558, 369] on span "Phone call" at bounding box center [553, 373] width 42 height 13
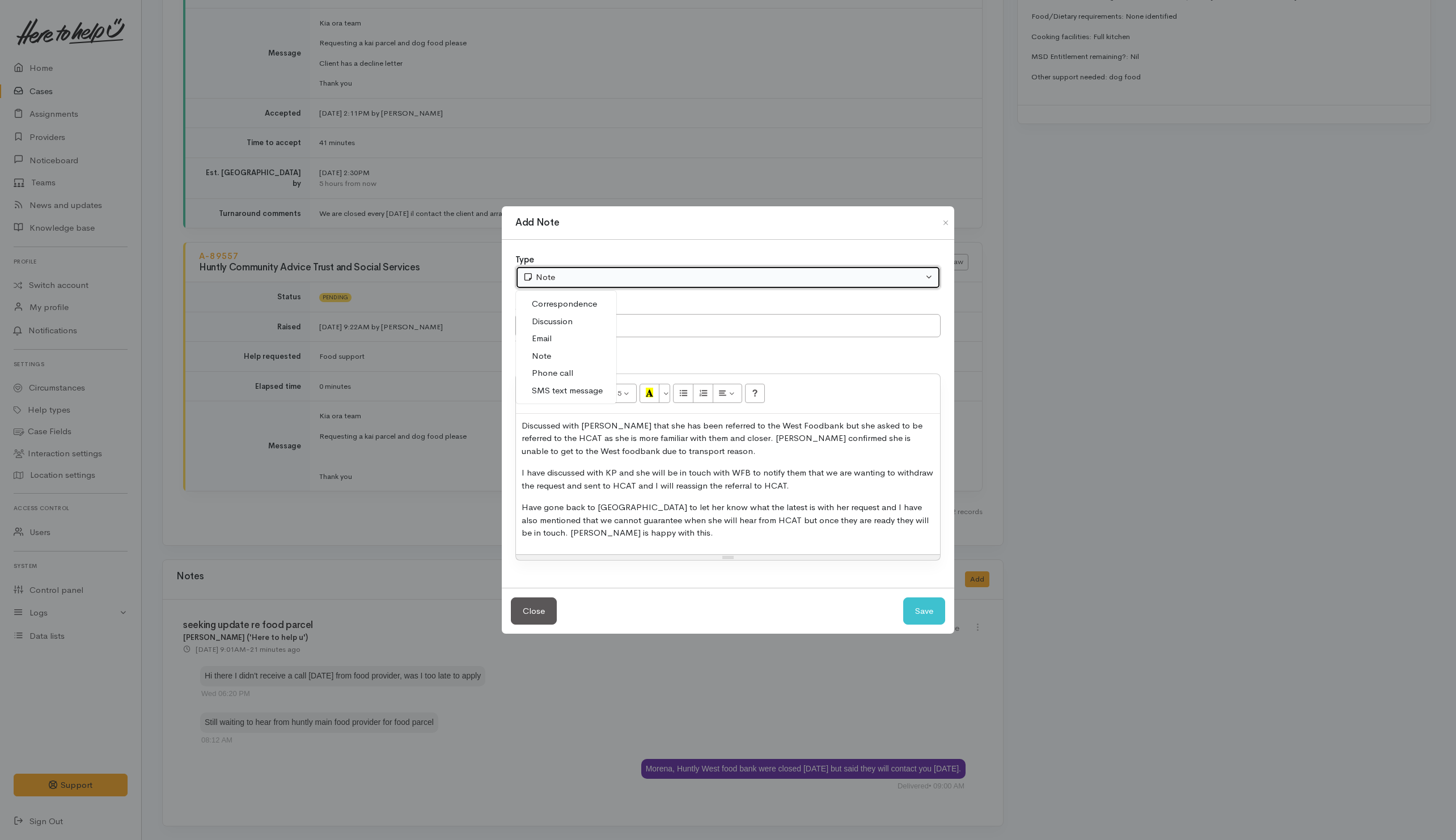
select select "3"
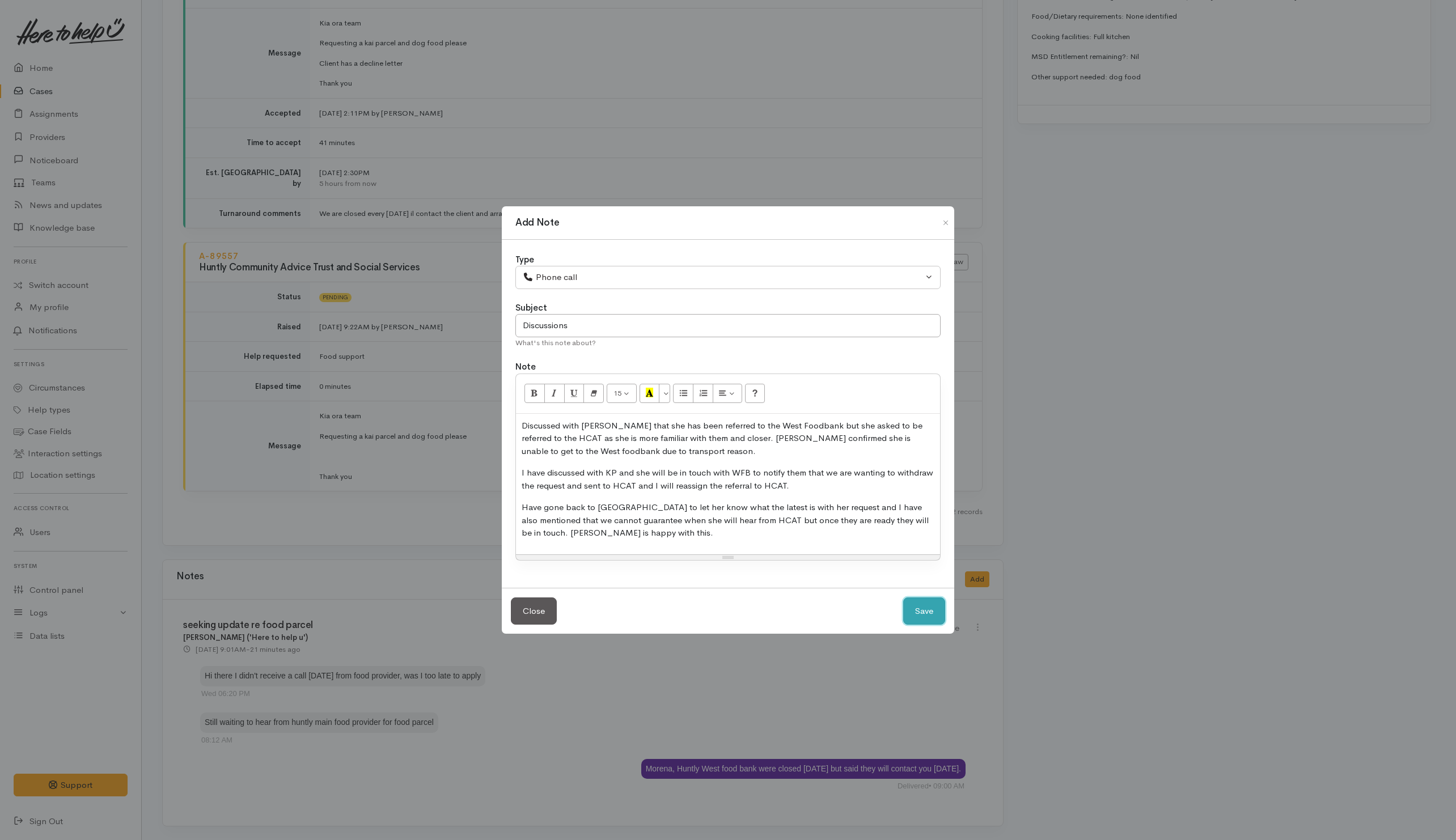
click at [942, 623] on button "Save" at bounding box center [924, 611] width 42 height 28
select select "1"
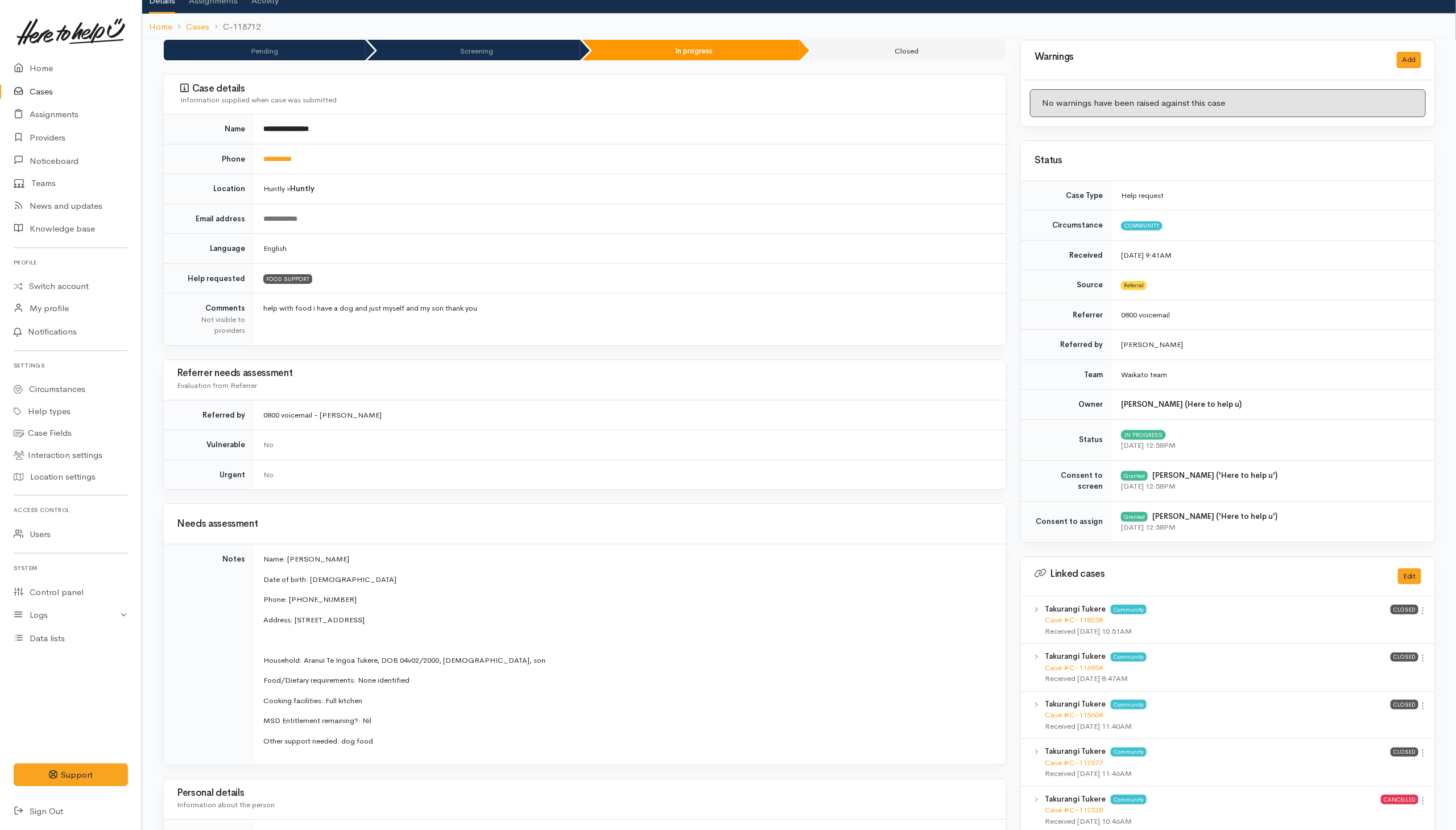
scroll to position [0, 0]
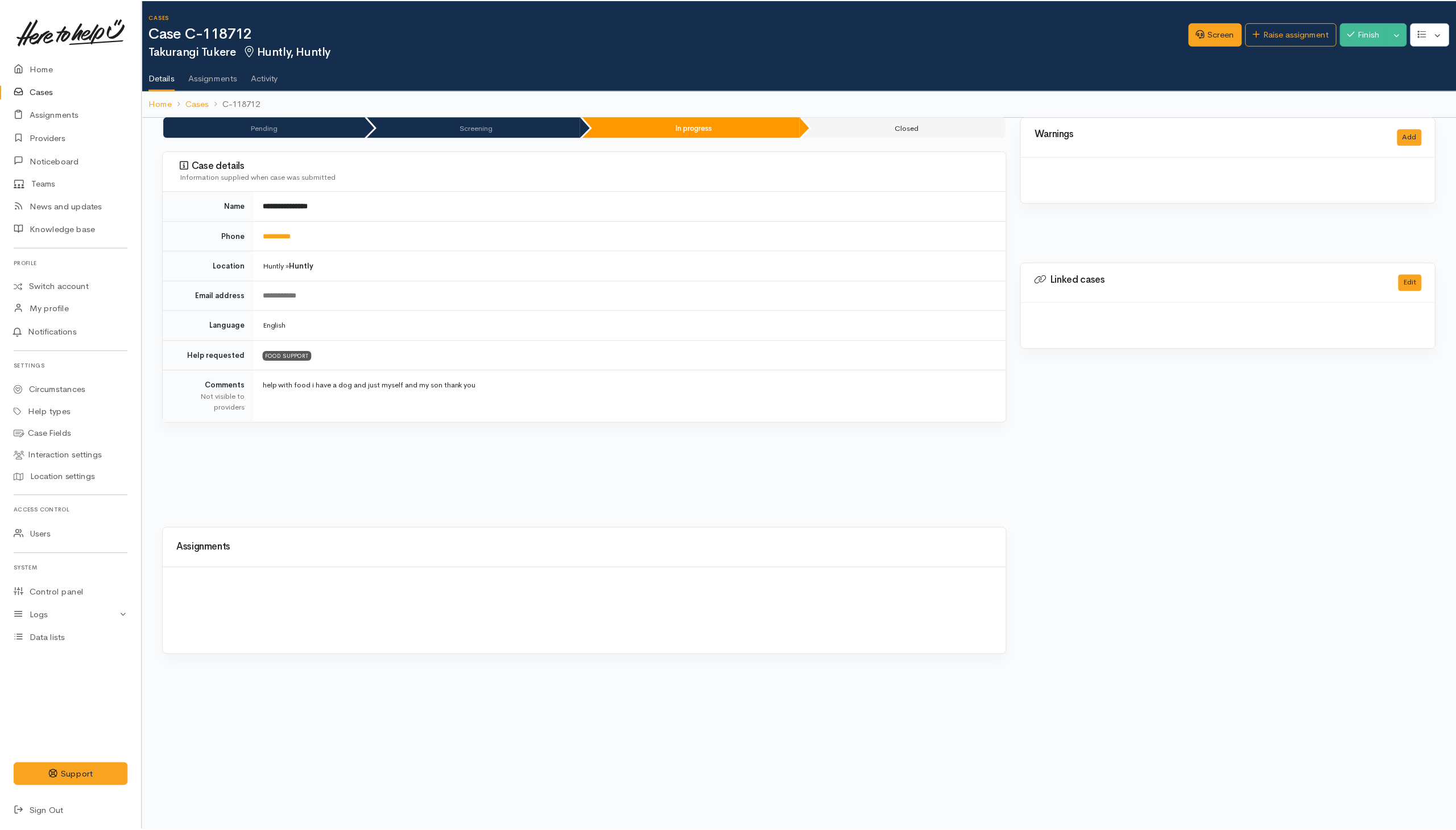
scroll to position [0, 4]
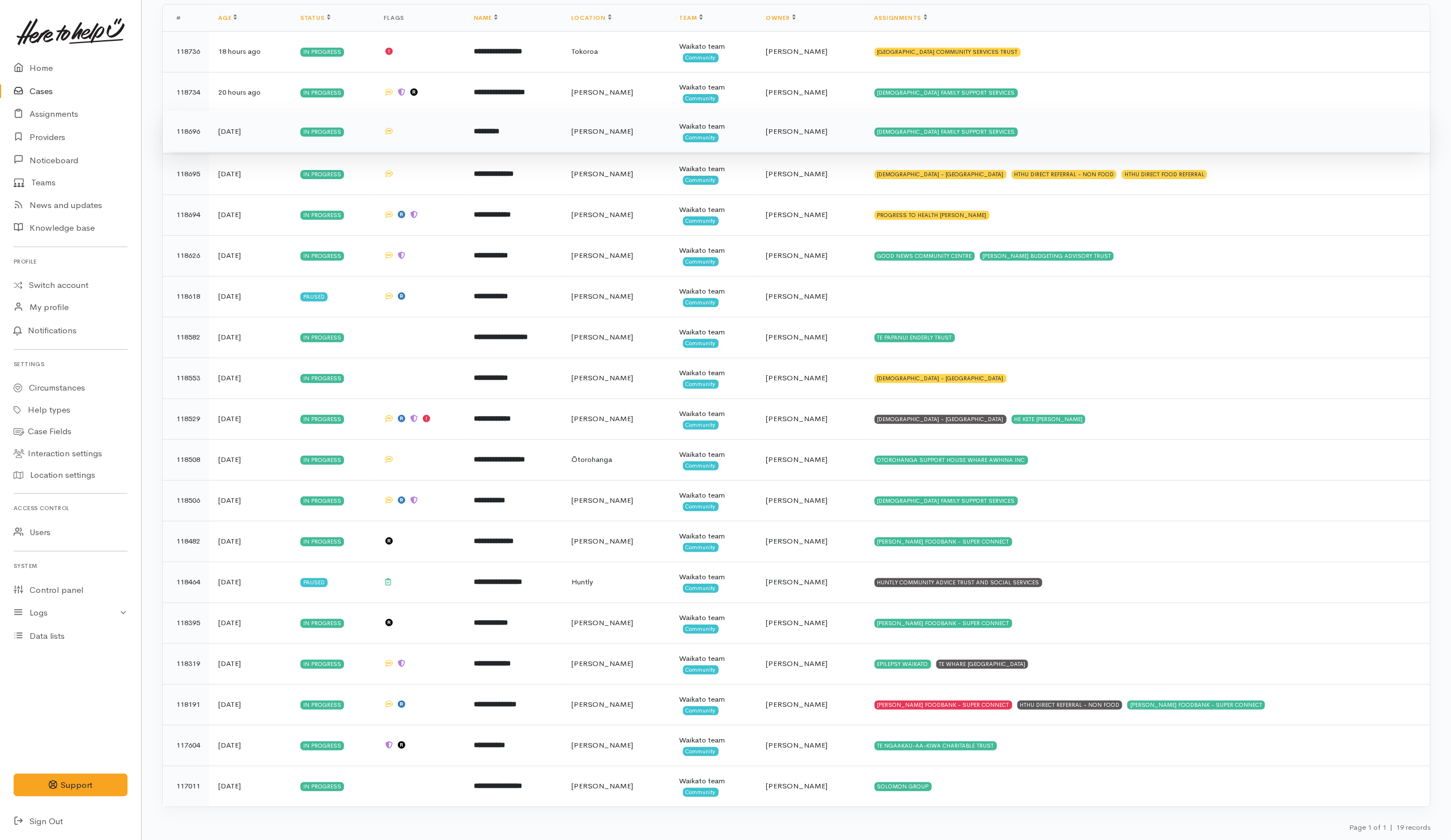
scroll to position [182, 0]
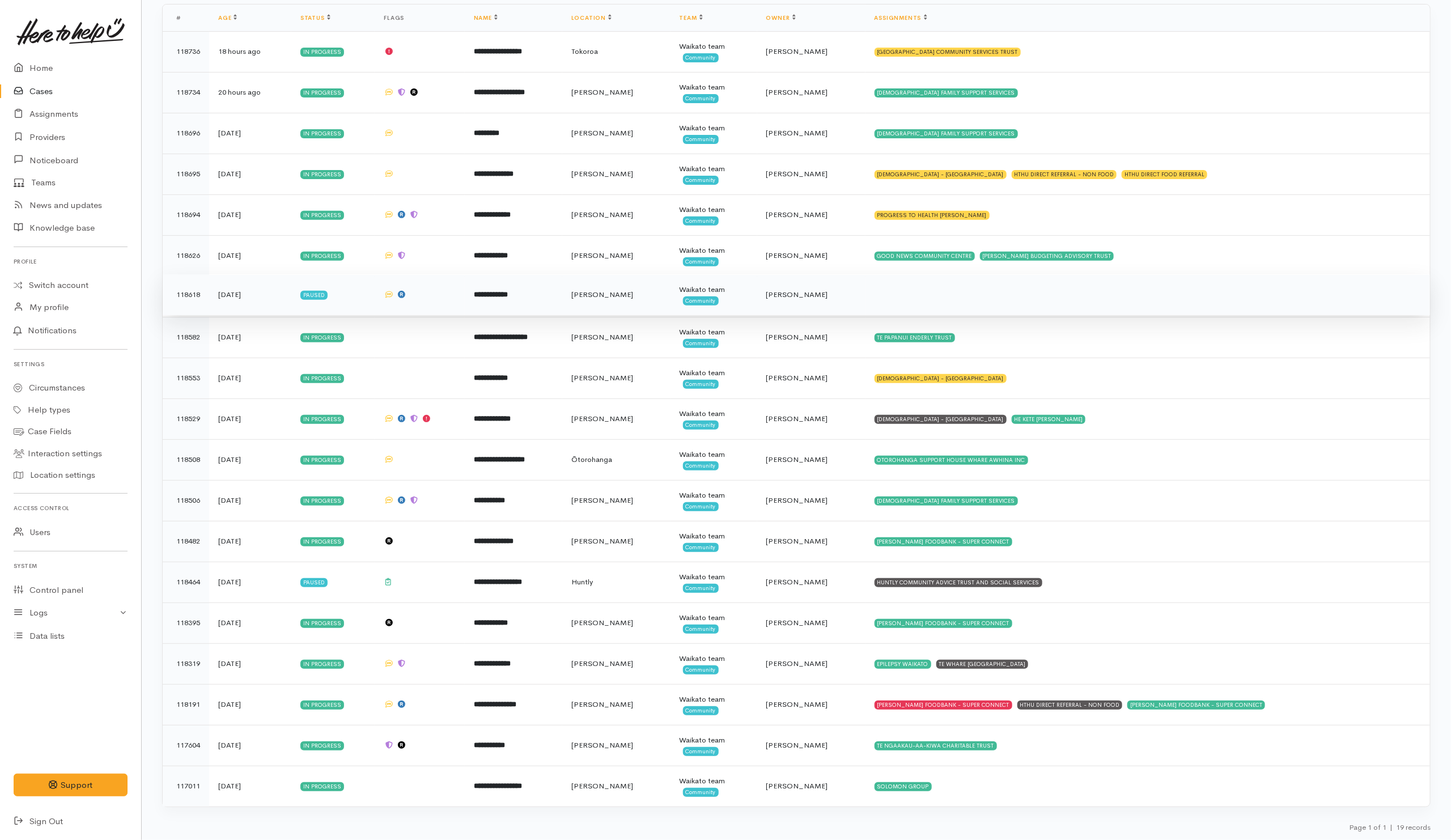
click at [971, 296] on td at bounding box center [1147, 294] width 564 height 41
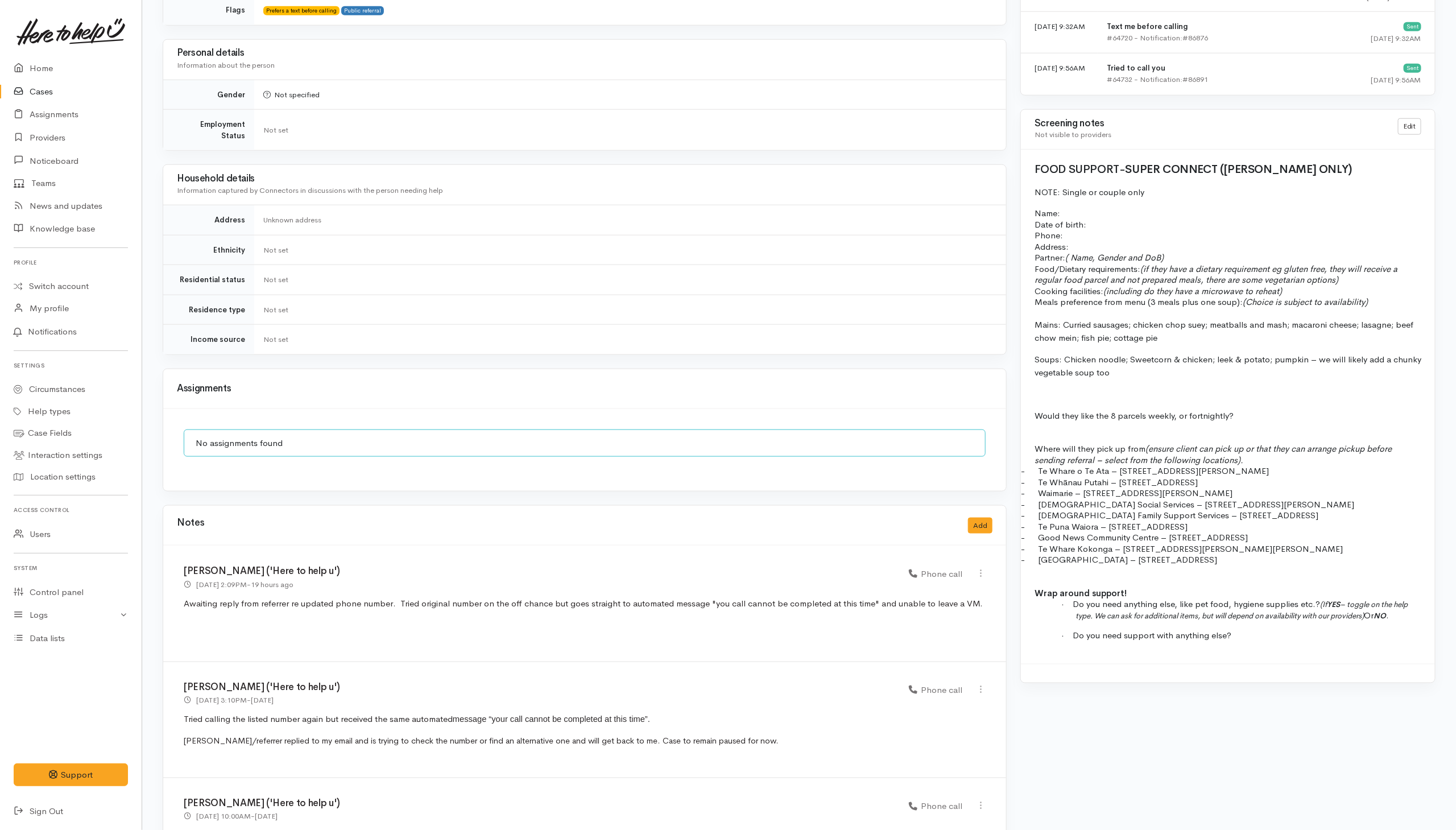
scroll to position [963, 0]
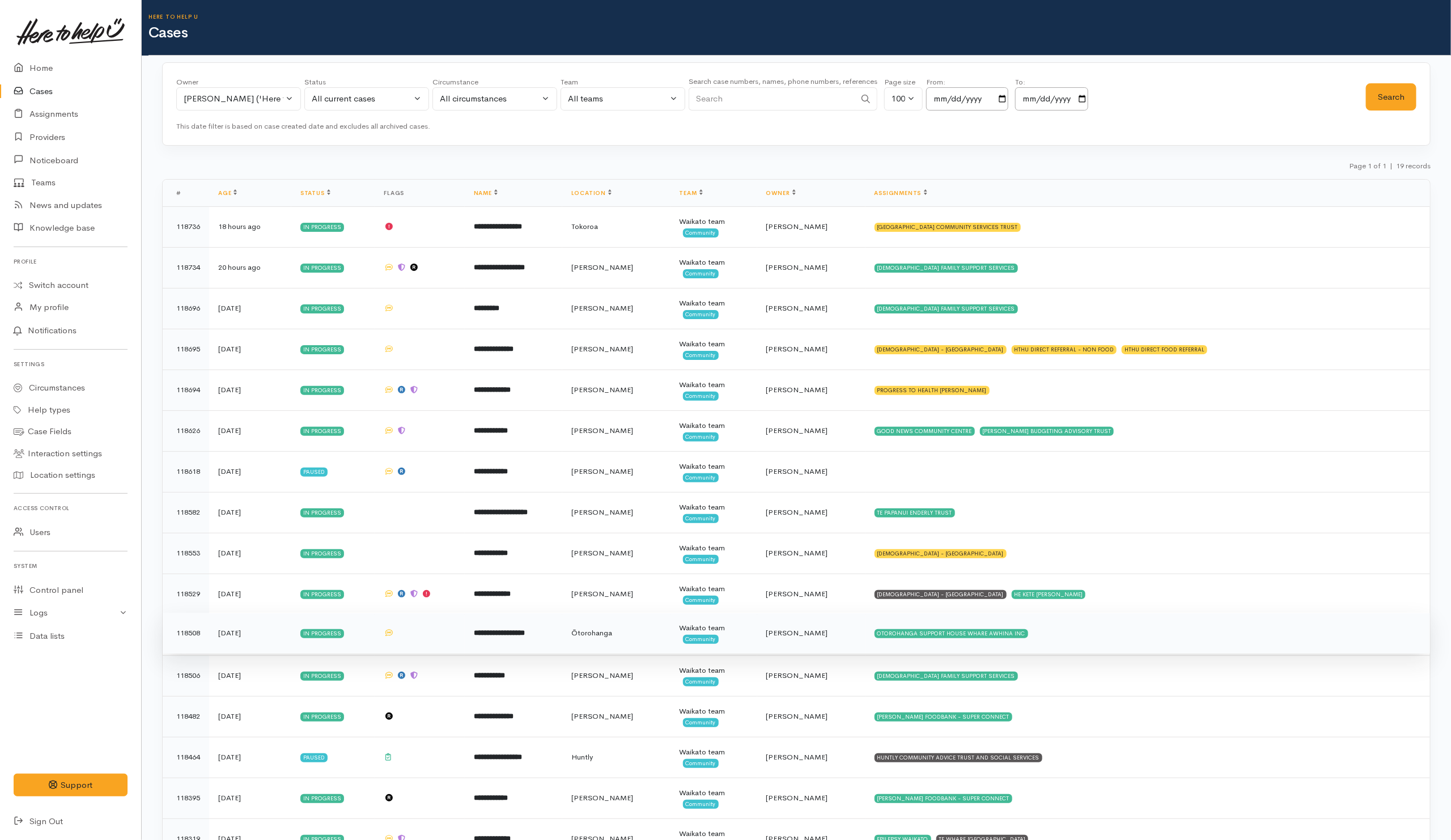
scroll to position [182, 0]
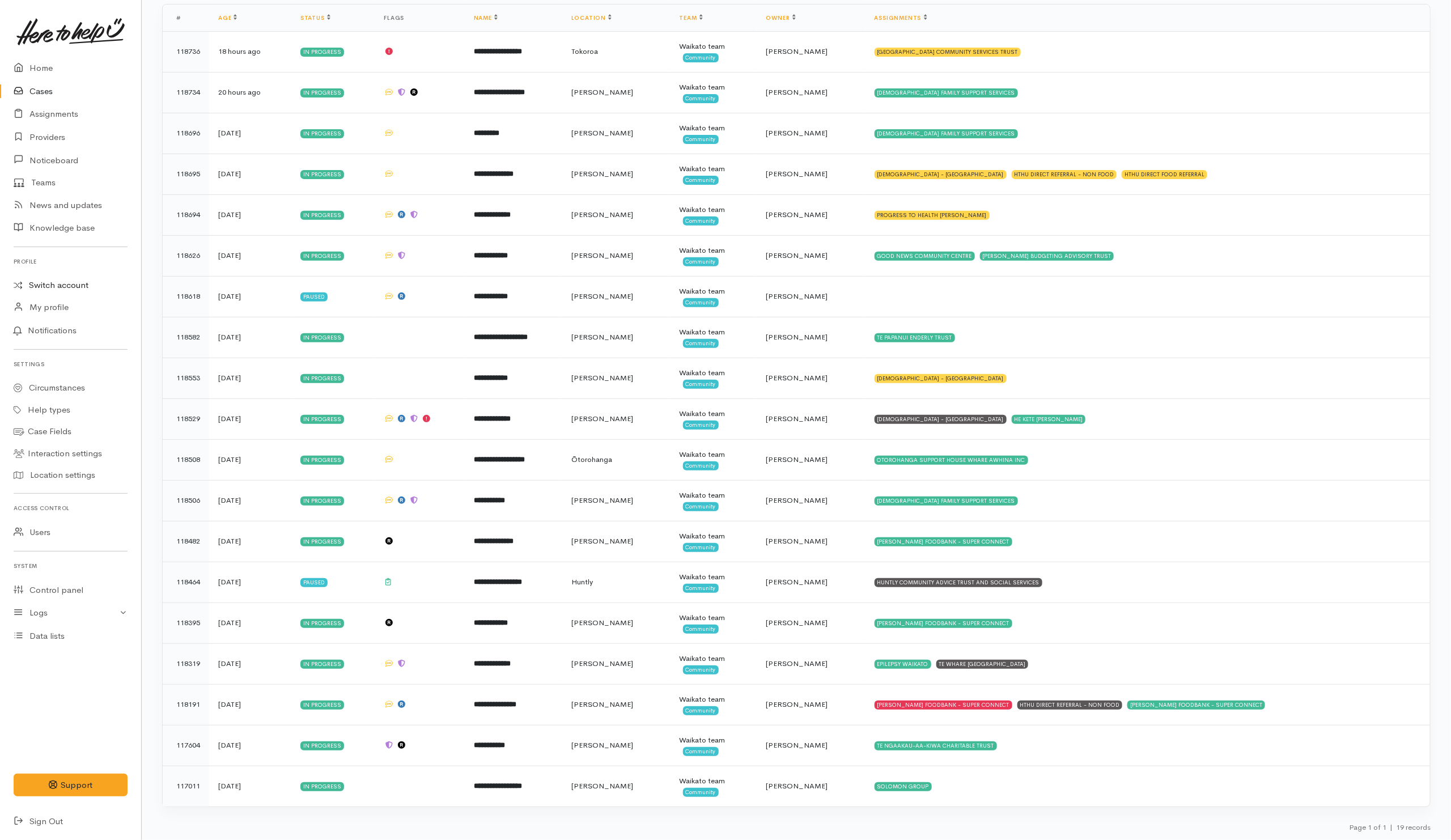
drag, startPoint x: 56, startPoint y: 289, endPoint x: 60, endPoint y: 282, distance: 8.1
click at [56, 289] on link "Switch account" at bounding box center [70, 285] width 141 height 22
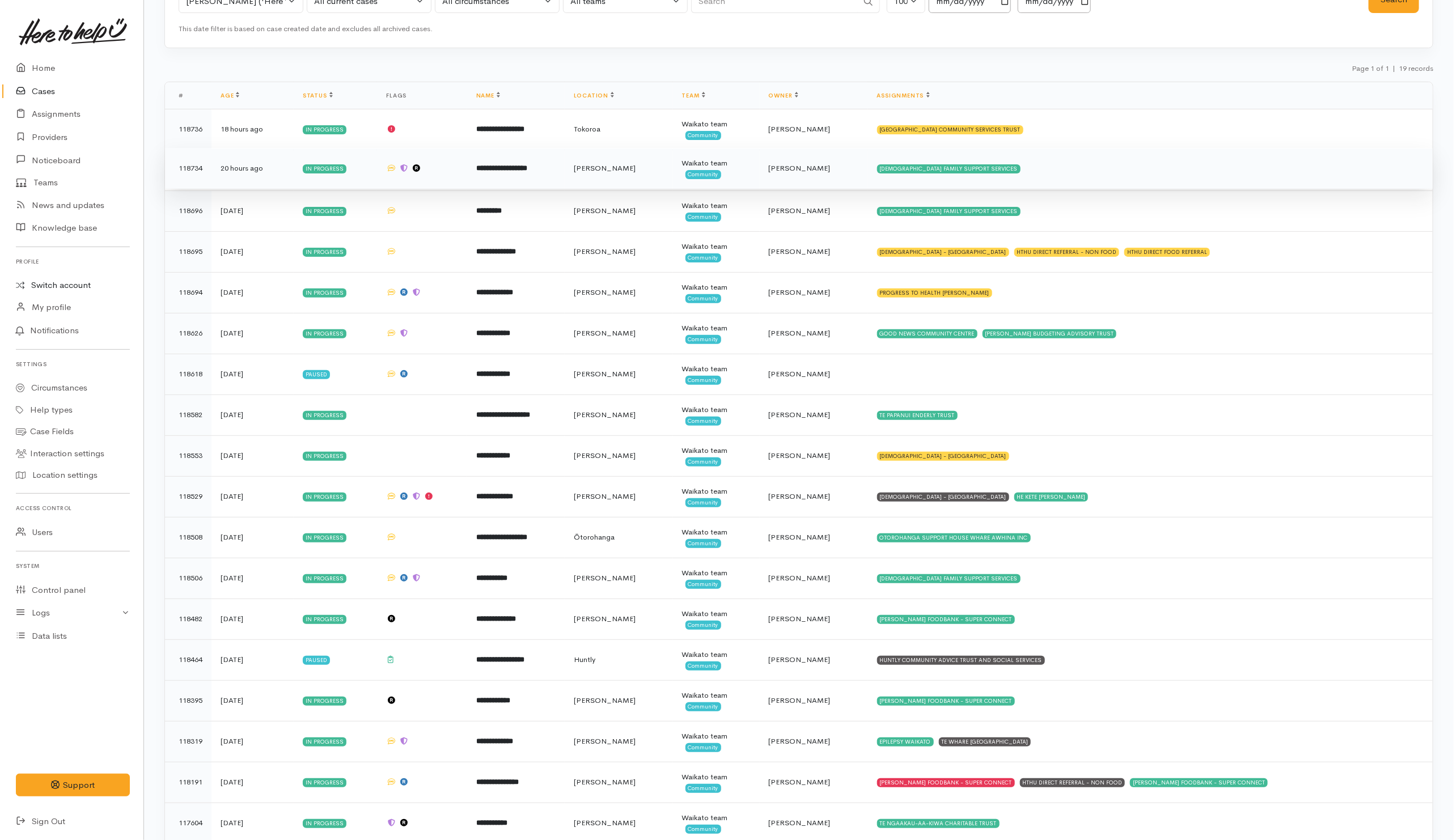
scroll to position [0, 0]
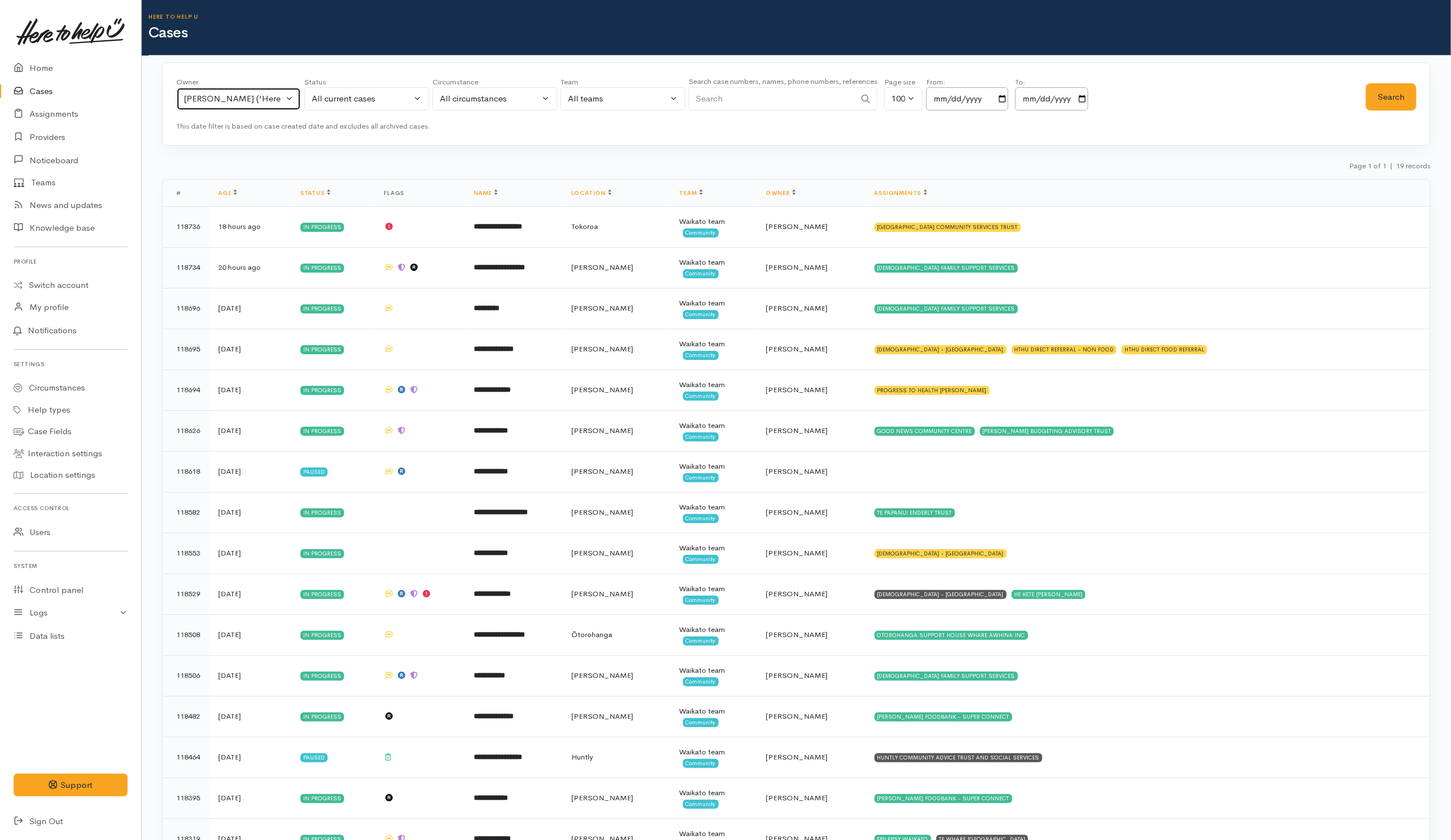
click at [291, 101] on button "[PERSON_NAME] ('Here to help u')" at bounding box center [238, 99] width 125 height 23
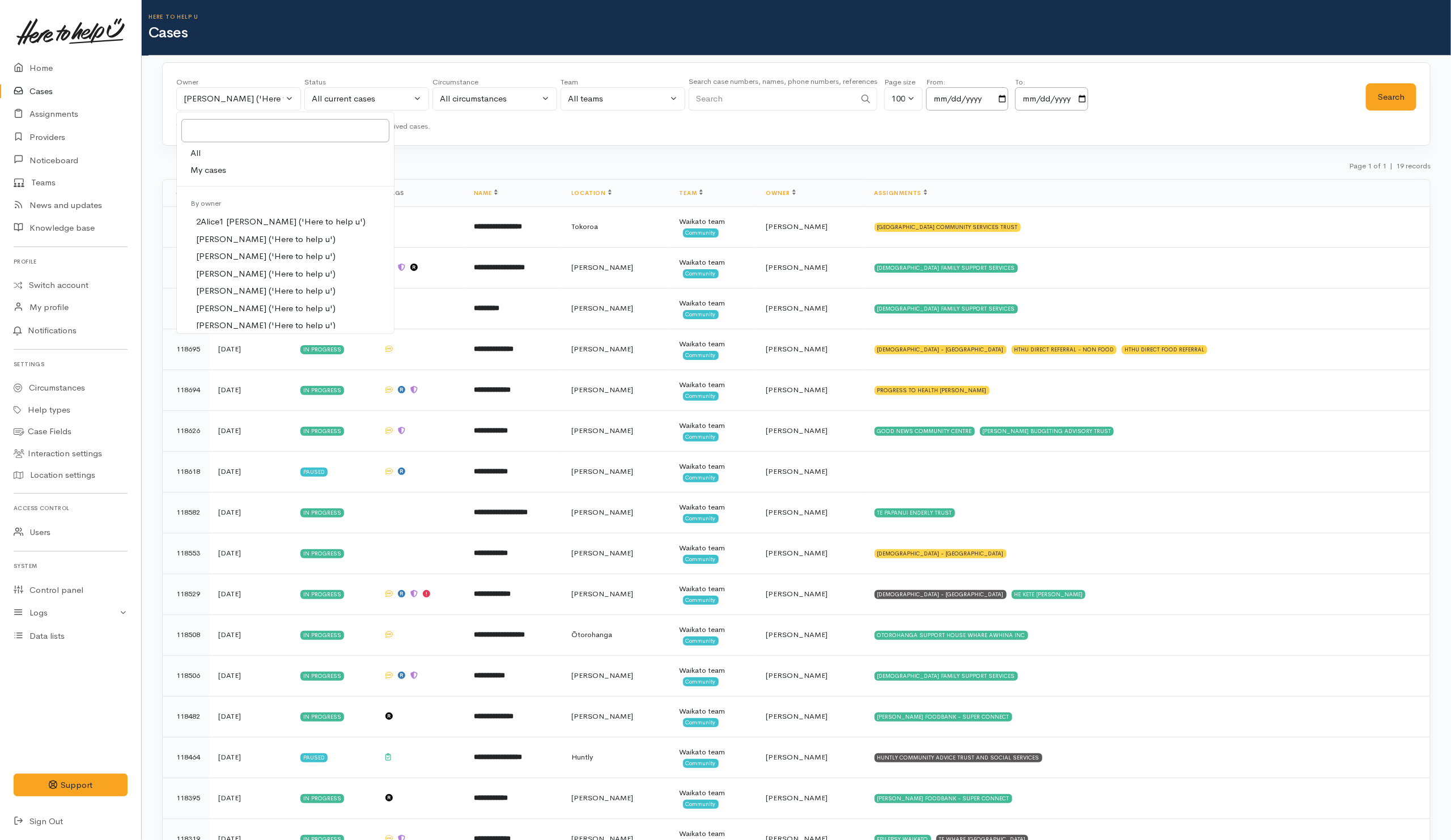
click at [236, 152] on link "All" at bounding box center [285, 153] width 217 height 18
select select "-1"
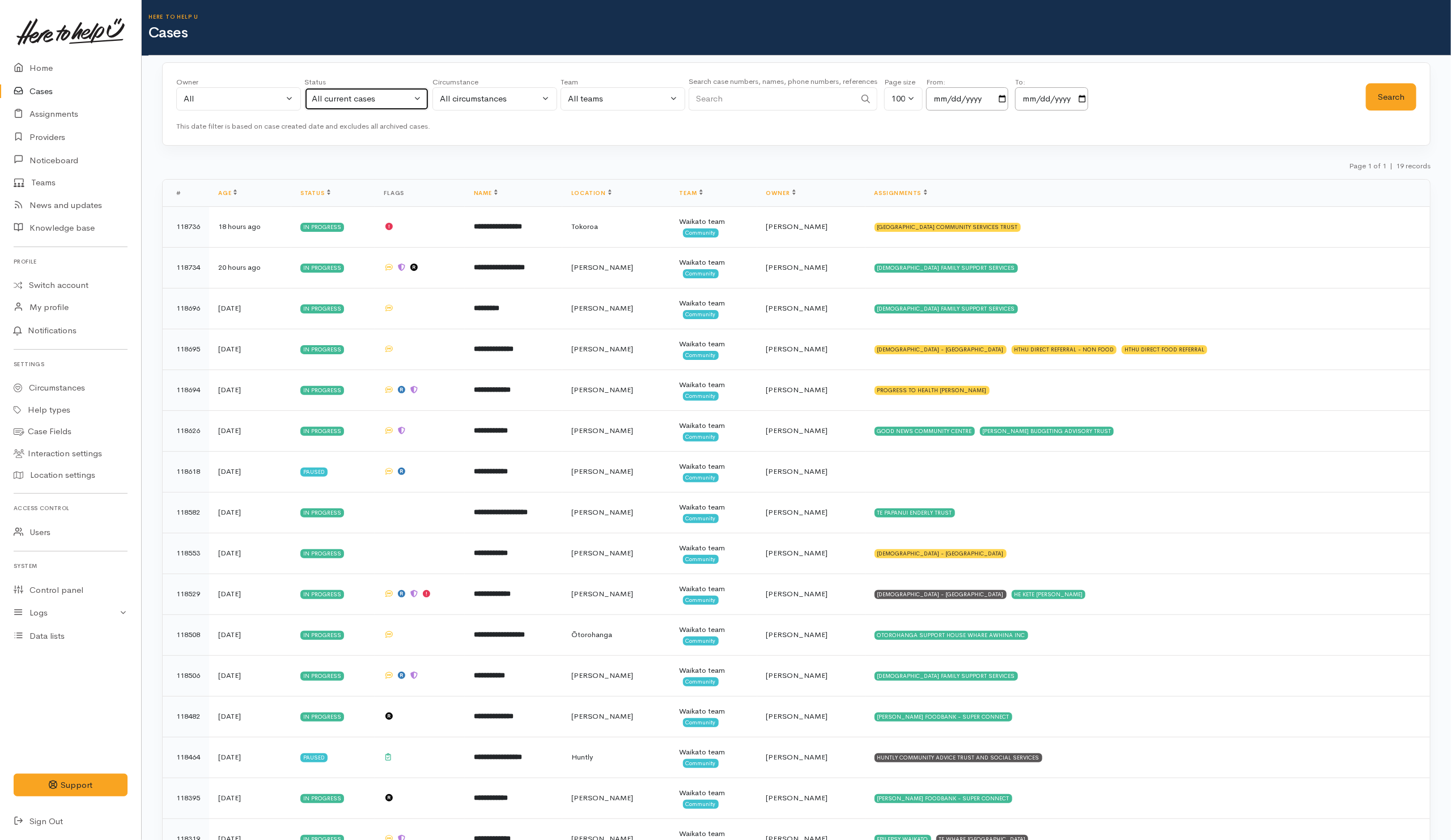
click at [391, 105] on div "All current cases" at bounding box center [362, 99] width 100 height 13
click at [335, 315] on link "All" at bounding box center [367, 308] width 123 height 18
select select "All"
click at [783, 110] on input "Search" at bounding box center [772, 99] width 167 height 23
paste input "64211463604."
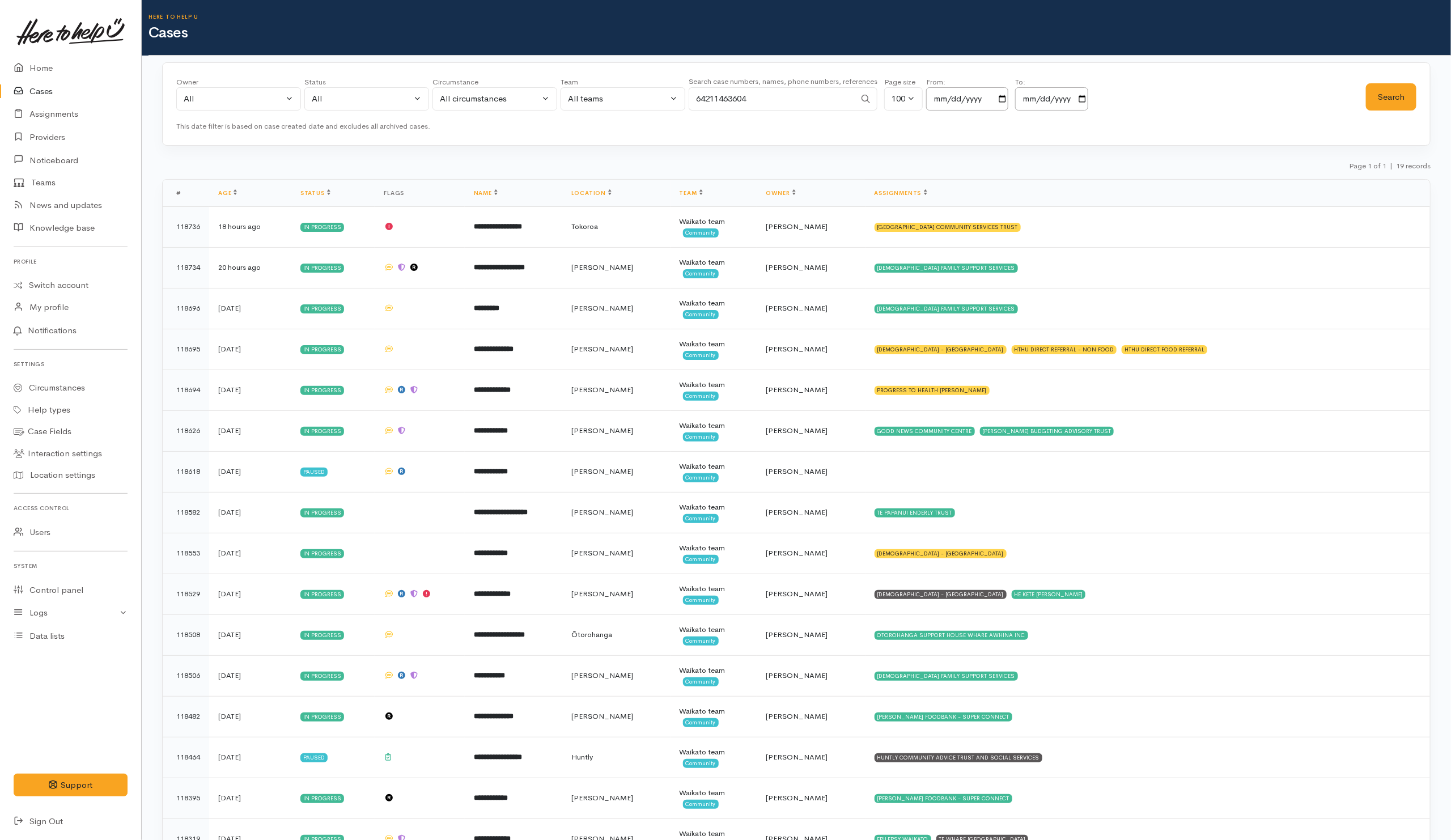
drag, startPoint x: 706, startPoint y: 99, endPoint x: 680, endPoint y: 97, distance: 26.1
click at [680, 97] on div "Owner All My cases 2Alice1 [PERSON_NAME] ('Here to help u') [PERSON_NAME] ('Her…" at bounding box center [771, 97] width 1189 height 41
click at [1374, 99] on button "Search" at bounding box center [1391, 97] width 51 height 28
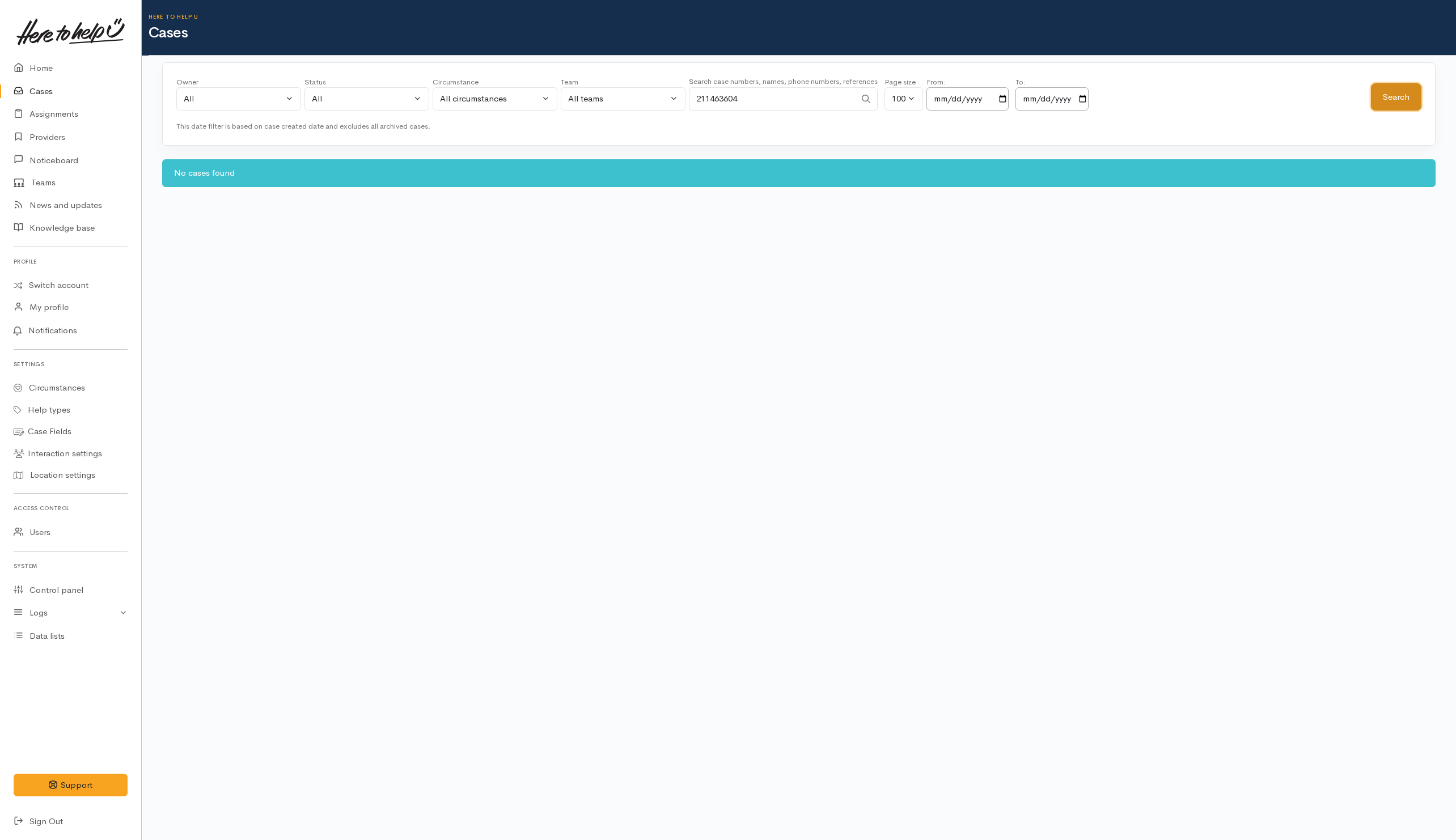
click at [1400, 97] on button "Search" at bounding box center [1396, 97] width 51 height 28
drag, startPoint x: 757, startPoint y: 95, endPoint x: 672, endPoint y: 99, distance: 85.1
click at [672, 99] on div "Owner All My cases 2Alice1 [PERSON_NAME] ('Here to help u') [PERSON_NAME] ('Her…" at bounding box center [773, 97] width 1194 height 41
paste input "64221030632."
drag, startPoint x: 707, startPoint y: 99, endPoint x: 677, endPoint y: 97, distance: 30.1
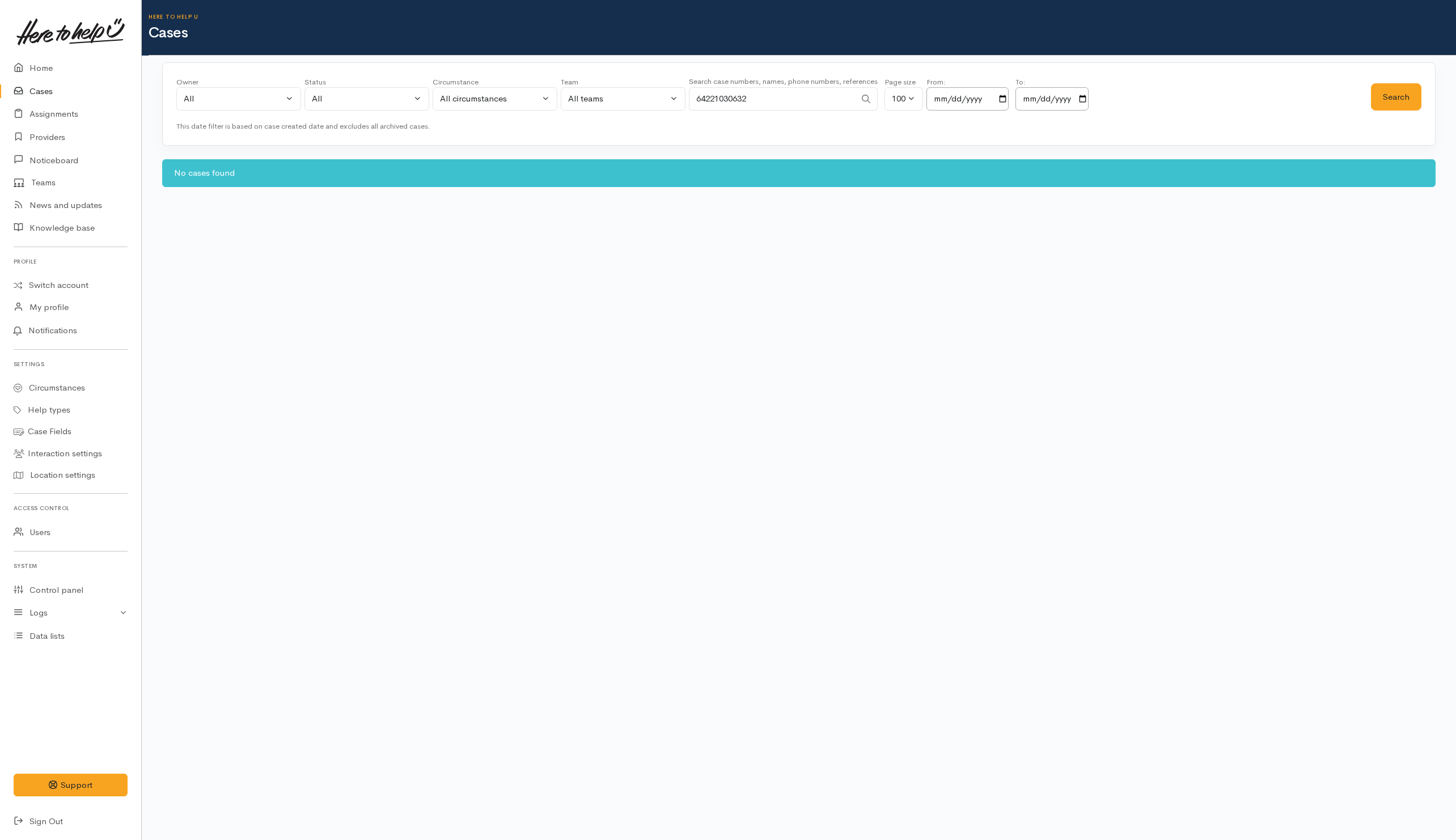
click at [677, 97] on div "Owner All My cases 2Alice1 [PERSON_NAME] ('Here to help u') [PERSON_NAME] ('Her…" at bounding box center [773, 97] width 1194 height 41
click at [1405, 90] on button "Search" at bounding box center [1396, 97] width 51 height 28
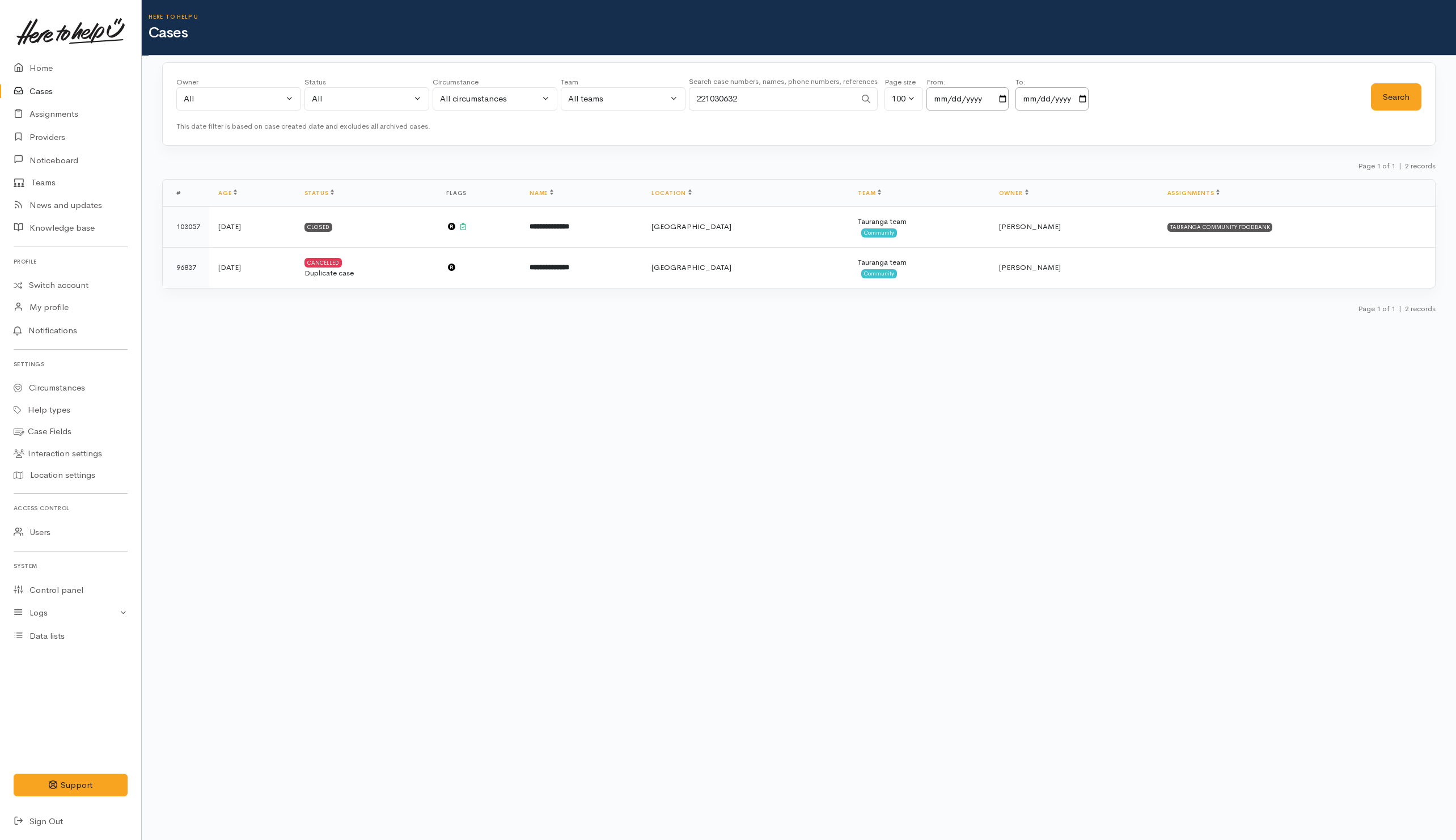
drag, startPoint x: 823, startPoint y: 105, endPoint x: 577, endPoint y: 104, distance: 246.0
click at [577, 104] on div "Owner All My cases 2Alice1 [PERSON_NAME] ('Here to help u') [PERSON_NAME] ('Her…" at bounding box center [773, 97] width 1194 height 41
paste input "64225863521."
drag, startPoint x: 703, startPoint y: 99, endPoint x: 655, endPoint y: 97, distance: 48.0
click at [655, 97] on div "Owner All My cases 2Alice1 [PERSON_NAME] ('Here to help u') [PERSON_NAME] ('Her…" at bounding box center [773, 97] width 1194 height 41
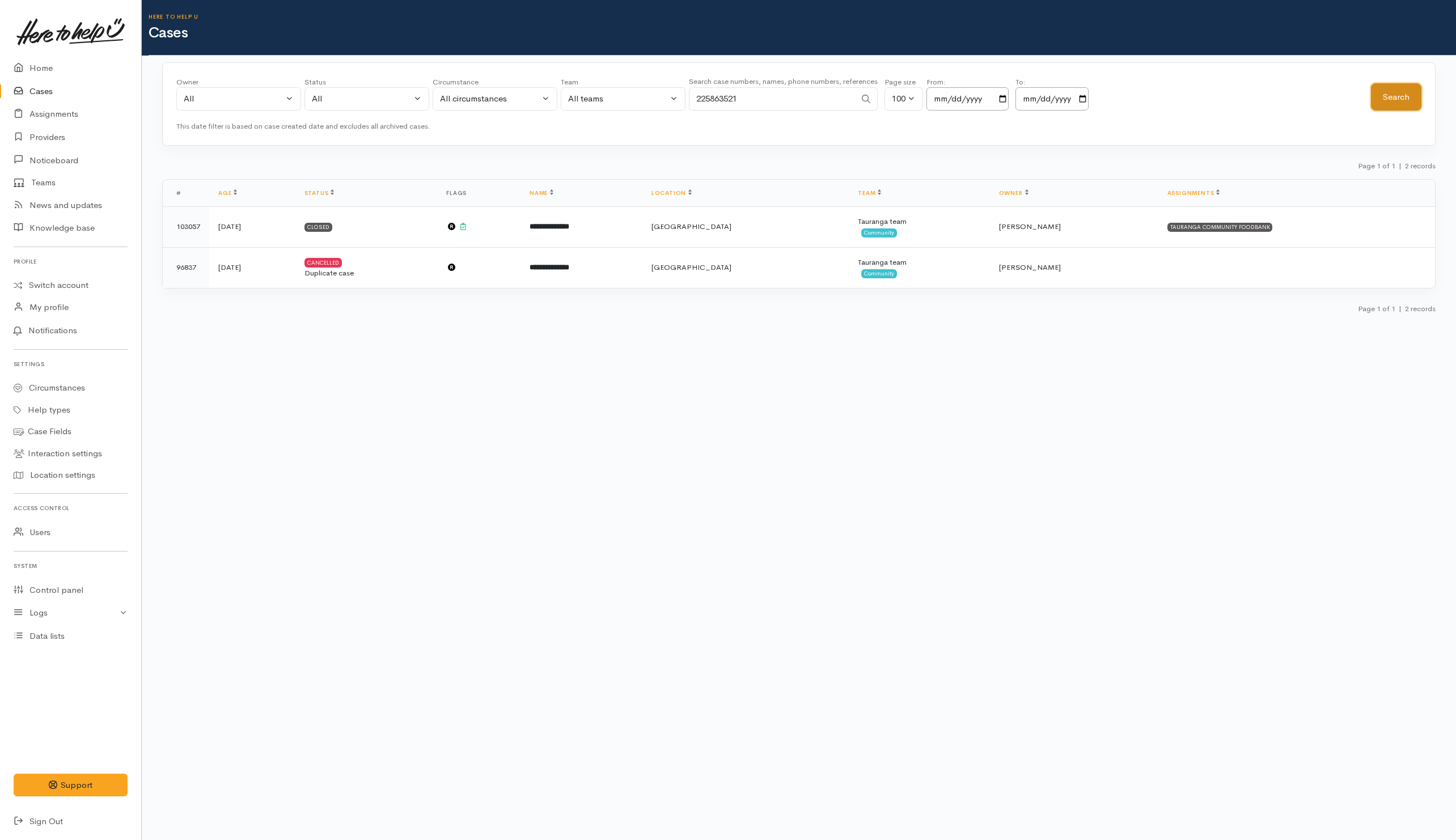
click at [1409, 99] on button "Search" at bounding box center [1396, 97] width 51 height 28
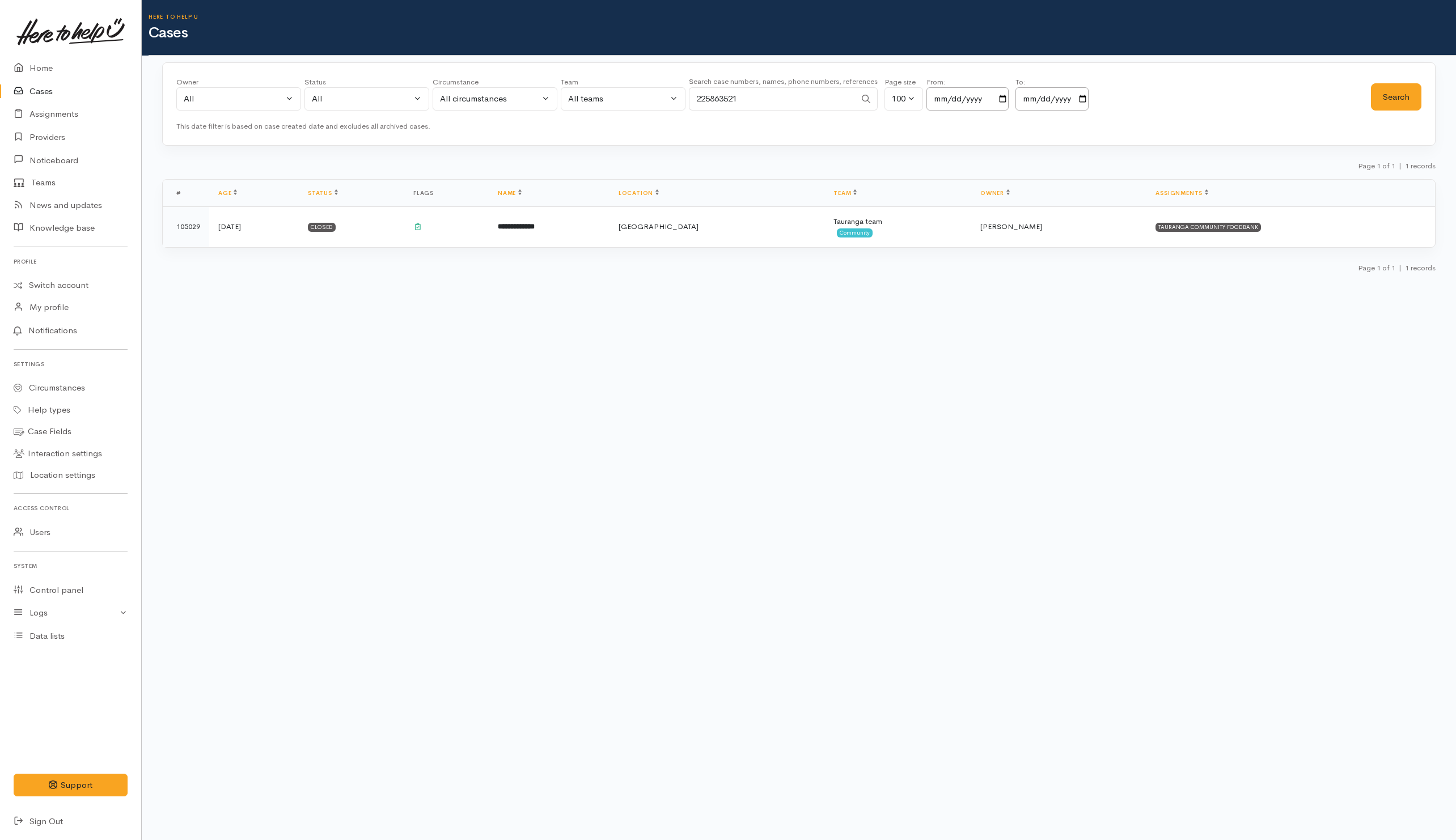
drag, startPoint x: 764, startPoint y: 96, endPoint x: 655, endPoint y: 96, distance: 109.0
click at [655, 96] on div "Owner All My cases 2Alice1 [PERSON_NAME] ('Here to help u') [PERSON_NAME] ('Her…" at bounding box center [773, 97] width 1194 height 41
paste input "642108182409."
drag, startPoint x: 708, startPoint y: 101, endPoint x: 683, endPoint y: 101, distance: 25.0
click at [683, 101] on div "Owner All My cases 2Alice1 [PERSON_NAME] ('Here to help u') [PERSON_NAME] ('Her…" at bounding box center [773, 97] width 1194 height 41
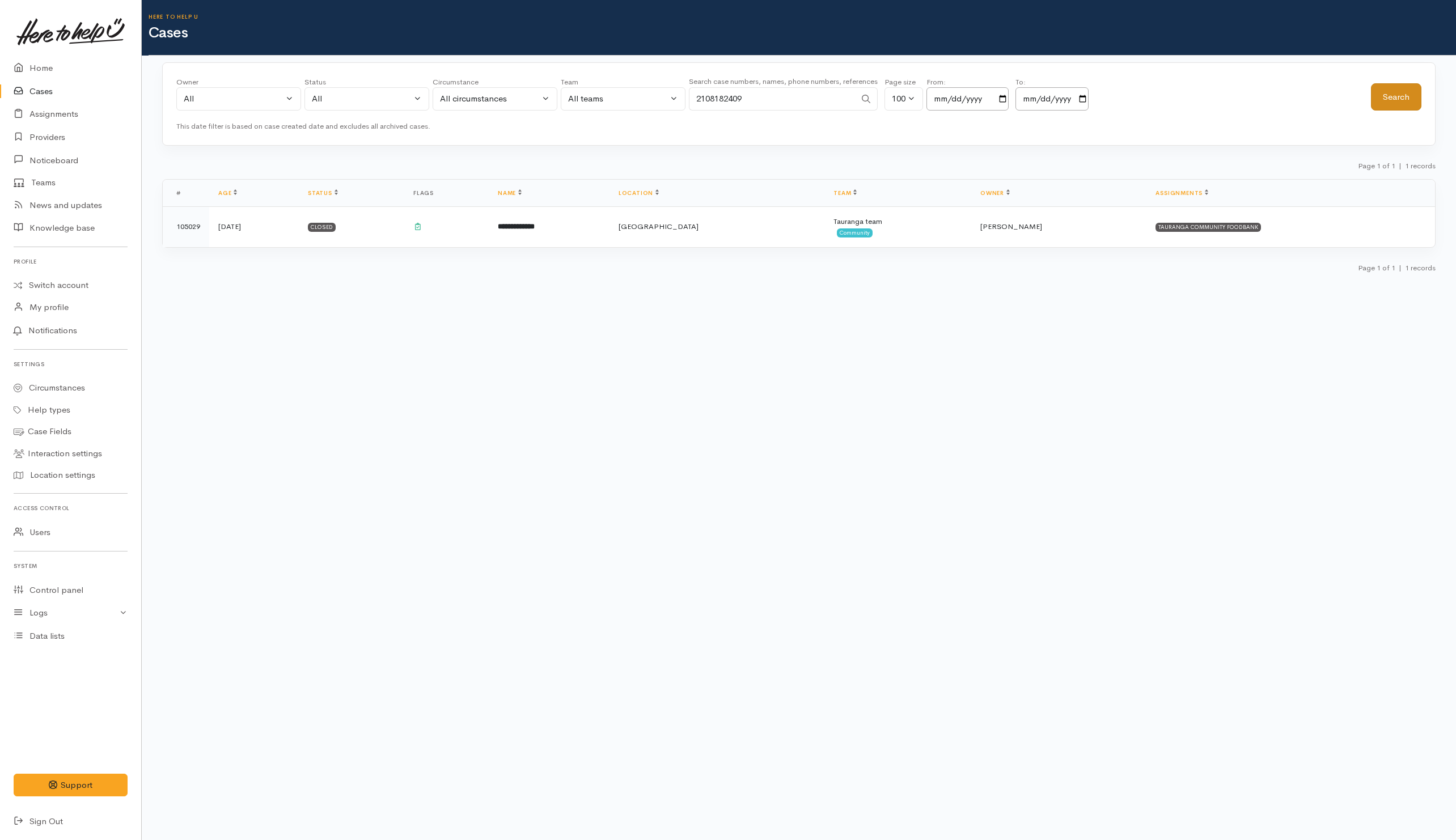
type input "2108182409"
click at [1390, 94] on button "Search" at bounding box center [1396, 97] width 51 height 28
